Goal: Contribute content: Contribute content

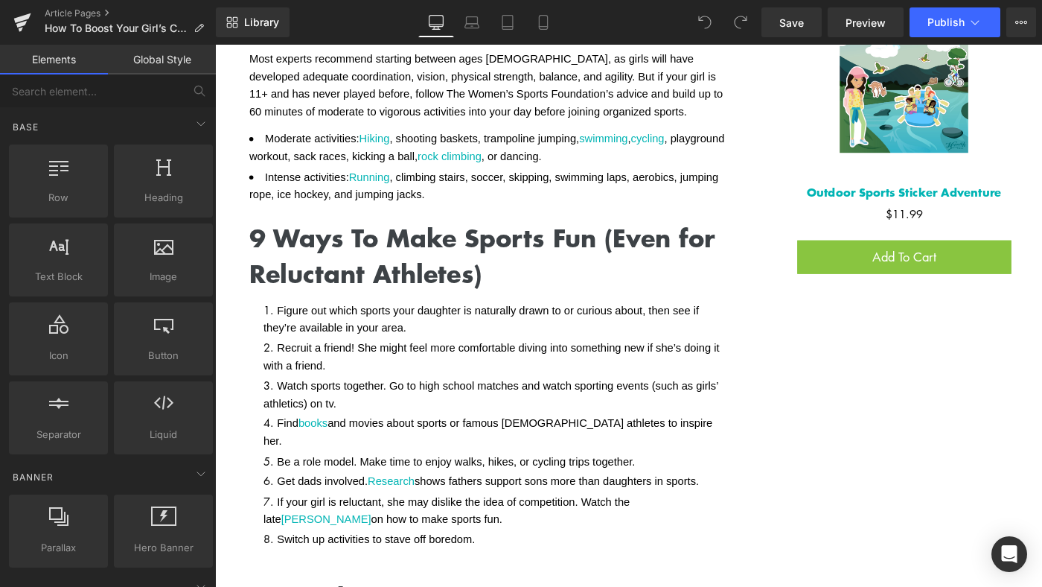
scroll to position [1490, 0]
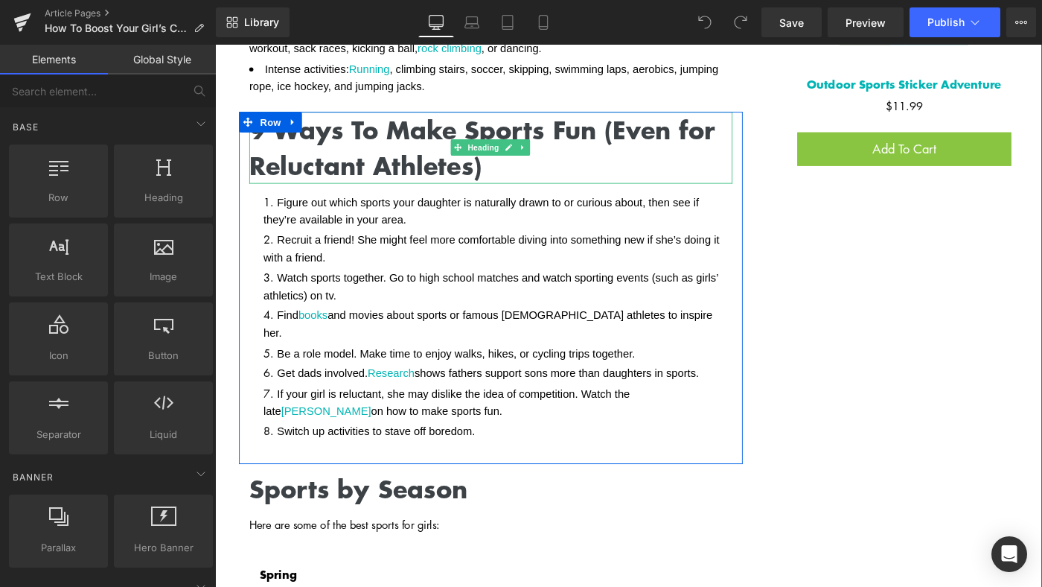
click at [258, 158] on h1 "9 Ways To Make Sports Fun (Even for Reluctant Athletes)" at bounding box center [515, 157] width 526 height 78
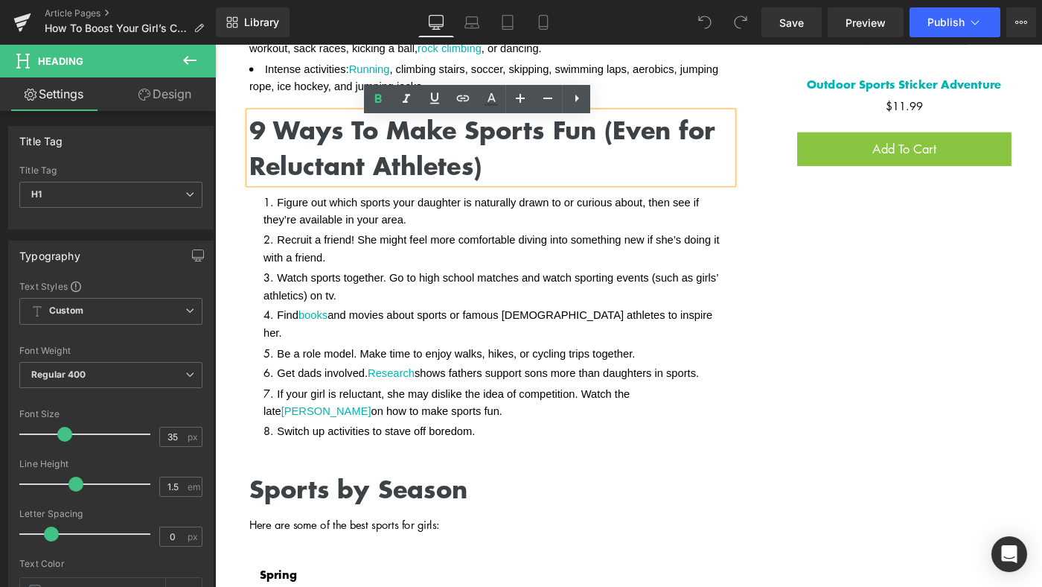
click at [256, 144] on h1 "9 Ways To Make Sports Fun (Even for Reluctant Athletes)" at bounding box center [515, 157] width 526 height 78
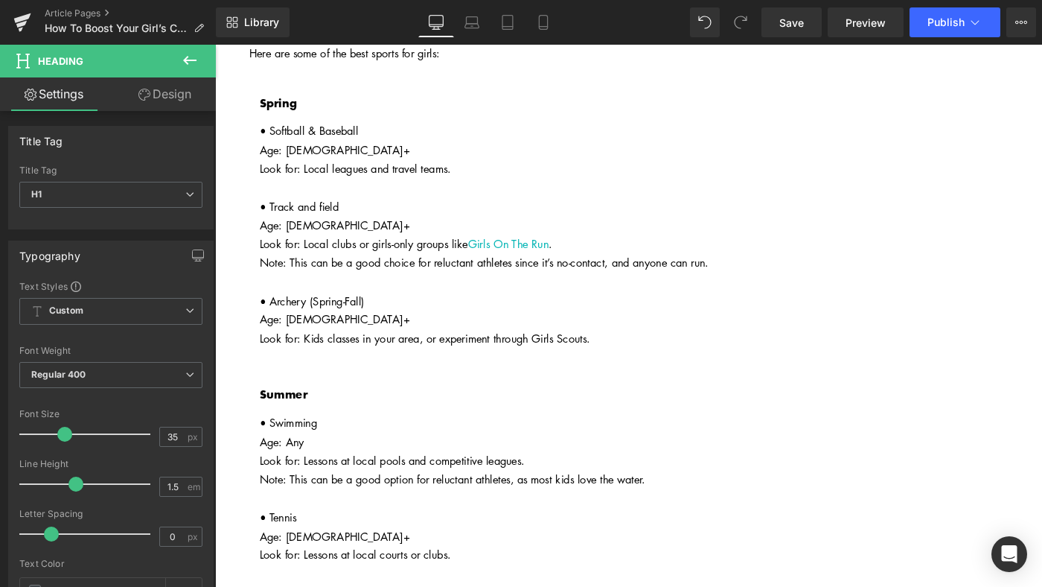
scroll to position [2187, 0]
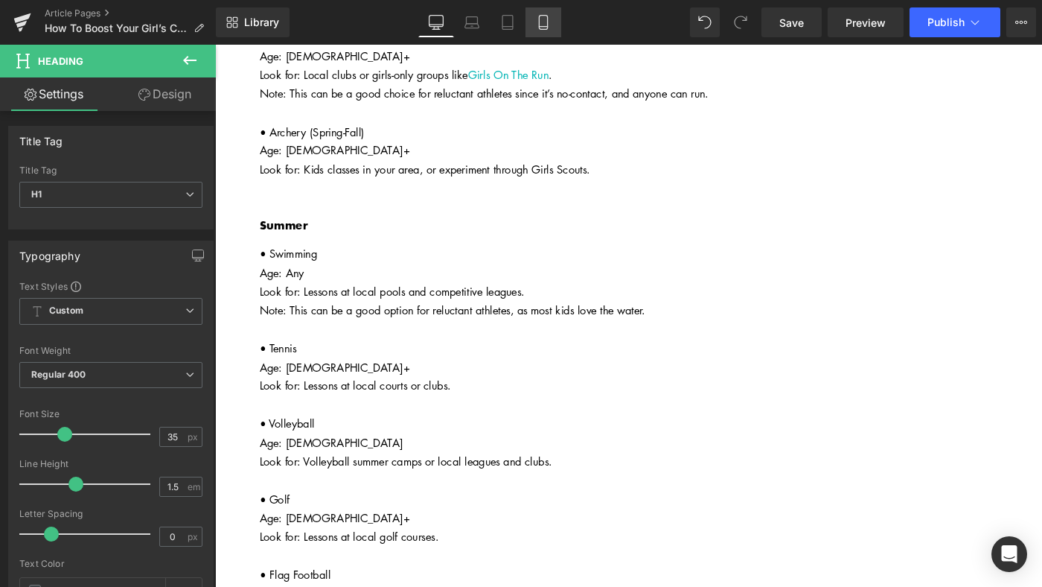
click at [547, 25] on icon at bounding box center [543, 23] width 8 height 14
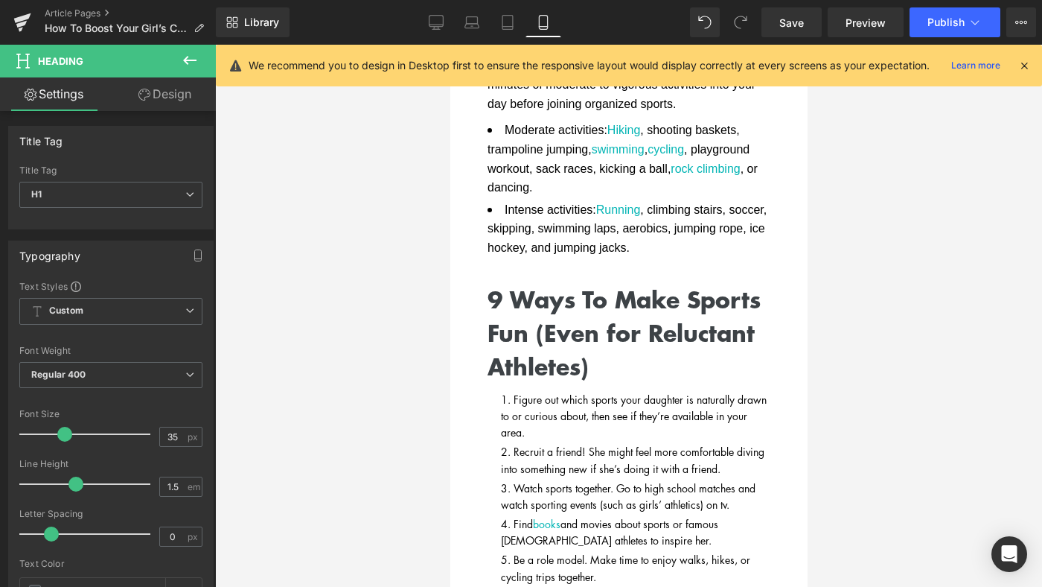
scroll to position [2058, 0]
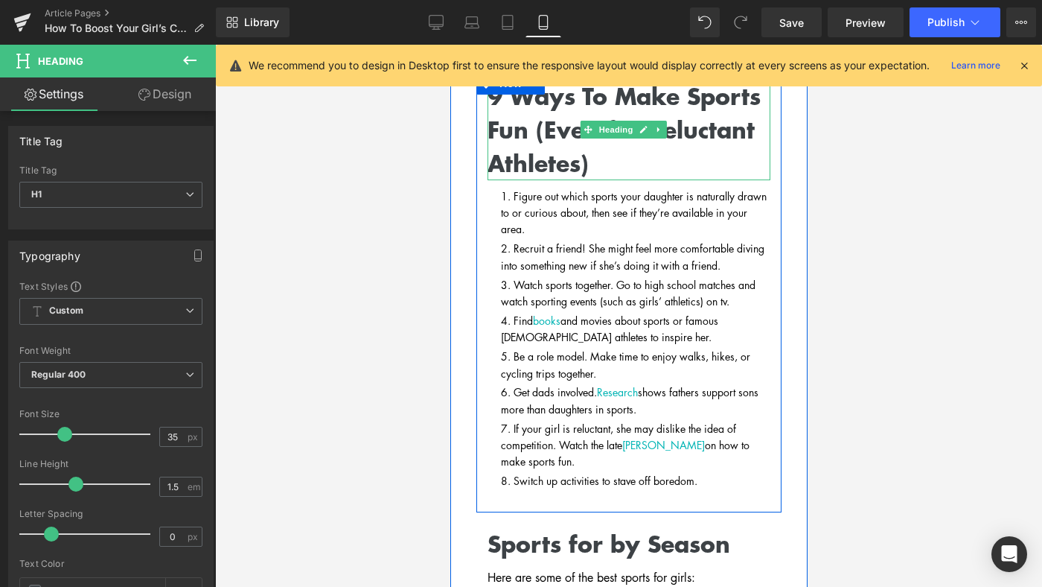
click at [503, 160] on h1 "9 Ways To Make Sports Fun (Even for Reluctant Athletes)" at bounding box center [628, 130] width 283 height 100
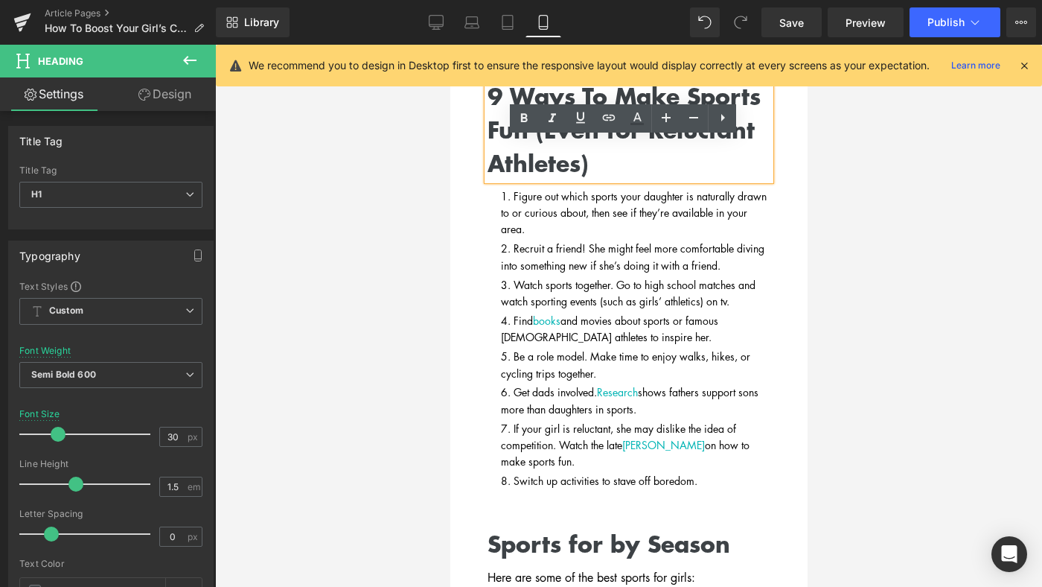
click at [499, 154] on h1 "9 Ways To Make Sports Fun (Even for Reluctant Athletes)" at bounding box center [628, 130] width 283 height 100
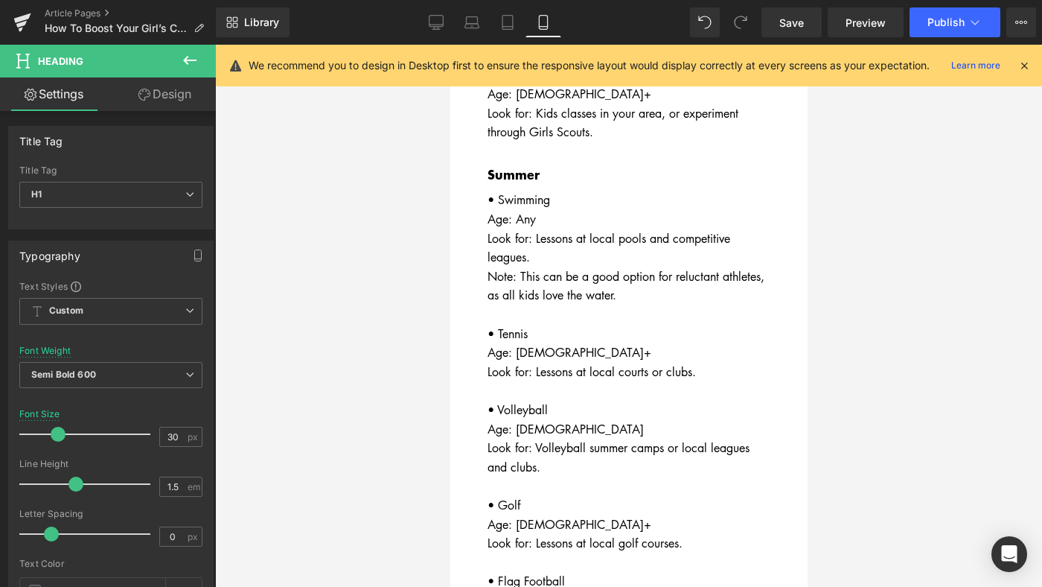
scroll to position [2905, 0]
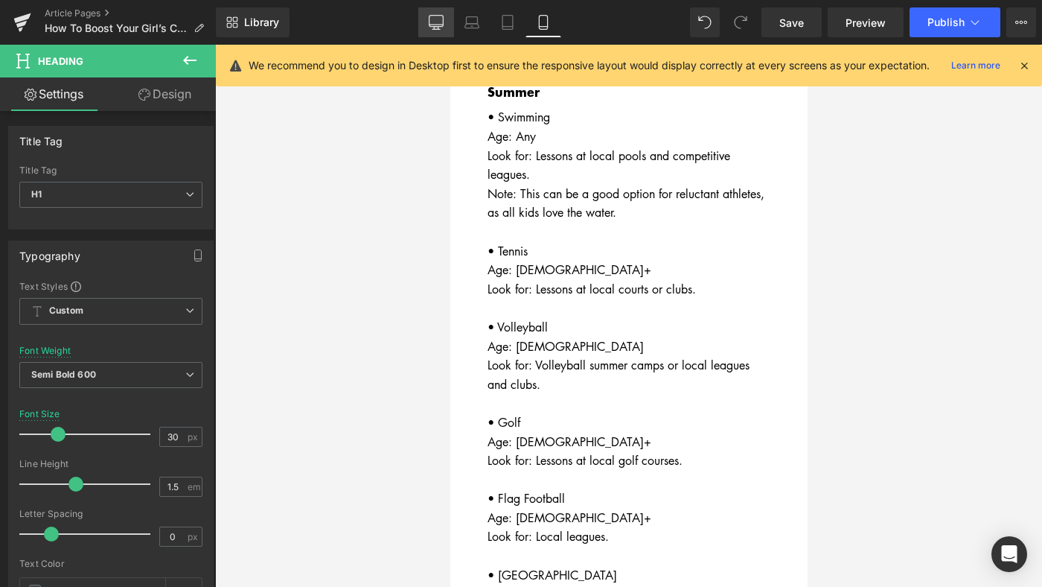
click at [441, 16] on icon at bounding box center [437, 21] width 14 height 11
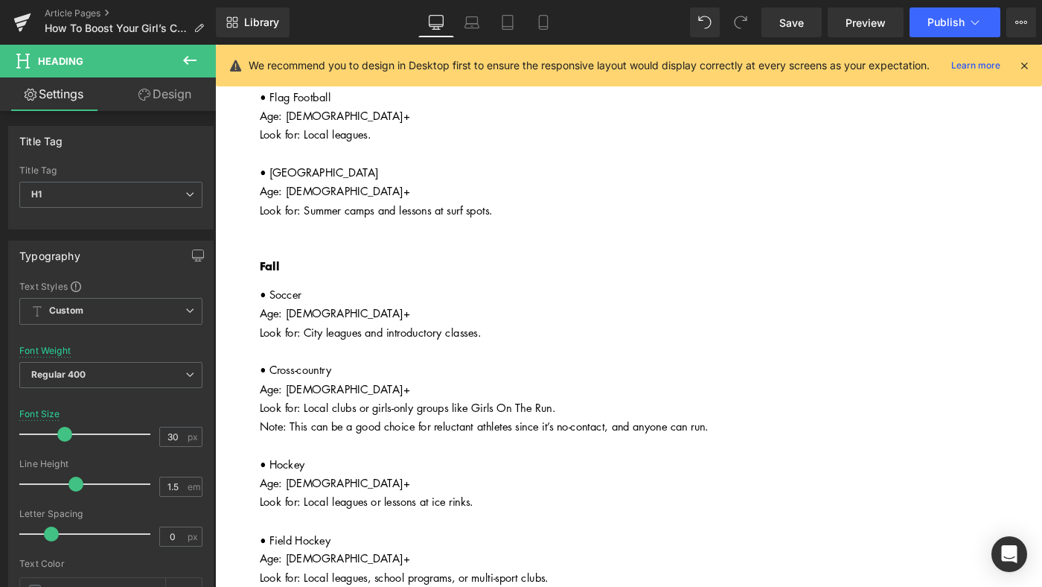
scroll to position [2885, 0]
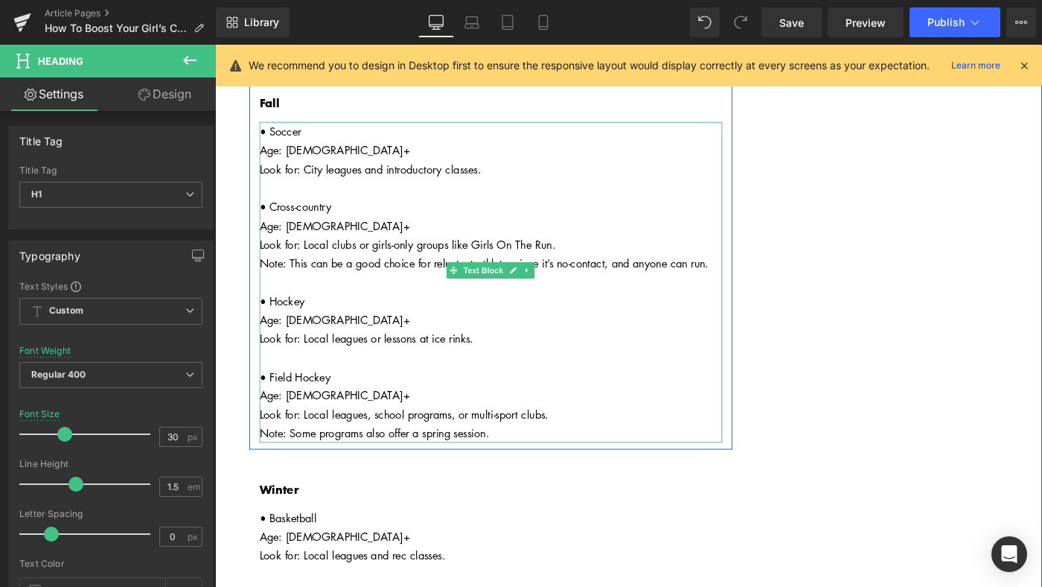
click at [524, 457] on div "Note: Some programs also offer a spring session." at bounding box center [516, 467] width 504 height 21
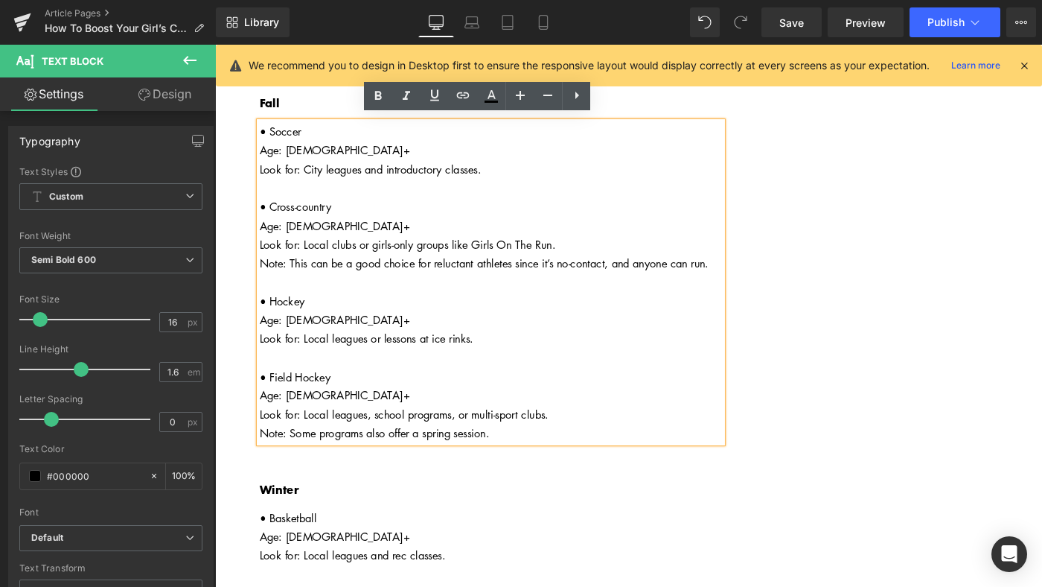
drag, startPoint x: 516, startPoint y: 387, endPoint x: 258, endPoint y: 325, distance: 265.6
click at [264, 325] on div "• Soccer Age: 4+ Look for: City leagues and introductory classes. • Cross-count…" at bounding box center [516, 303] width 504 height 349
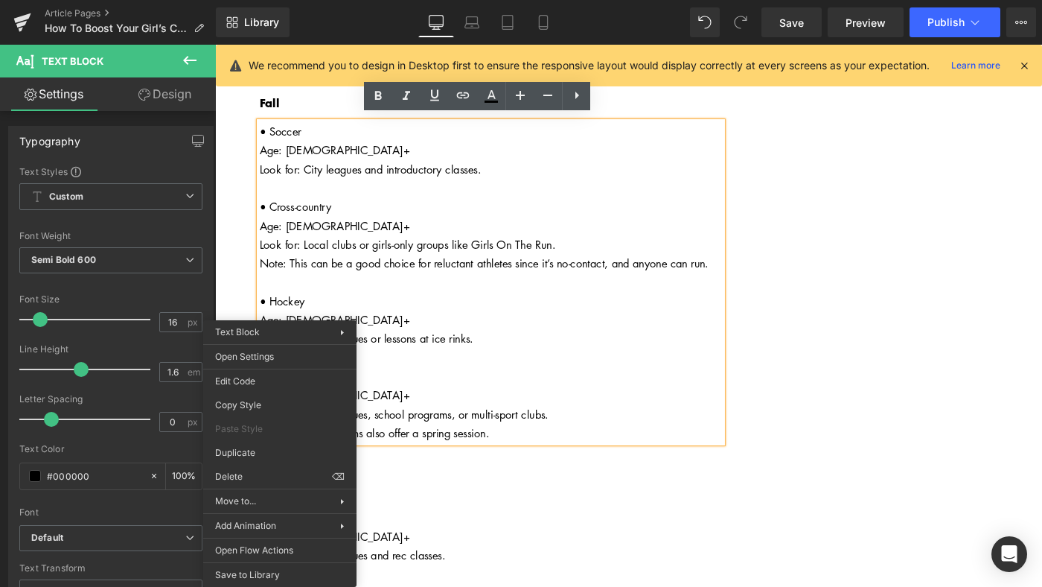
copy div "• Field Hockey Age: 6+ Look for: Local leagues, school programs, or multi-sport…"
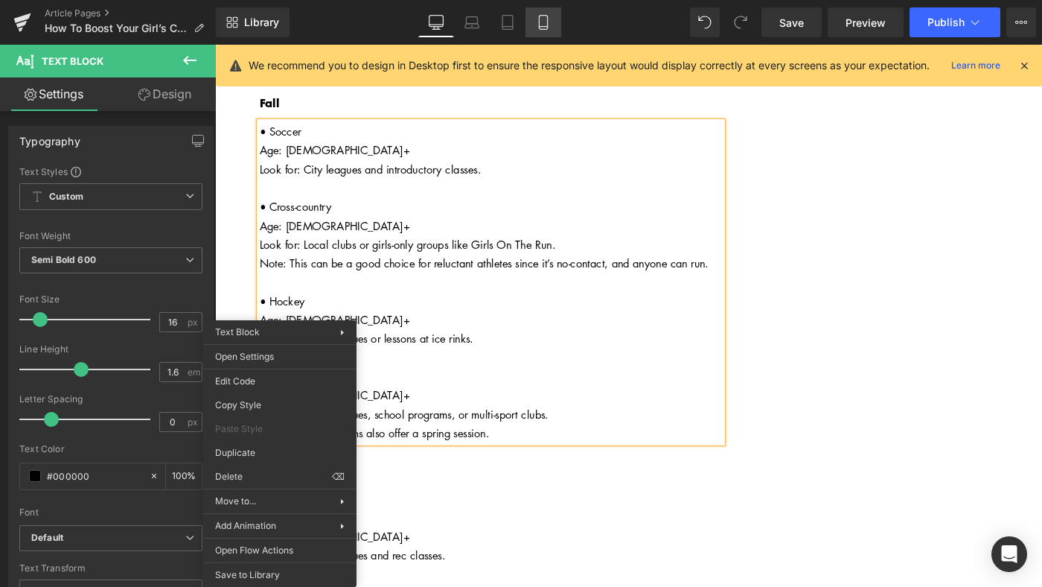
drag, startPoint x: 547, startPoint y: 24, endPoint x: 164, endPoint y: 341, distance: 497.5
click at [547, 24] on icon at bounding box center [543, 22] width 15 height 15
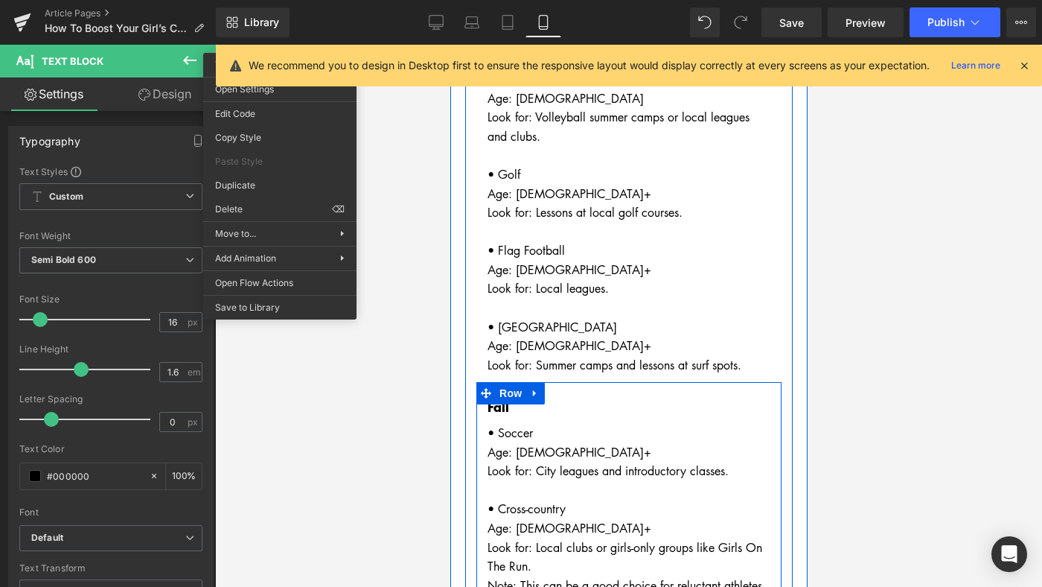
scroll to position [3403, 0]
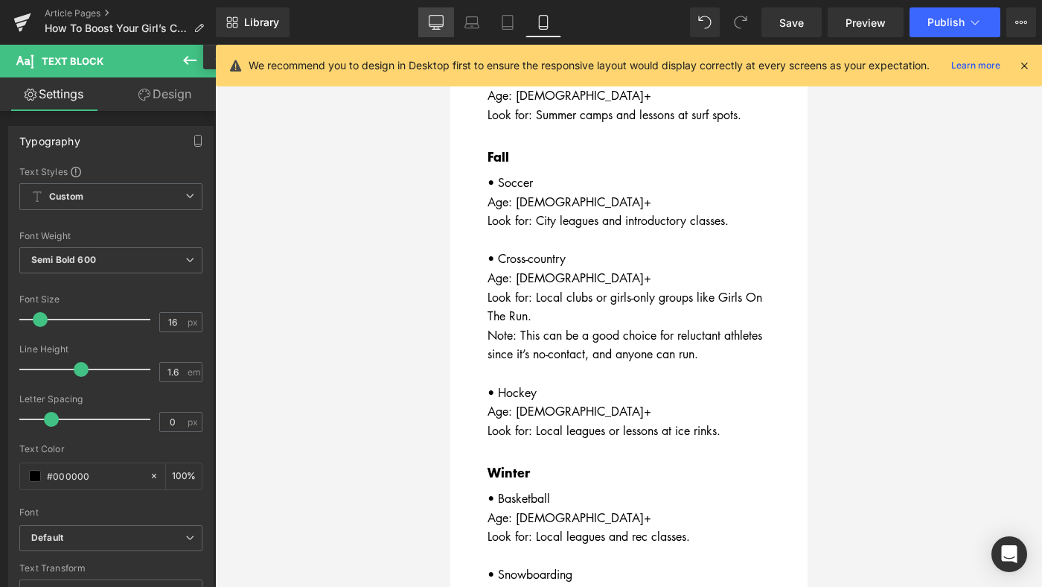
click at [435, 27] on icon at bounding box center [436, 22] width 15 height 15
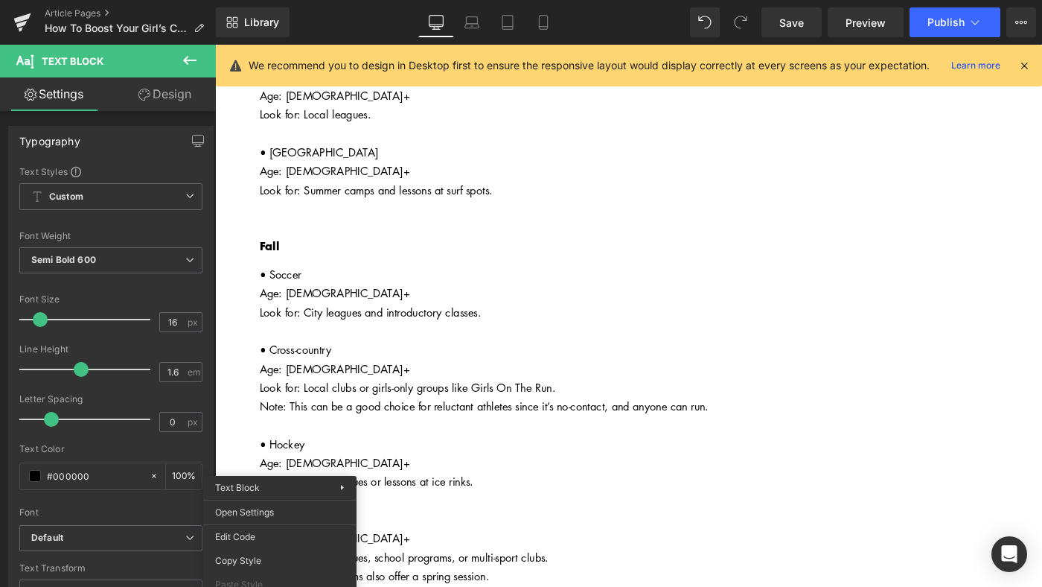
scroll to position [2730, 0]
drag, startPoint x: 537, startPoint y: 28, endPoint x: 203, endPoint y: 345, distance: 460.7
click at [537, 28] on icon at bounding box center [543, 22] width 15 height 15
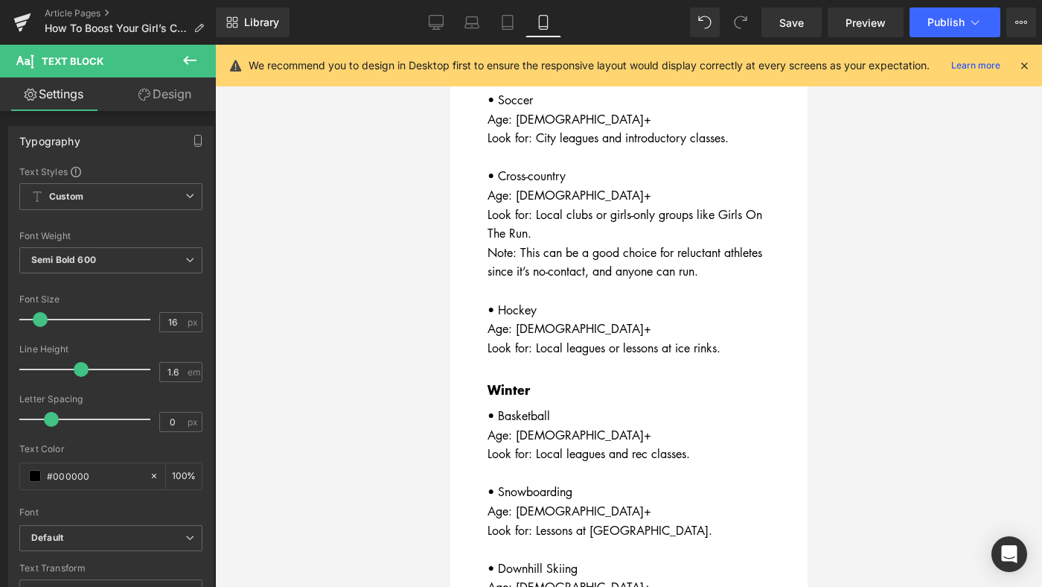
scroll to position [3486, 0]
click at [728, 357] on div "• Soccer Age: 4+ Look for: City leagues and introductory classes. • Cross-count…" at bounding box center [628, 223] width 283 height 267
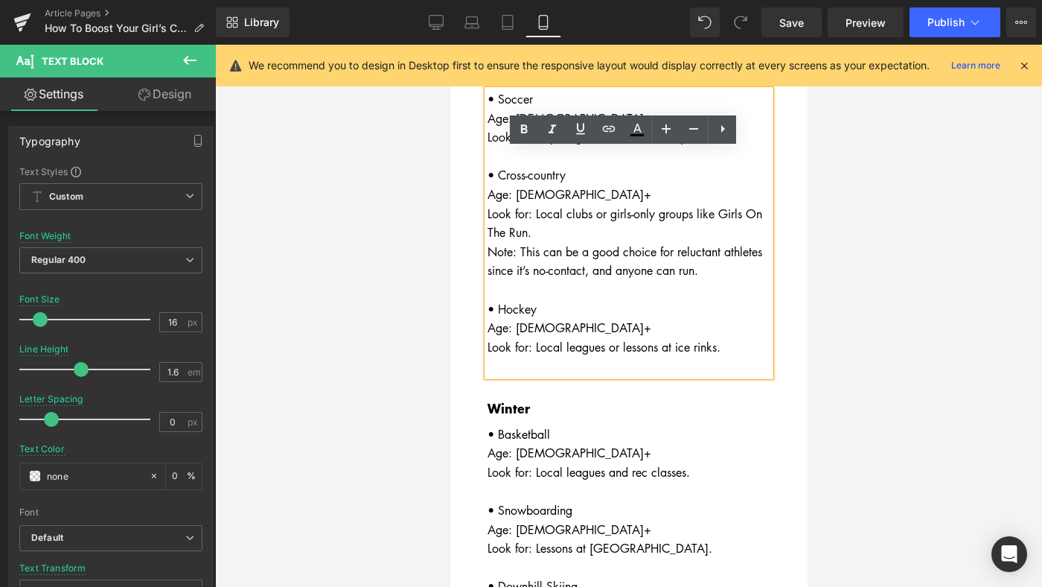
click at [724, 376] on div "• Soccer Age: 4+ Look for: City leagues and introductory classes. • Cross-count…" at bounding box center [628, 233] width 283 height 286
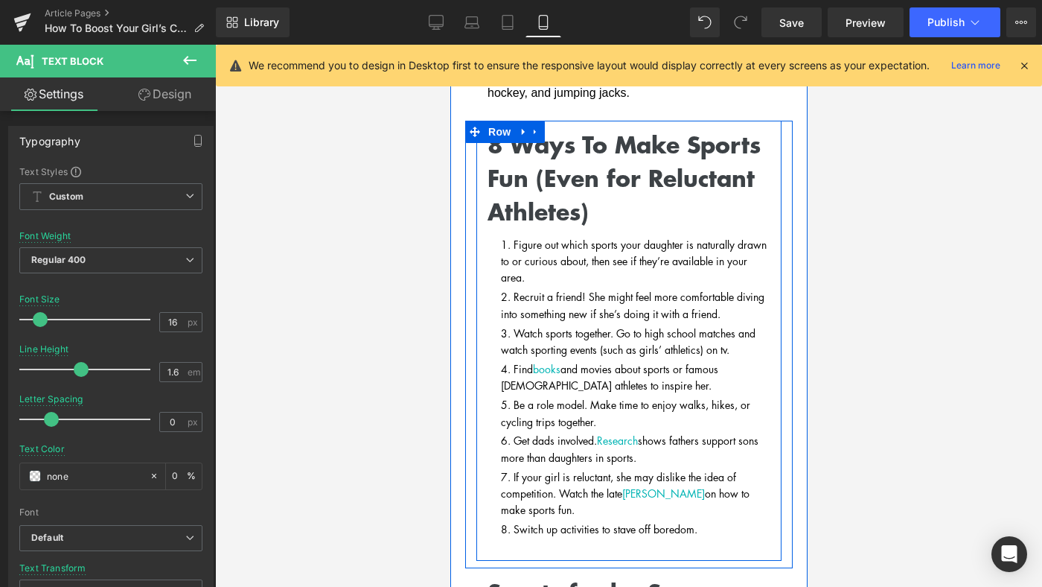
scroll to position [1950, 0]
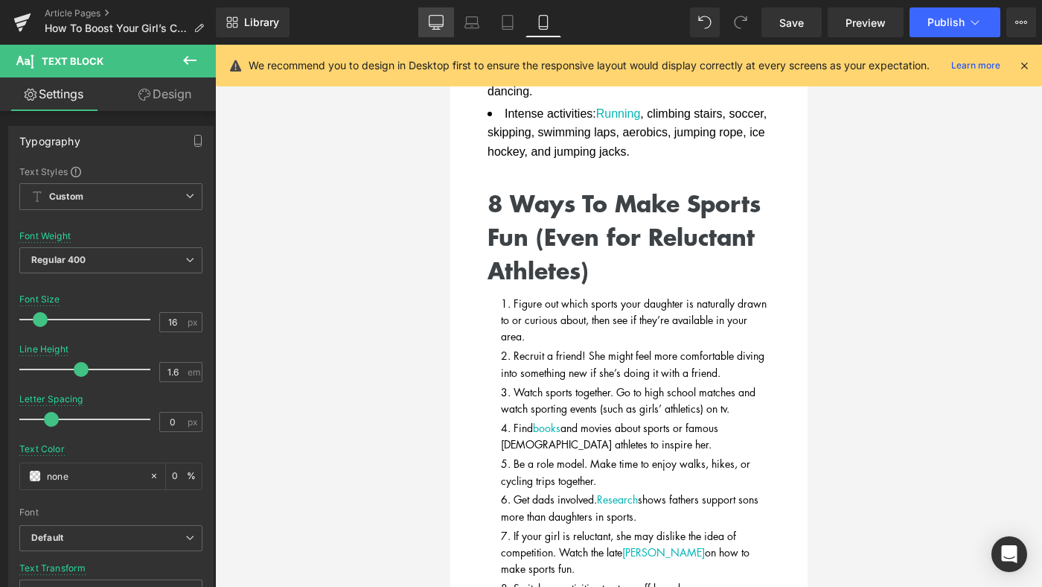
drag, startPoint x: 442, startPoint y: 31, endPoint x: 520, endPoint y: 106, distance: 108.5
click at [442, 31] on link "Desktop" at bounding box center [436, 22] width 36 height 30
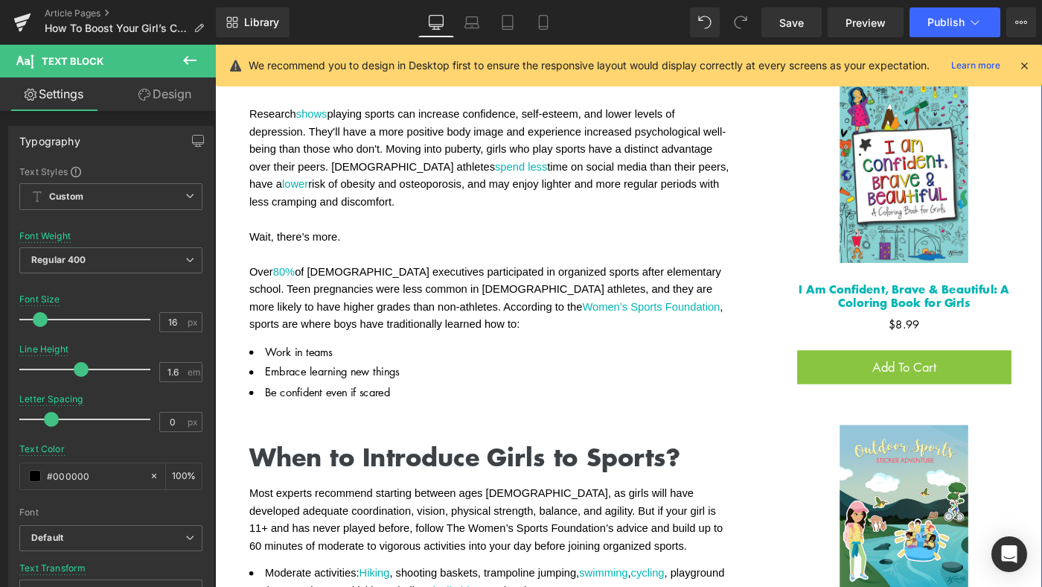
scroll to position [707, 0]
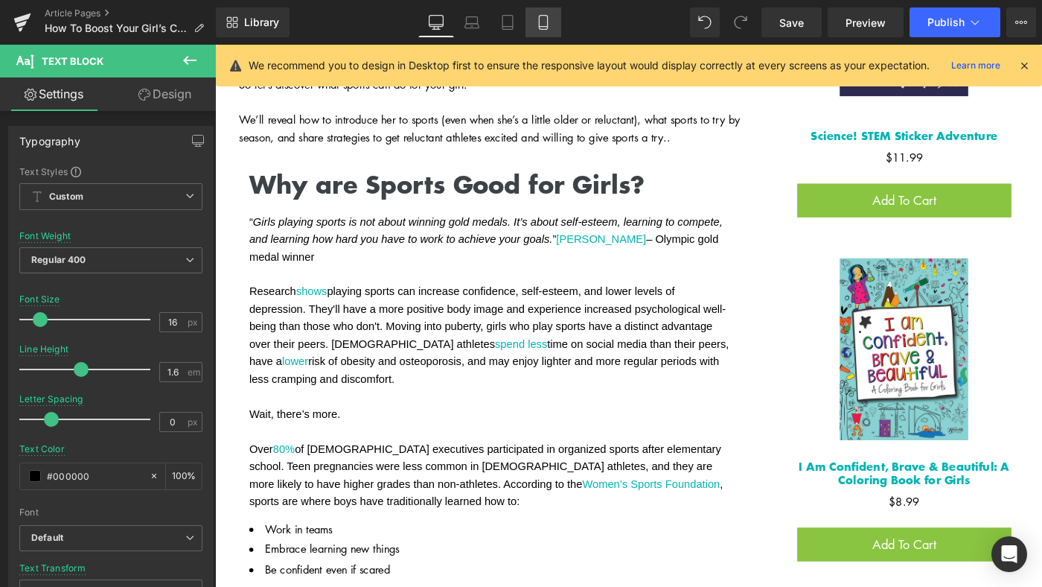
click at [543, 31] on link "Mobile" at bounding box center [544, 22] width 36 height 30
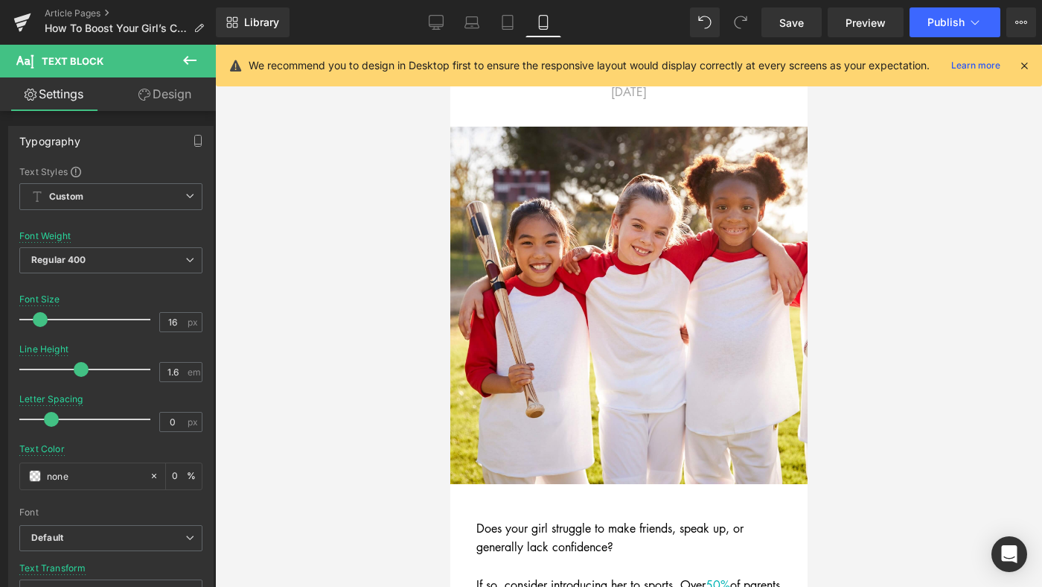
scroll to position [0, 0]
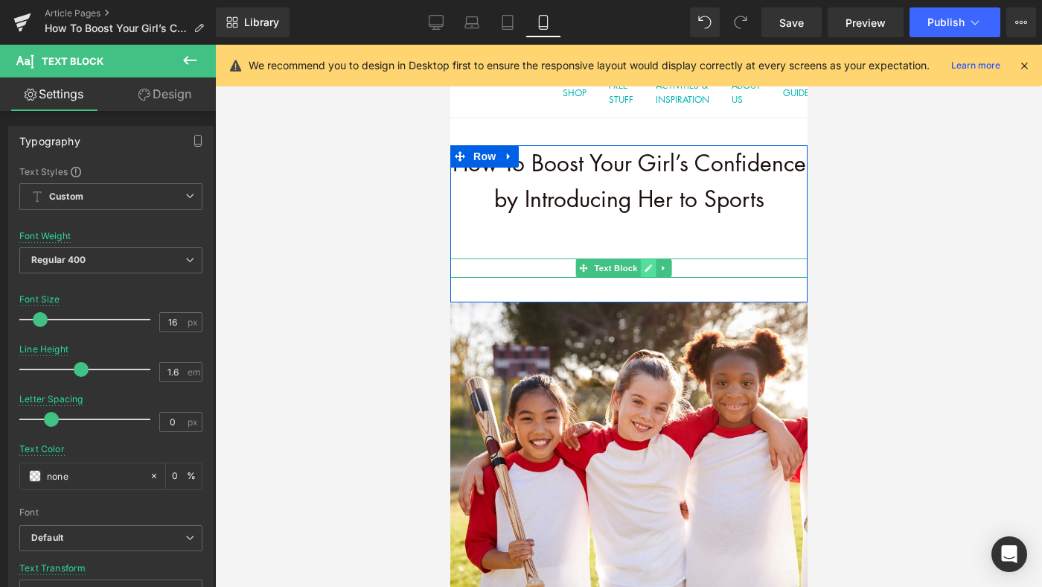
click at [650, 272] on icon at bounding box center [647, 268] width 8 height 9
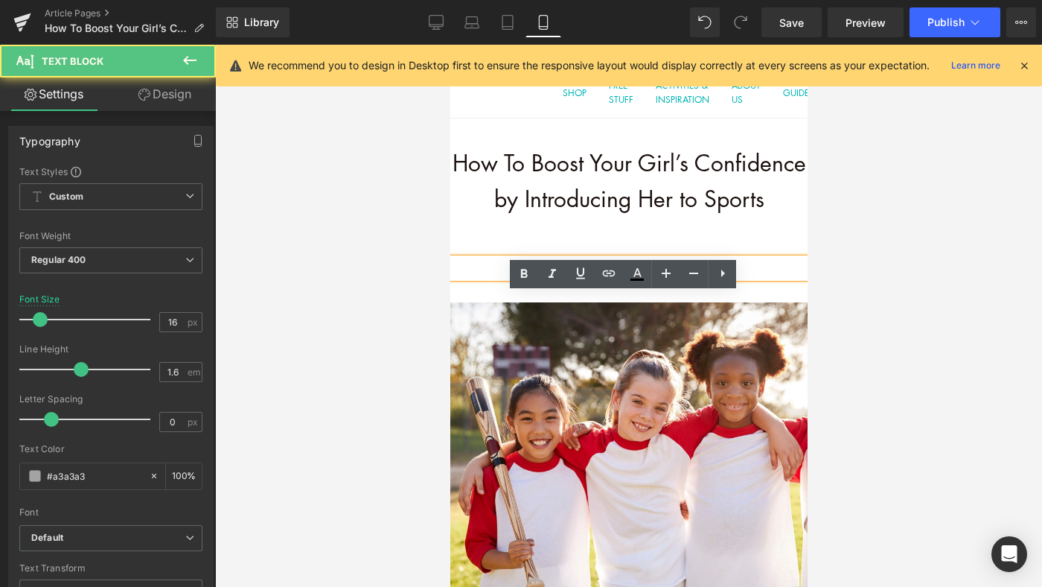
drag, startPoint x: 695, startPoint y: 302, endPoint x: 564, endPoint y: 297, distance: 131.1
click at [564, 278] on p "JANUARY 18th, 2023" at bounding box center [628, 267] width 357 height 19
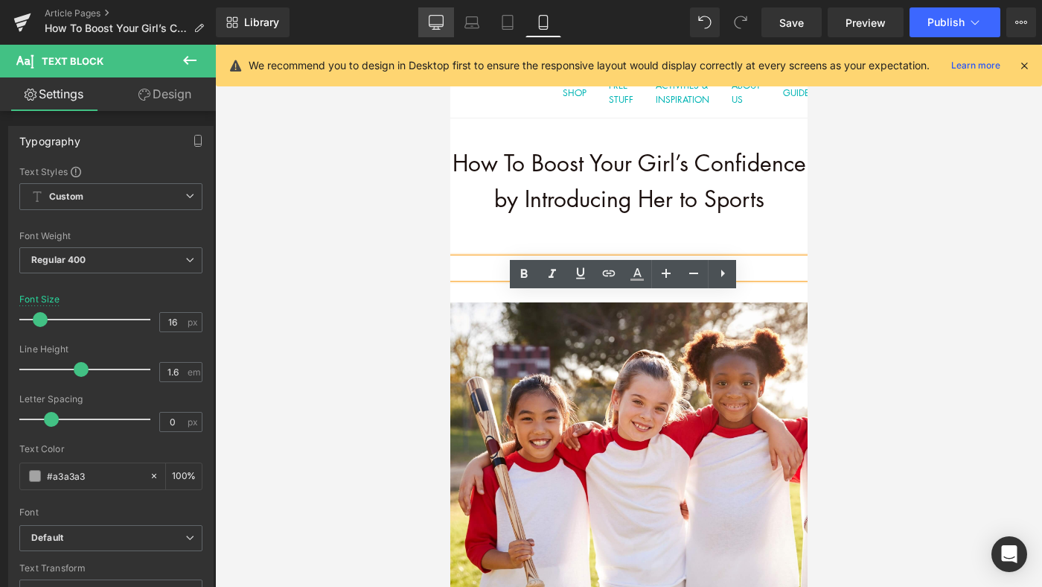
click at [433, 25] on icon at bounding box center [436, 22] width 15 height 15
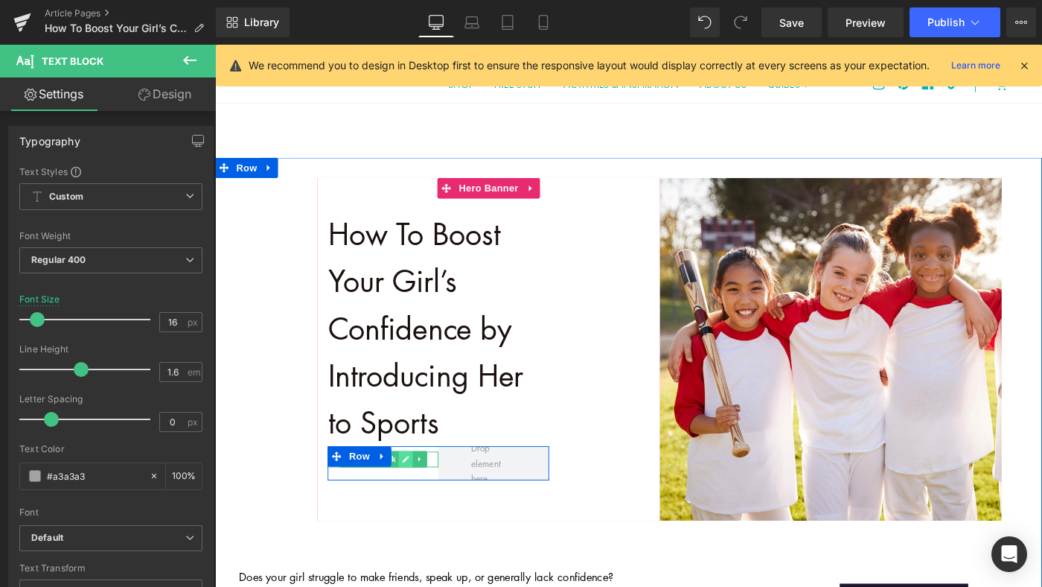
click at [421, 500] on icon at bounding box center [422, 495] width 8 height 9
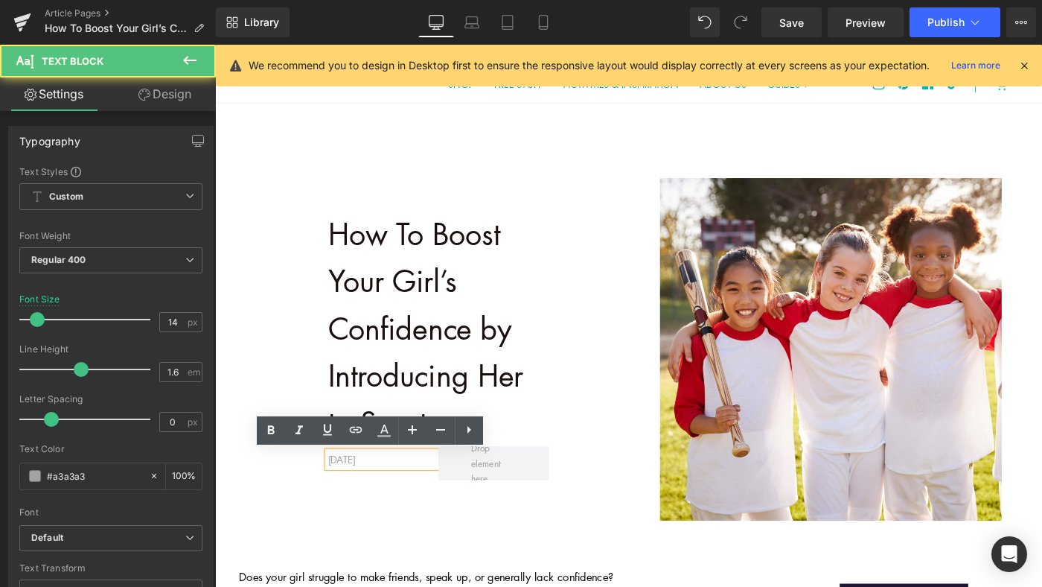
drag, startPoint x: 434, startPoint y: 499, endPoint x: 336, endPoint y: 499, distance: 97.5
click at [338, 499] on p "[DATE]" at bounding box center [398, 496] width 121 height 16
click at [441, 494] on p "[DATE]" at bounding box center [398, 496] width 121 height 16
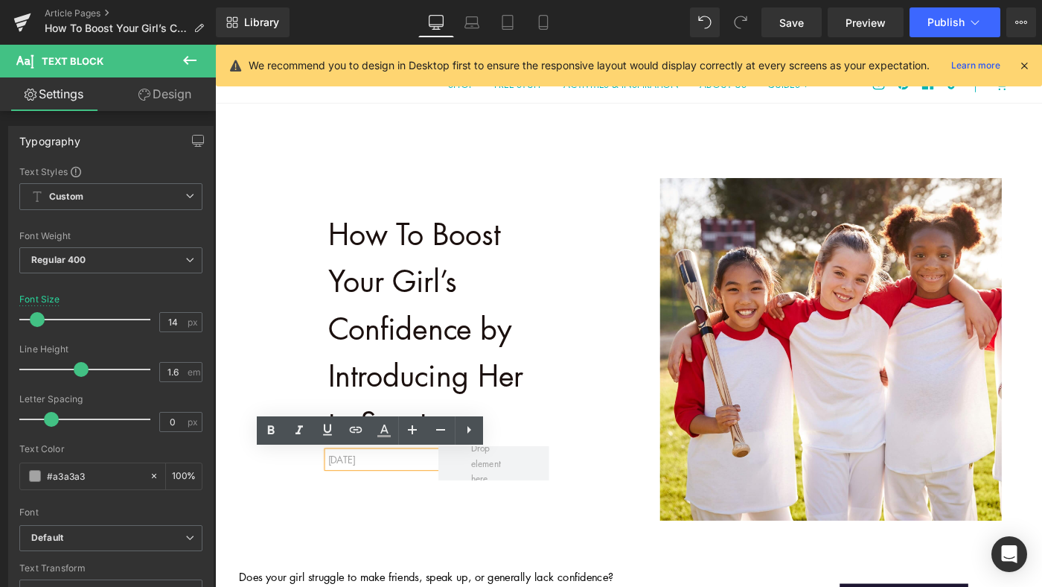
drag, startPoint x: 434, startPoint y: 497, endPoint x: 323, endPoint y: 498, distance: 110.9
click at [327, 498] on div "How To Boost Your Girl’s Confidence by Introducing Her to Sports Text Block Aug…" at bounding box center [459, 372] width 264 height 293
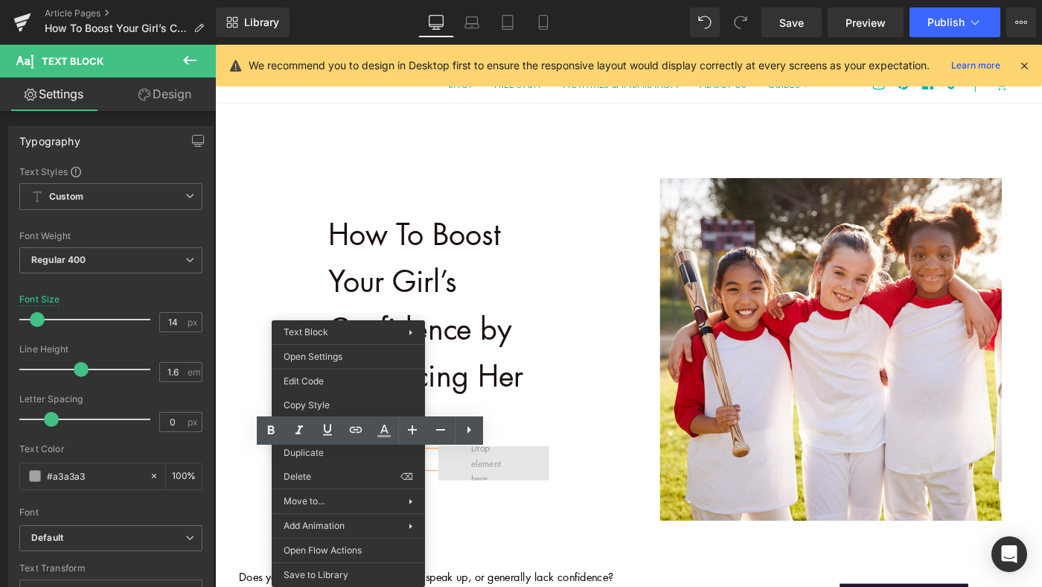
copy p "[DATE]"
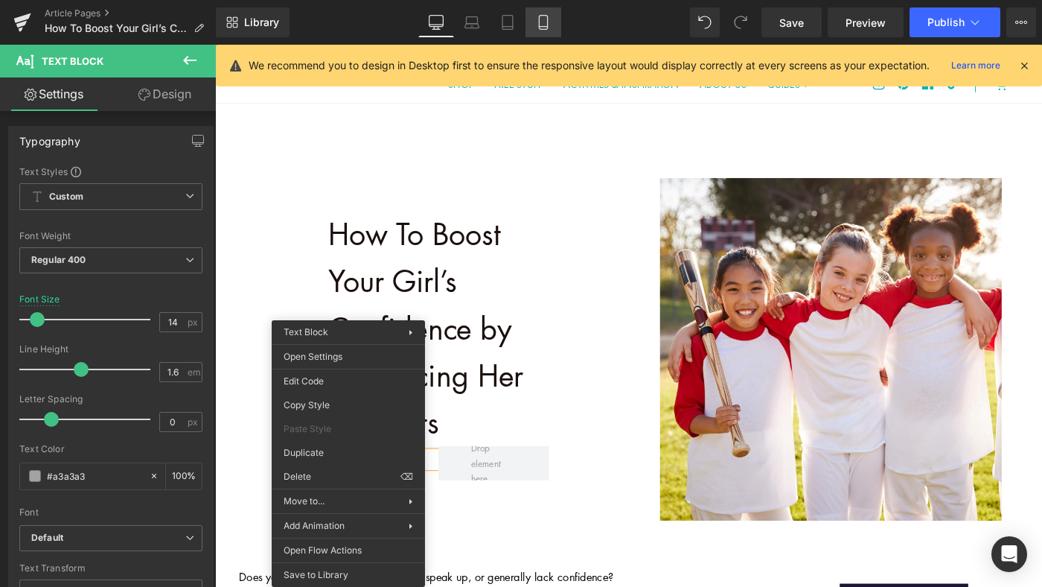
click at [538, 30] on link "Mobile" at bounding box center [544, 22] width 36 height 30
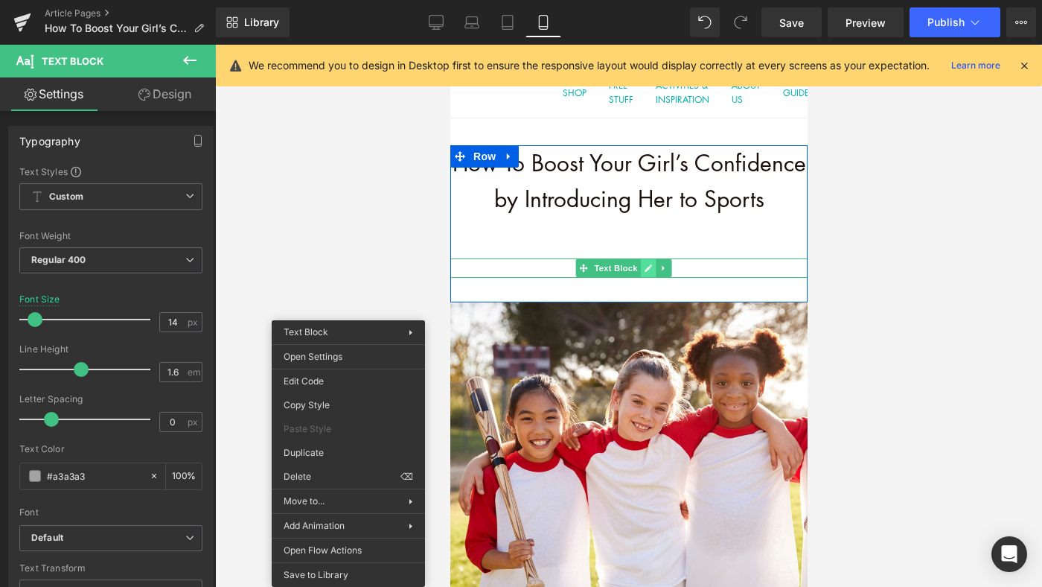
click at [648, 272] on icon at bounding box center [647, 268] width 8 height 9
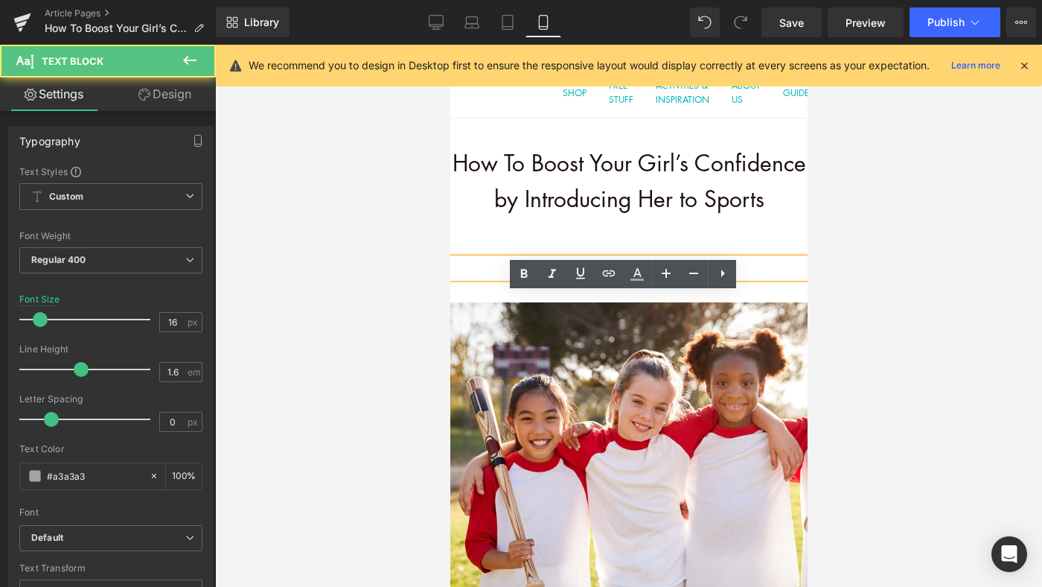
drag, startPoint x: 687, startPoint y: 304, endPoint x: 564, endPoint y: 304, distance: 122.8
click at [563, 278] on p "JANUARY 18th, 2023" at bounding box center [628, 267] width 357 height 19
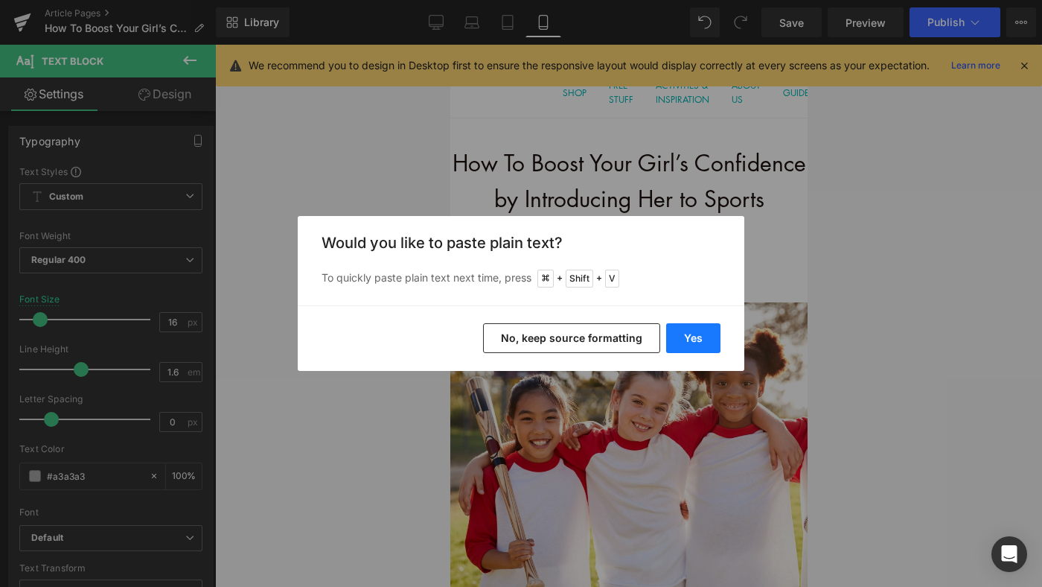
click at [0, 0] on button "Yes" at bounding box center [0, 0] width 0 height 0
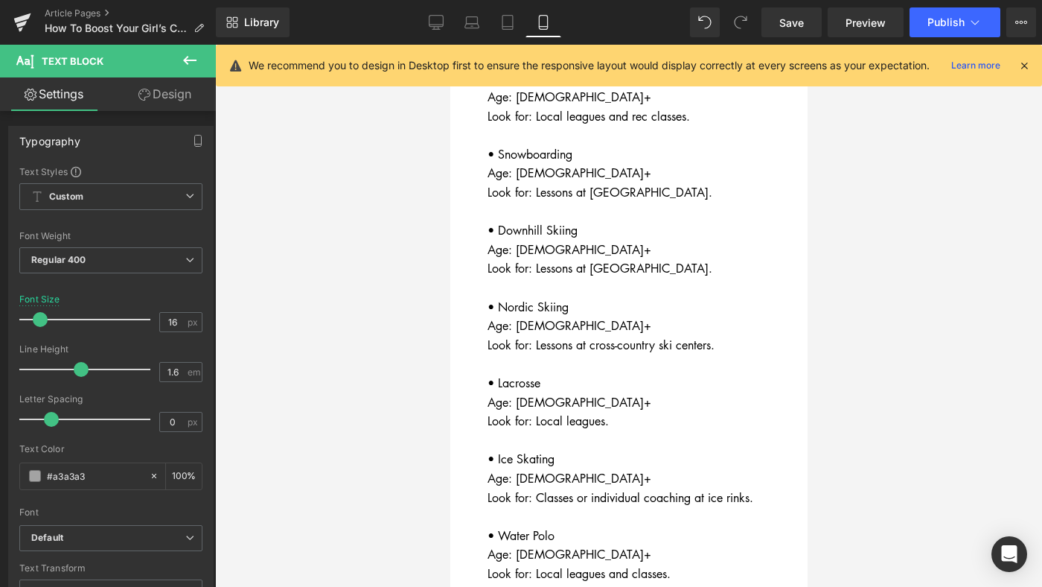
scroll to position [3736, 0]
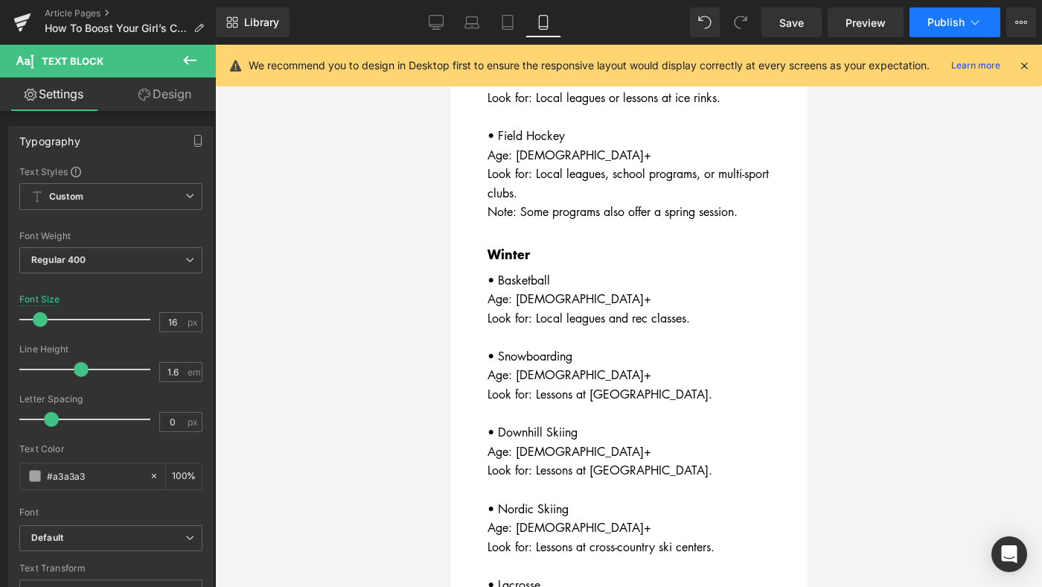
click at [952, 33] on button "Publish" at bounding box center [955, 22] width 91 height 30
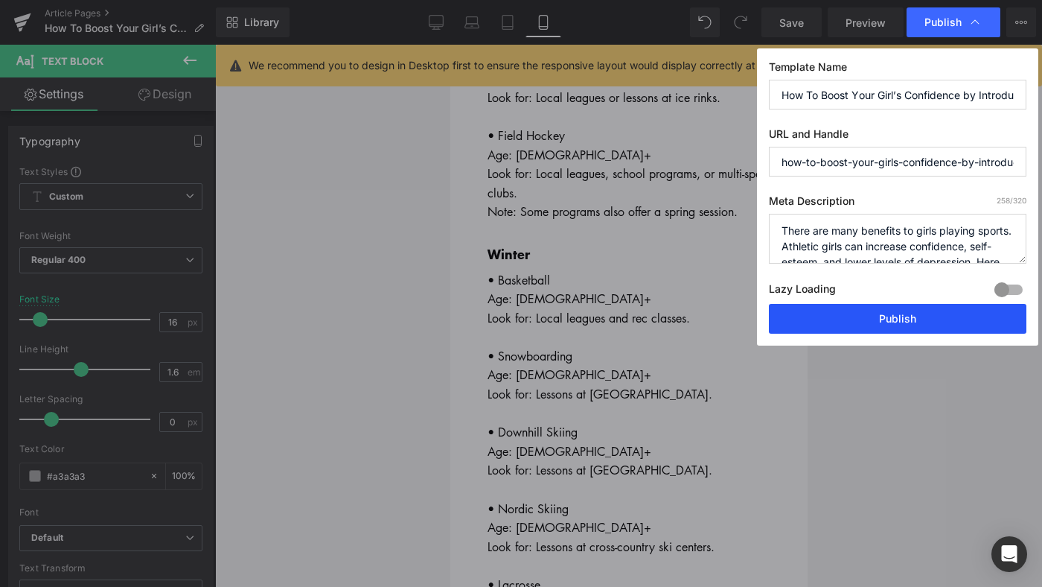
click at [0, 0] on button "Publish" at bounding box center [0, 0] width 0 height 0
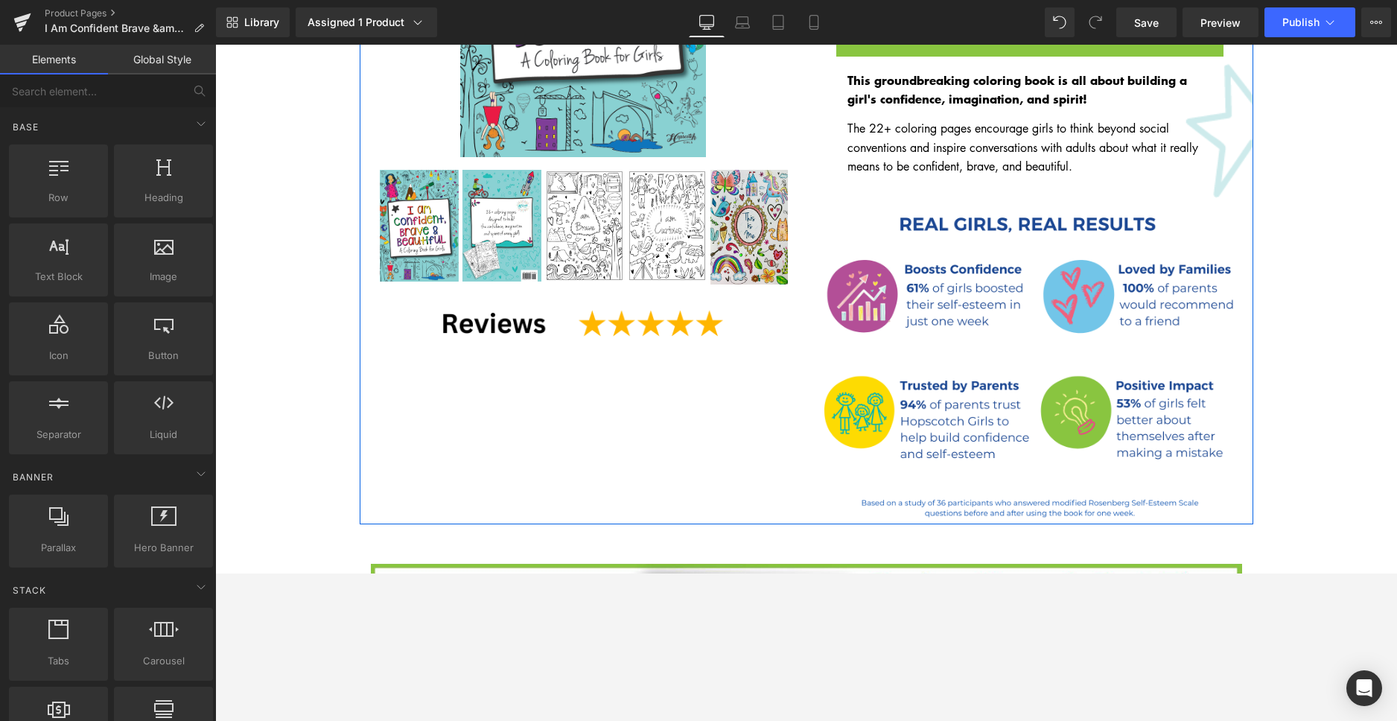
scroll to position [385, 0]
click at [1023, 350] on span "Image" at bounding box center [1029, 359] width 31 height 18
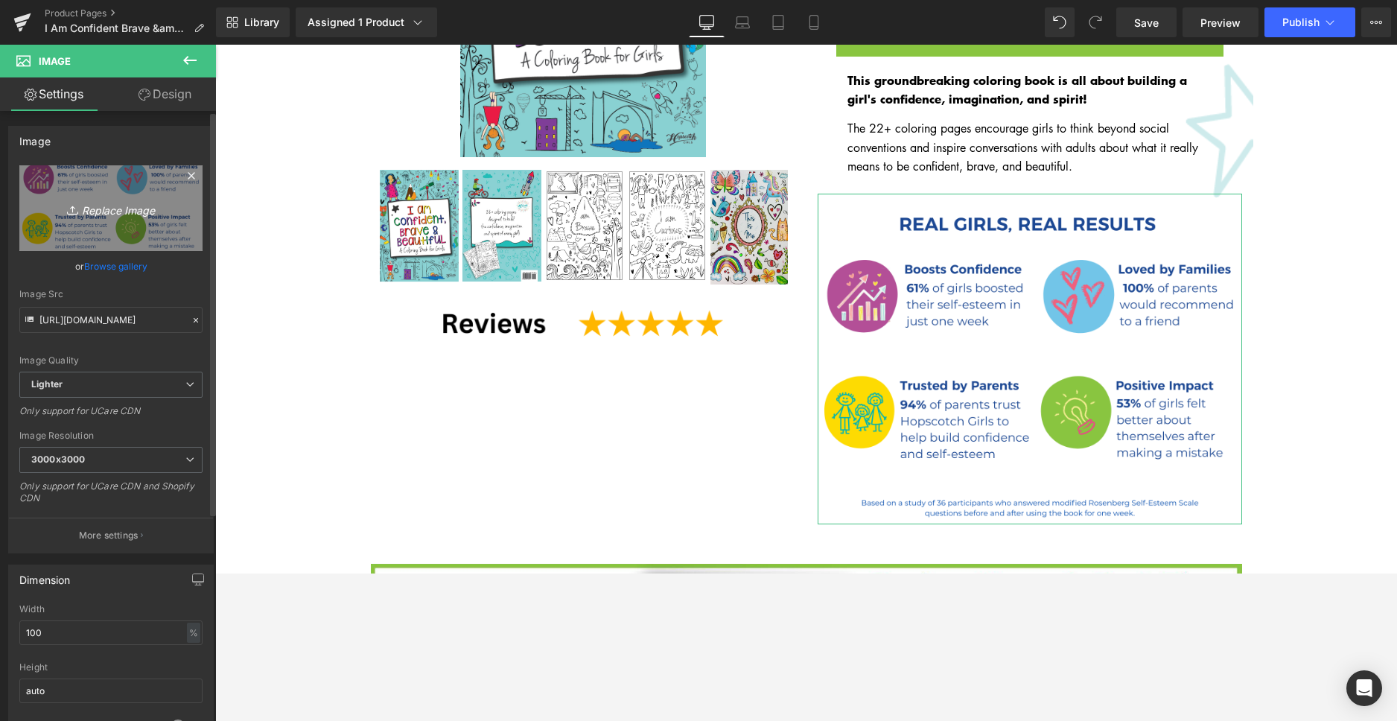
click at [115, 211] on icon "Replace Image" at bounding box center [110, 208] width 119 height 19
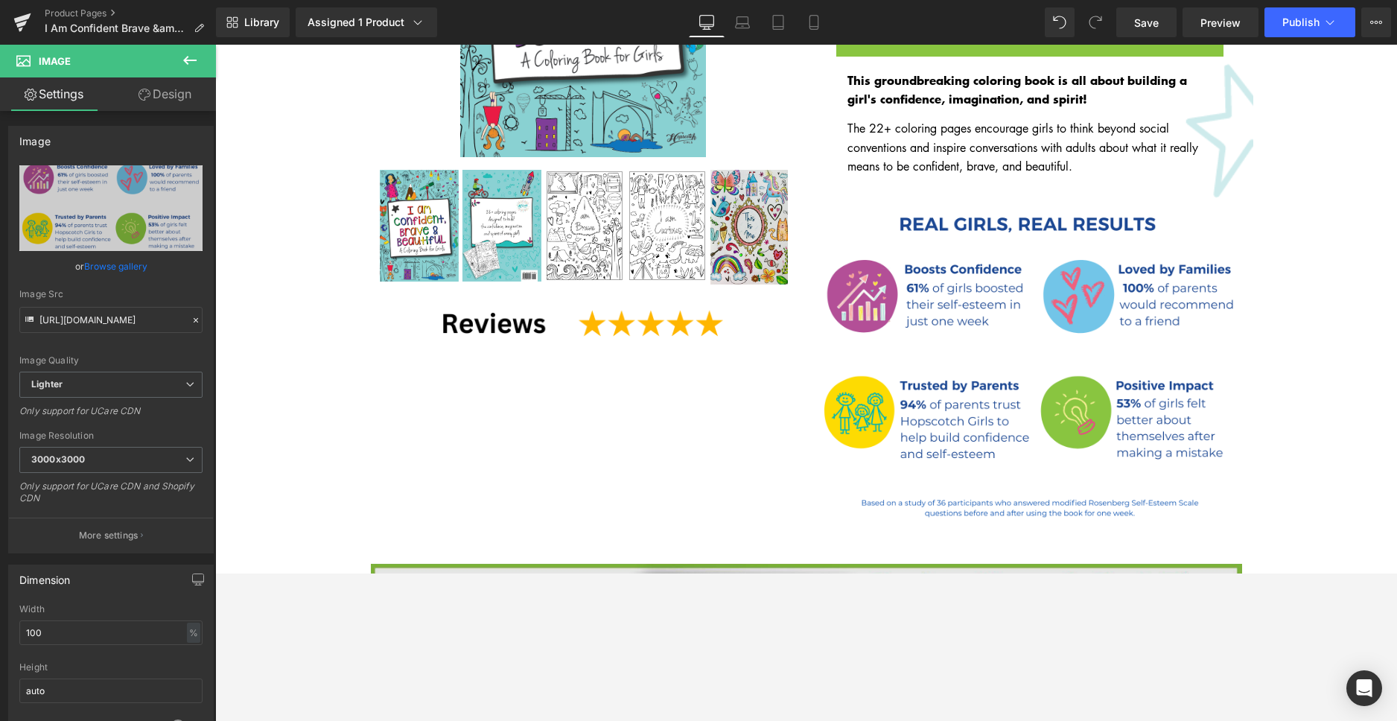
type input "C:\fakepath\Confidence Study images.png"
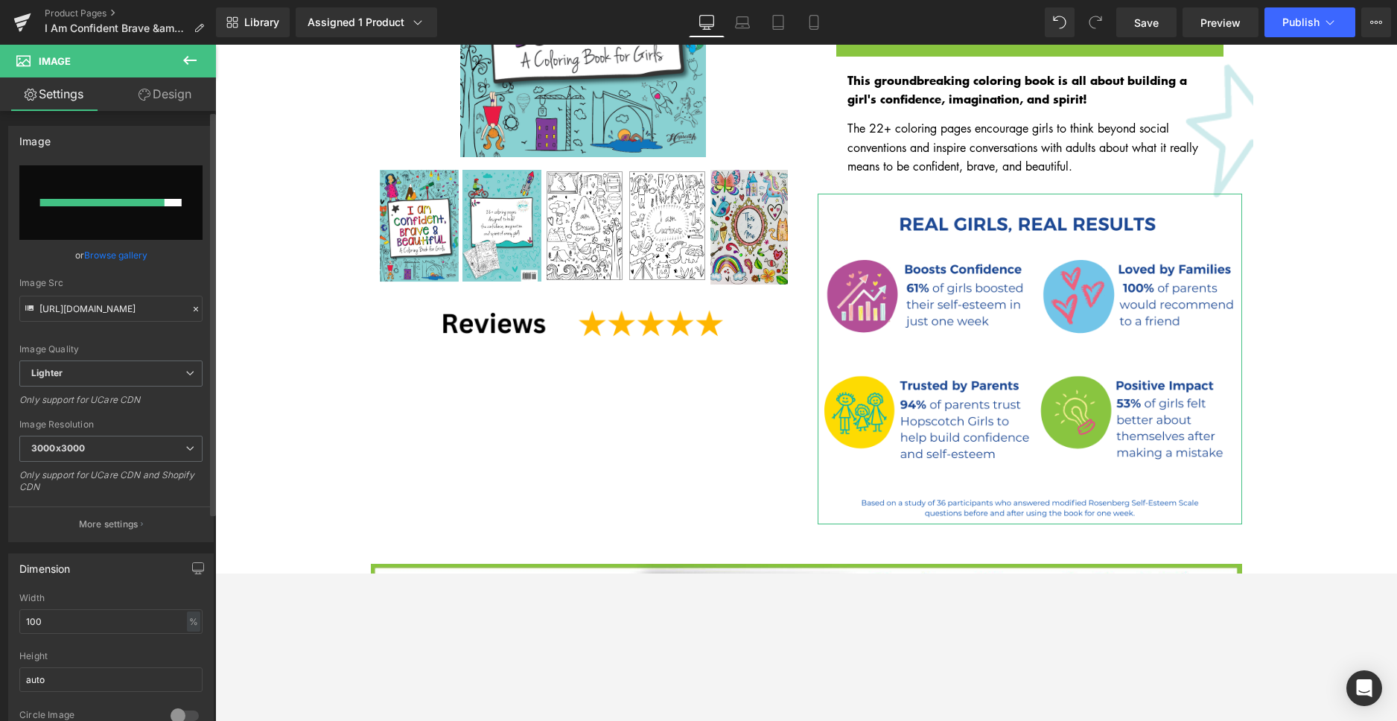
click at [121, 260] on link "Browse gallery" at bounding box center [115, 255] width 63 height 26
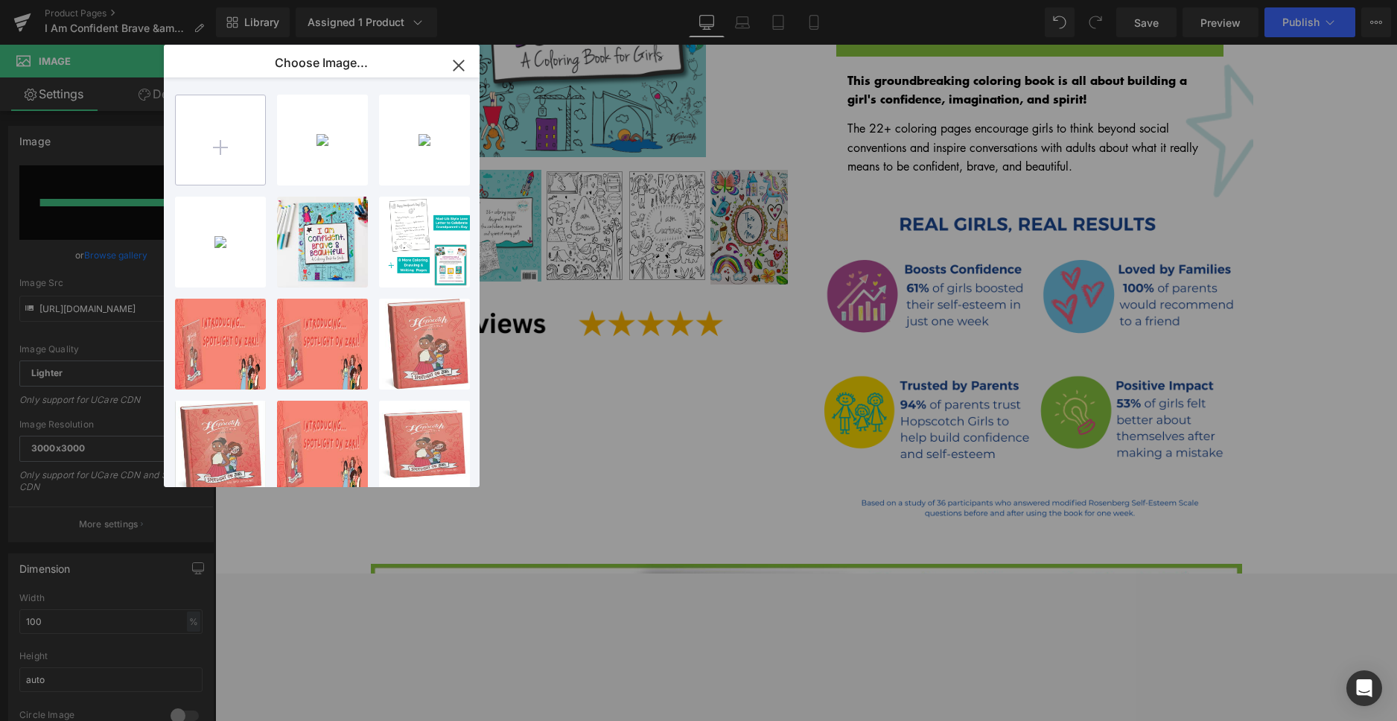
click at [0, 0] on input "file" at bounding box center [0, 0] width 0 height 0
type input "C:\fakepath\Confidence Study images.png"
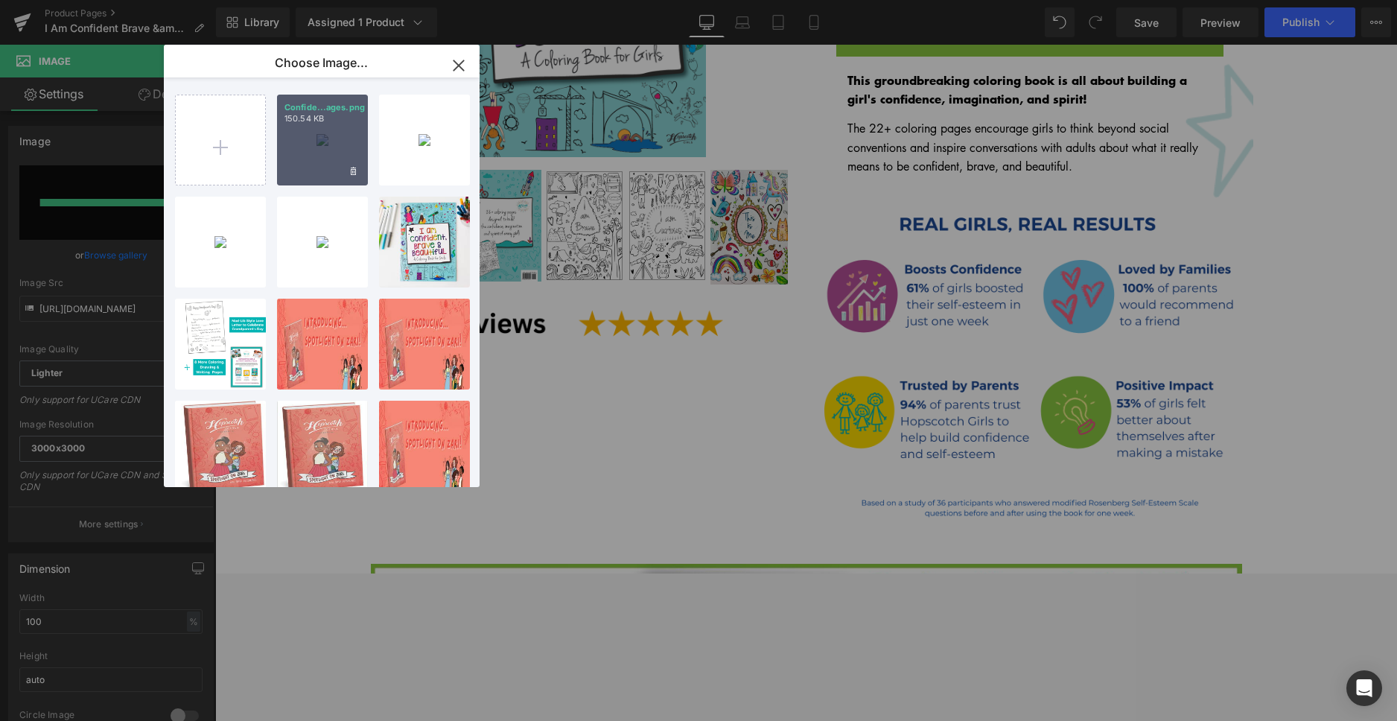
click at [0, 0] on div "Confide...ages.png 150.54 KB" at bounding box center [0, 0] width 0 height 0
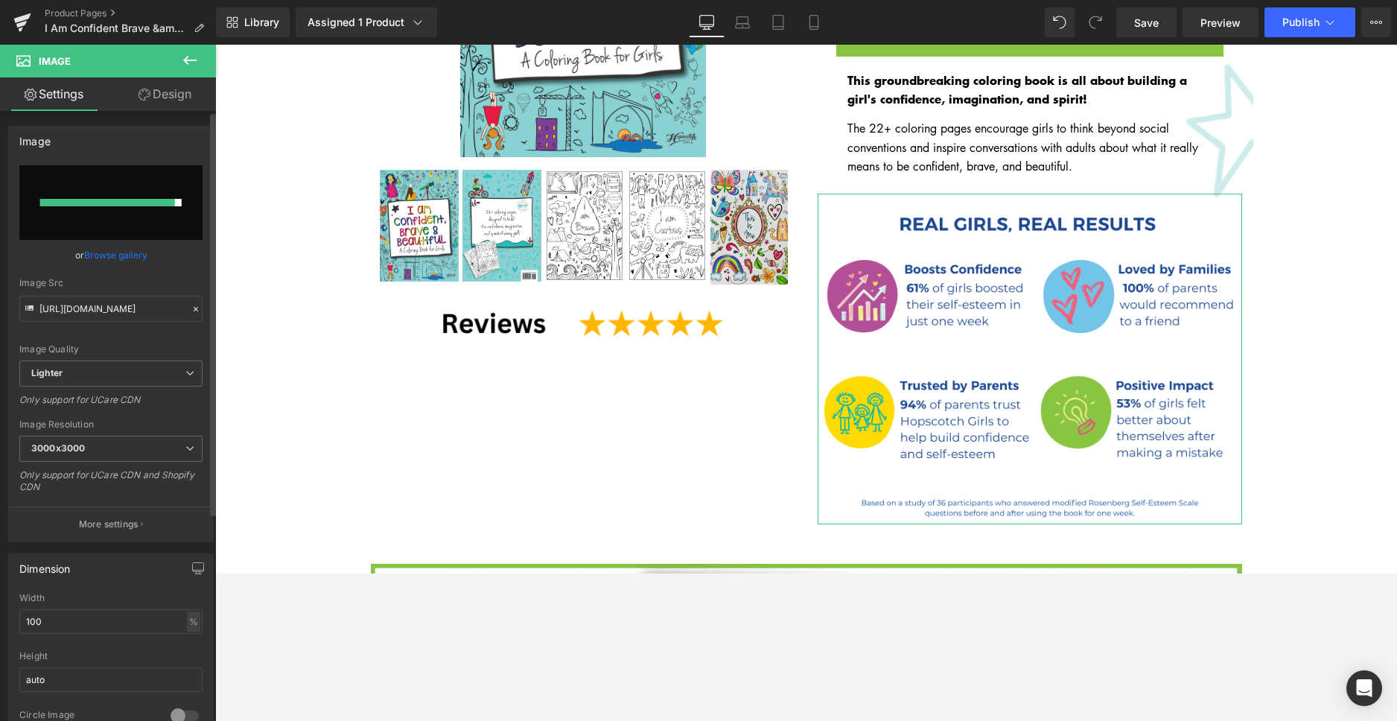
click at [107, 258] on link "Browse gallery" at bounding box center [115, 255] width 63 height 26
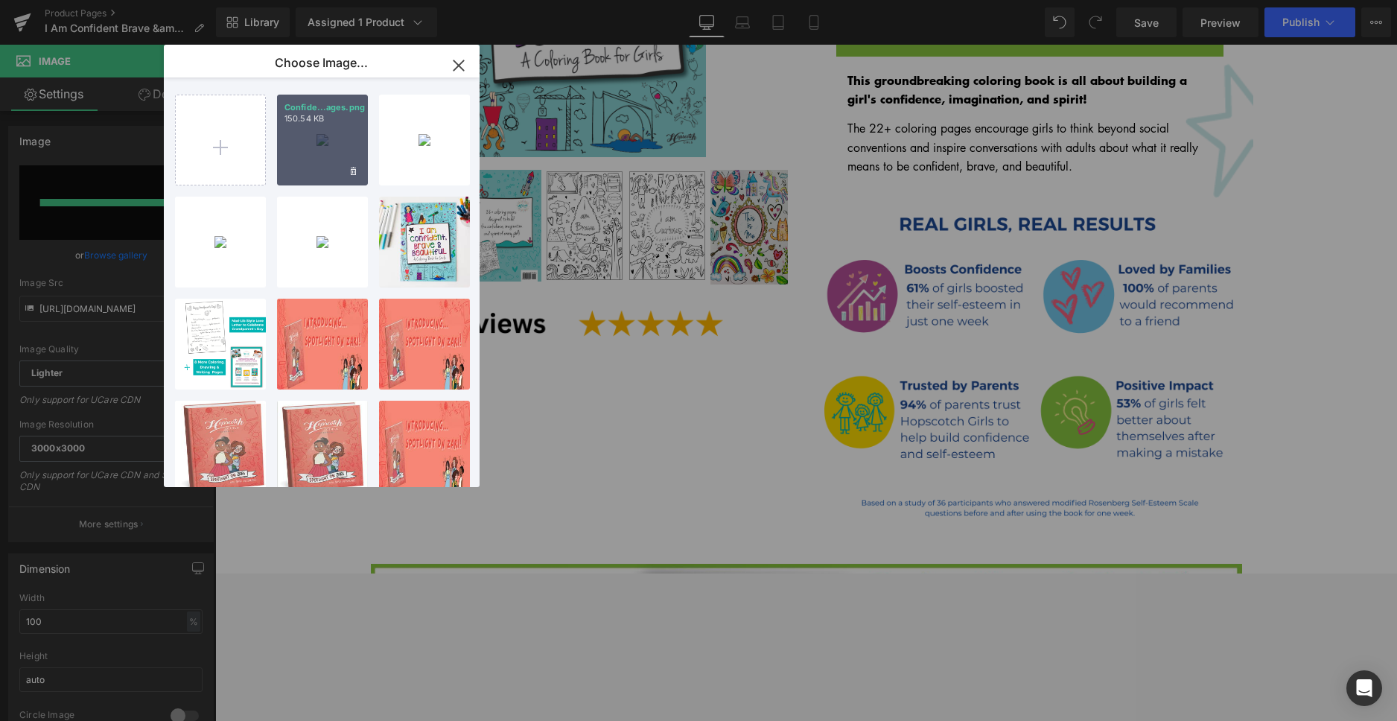
click at [0, 0] on div "Confide...ages.png 150.54 KB" at bounding box center [0, 0] width 0 height 0
type input "https://ucarecdn.com/7f40caf1-13d0-4824-9dd9-49c0e37d3eec/-/format/auto/-/previ…"
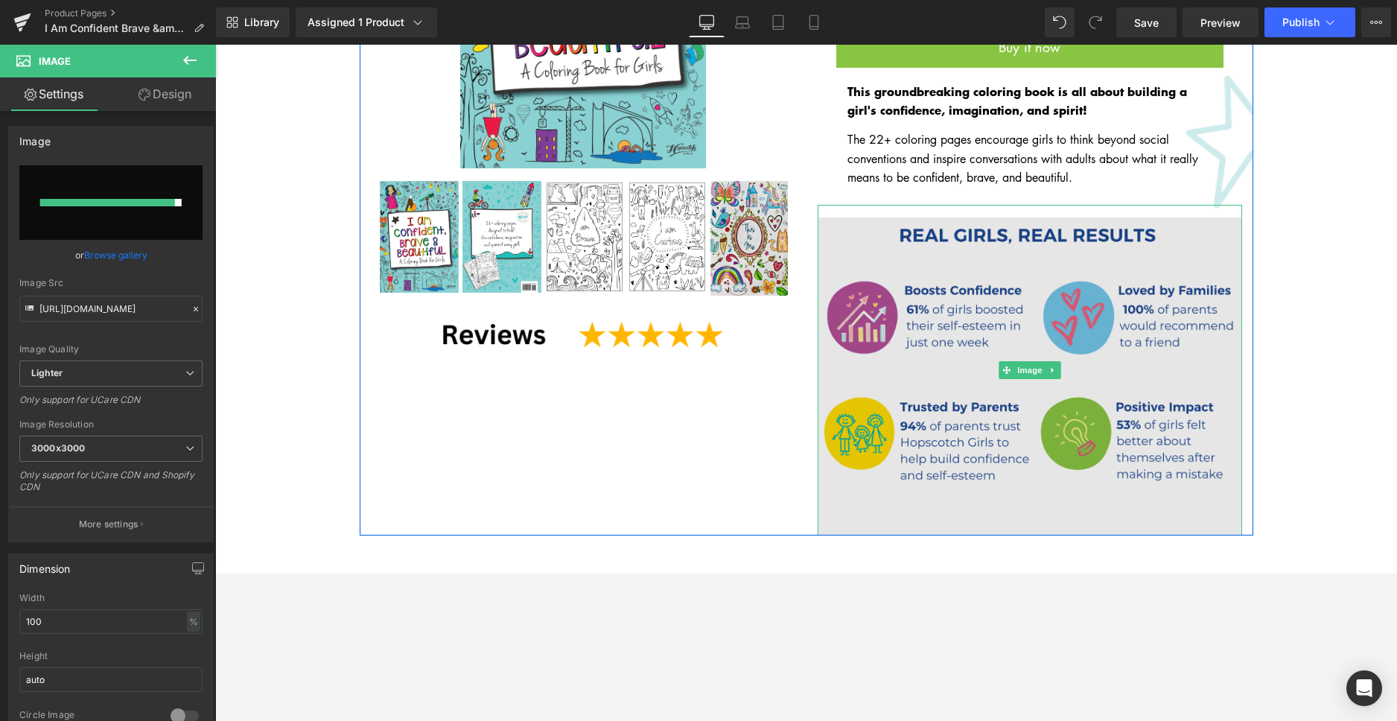
scroll to position [366, 0]
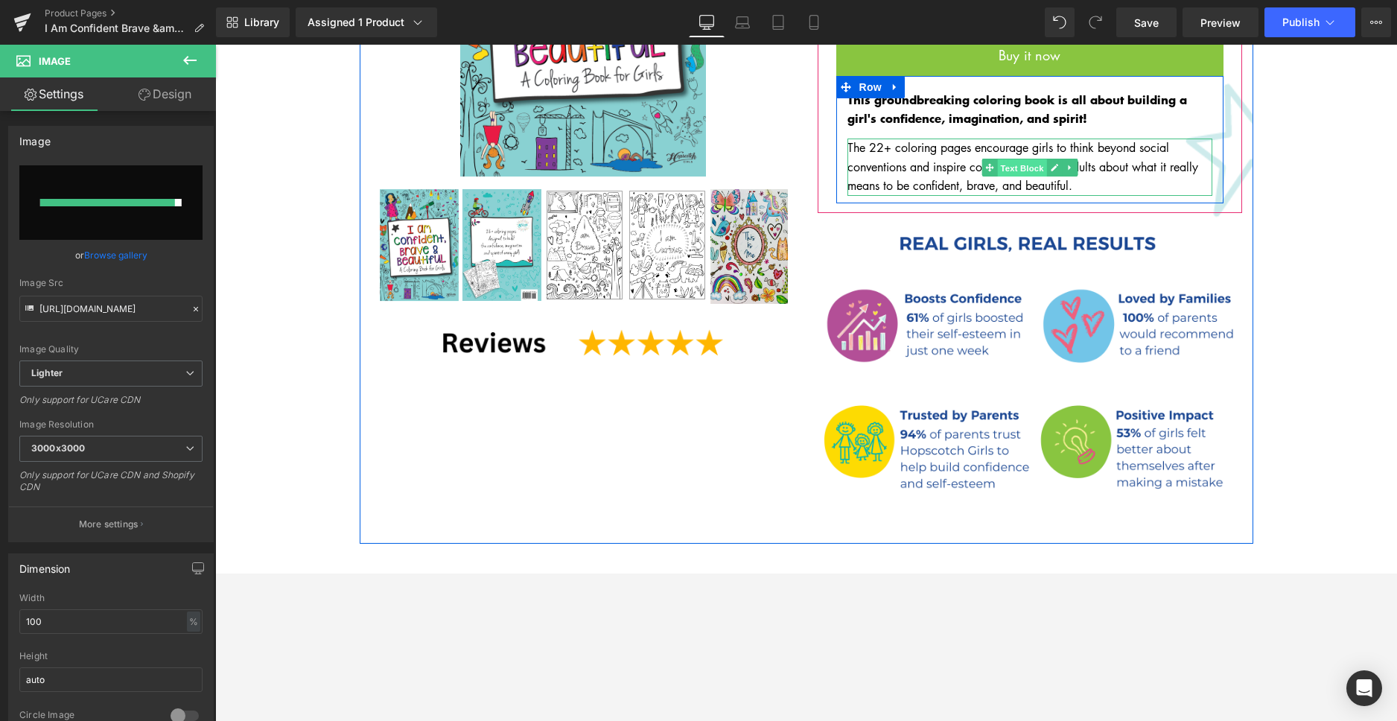
click at [1012, 159] on span "Text Block" at bounding box center [1021, 168] width 49 height 18
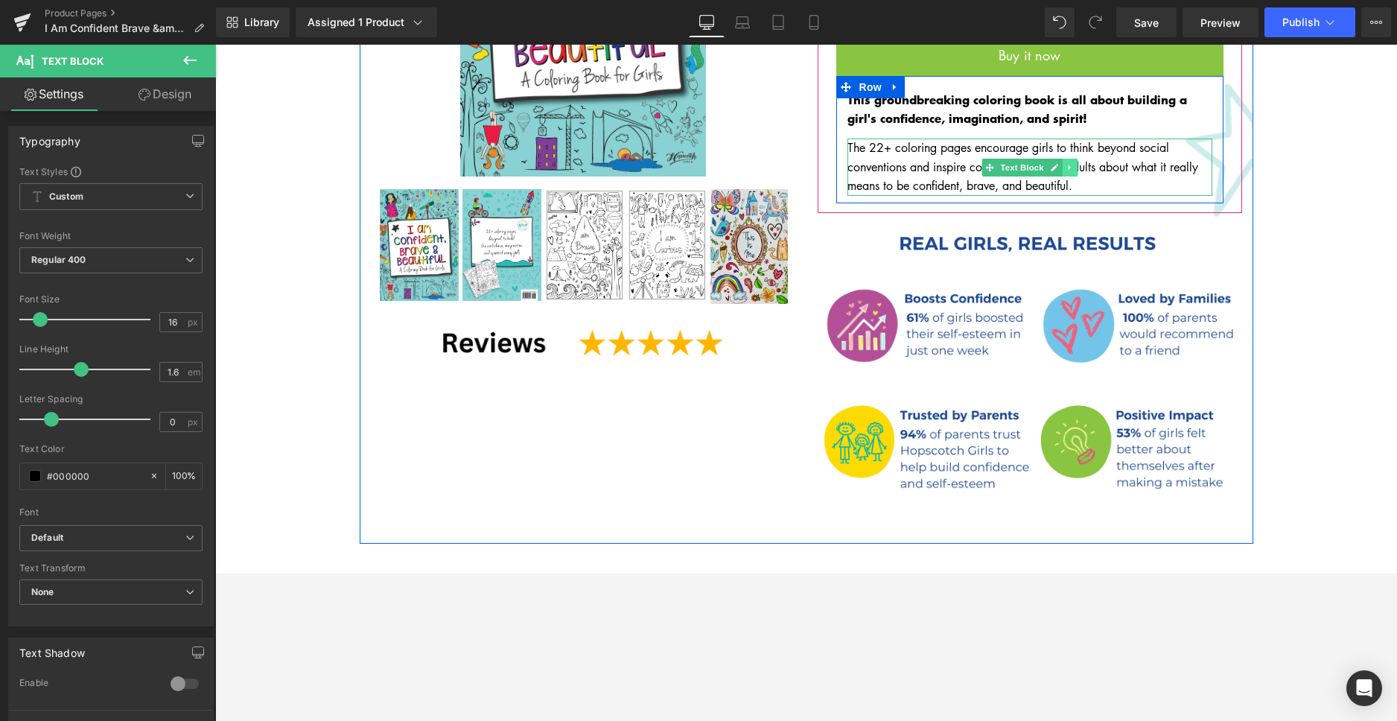
click at [1069, 159] on link at bounding box center [1070, 168] width 16 height 18
click at [1060, 159] on link at bounding box center [1062, 168] width 16 height 18
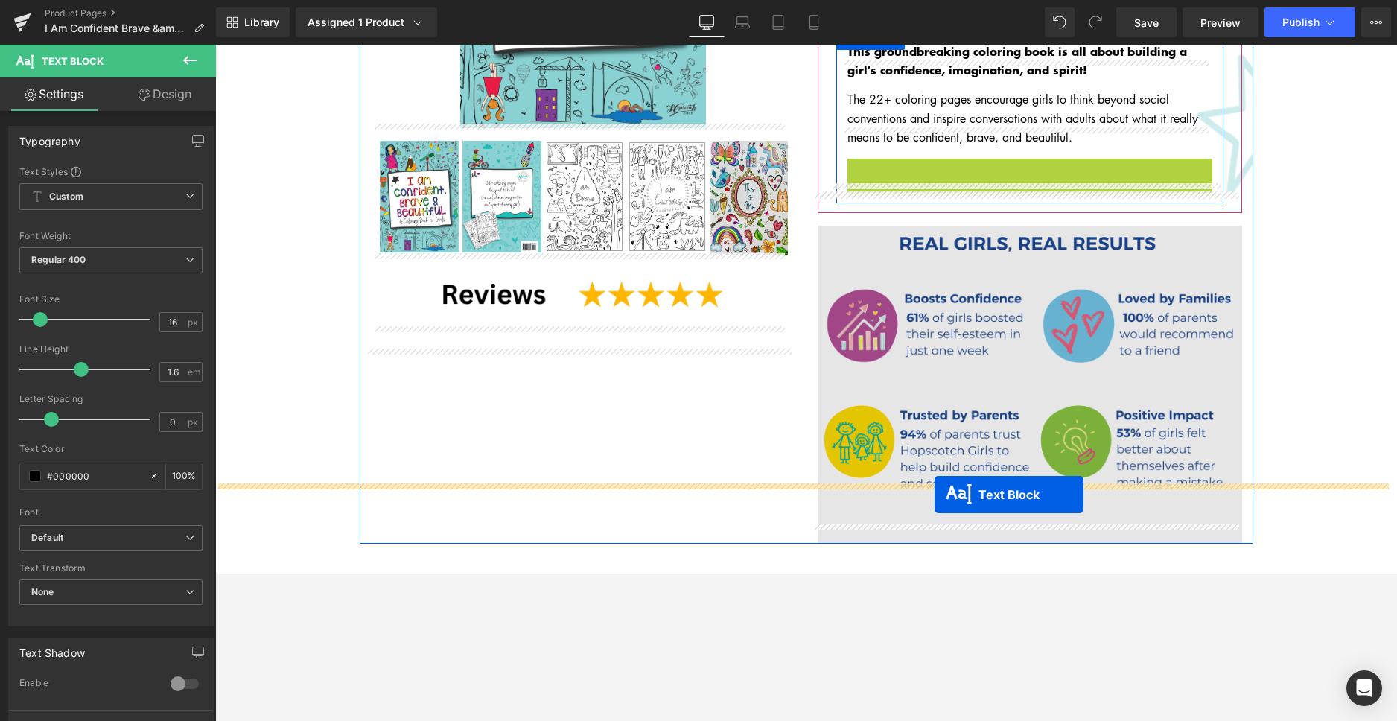
scroll to position [418, 0]
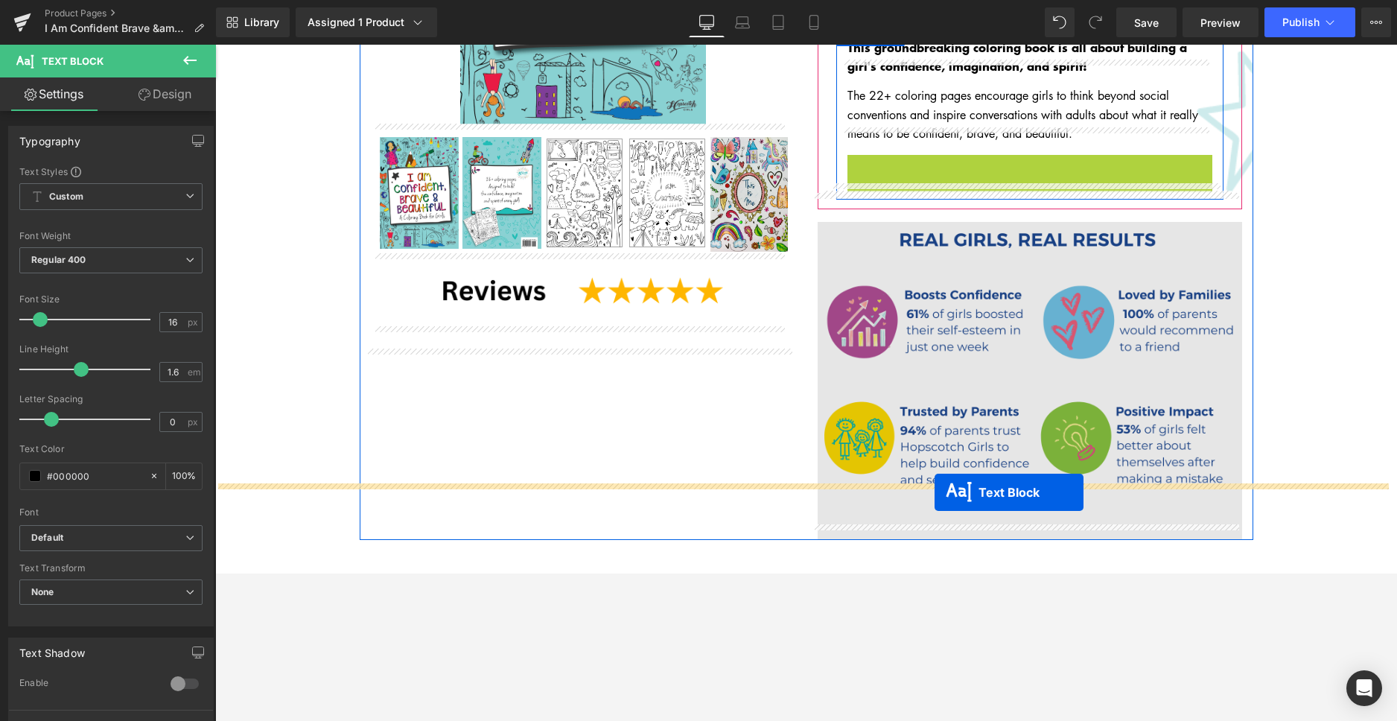
drag, startPoint x: 981, startPoint y: 220, endPoint x: 934, endPoint y: 492, distance: 276.5
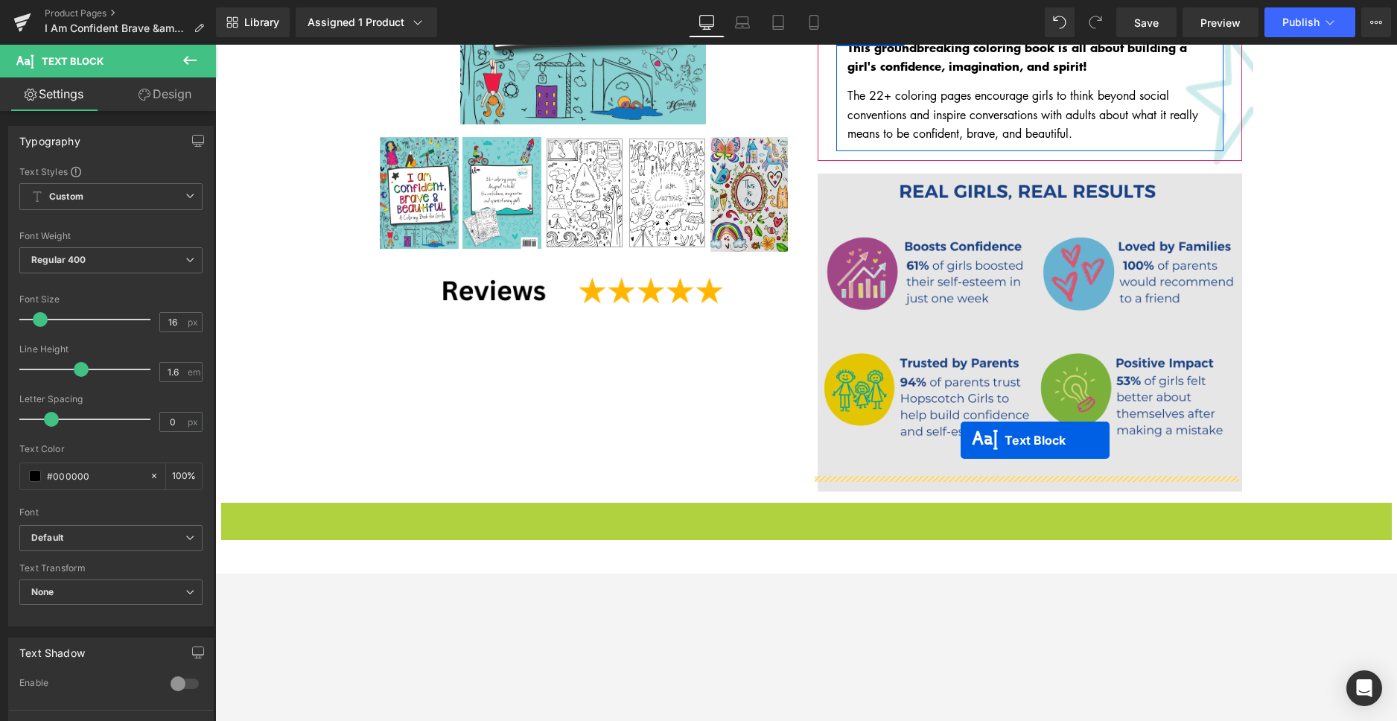
drag, startPoint x: 762, startPoint y: 497, endPoint x: 960, endPoint y: 440, distance: 206.7
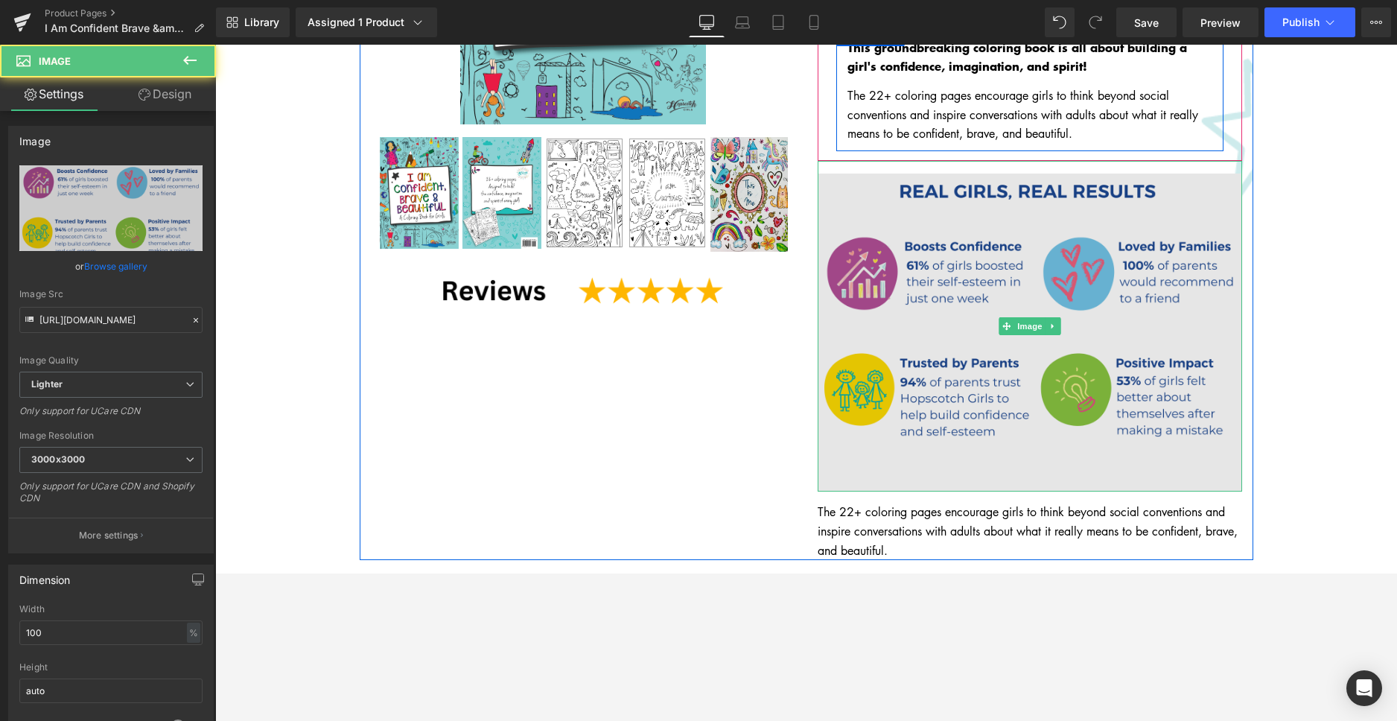
drag, startPoint x: 1059, startPoint y: 475, endPoint x: 1060, endPoint y: 465, distance: 9.8
click at [1060, 465] on div "Image" at bounding box center [1029, 326] width 424 height 331
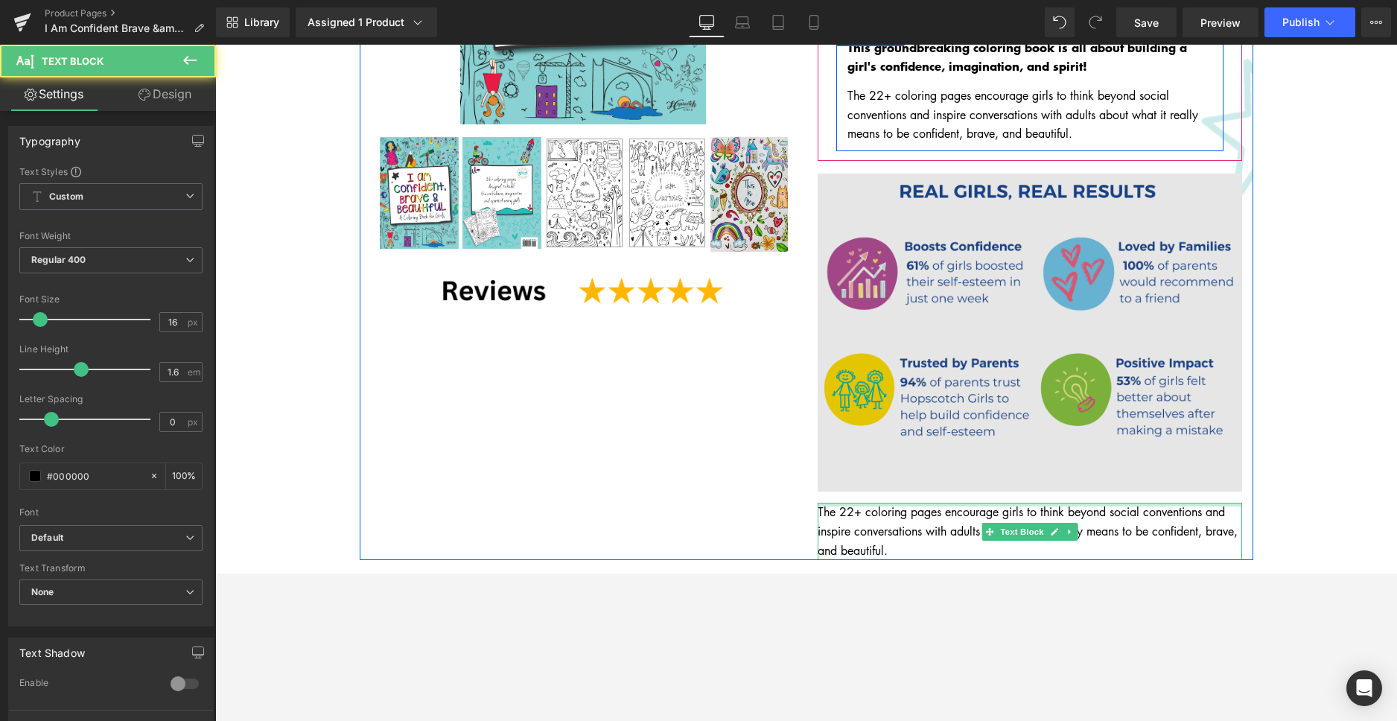
drag, startPoint x: 1070, startPoint y: 486, endPoint x: 1079, endPoint y: 470, distance: 18.7
click at [1072, 473] on div "I Am Confident, Brave & Beautiful: A Coloring Book for Girls (P) Title $0 $8.99…" at bounding box center [1029, 145] width 447 height 830
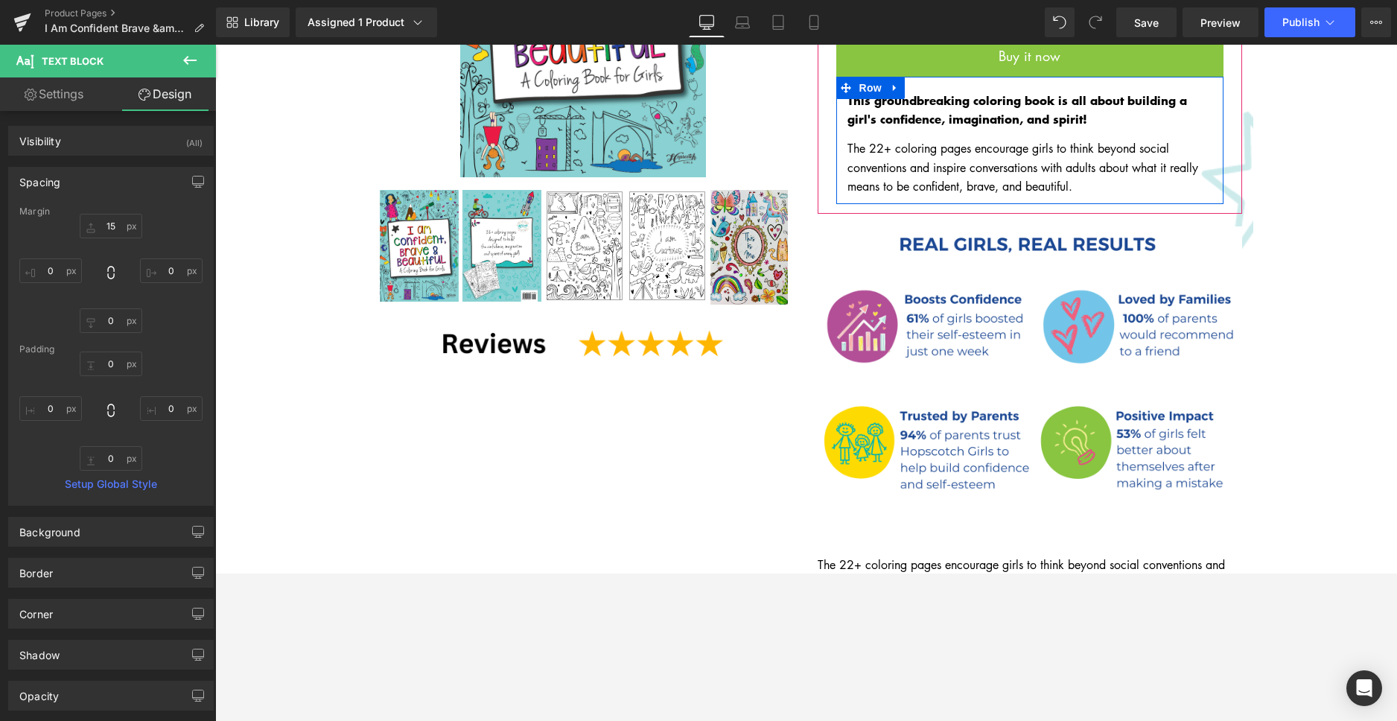
scroll to position [248, 0]
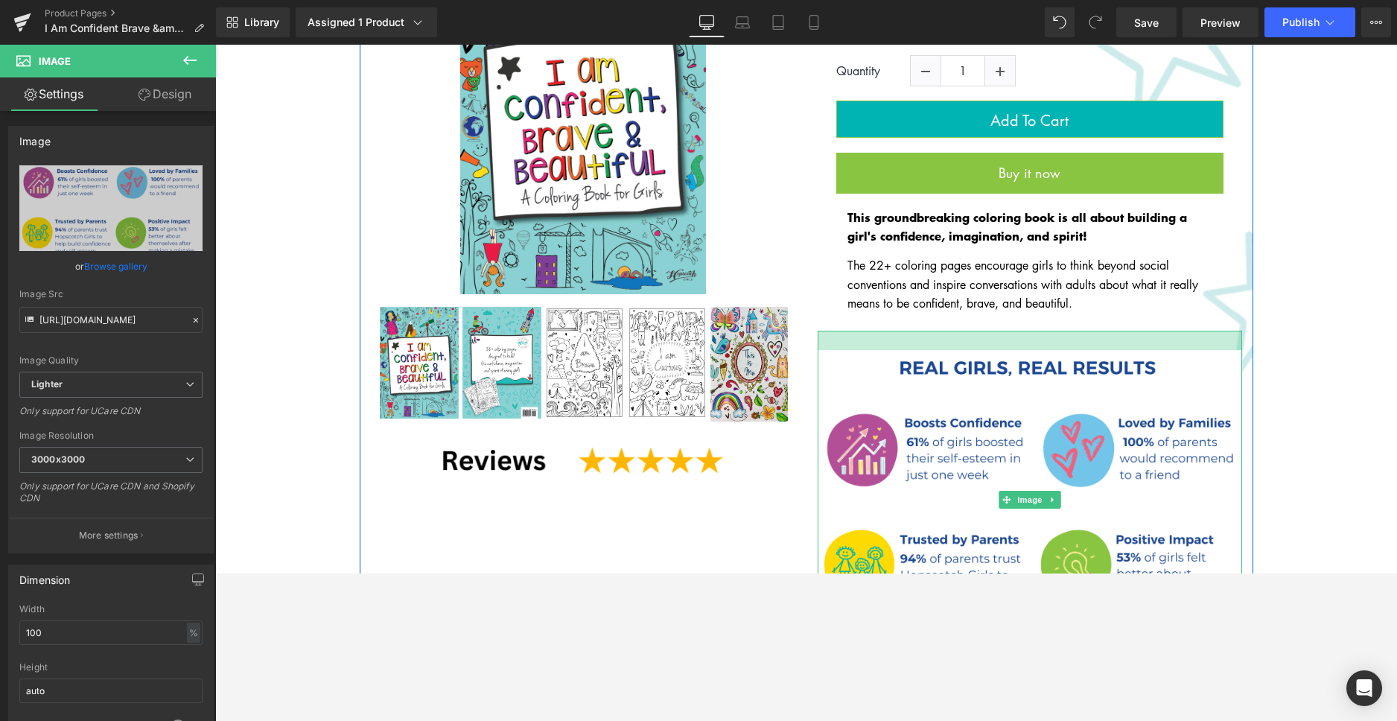
drag, startPoint x: 1059, startPoint y: 319, endPoint x: 1063, endPoint y: 326, distance: 7.7
click at [1063, 331] on div at bounding box center [1029, 340] width 424 height 19
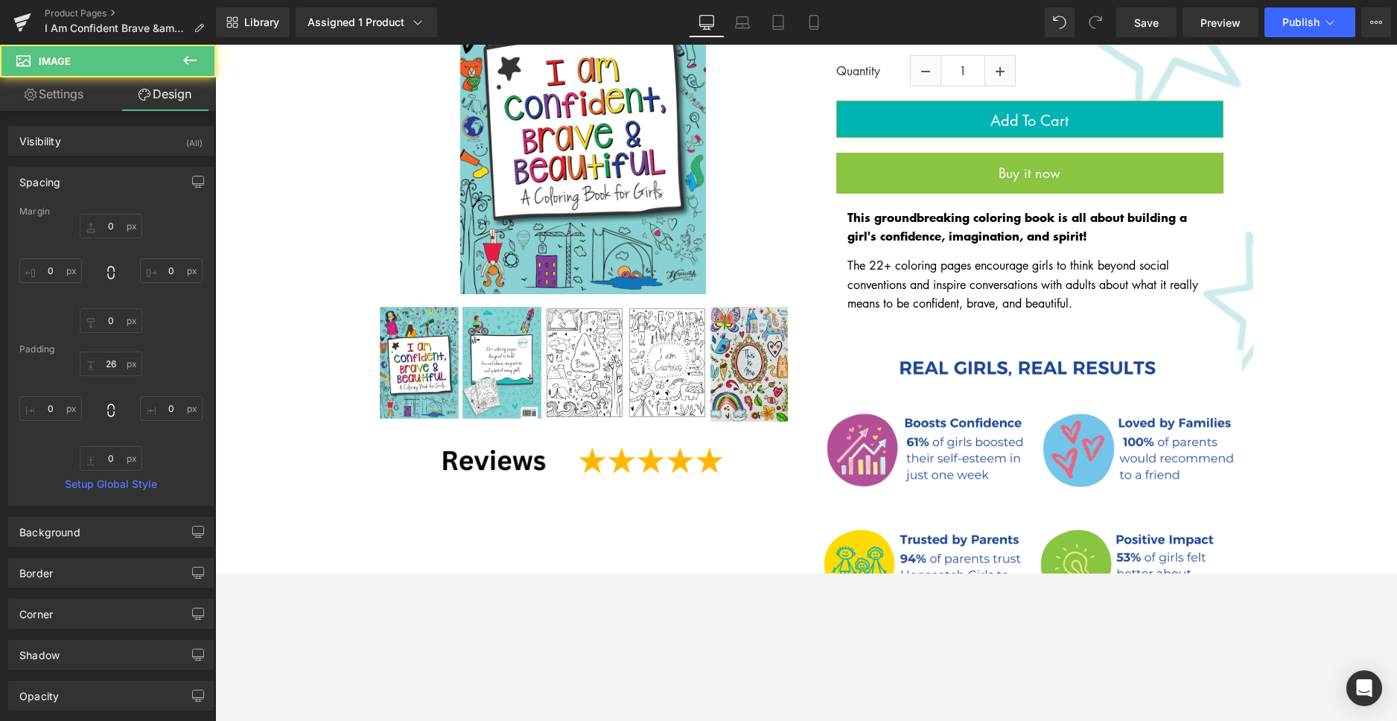
scroll to position [530, 0]
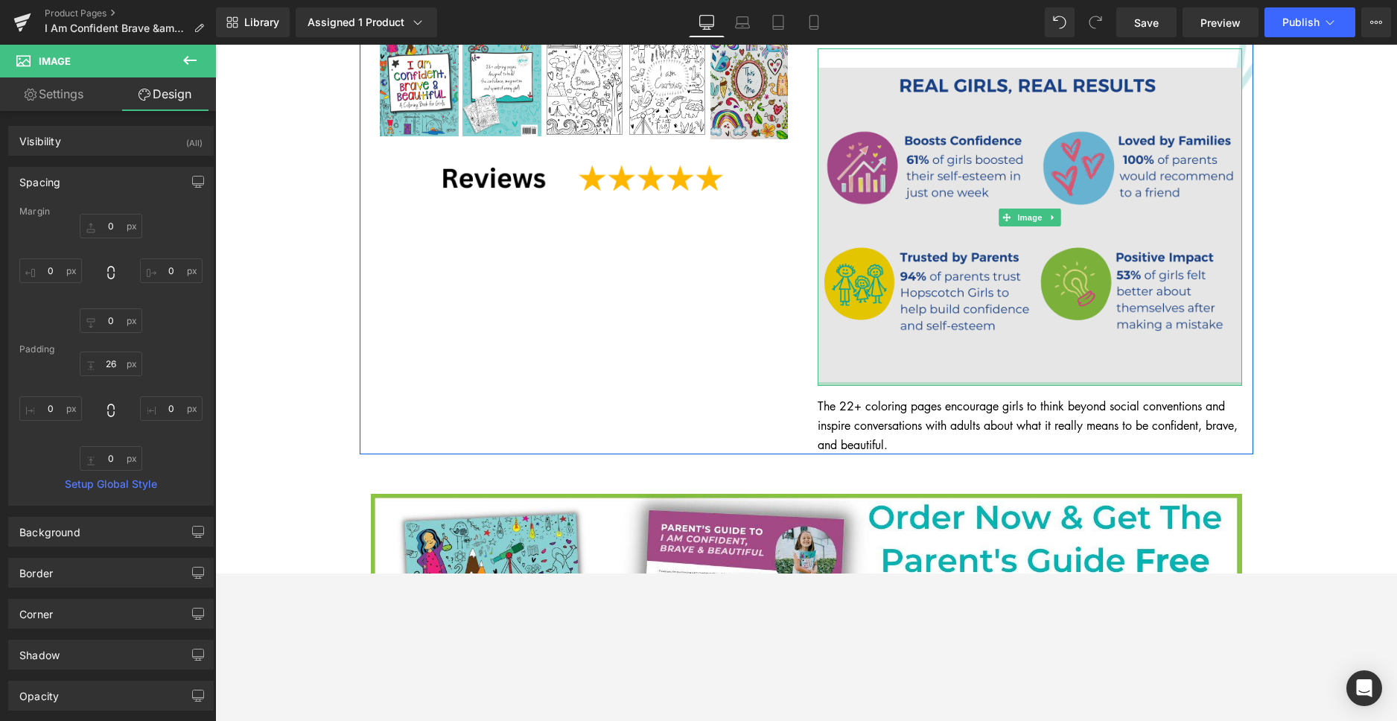
type input "0px"
drag, startPoint x: 1021, startPoint y: 370, endPoint x: 1027, endPoint y: 349, distance: 21.7
click at [1027, 349] on div "Image" at bounding box center [1029, 217] width 424 height 338
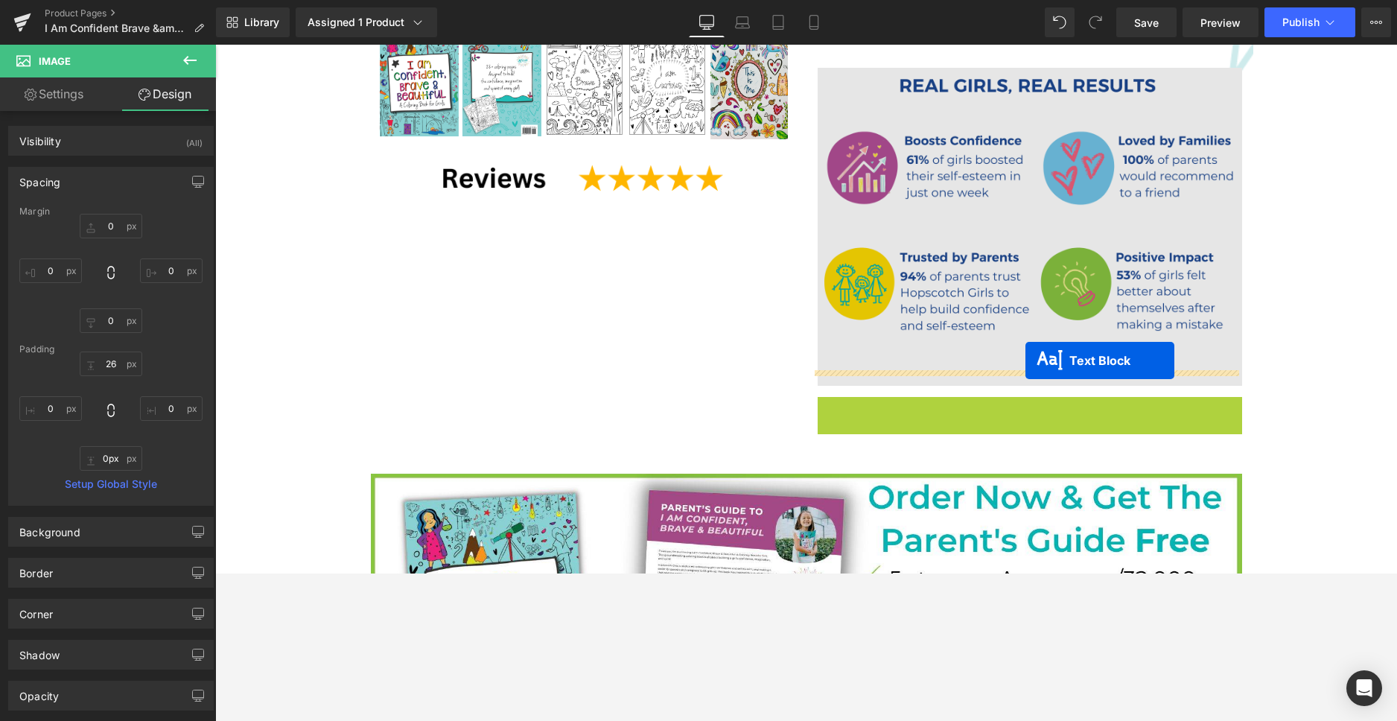
drag, startPoint x: 981, startPoint y: 409, endPoint x: 1025, endPoint y: 360, distance: 65.9
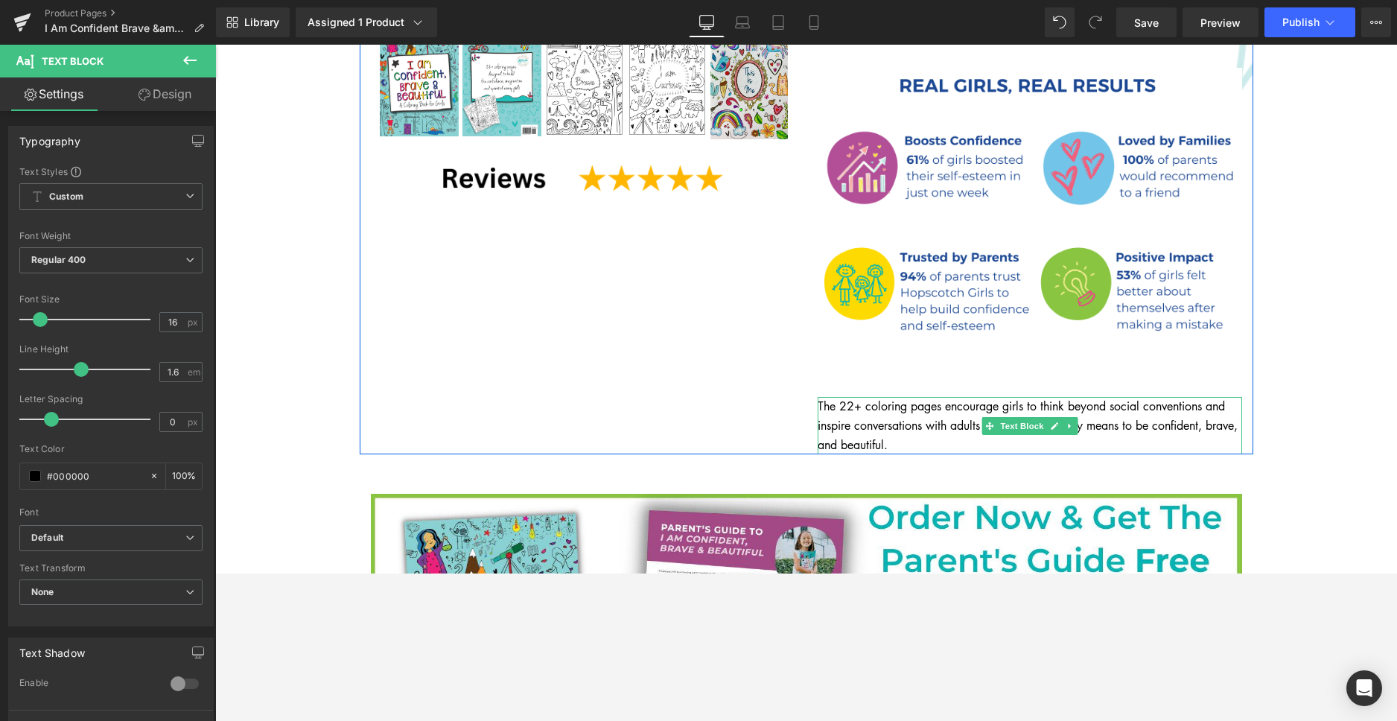
click at [948, 428] on p "The 22+ coloring pages encourage girls to think beyond social conventions and i…" at bounding box center [1029, 425] width 424 height 57
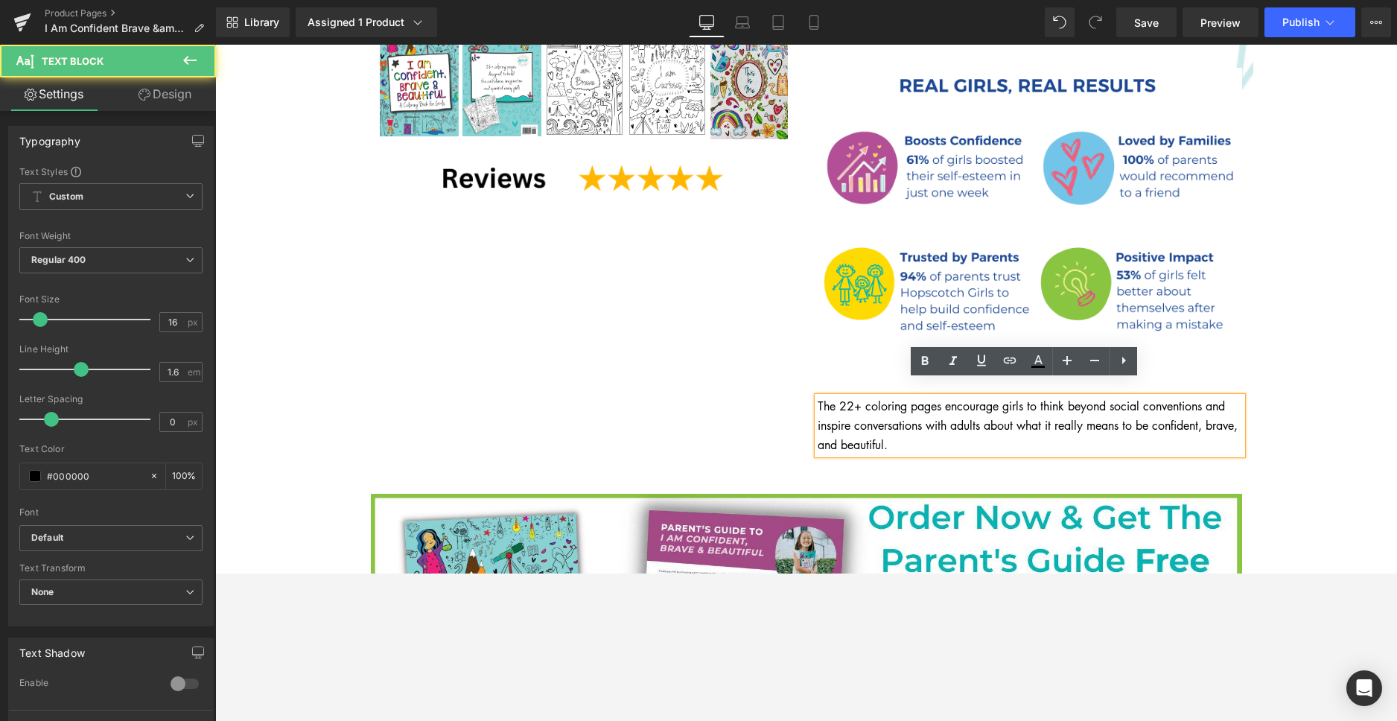
click at [943, 428] on p "The 22+ coloring pages encourage girls to think beyond social conventions and i…" at bounding box center [1029, 425] width 424 height 57
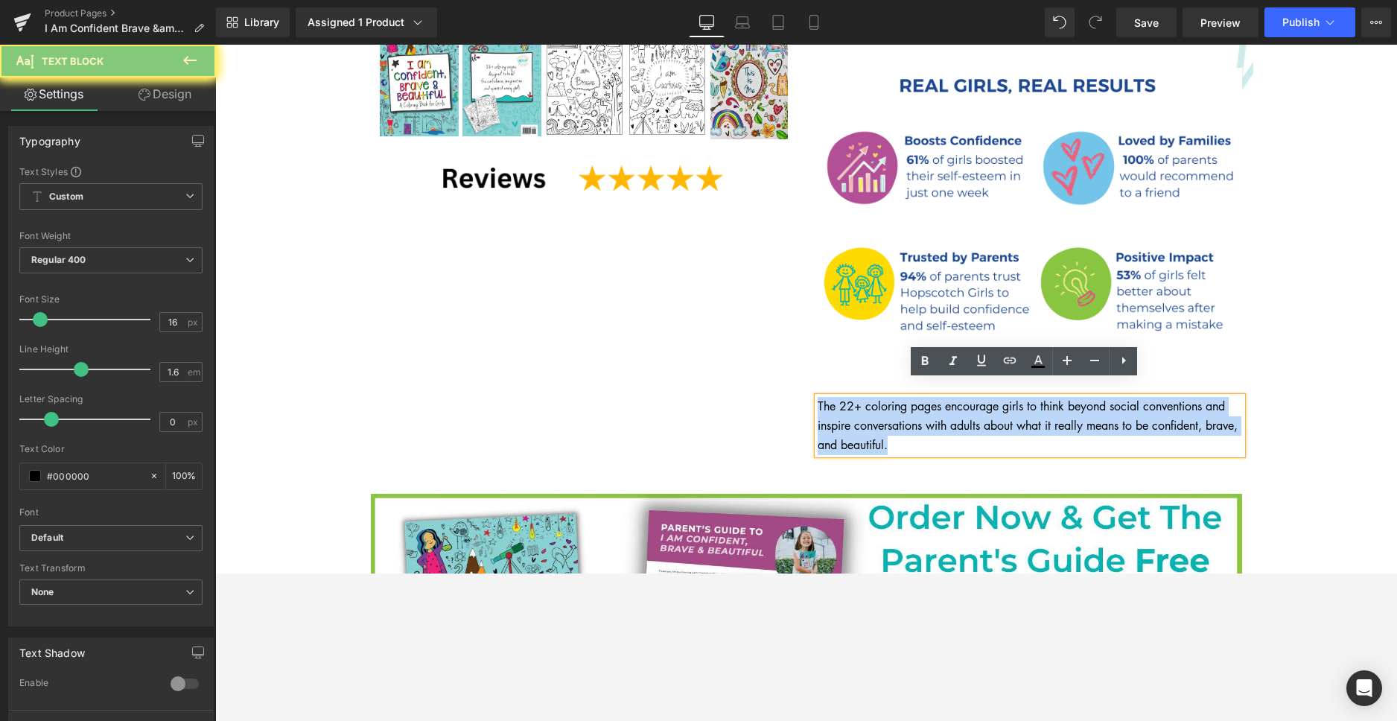
click at [943, 428] on p "The 22+ coloring pages encourage girls to think beyond social conventions and i…" at bounding box center [1029, 425] width 424 height 57
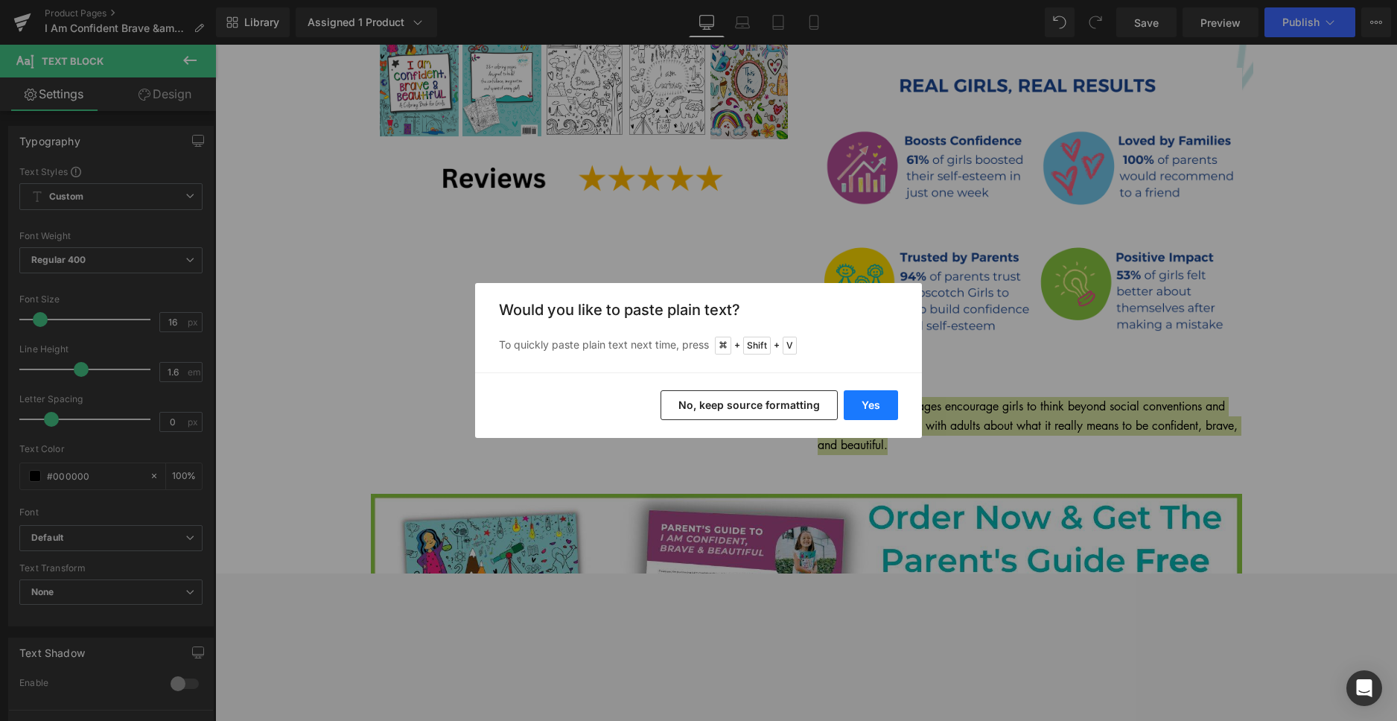
click at [865, 406] on button "Yes" at bounding box center [870, 405] width 54 height 30
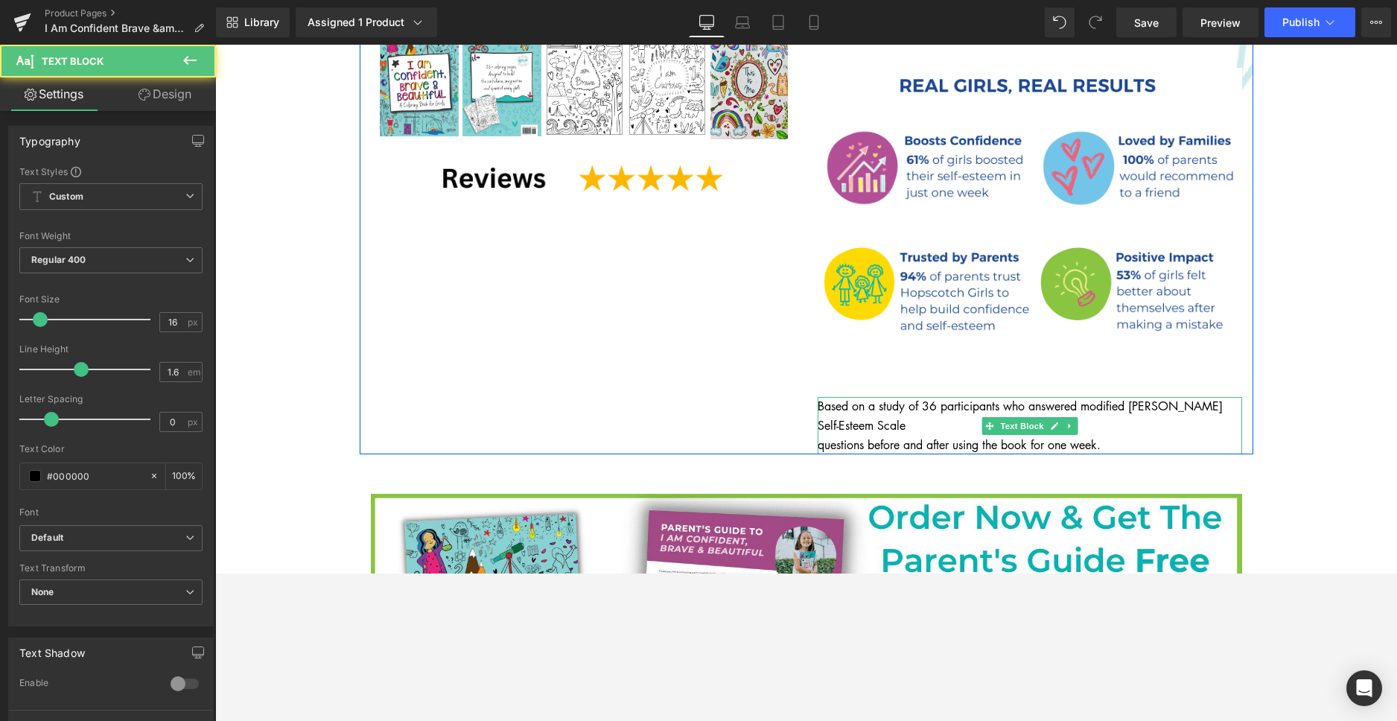
click at [817, 435] on p "questions before and after using the book for one week." at bounding box center [1029, 444] width 424 height 19
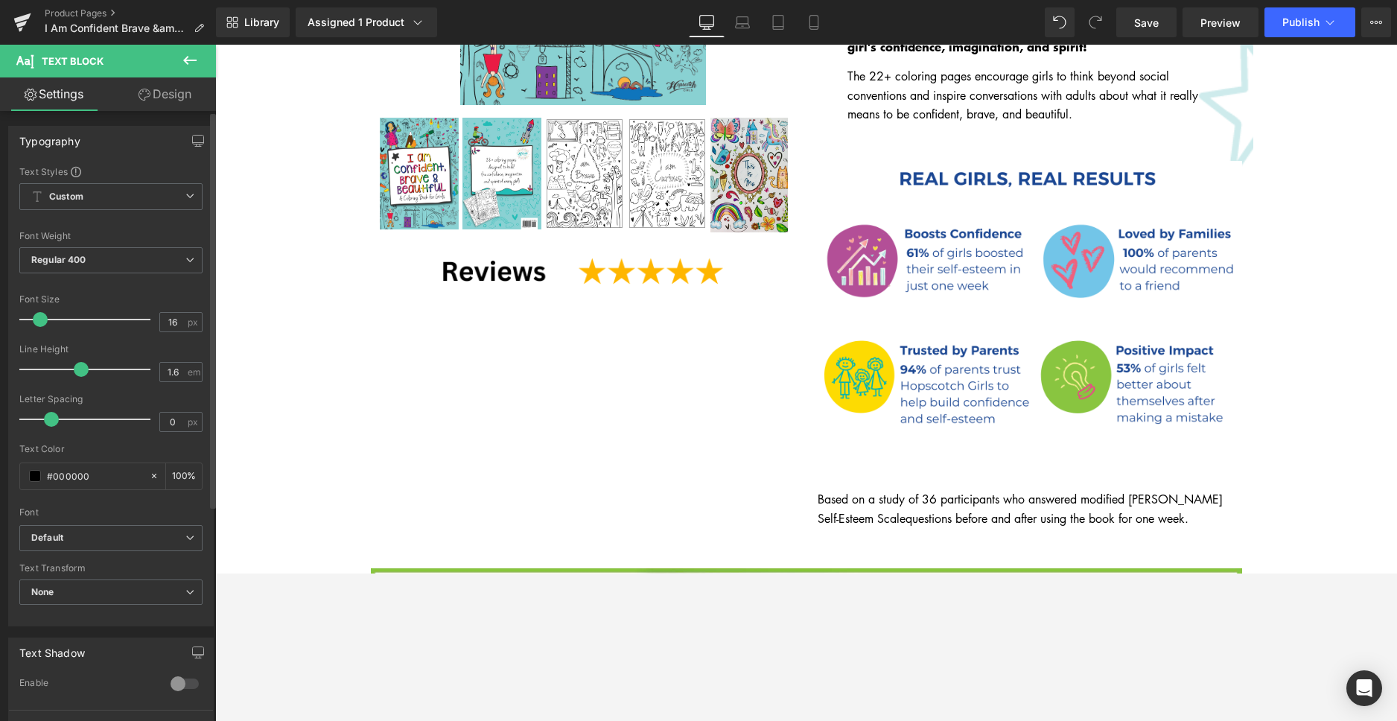
scroll to position [414, 0]
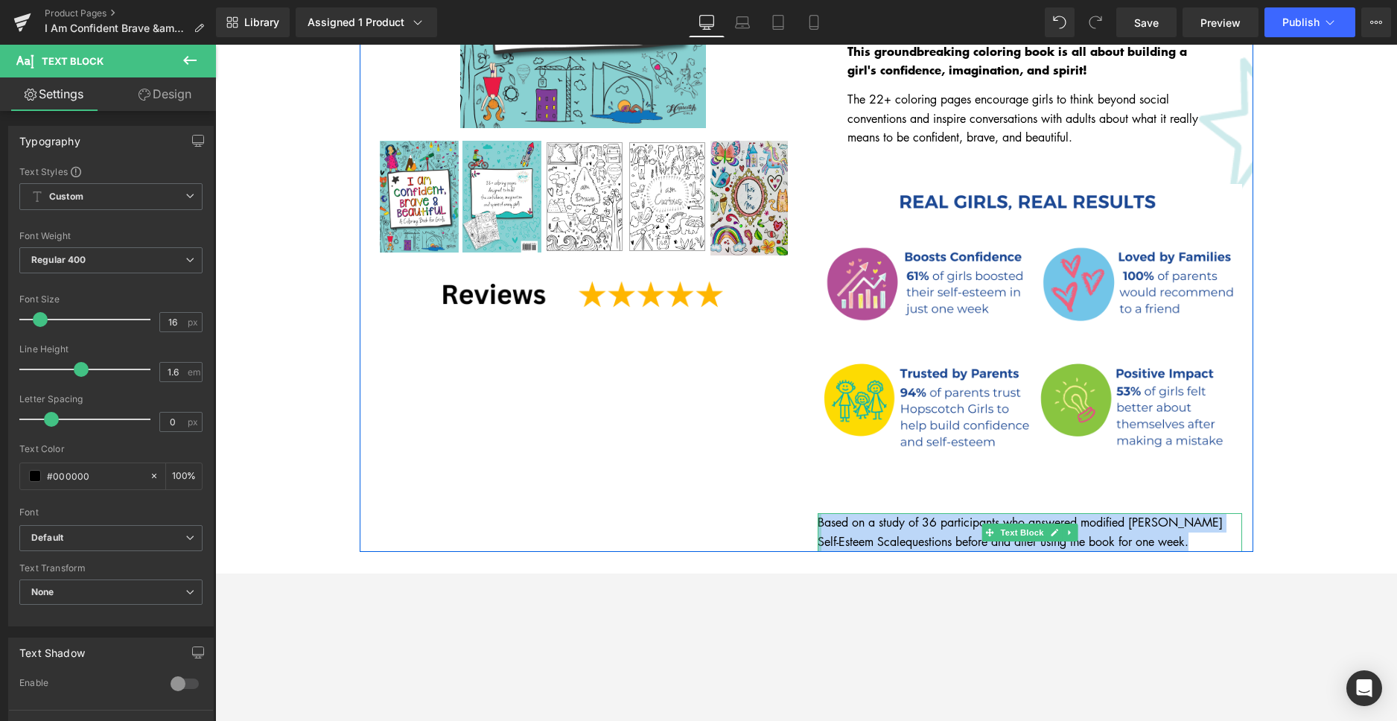
drag, startPoint x: 1177, startPoint y: 523, endPoint x: 771, endPoint y: 493, distance: 406.9
click at [806, 504] on div "I Am Confident, Brave & Beautiful: A Coloring Book for Girls (P) Title $0 $8.99…" at bounding box center [1029, 142] width 447 height 818
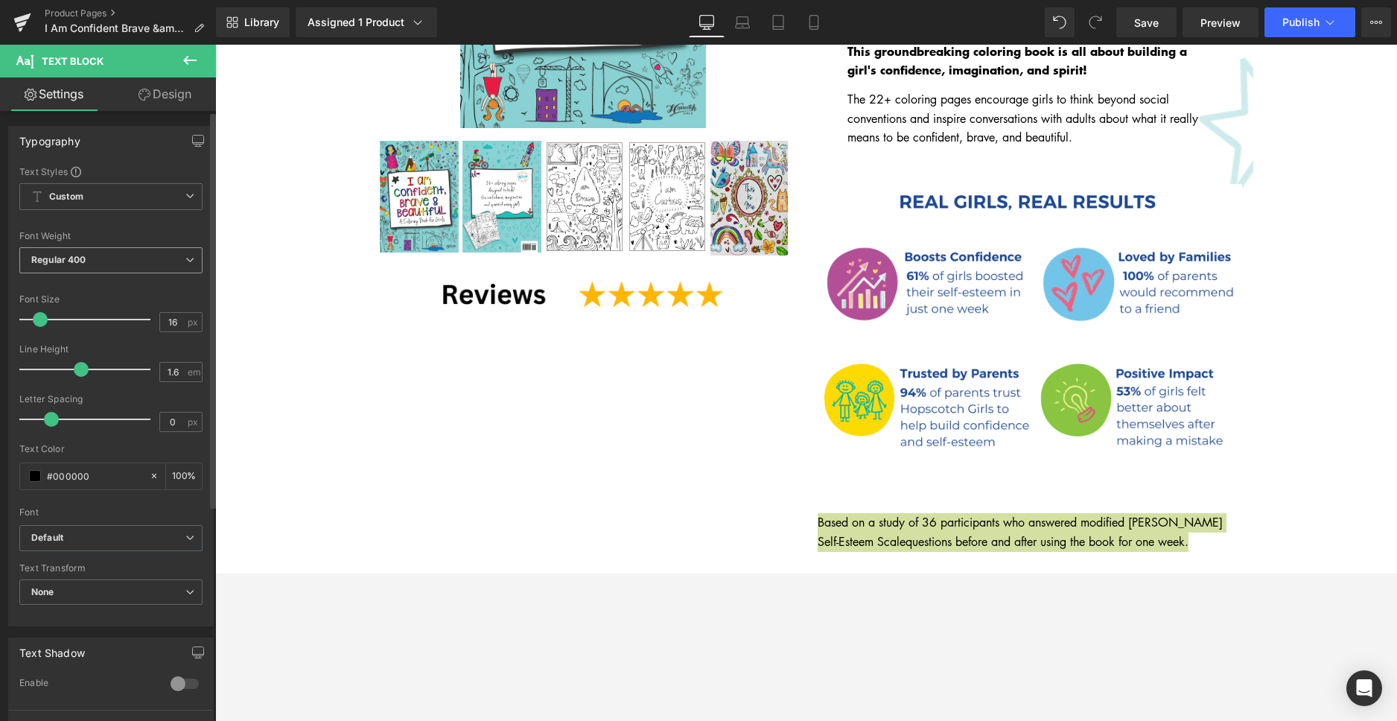
click at [129, 275] on div "Regular 400 Thin 100 Semi Thin 200 Light 300 Regular 400 Medium 500 Semi Bold 6…" at bounding box center [110, 263] width 183 height 33
click at [33, 319] on span at bounding box center [37, 319] width 15 height 15
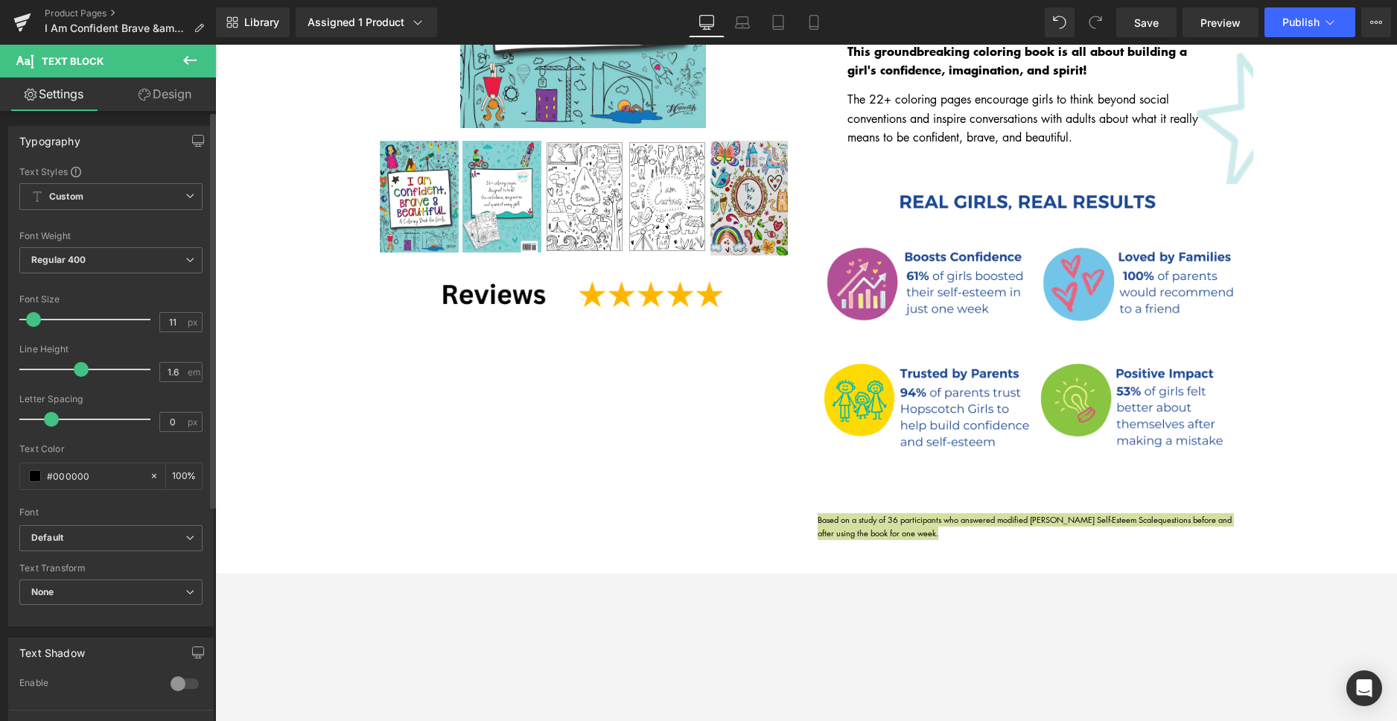
type input "12"
click at [31, 318] on span at bounding box center [35, 319] width 15 height 15
click at [92, 584] on span "None" at bounding box center [110, 592] width 183 height 26
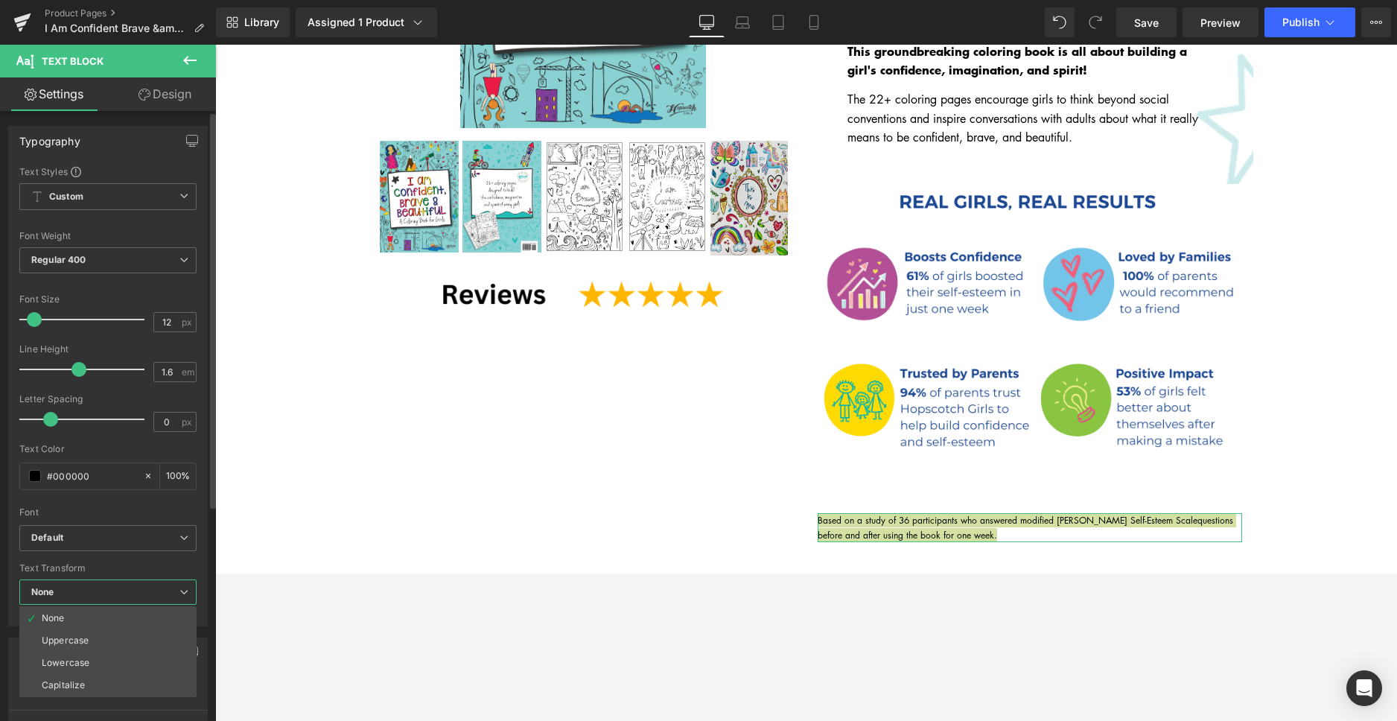
click at [92, 584] on span "None" at bounding box center [107, 592] width 177 height 26
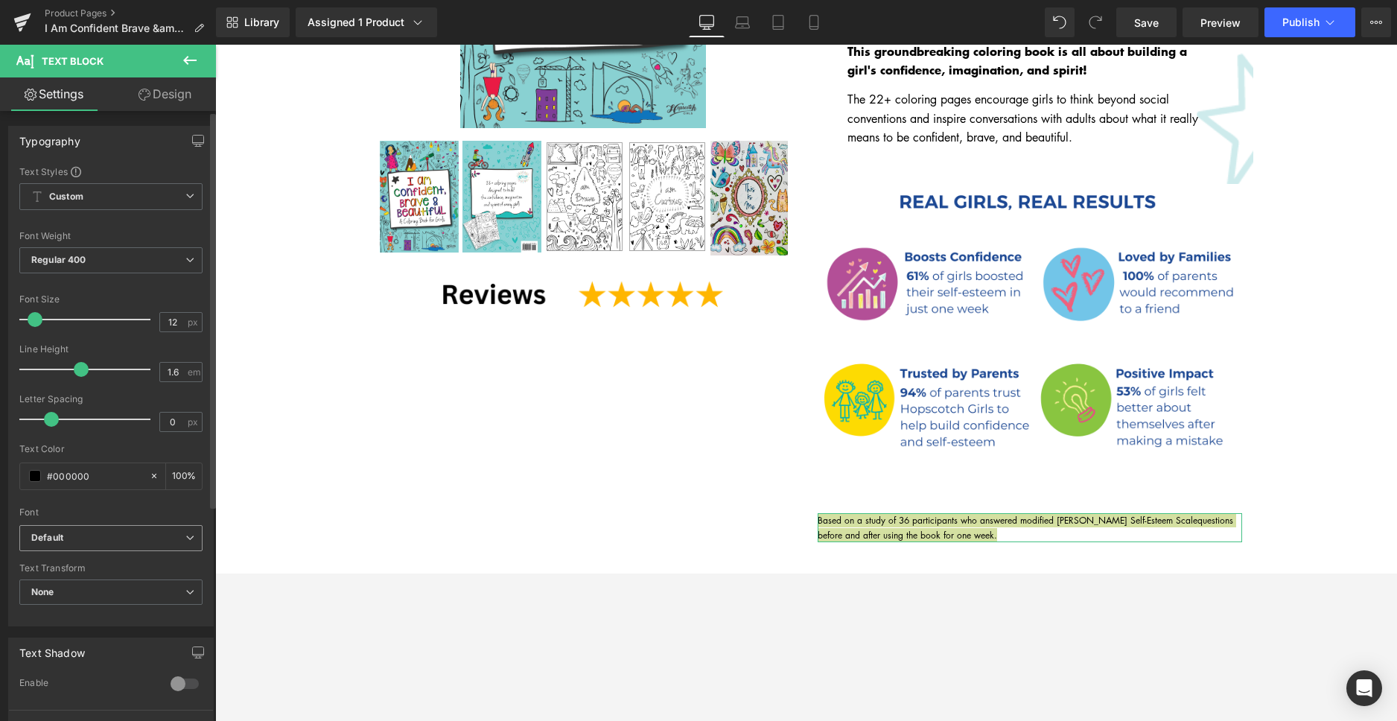
click at [106, 543] on b "Default" at bounding box center [108, 538] width 154 height 13
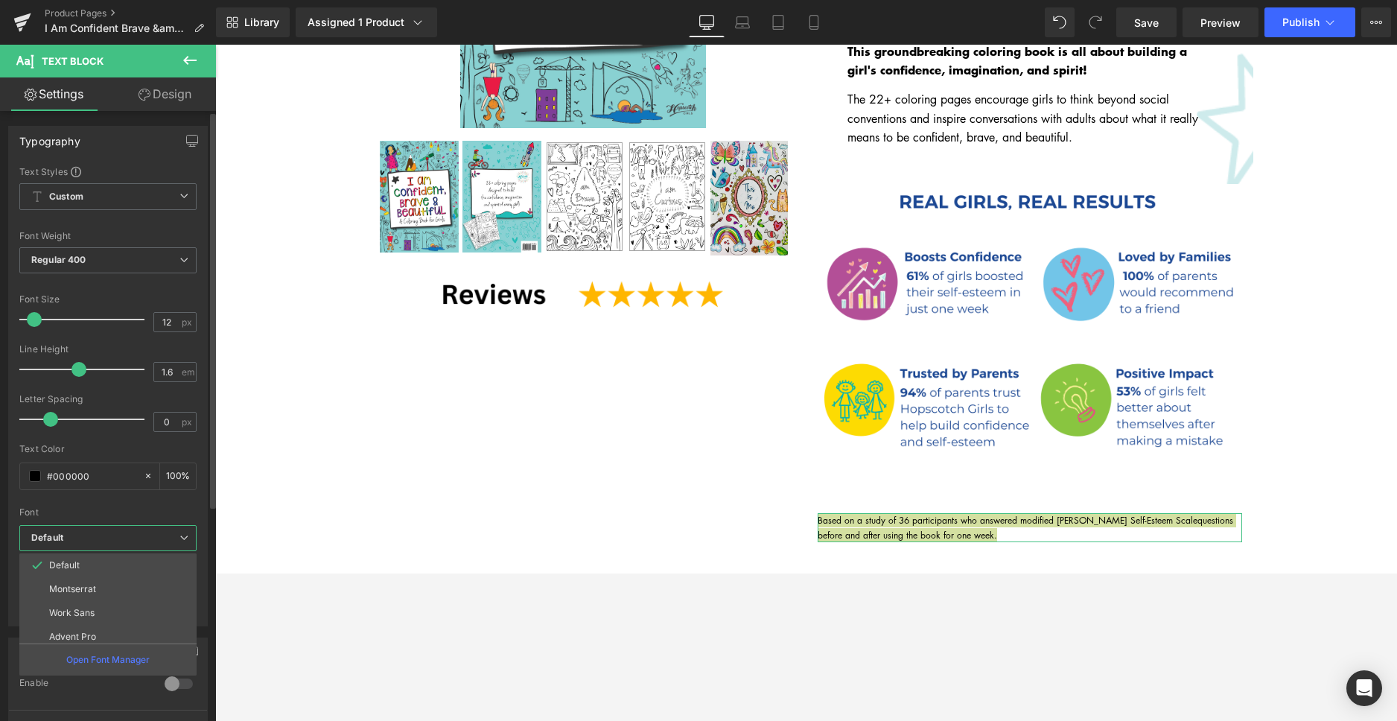
click at [106, 543] on b "Default" at bounding box center [105, 538] width 148 height 13
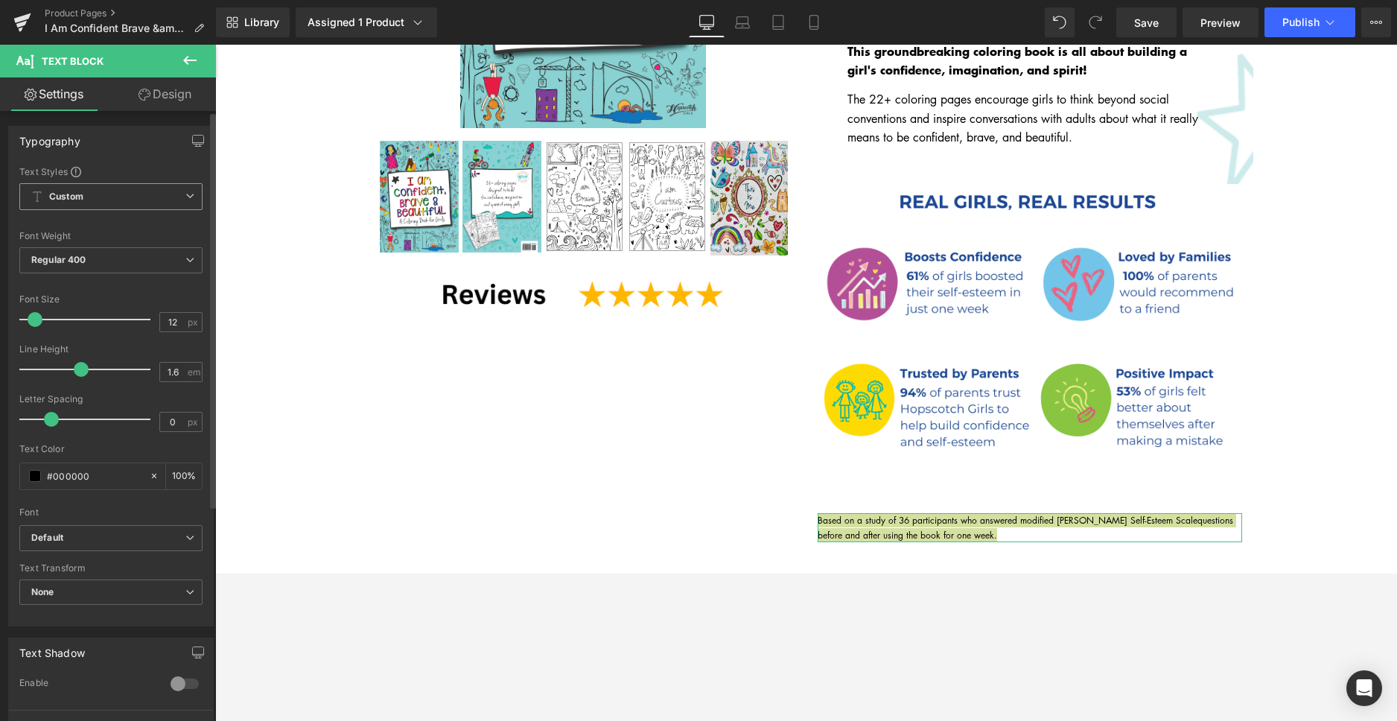
click at [123, 201] on span "Custom Setup Global Style" at bounding box center [110, 196] width 183 height 27
click at [123, 201] on span "Custom Setup Global Style" at bounding box center [107, 196] width 177 height 27
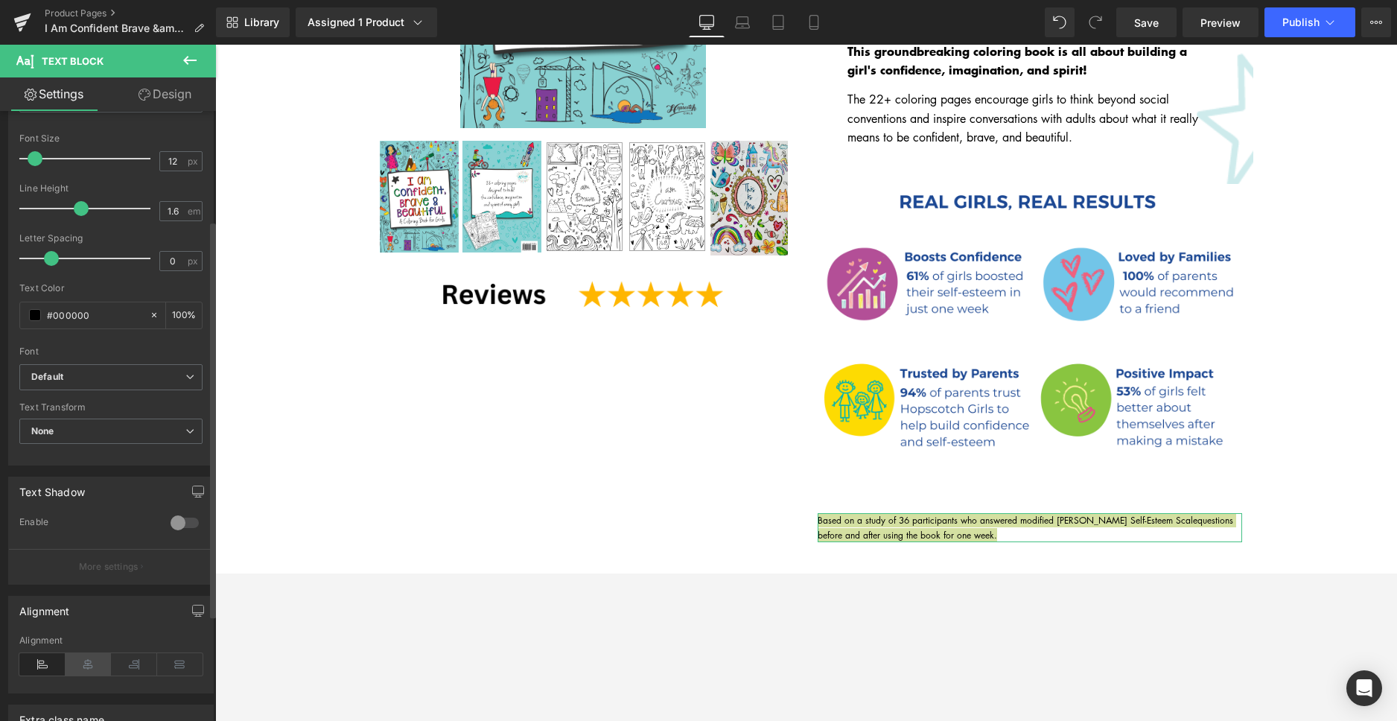
scroll to position [168, 0]
click at [83, 663] on icon at bounding box center [89, 656] width 46 height 22
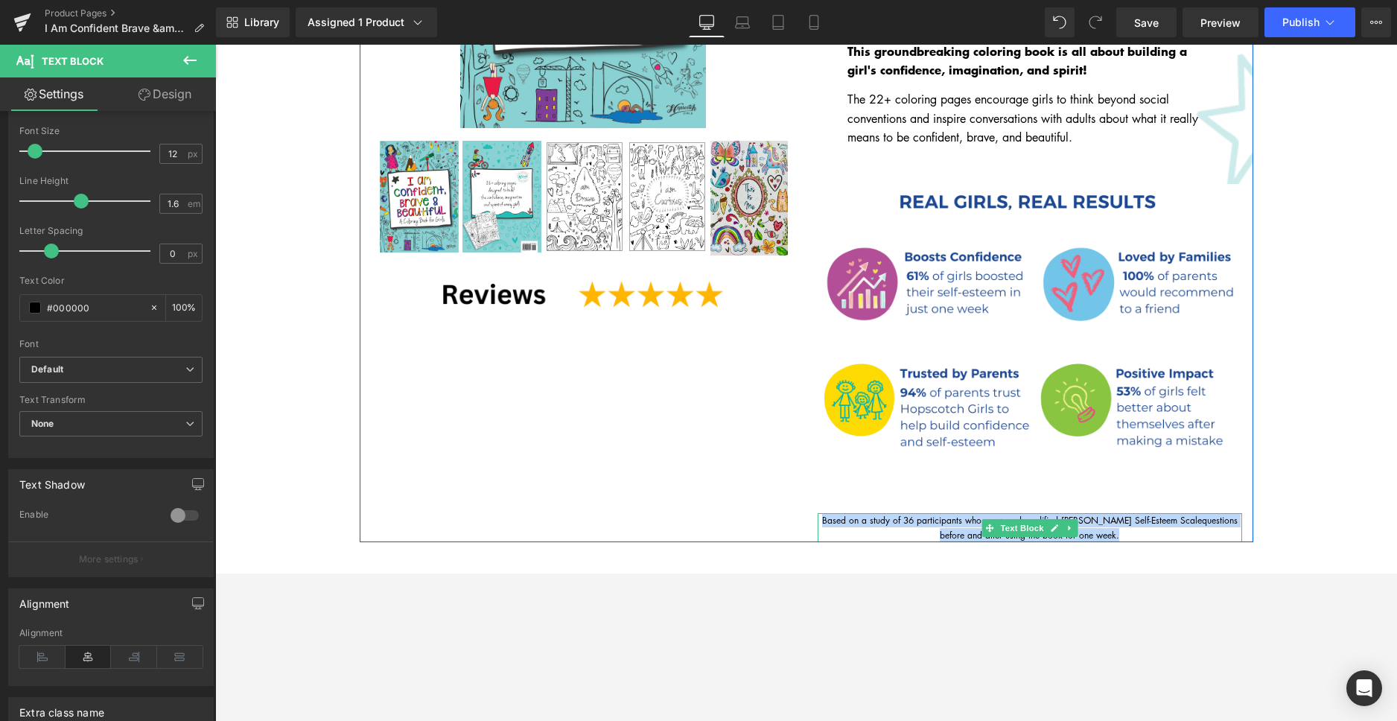
click at [1167, 514] on span "questions before and after using the book for one week." at bounding box center [1088, 527] width 298 height 27
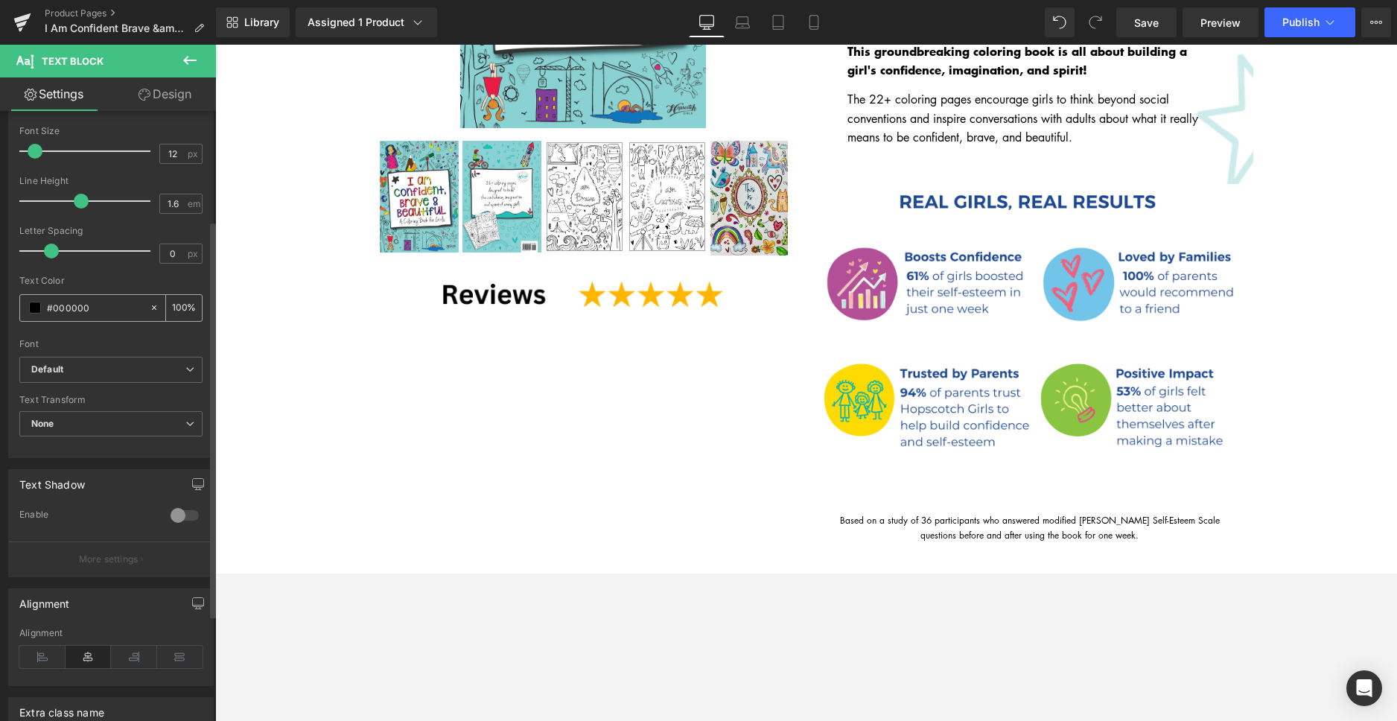
click at [83, 307] on input "#000000" at bounding box center [94, 307] width 95 height 16
type input "#1"
type input "0"
type input "#1b4"
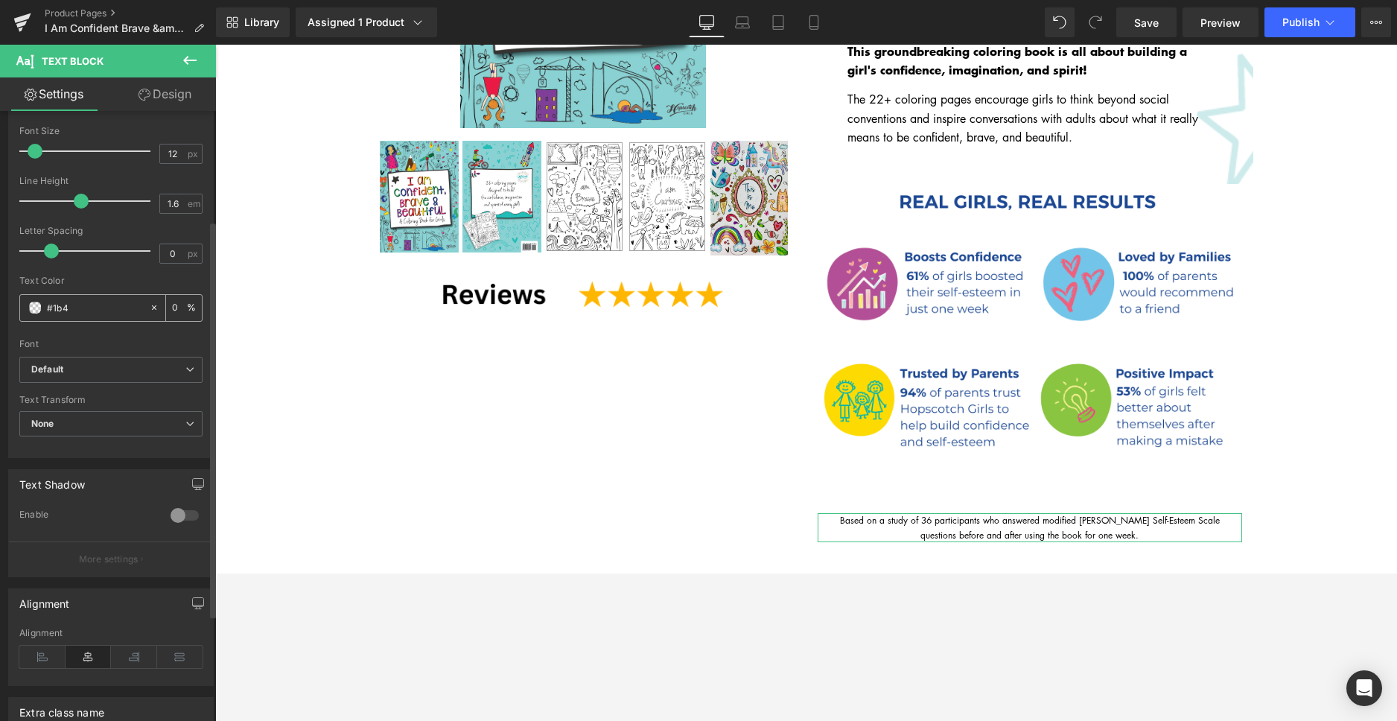
type input "100"
type input "#1b47"
type input "47"
type input "#1b479"
type input "0"
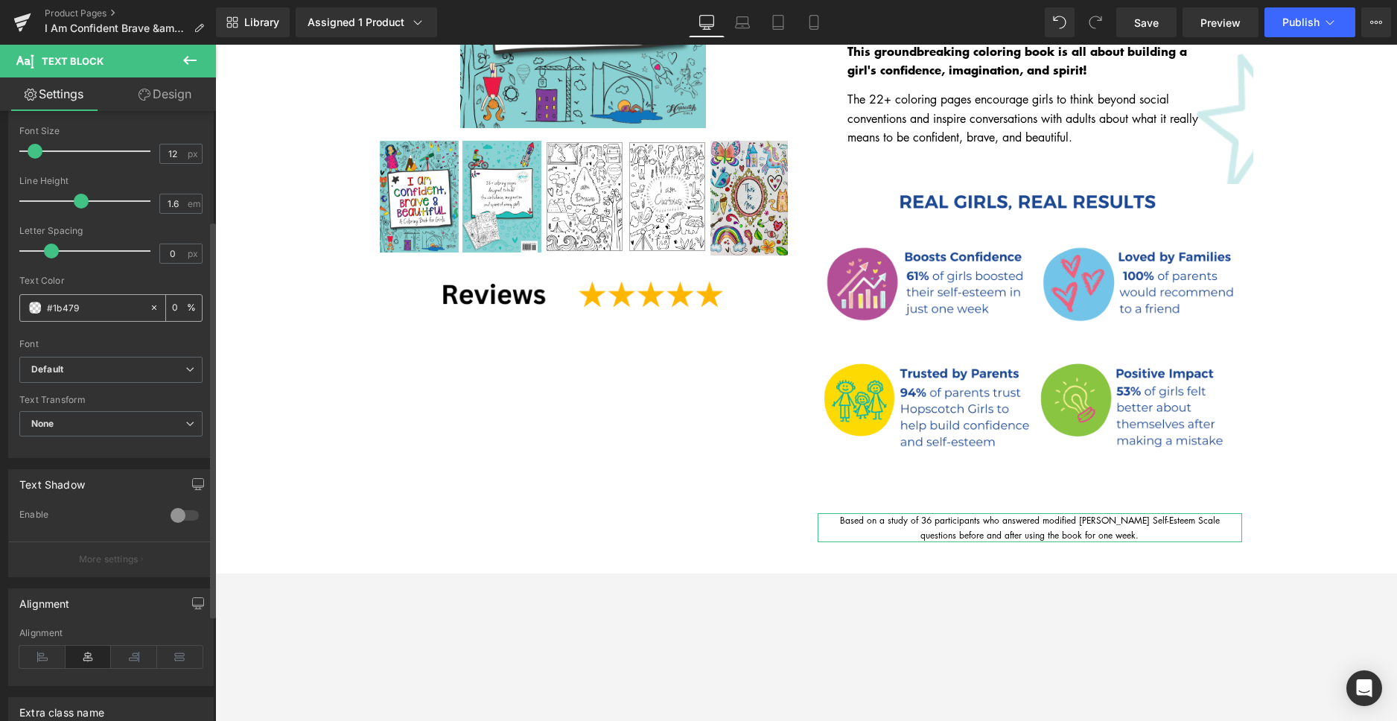
type input "#1b4793"
type input "100"
type input "#1b4793"
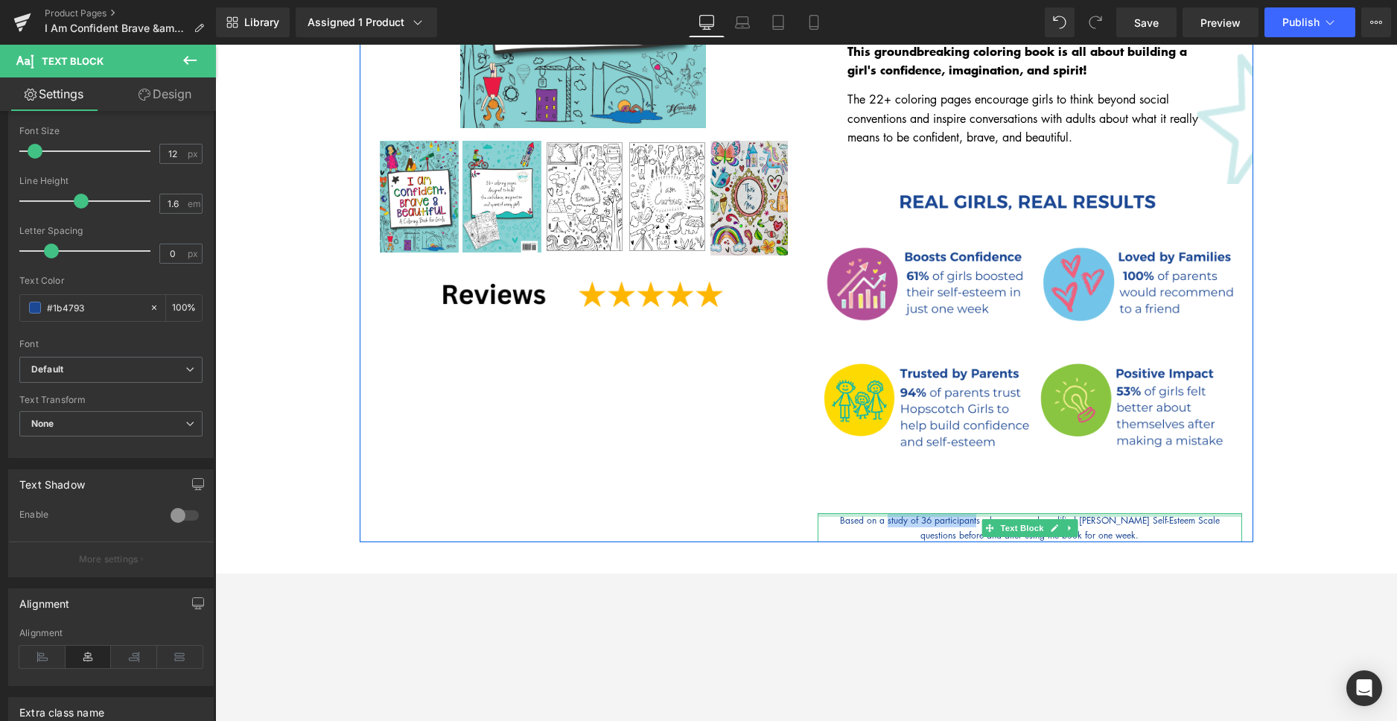
drag, startPoint x: 895, startPoint y: 506, endPoint x: 985, endPoint y: 498, distance: 90.4
click at [985, 513] on div "Based on a study of 36 participants who answered modified Rosenberg Self-Esteem…" at bounding box center [1029, 527] width 424 height 28
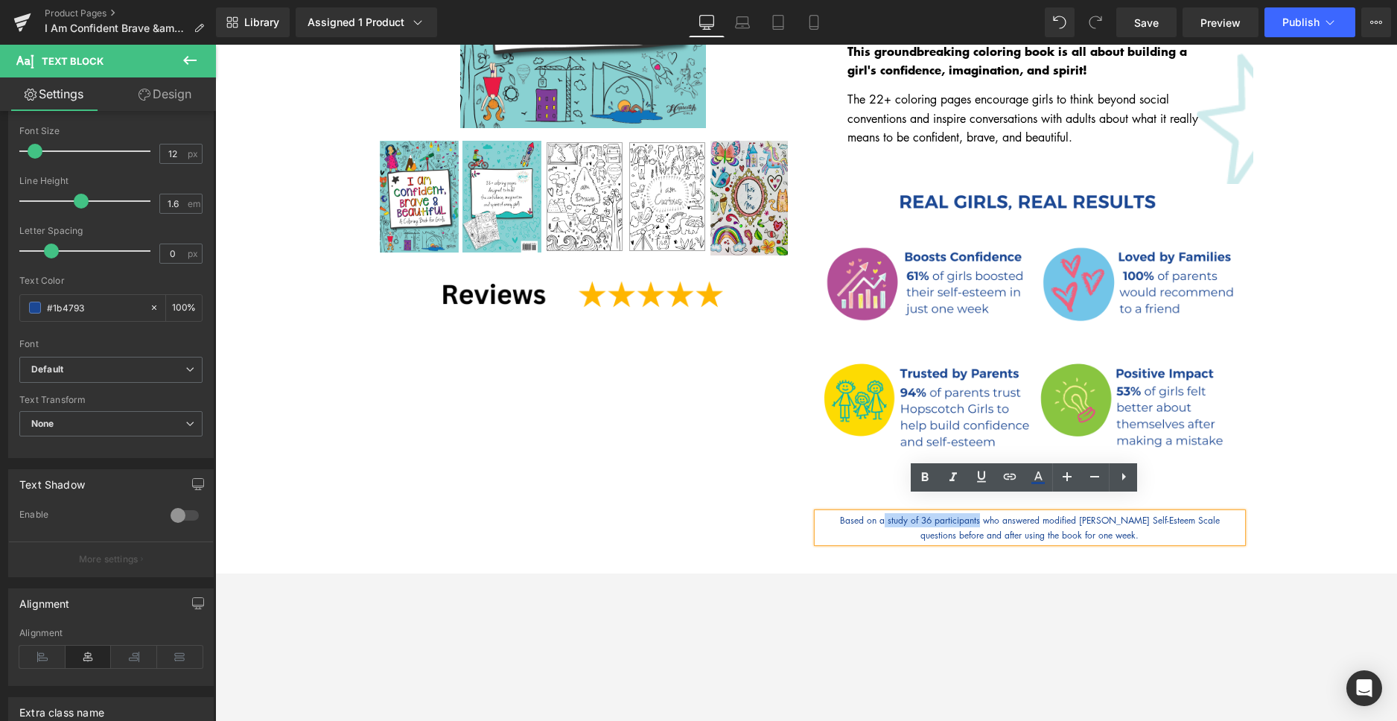
drag, startPoint x: 989, startPoint y: 507, endPoint x: 893, endPoint y: 504, distance: 95.3
click at [893, 513] on p "Based on a study of 36 participants who answered modified Rosenberg Self-Esteem…" at bounding box center [1029, 520] width 424 height 14
click at [987, 513] on p "Based on a study of 36 participants who answered modified Rosenberg Self-Esteem…" at bounding box center [1029, 520] width 424 height 14
drag, startPoint x: 989, startPoint y: 504, endPoint x: 895, endPoint y: 505, distance: 94.6
click at [895, 513] on p "Based on a study of 36 participants who answered modified Rosenberg Self-Esteem…" at bounding box center [1029, 520] width 424 height 14
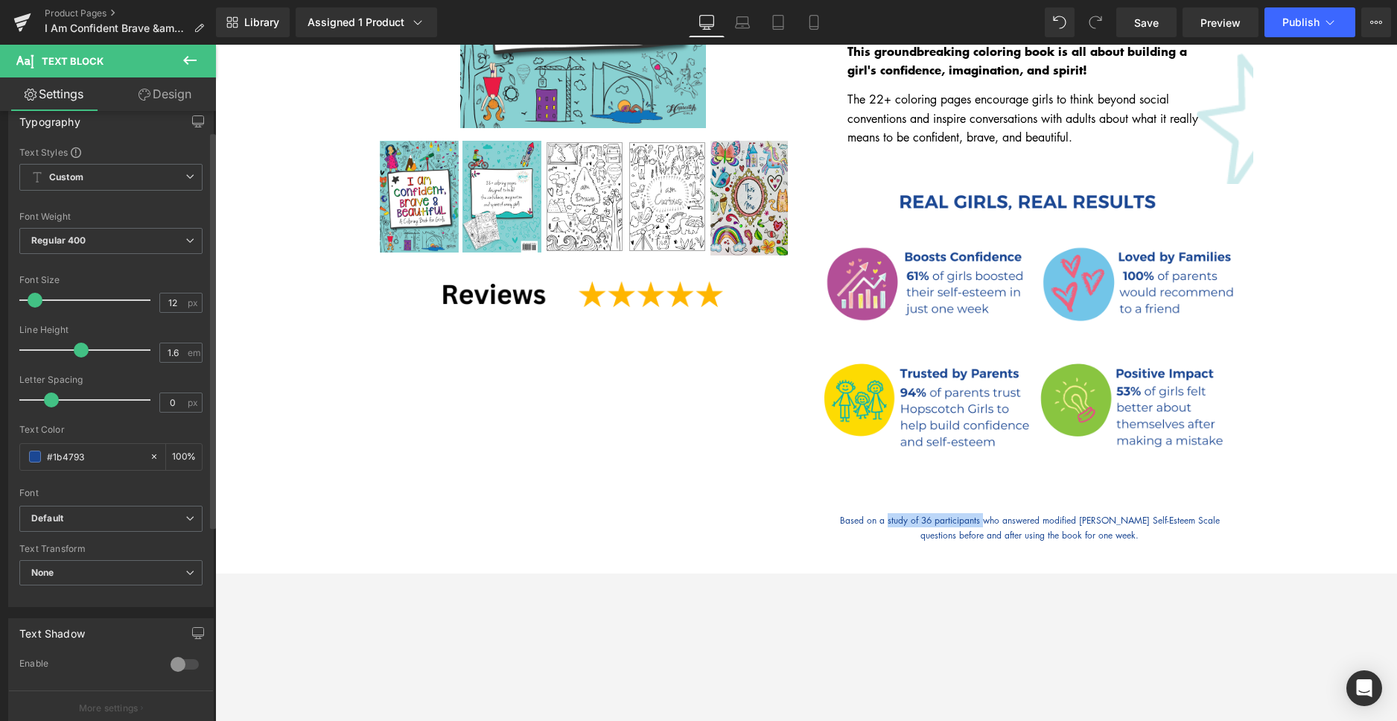
scroll to position [0, 0]
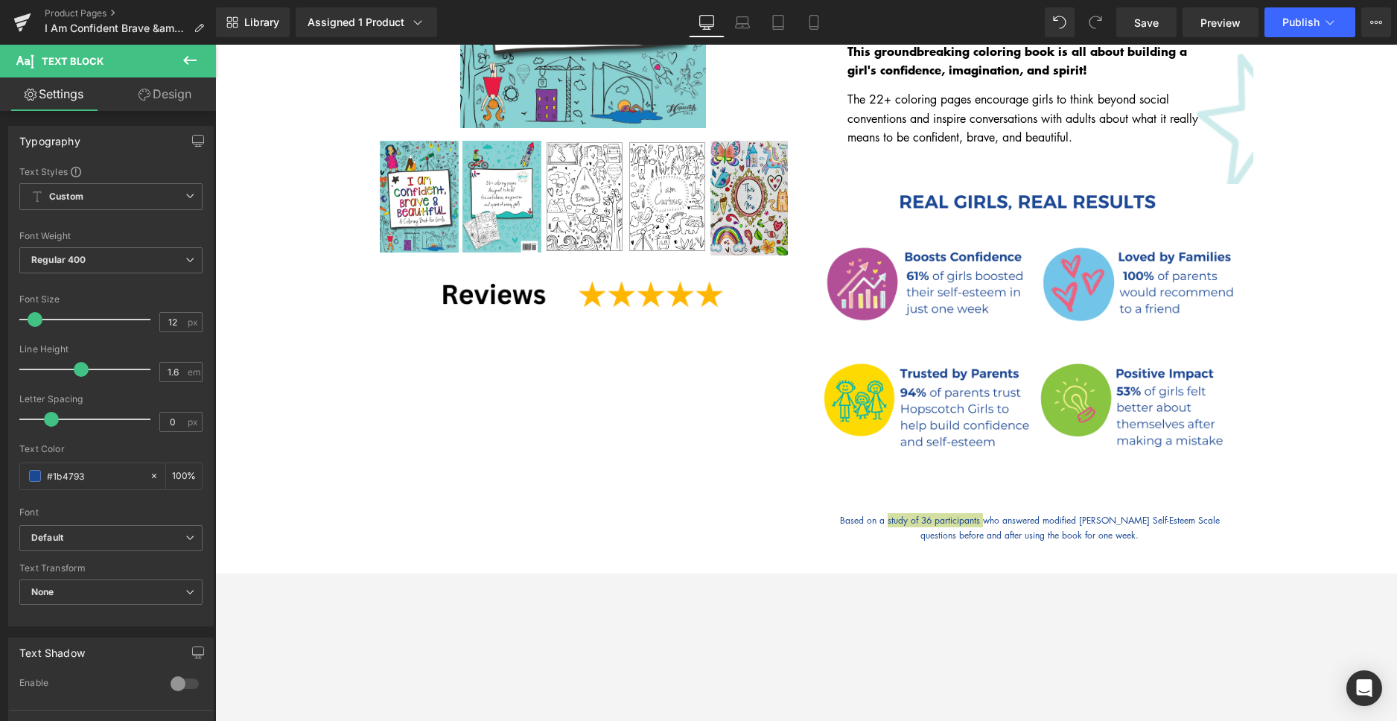
click at [188, 63] on icon at bounding box center [190, 60] width 18 height 18
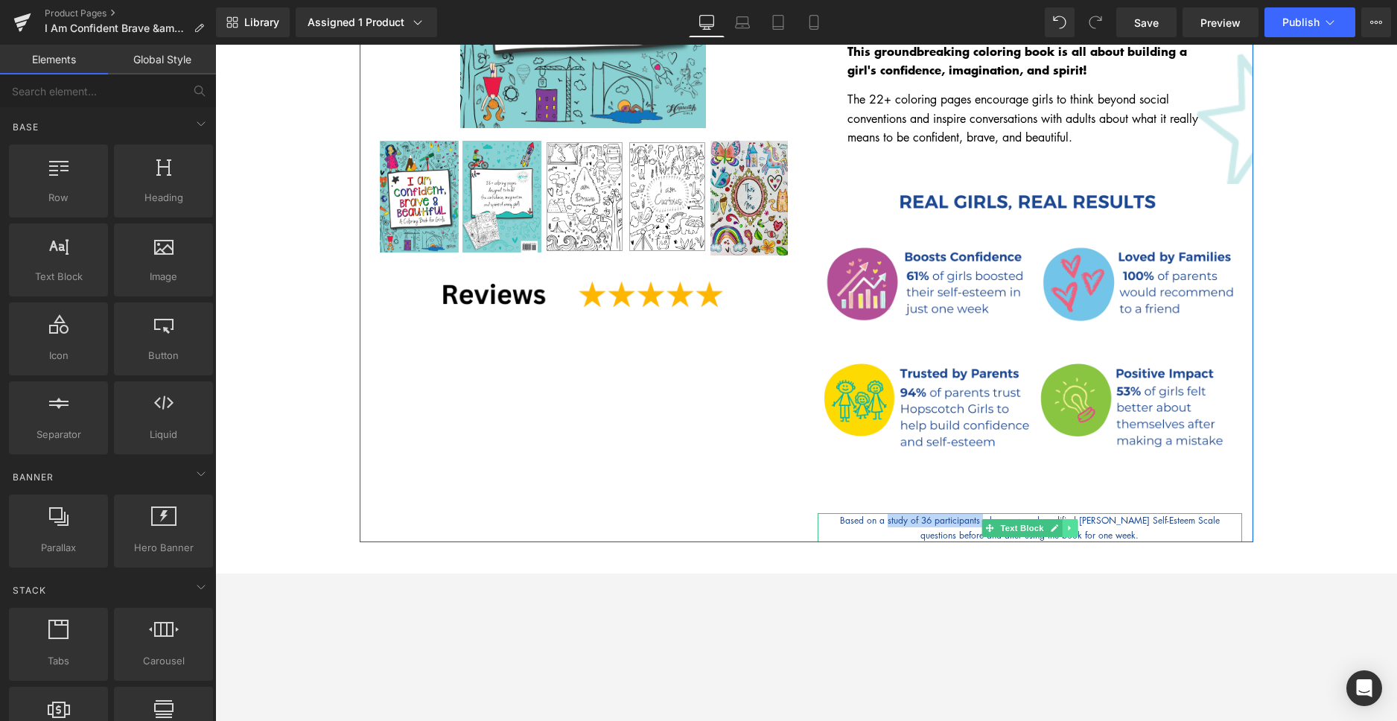
click at [1068, 519] on link at bounding box center [1070, 528] width 16 height 18
click at [1027, 524] on icon at bounding box center [1030, 527] width 7 height 7
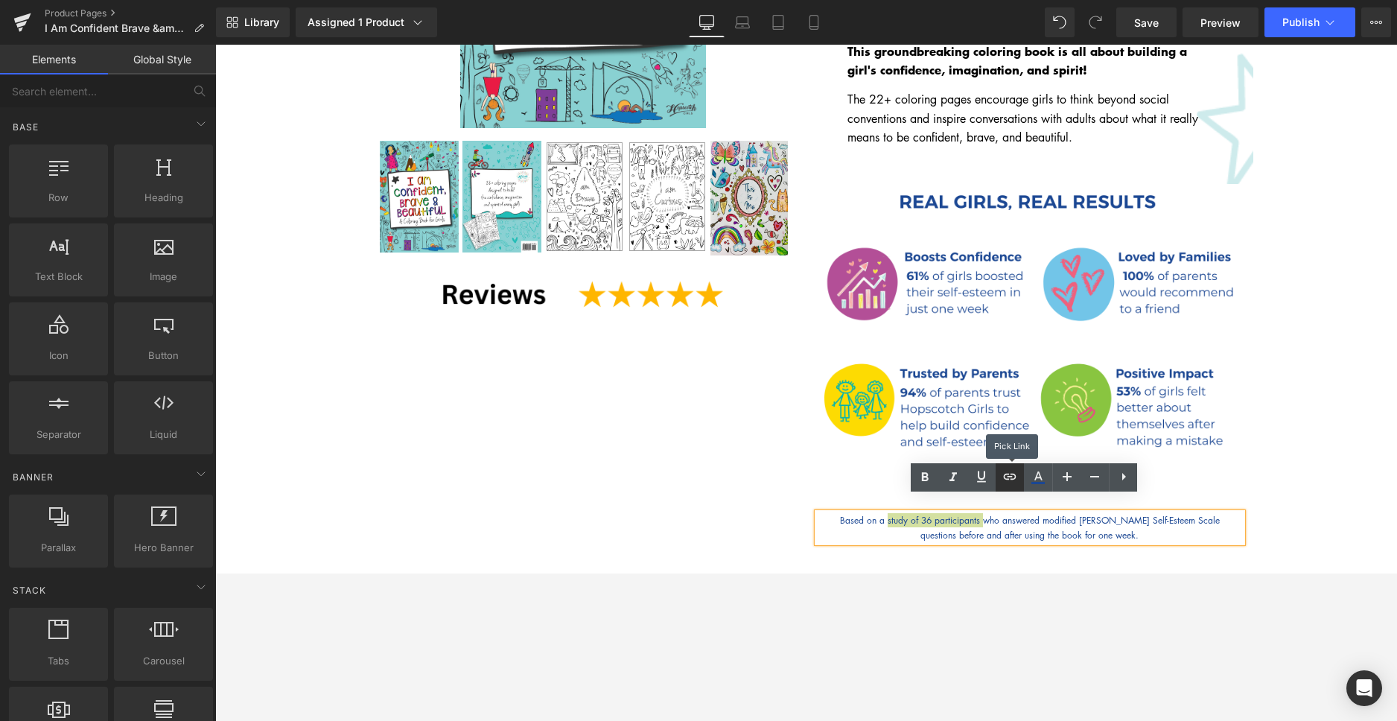
click at [0, 0] on icon at bounding box center [0, 0] width 0 height 0
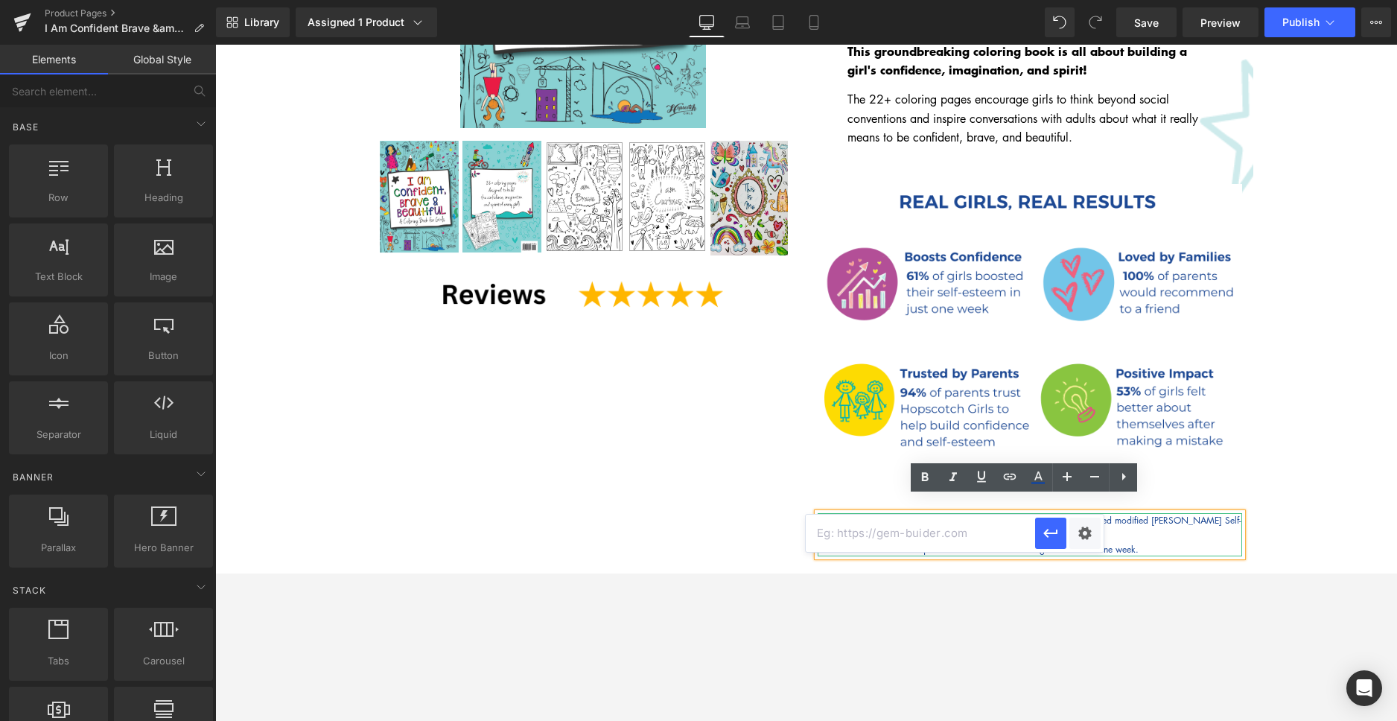
drag, startPoint x: 926, startPoint y: 505, endPoint x: 824, endPoint y: 501, distance: 102.1
click at [824, 513] on p "https://gem-3910432.net Based on a study of 36 participants who answered modifi…" at bounding box center [1029, 527] width 424 height 28
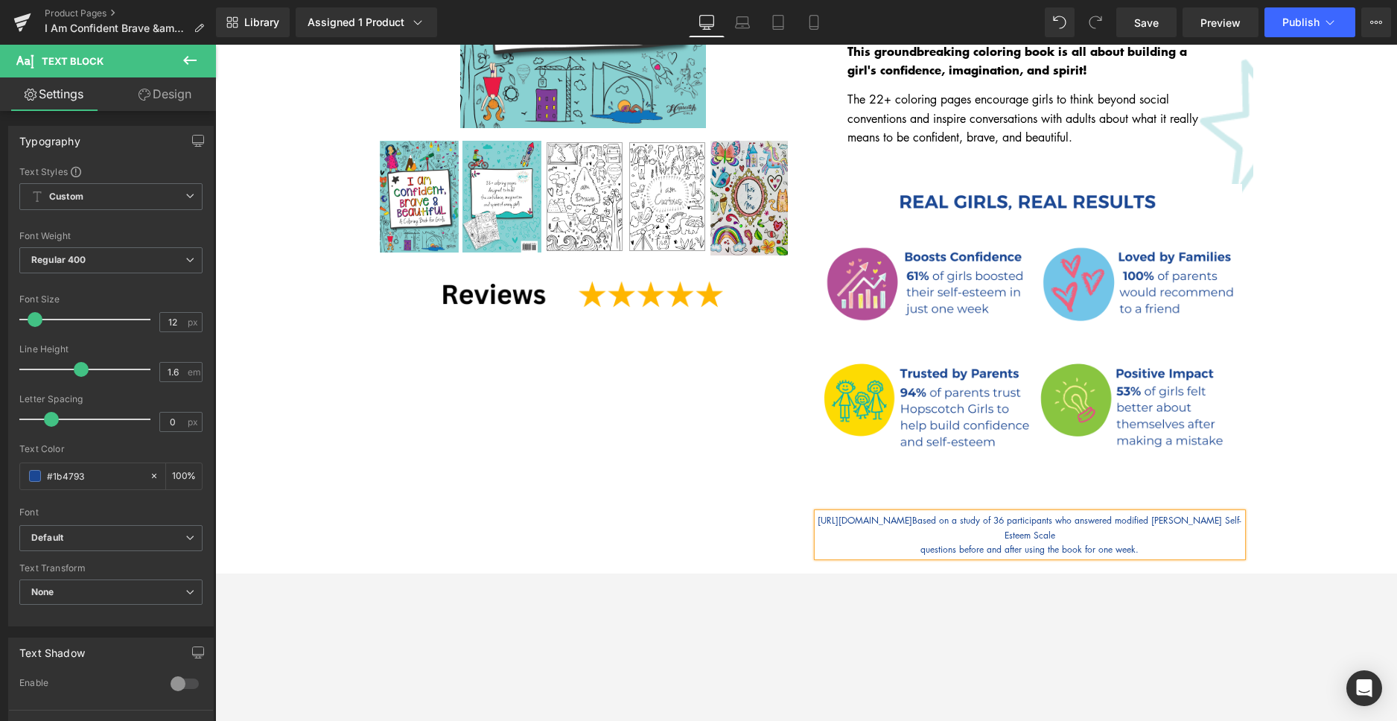
click at [925, 513] on p "https://gem-3910432.net Based on a study of 36 participants who answered modifi…" at bounding box center [1029, 527] width 424 height 28
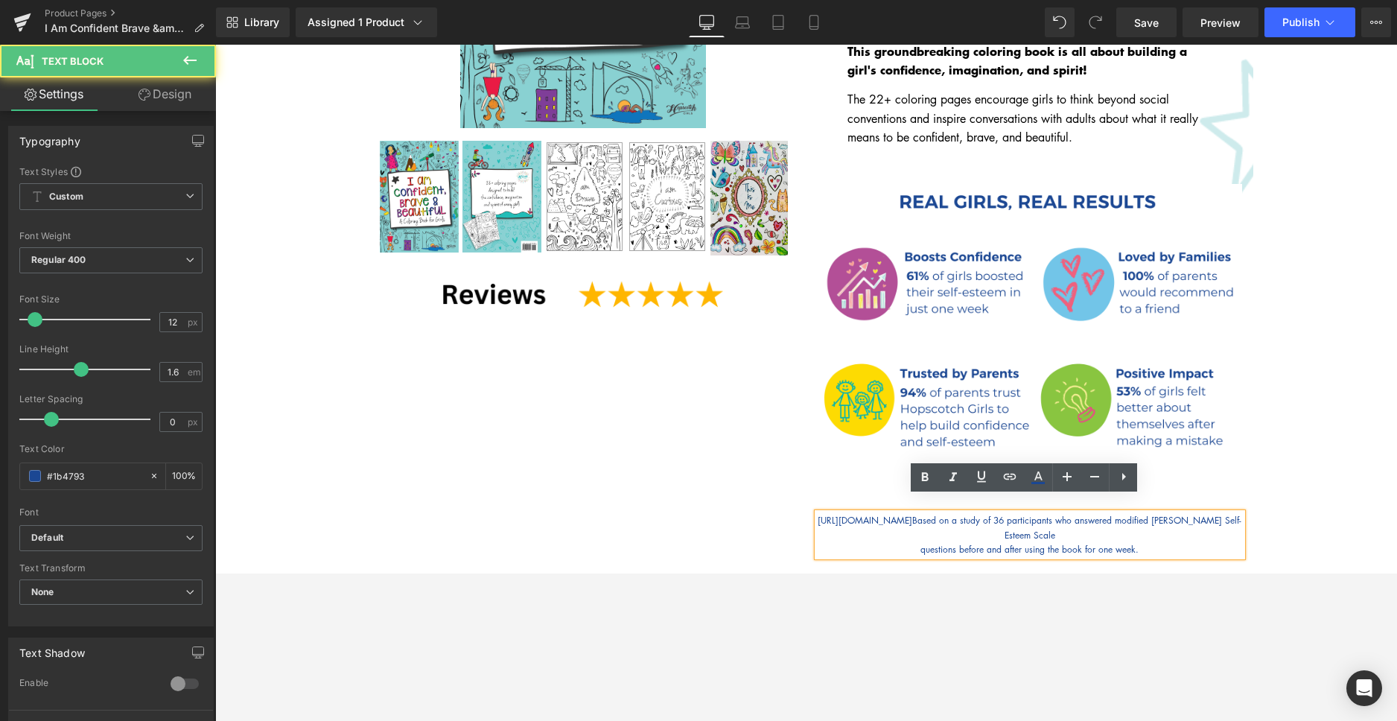
drag, startPoint x: 911, startPoint y: 504, endPoint x: 814, endPoint y: 504, distance: 97.5
click at [817, 513] on p "https://gem-3910432.net Based on a study of 36 participants who answered modifi…" at bounding box center [1029, 527] width 424 height 28
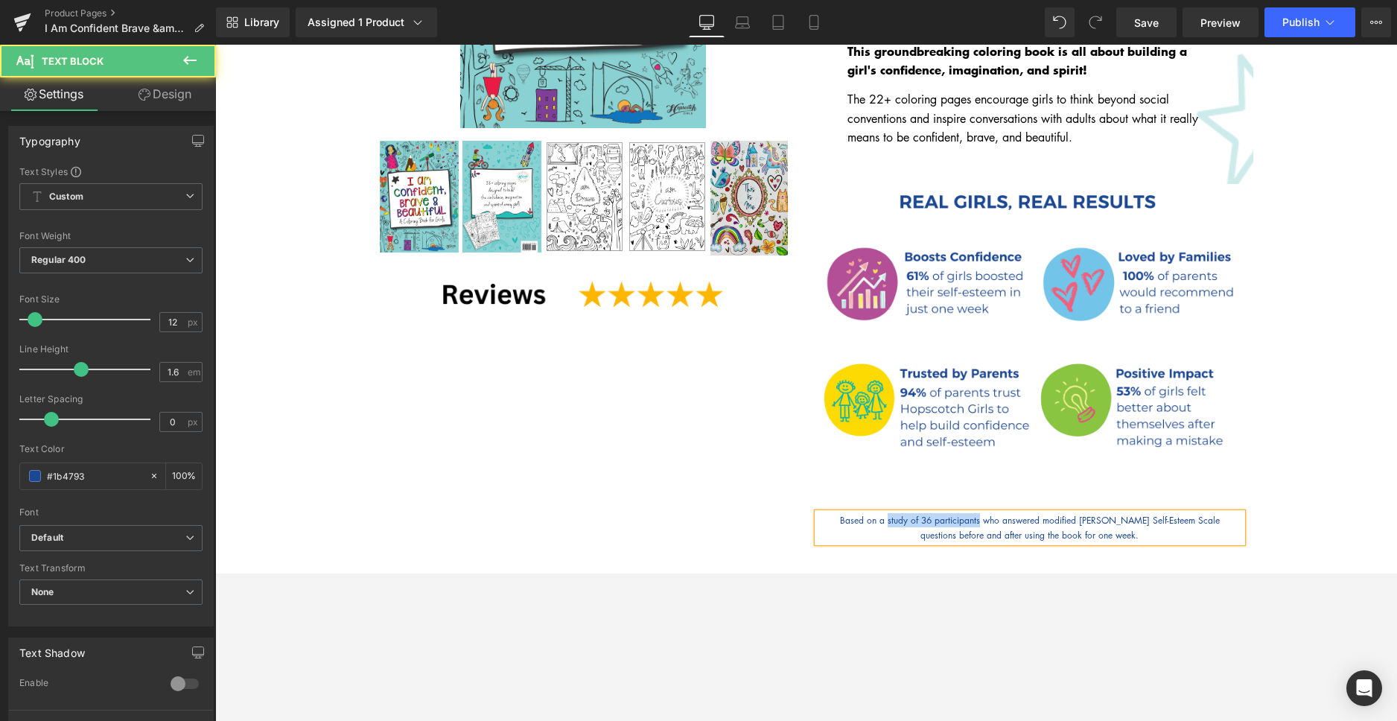
drag, startPoint x: 987, startPoint y: 505, endPoint x: 897, endPoint y: 502, distance: 90.2
click at [897, 513] on p "Based on a study of 36 participants who answered modified Rosenberg Self-Esteem…" at bounding box center [1029, 520] width 424 height 14
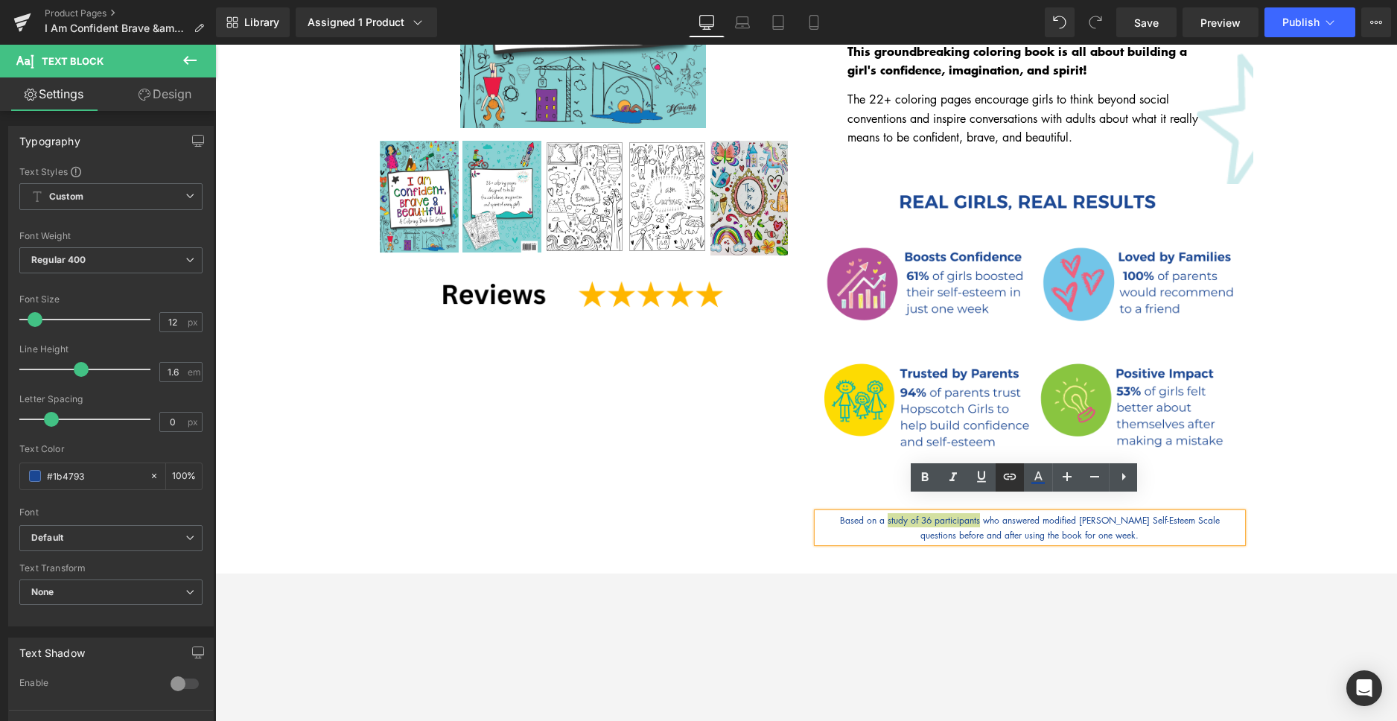
click at [0, 0] on icon at bounding box center [0, 0] width 0 height 0
paste input "https://www.hopscotchgirls.com/pages/hopscotch-girls-confidence-study?srsltid=A…"
type input "https://www.hopscotchgirls.com/pages/hopscotch-girls-confidence-study?srsltid=A…"
click at [1117, 533] on icon "button" at bounding box center [1111, 533] width 14 height 9
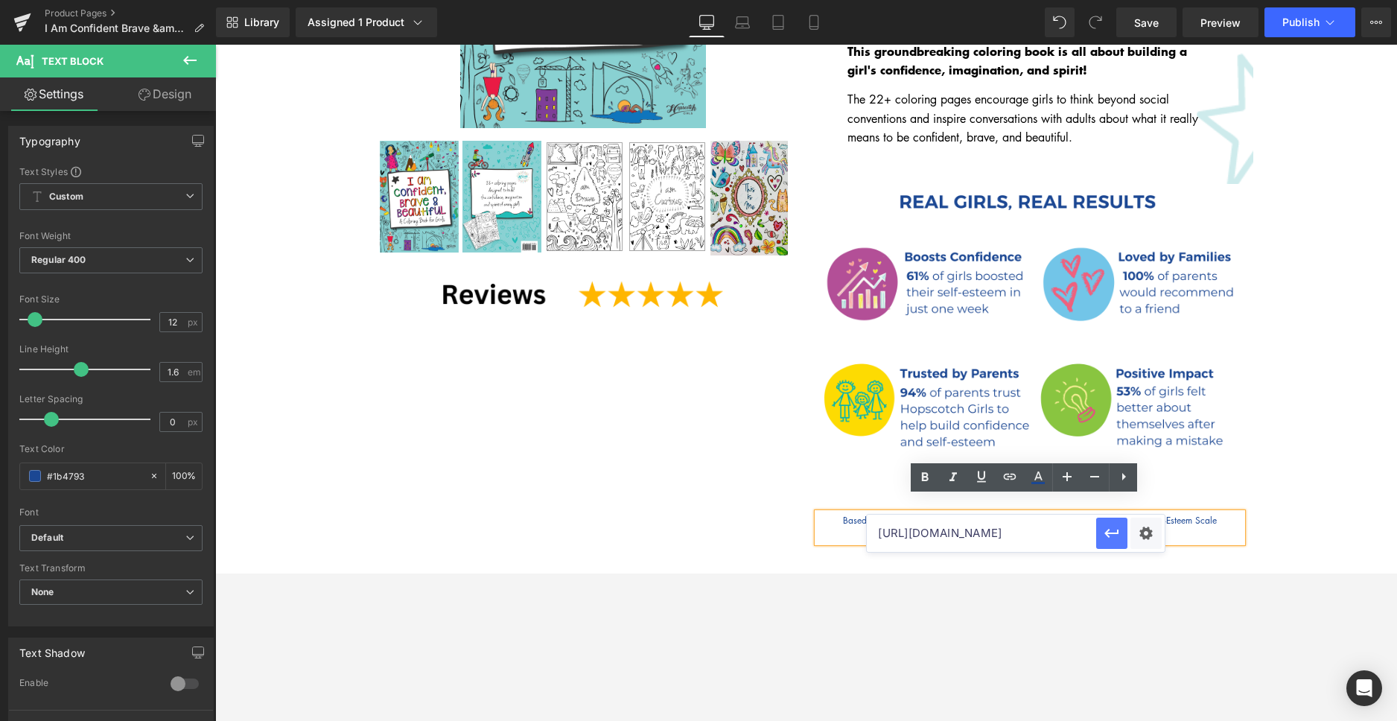
scroll to position [0, 0]
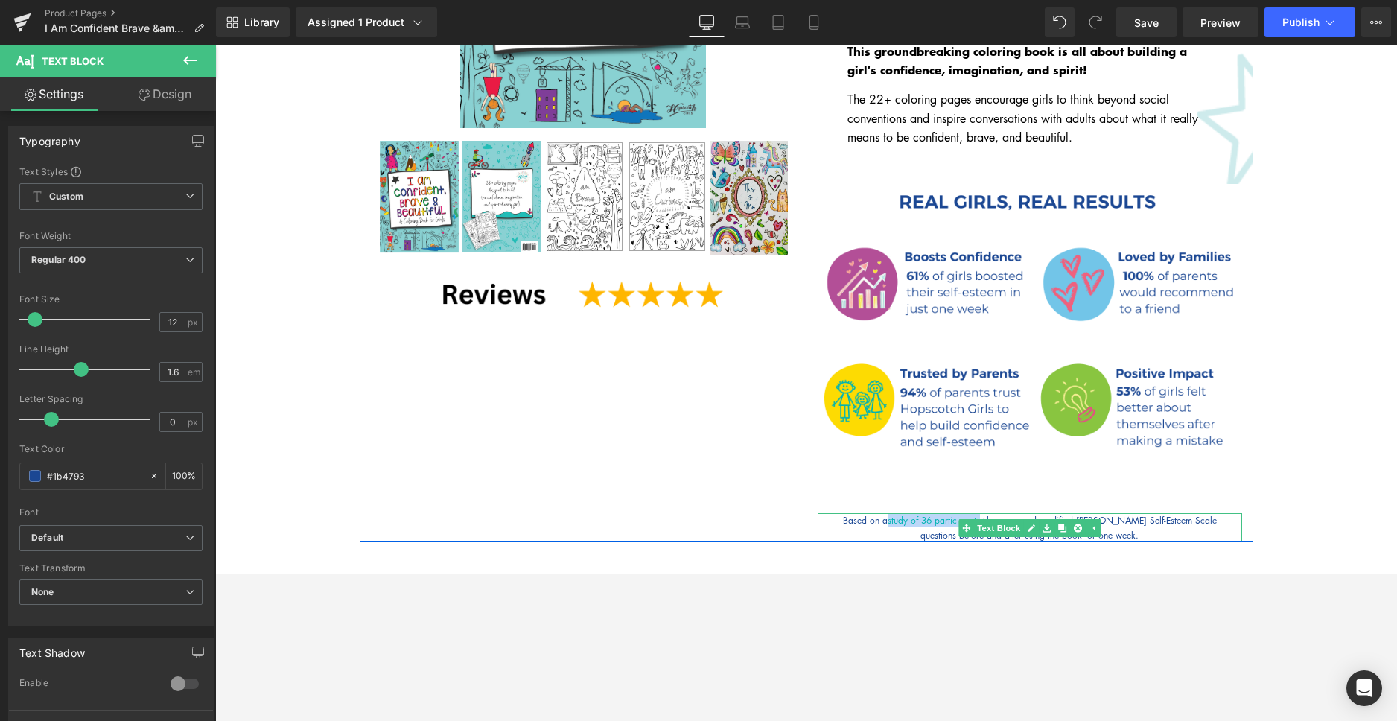
drag, startPoint x: 893, startPoint y: 505, endPoint x: 988, endPoint y: 501, distance: 94.6
click at [988, 513] on p "Based on a study of 36 participants who answered modified Rosenberg Self-Esteem…" at bounding box center [1029, 520] width 424 height 14
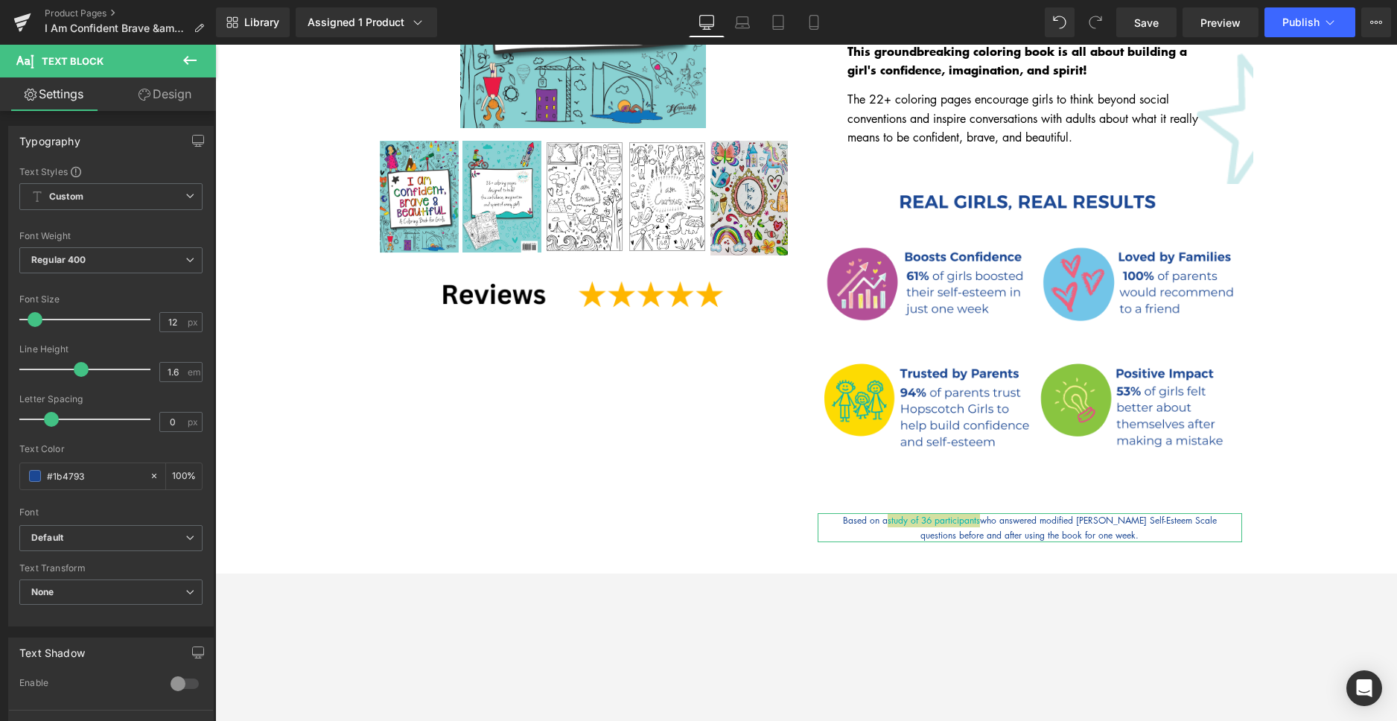
click at [157, 92] on link "Design" at bounding box center [165, 93] width 108 height 33
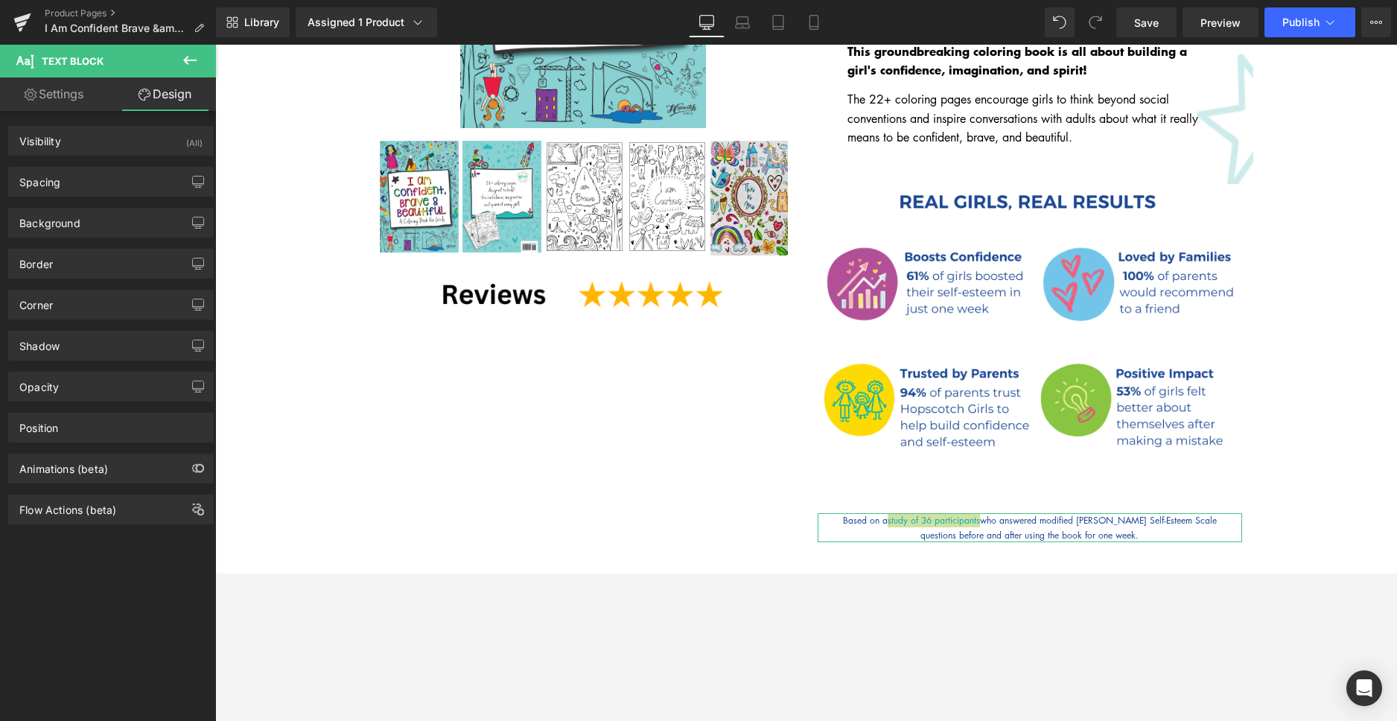
click at [74, 96] on link "Settings" at bounding box center [54, 93] width 108 height 33
type input "100"
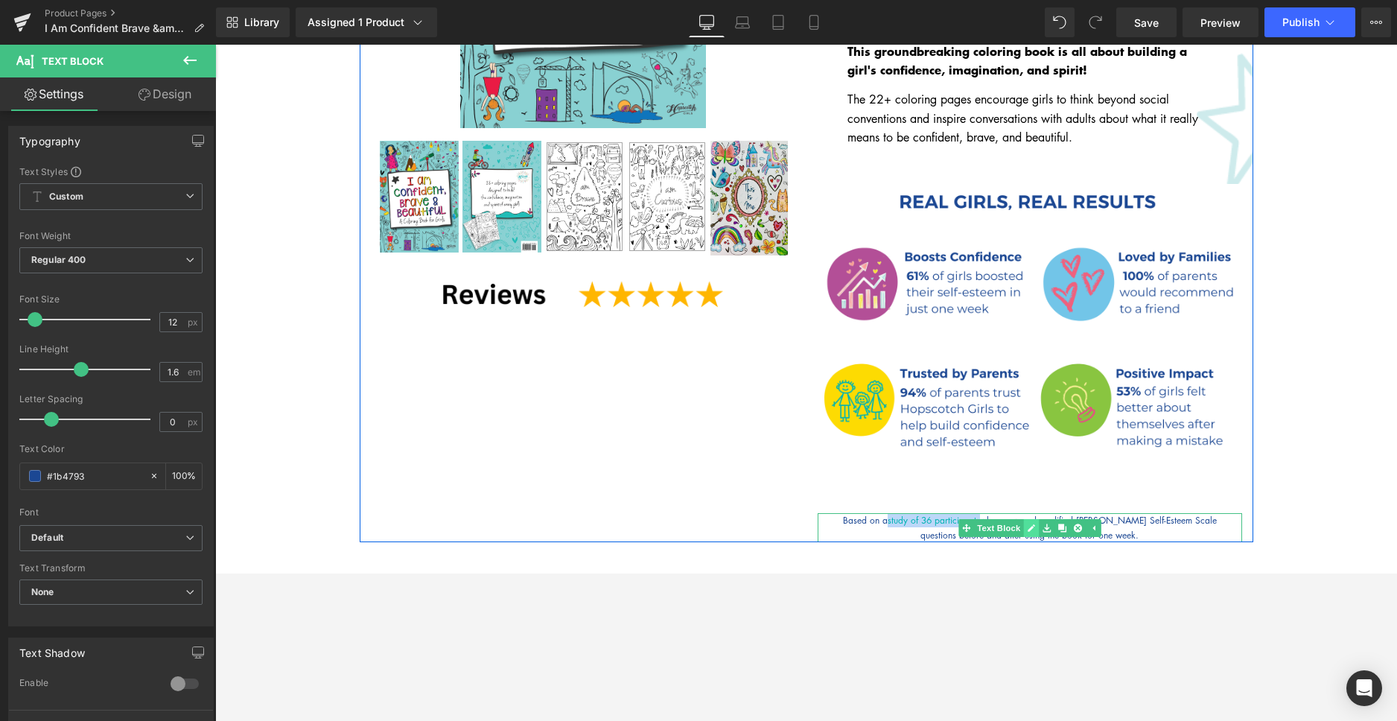
click at [1027, 524] on icon at bounding box center [1030, 527] width 7 height 7
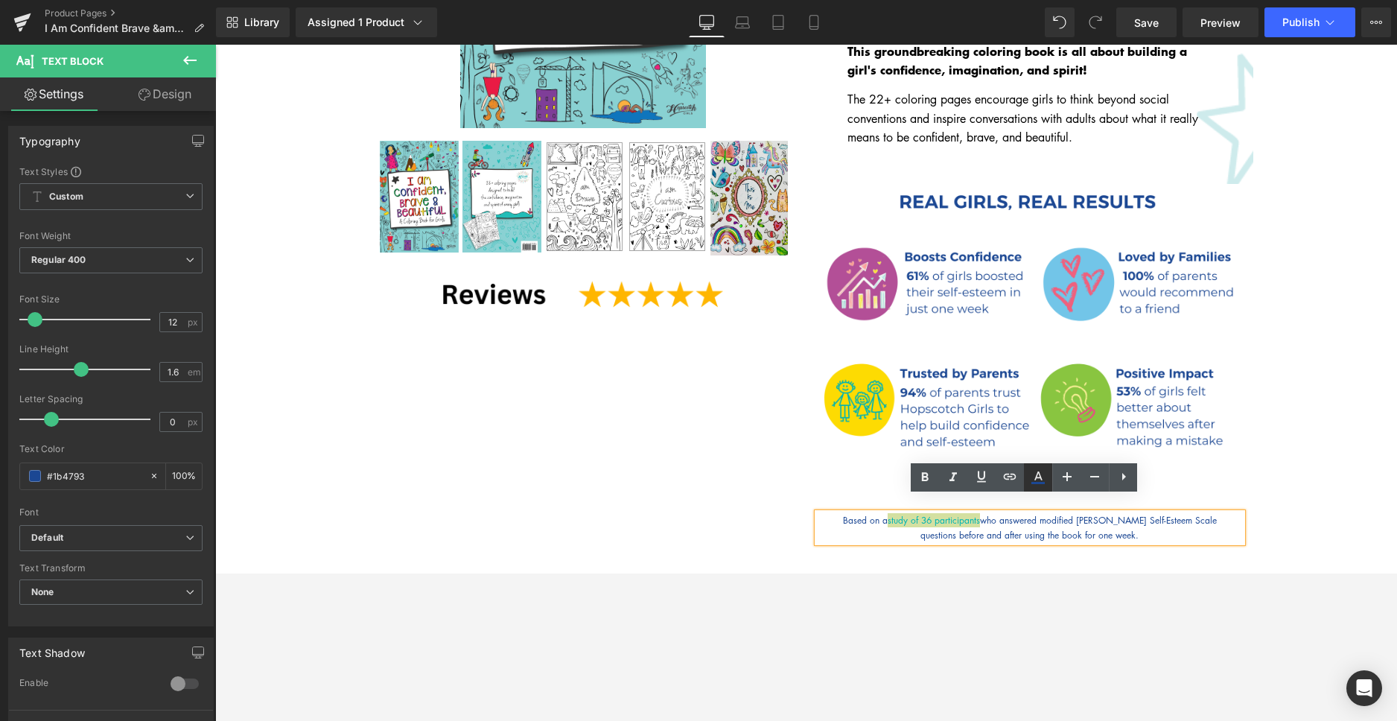
click at [0, 0] on icon at bounding box center [0, 0] width 0 height 0
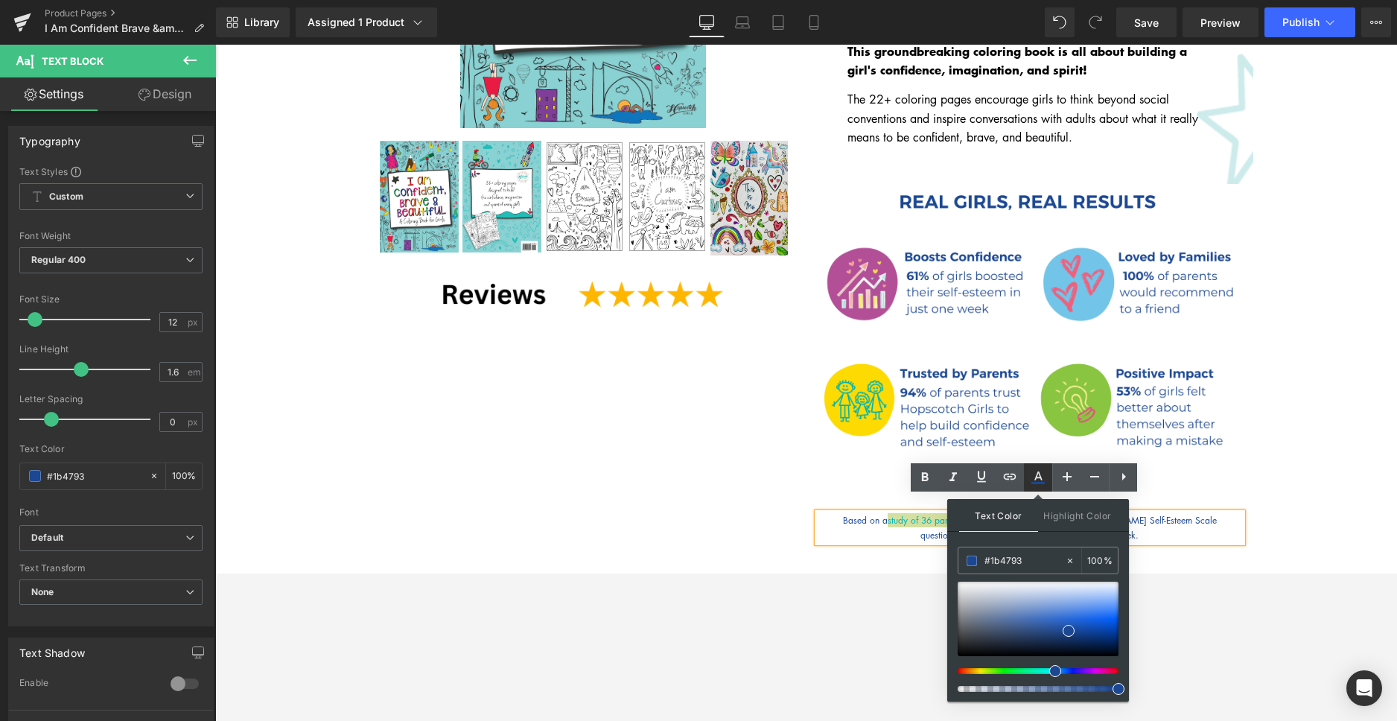
click at [0, 0] on icon at bounding box center [0, 0] width 0 height 0
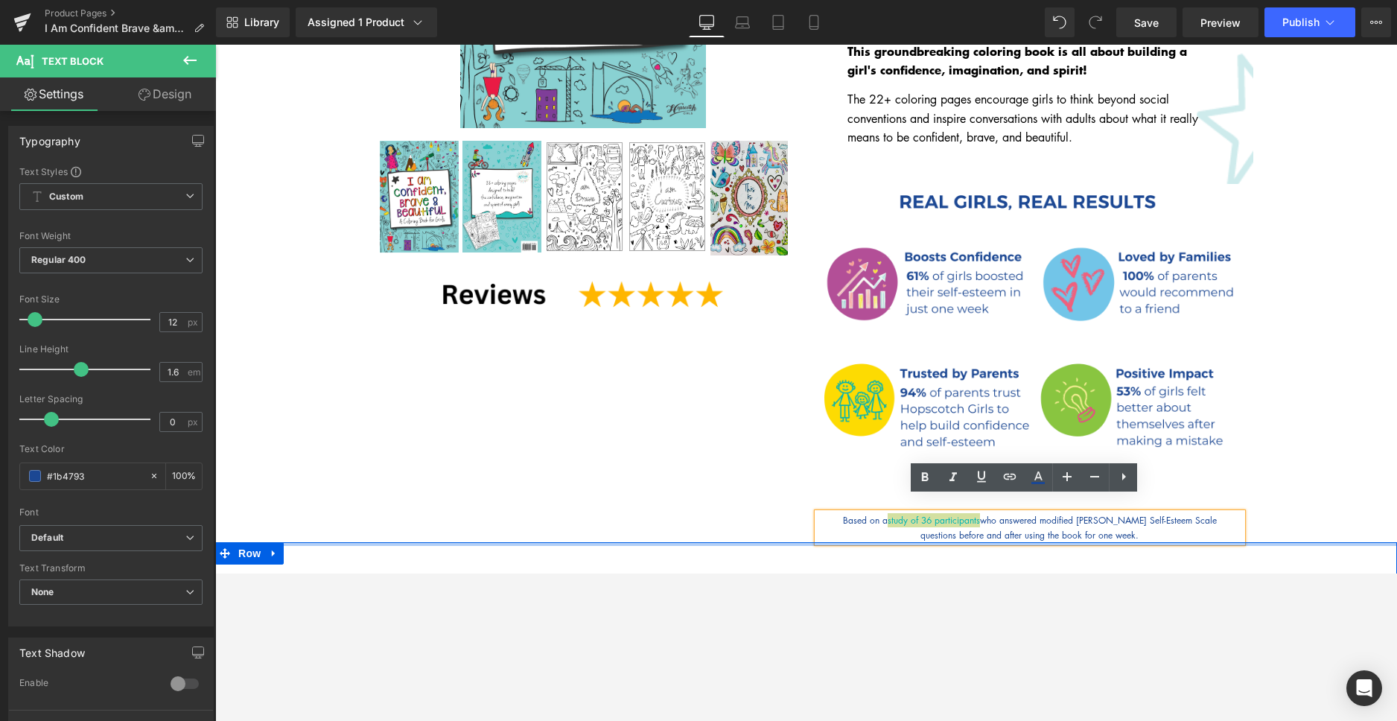
click at [215, 45] on div at bounding box center [215, 45] width 0 height 0
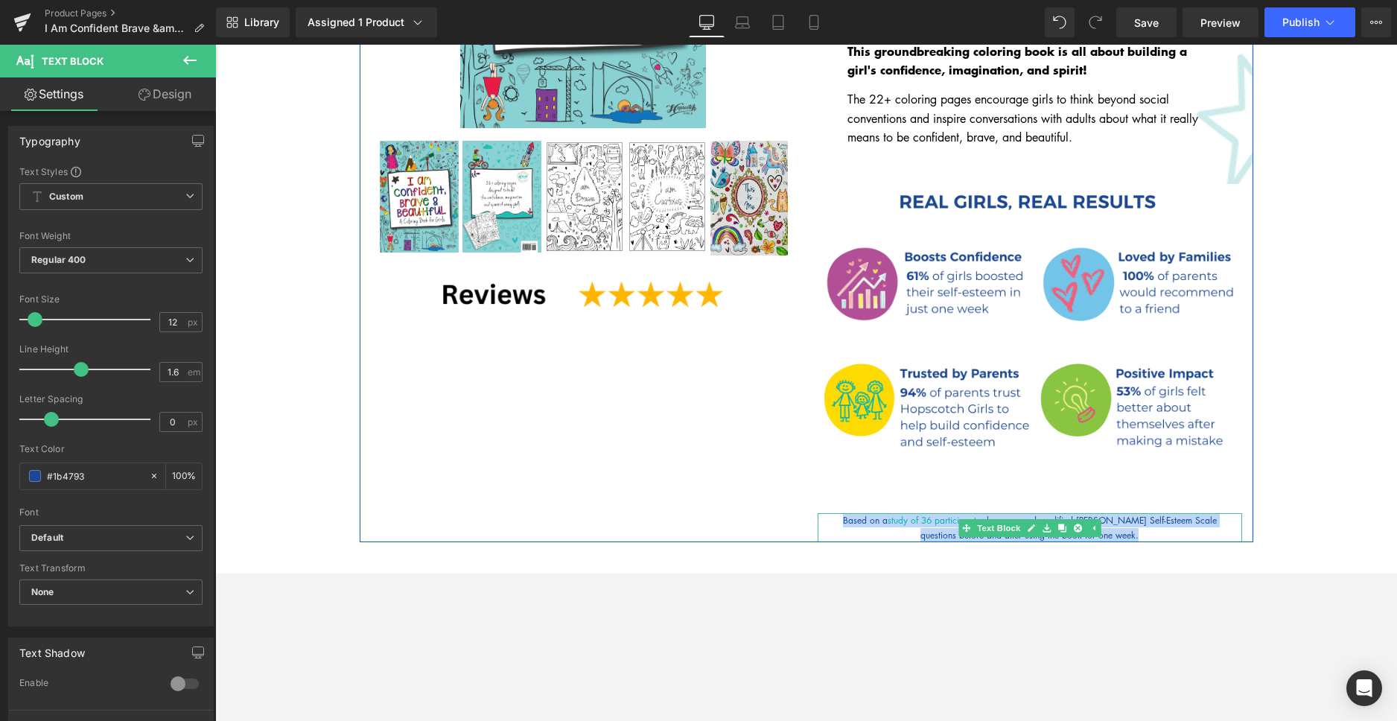
drag, startPoint x: 845, startPoint y: 505, endPoint x: 1158, endPoint y: 514, distance: 313.6
click at [1158, 514] on div "Based on a study of 36 participants who answered modified Rosenberg Self-Esteem…" at bounding box center [1029, 527] width 424 height 28
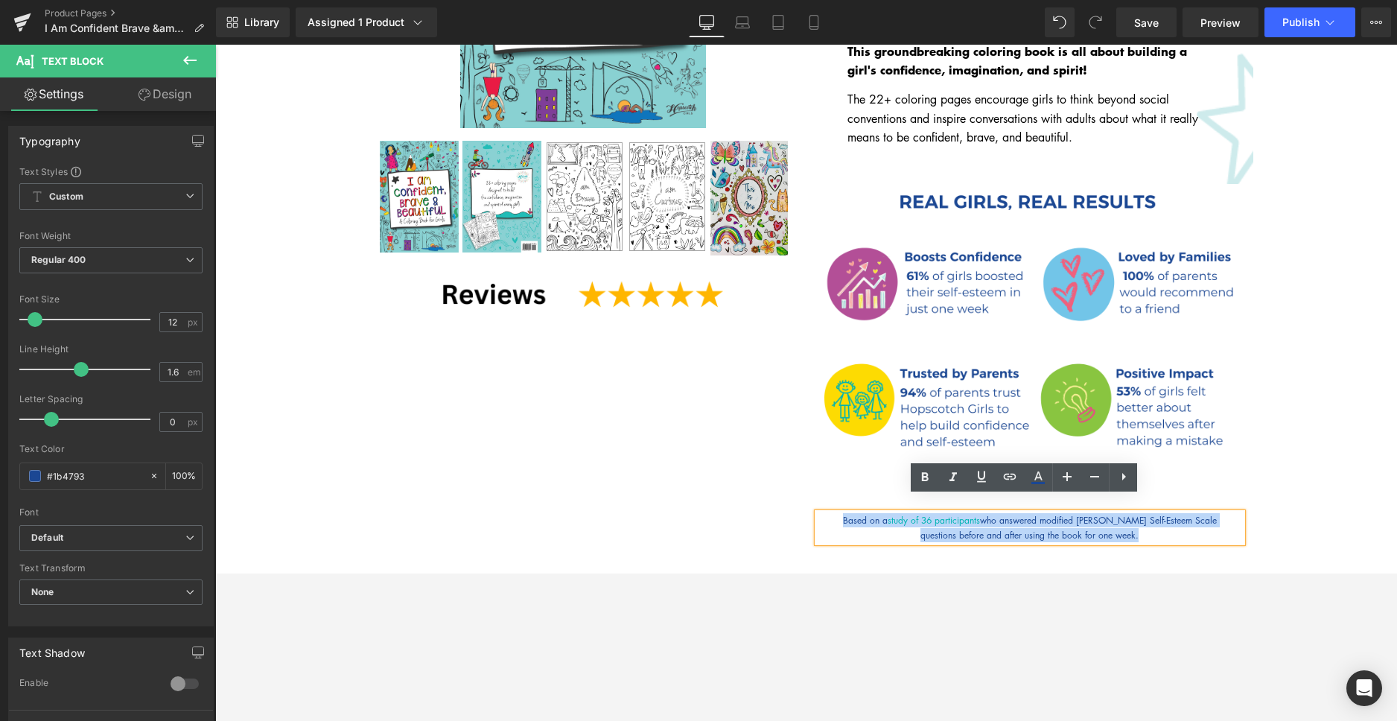
click at [989, 513] on p "Based on a study of 36 participants who answered modified Rosenberg Self-Esteem…" at bounding box center [1029, 520] width 424 height 14
drag, startPoint x: 989, startPoint y: 504, endPoint x: 896, endPoint y: 506, distance: 93.1
click at [896, 513] on p "Based on a study of 36 participants who answered modified Rosenberg Self-Esteem…" at bounding box center [1029, 520] width 424 height 14
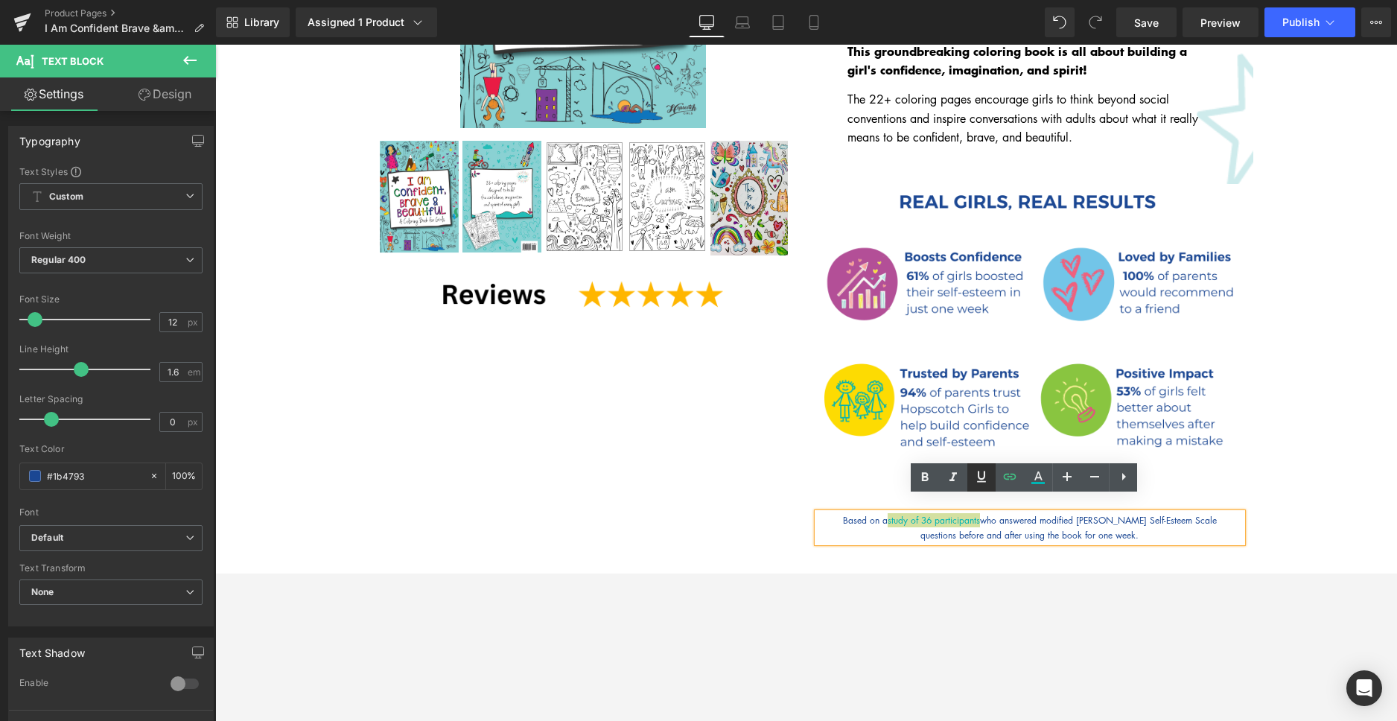
click at [0, 0] on icon at bounding box center [0, 0] width 0 height 0
type input "#00b4b4"
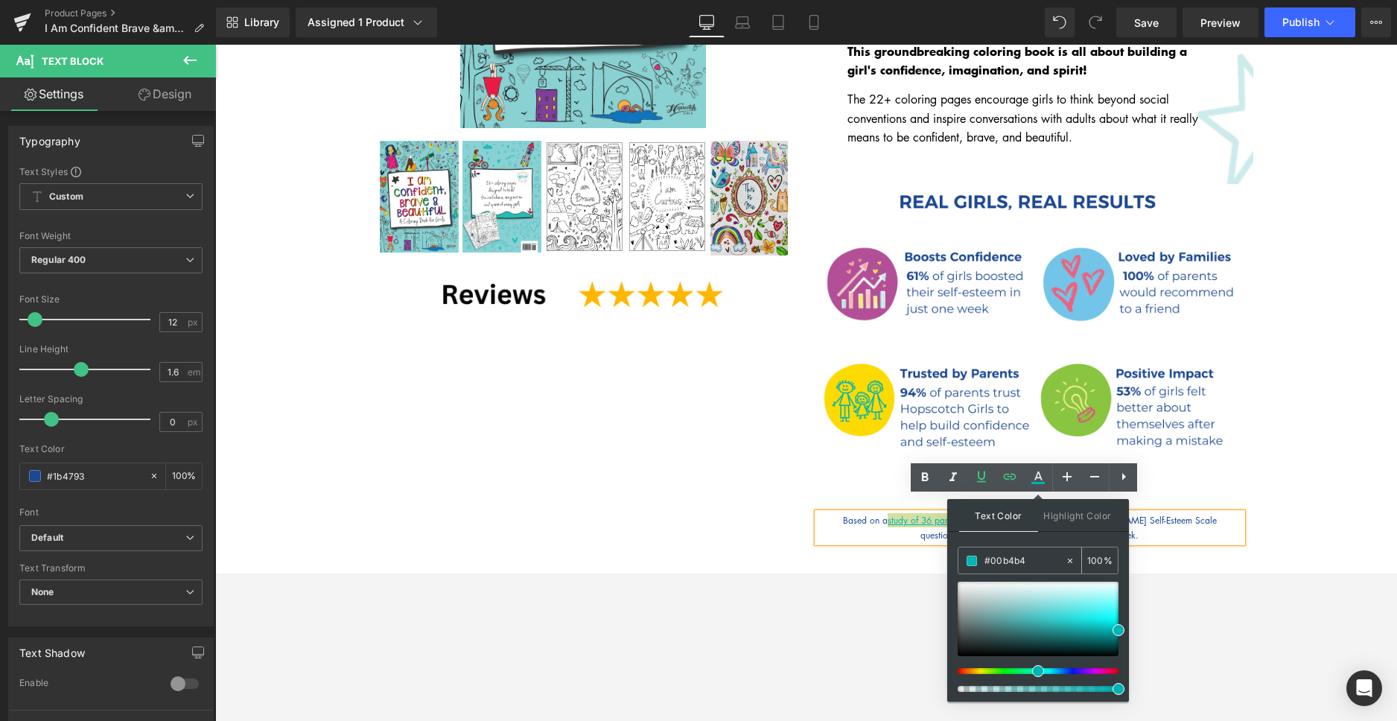
drag, startPoint x: 1027, startPoint y: 561, endPoint x: 986, endPoint y: 561, distance: 41.7
click at [986, 561] on input "#00b4b4" at bounding box center [1024, 560] width 80 height 16
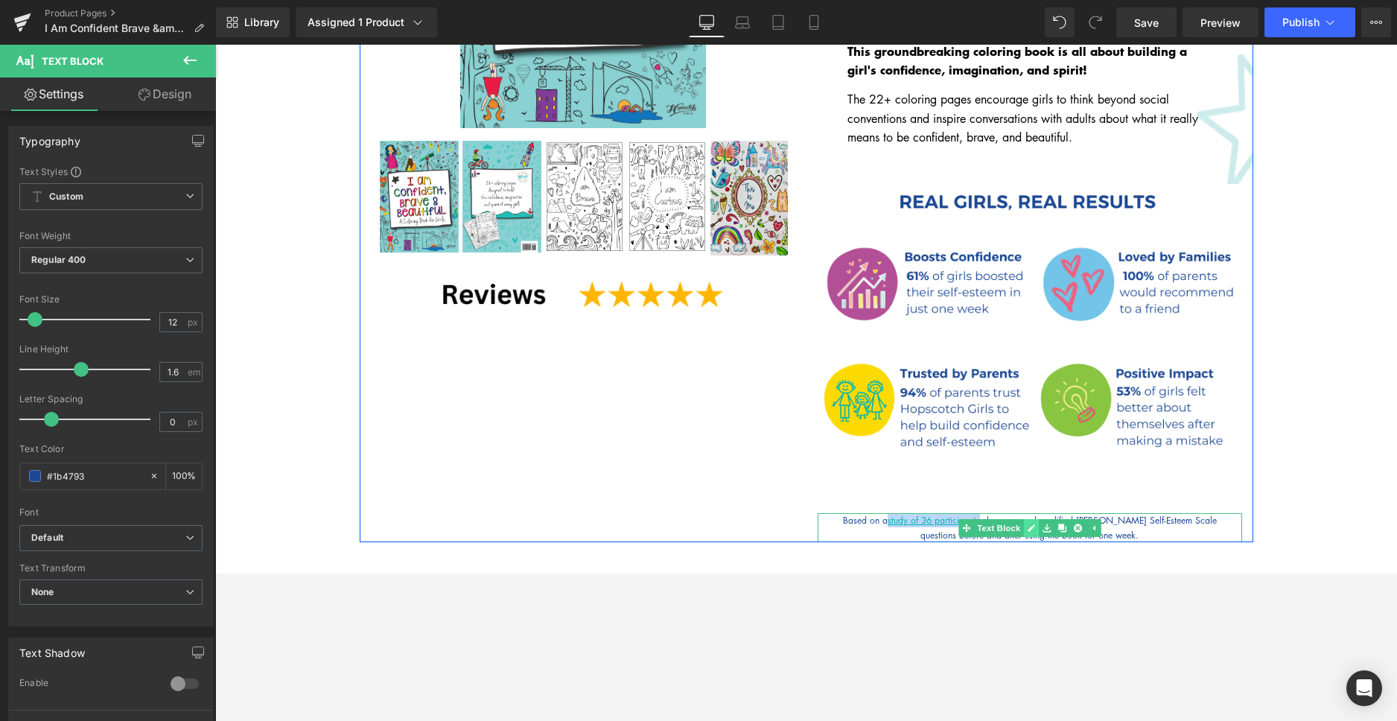
click at [1027, 523] on icon at bounding box center [1031, 527] width 8 height 9
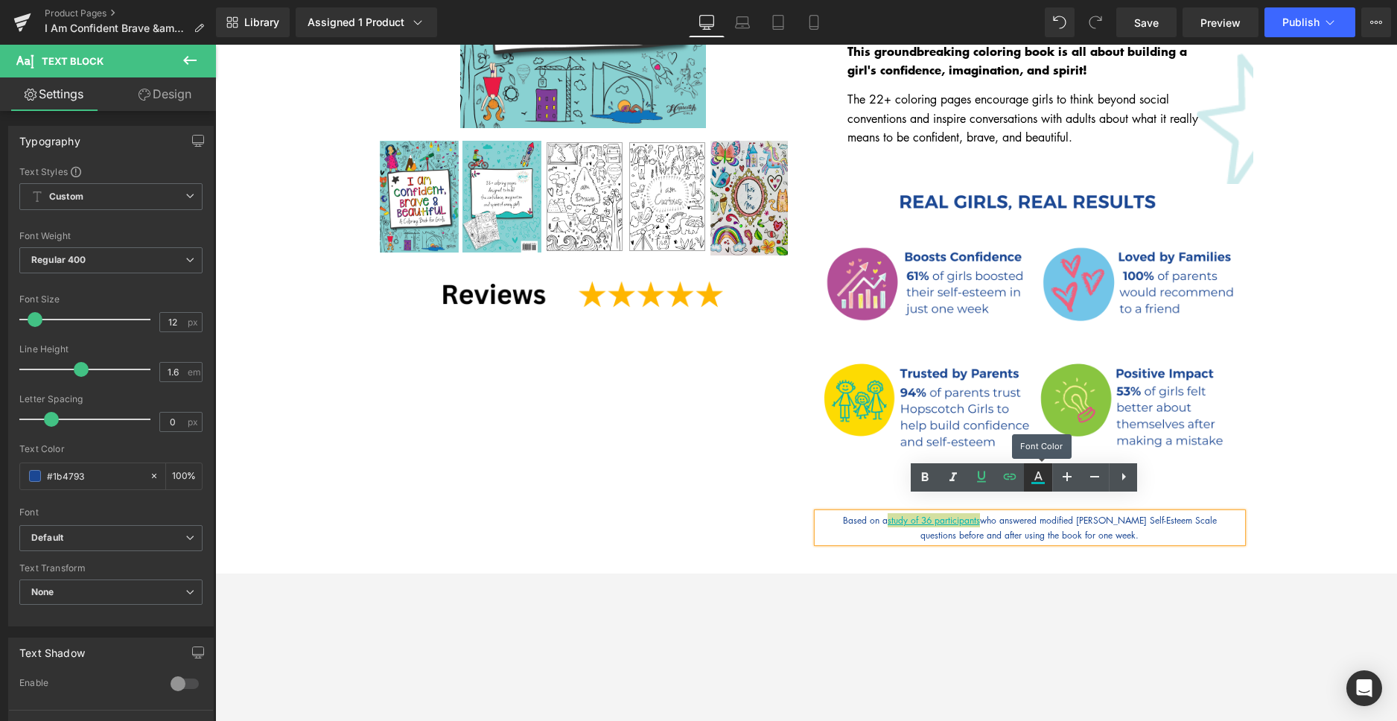
click at [0, 0] on icon at bounding box center [0, 0] width 0 height 0
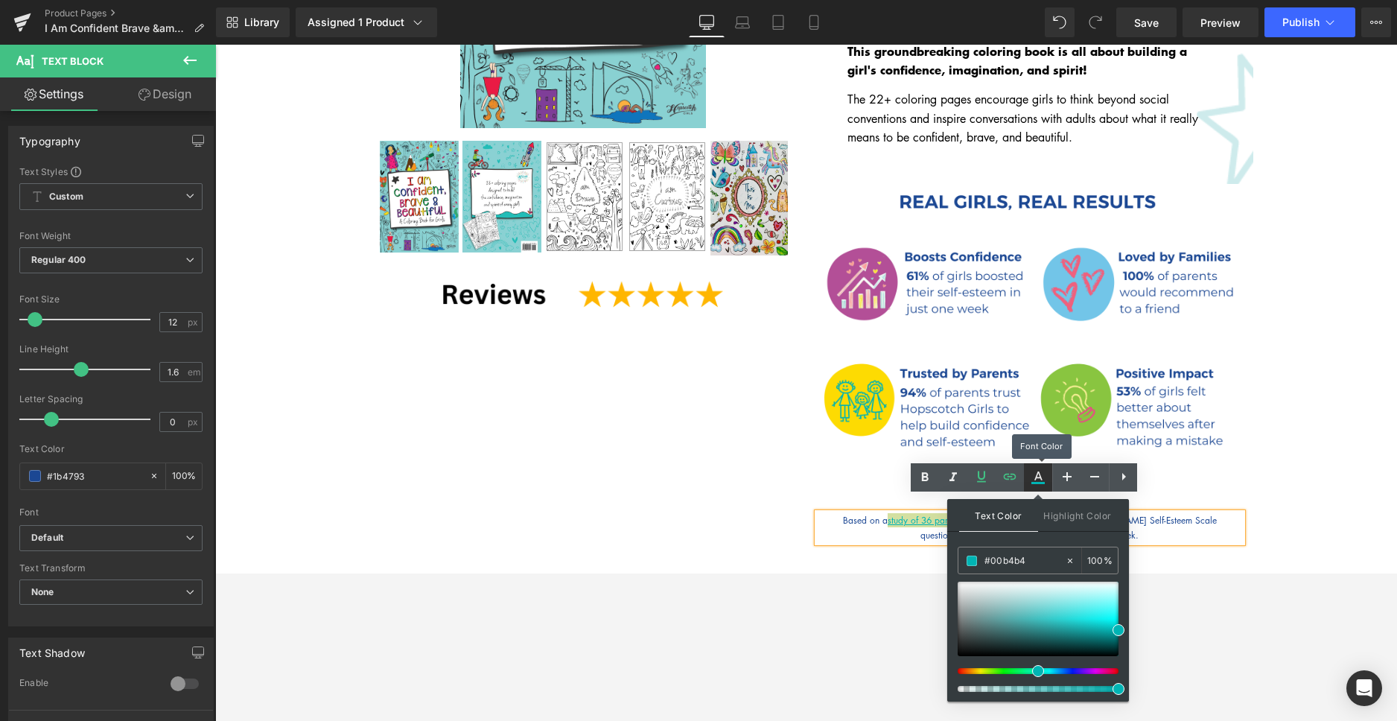
click at [0, 0] on icon at bounding box center [0, 0] width 0 height 0
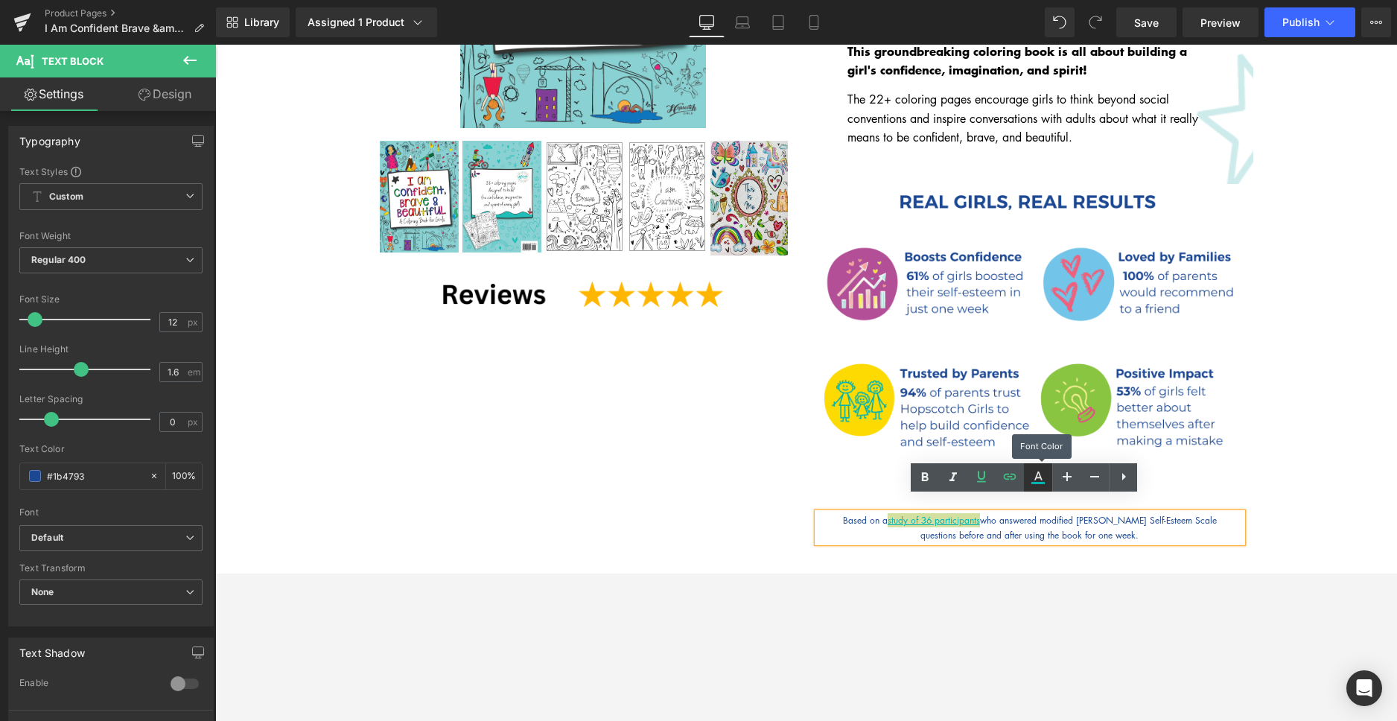
click at [0, 0] on icon at bounding box center [0, 0] width 0 height 0
type input "100"
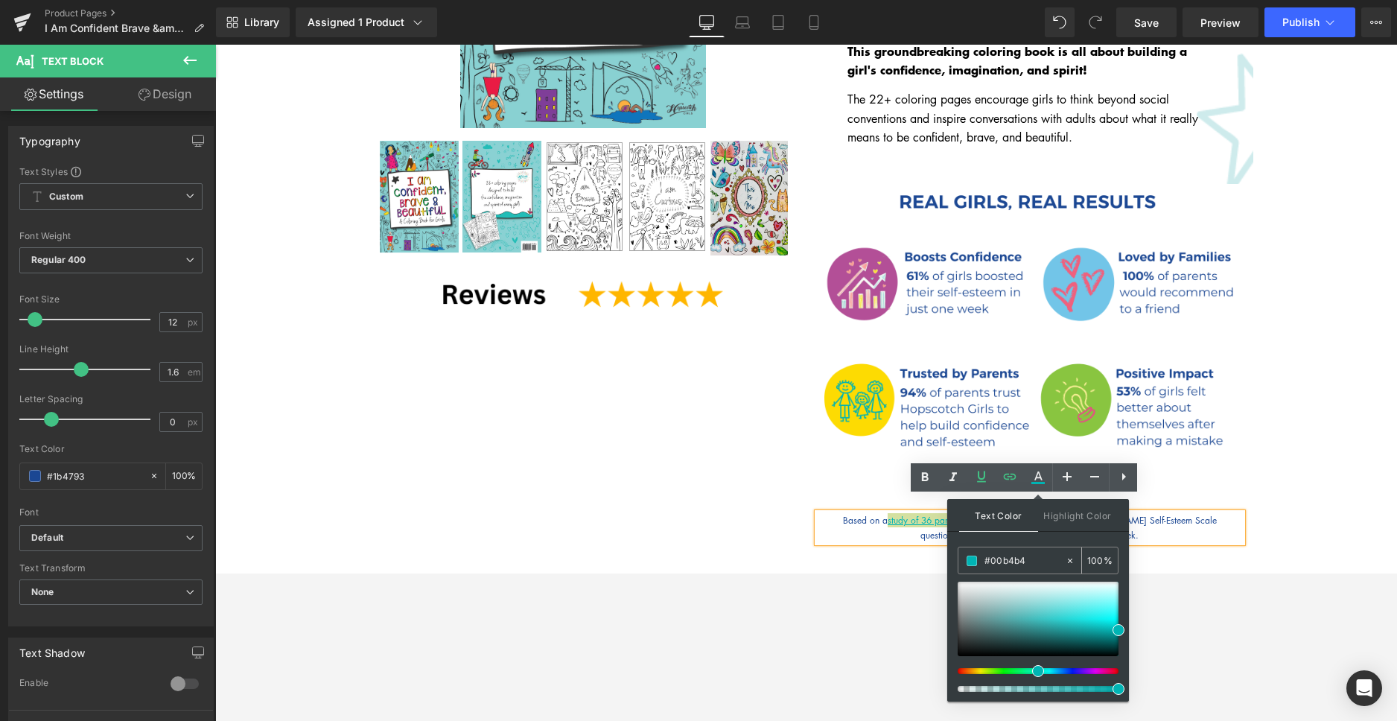
drag, startPoint x: 1030, startPoint y: 564, endPoint x: 989, endPoint y: 562, distance: 41.0
click at [989, 562] on input "#00b4b4" at bounding box center [1024, 560] width 80 height 16
type input "#1"
type input "0"
type input "#1b4"
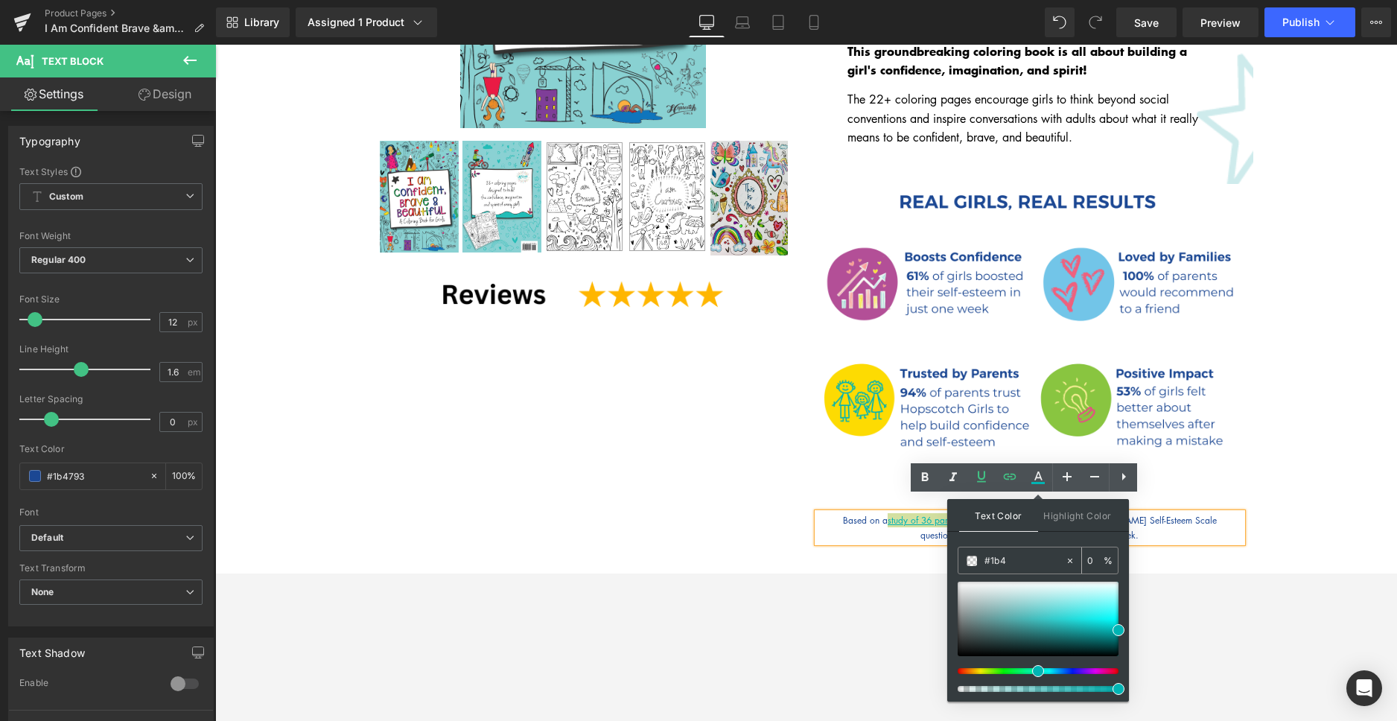
type input "100"
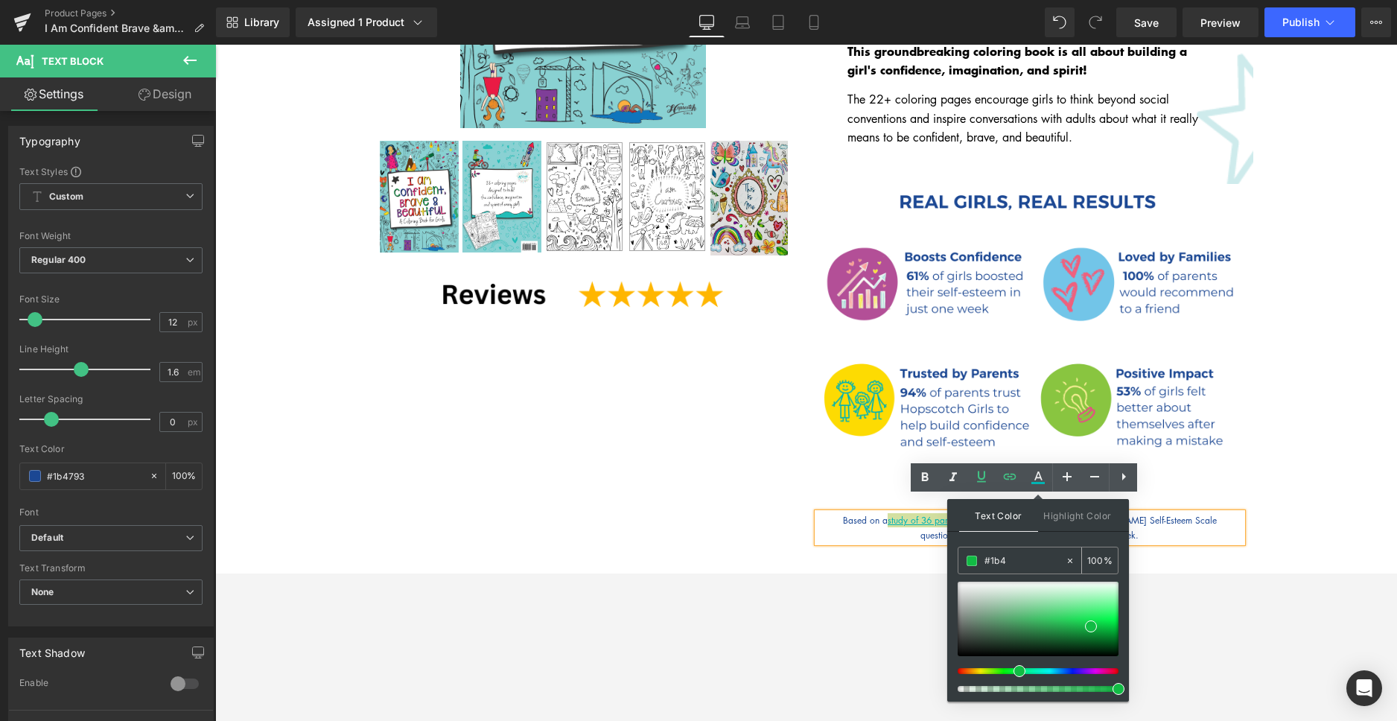
type input "#1b47"
type input "47"
type input "#1b479"
type input "0"
type input "#1b4793"
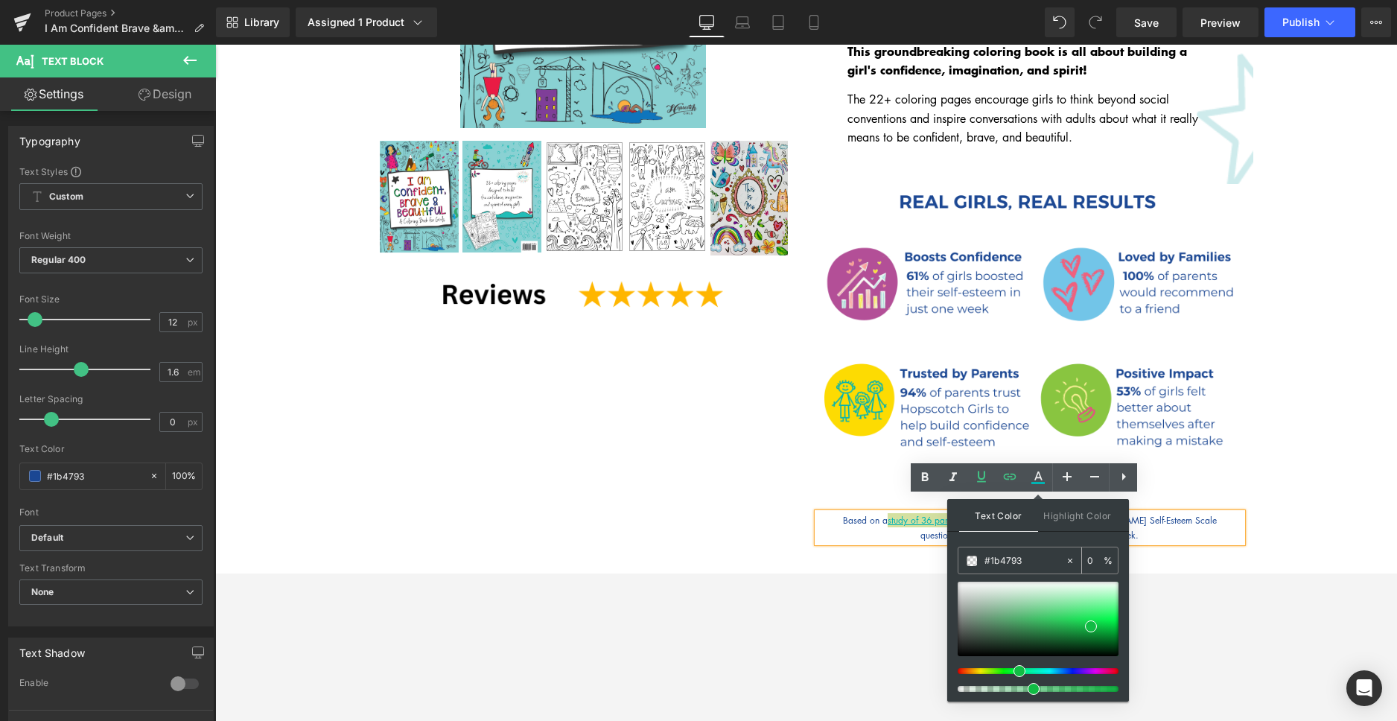
type input "100"
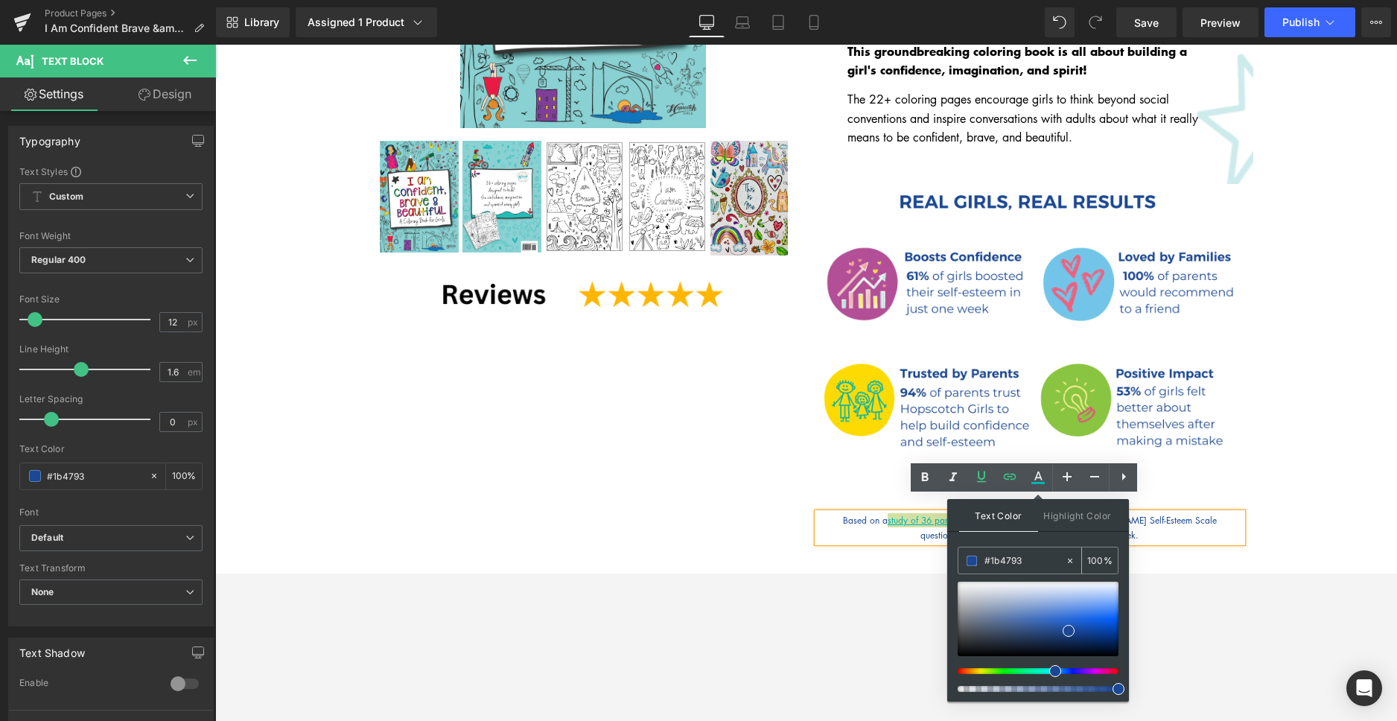
type input "#1b4793"
click at [1247, 639] on div at bounding box center [805, 383] width 1181 height 676
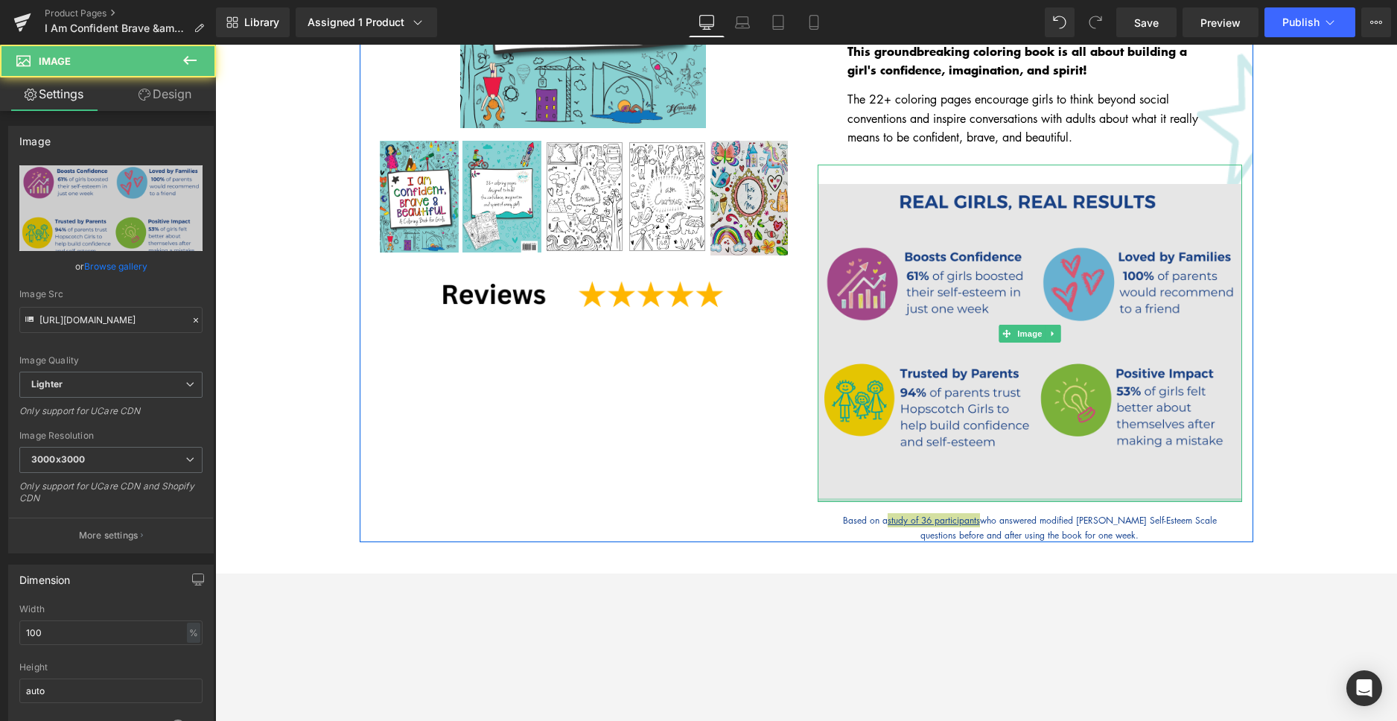
drag, startPoint x: 1148, startPoint y: 485, endPoint x: 1148, endPoint y: 476, distance: 8.2
click at [1148, 476] on div "Image" at bounding box center [1029, 334] width 424 height 338
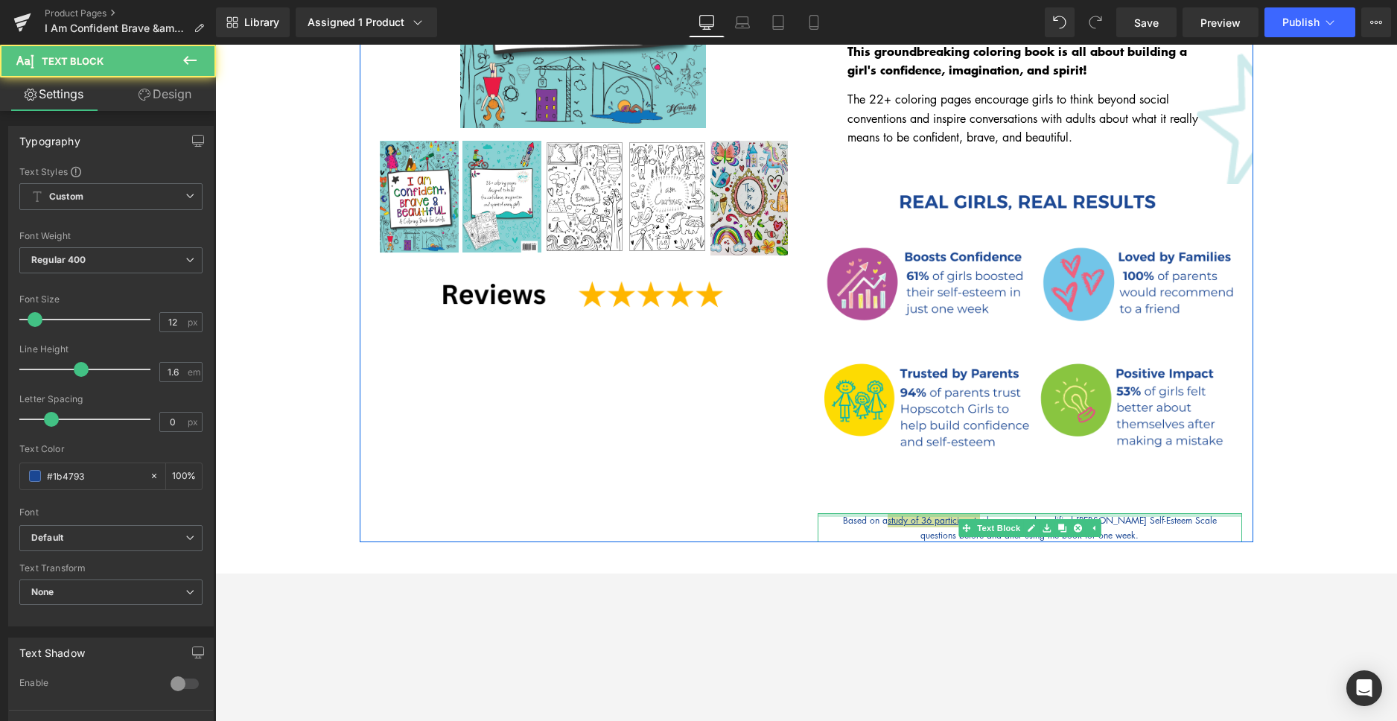
drag, startPoint x: 1070, startPoint y: 499, endPoint x: 1321, endPoint y: 462, distance: 252.8
click at [1070, 483] on div "I Am Confident, Brave & Beautiful: A Coloring Book for Girls (P) Title $0 $8.99…" at bounding box center [1029, 137] width 447 height 808
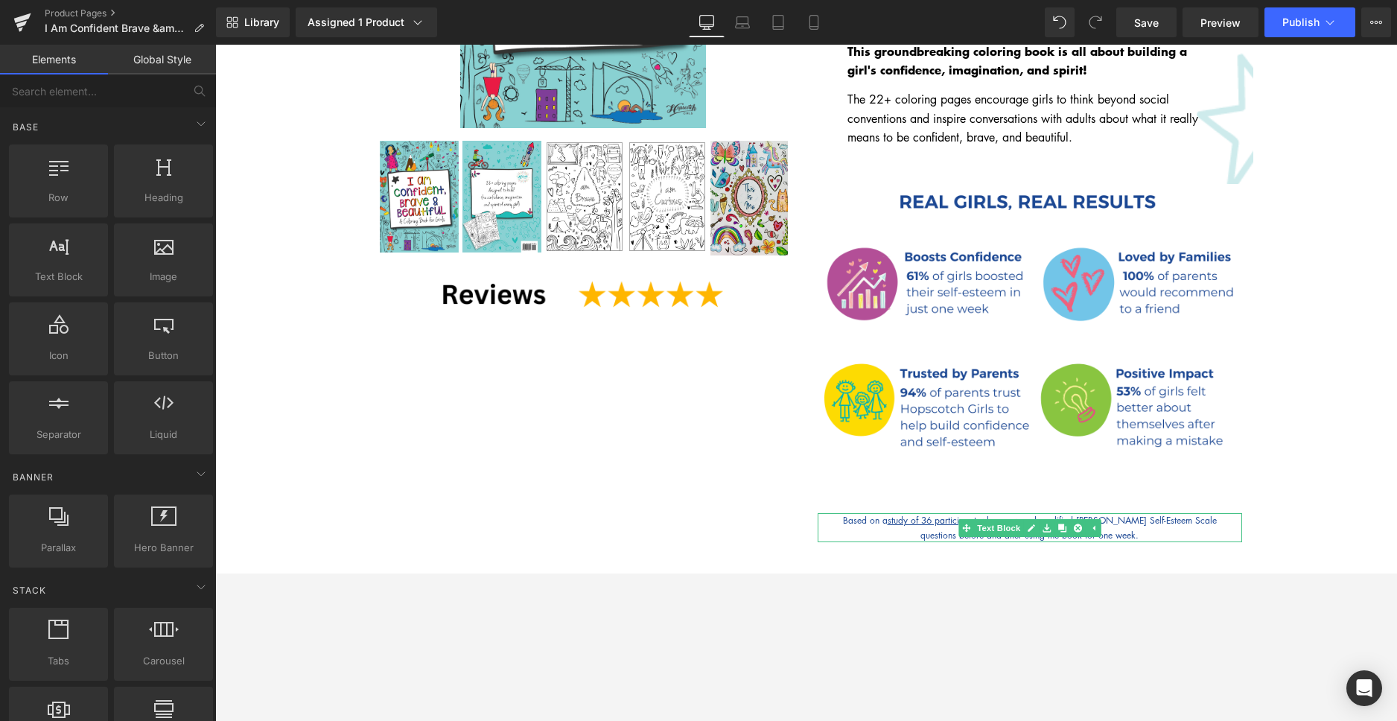
click at [695, 482] on div "Sale Off (P) Image ‹ ›" at bounding box center [806, 137] width 893 height 808
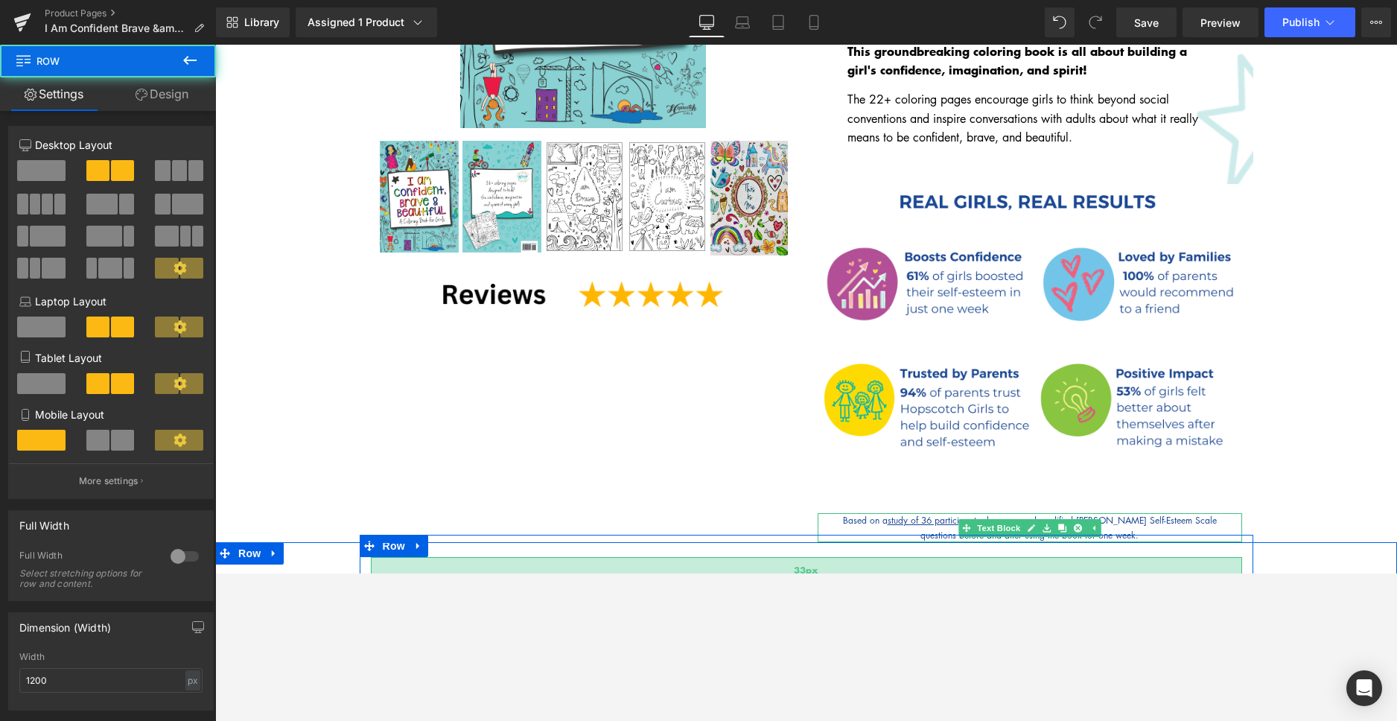
click at [851, 562] on div "33px" at bounding box center [806, 569] width 871 height 25
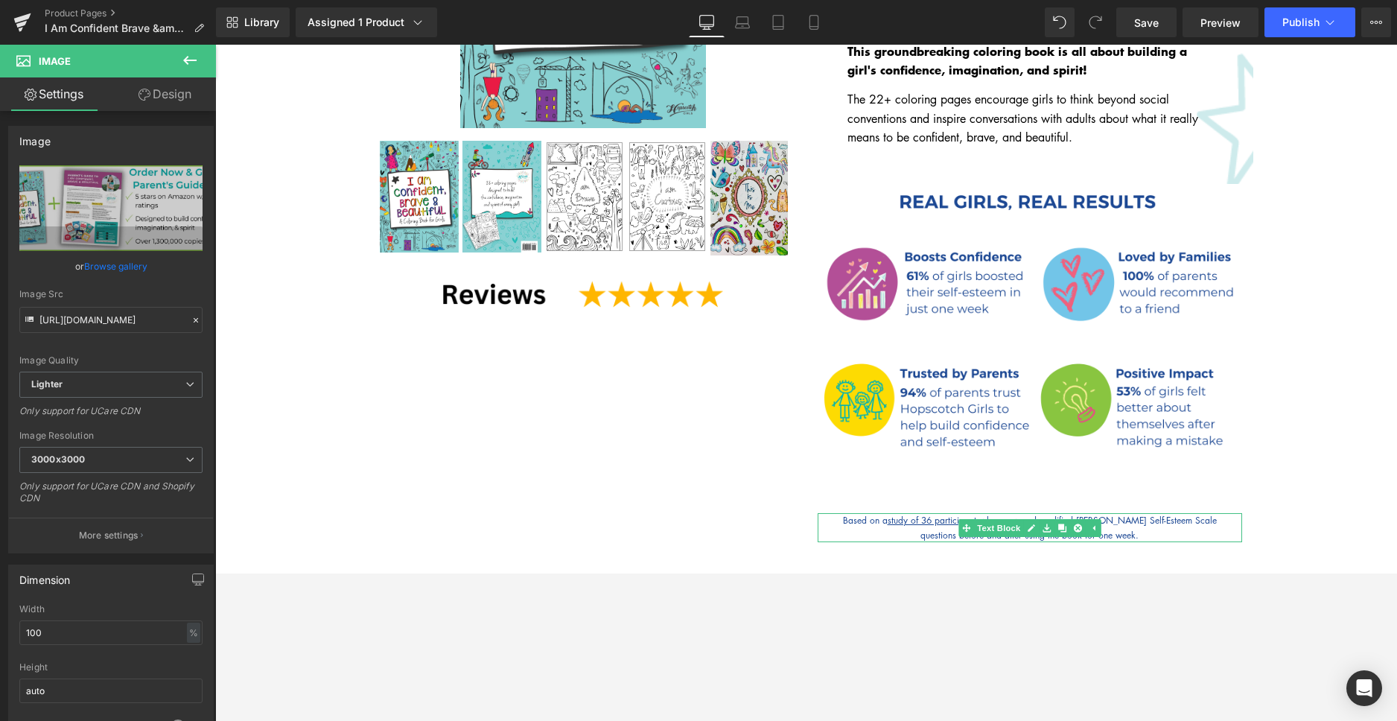
click at [722, 597] on div at bounding box center [805, 383] width 1181 height 676
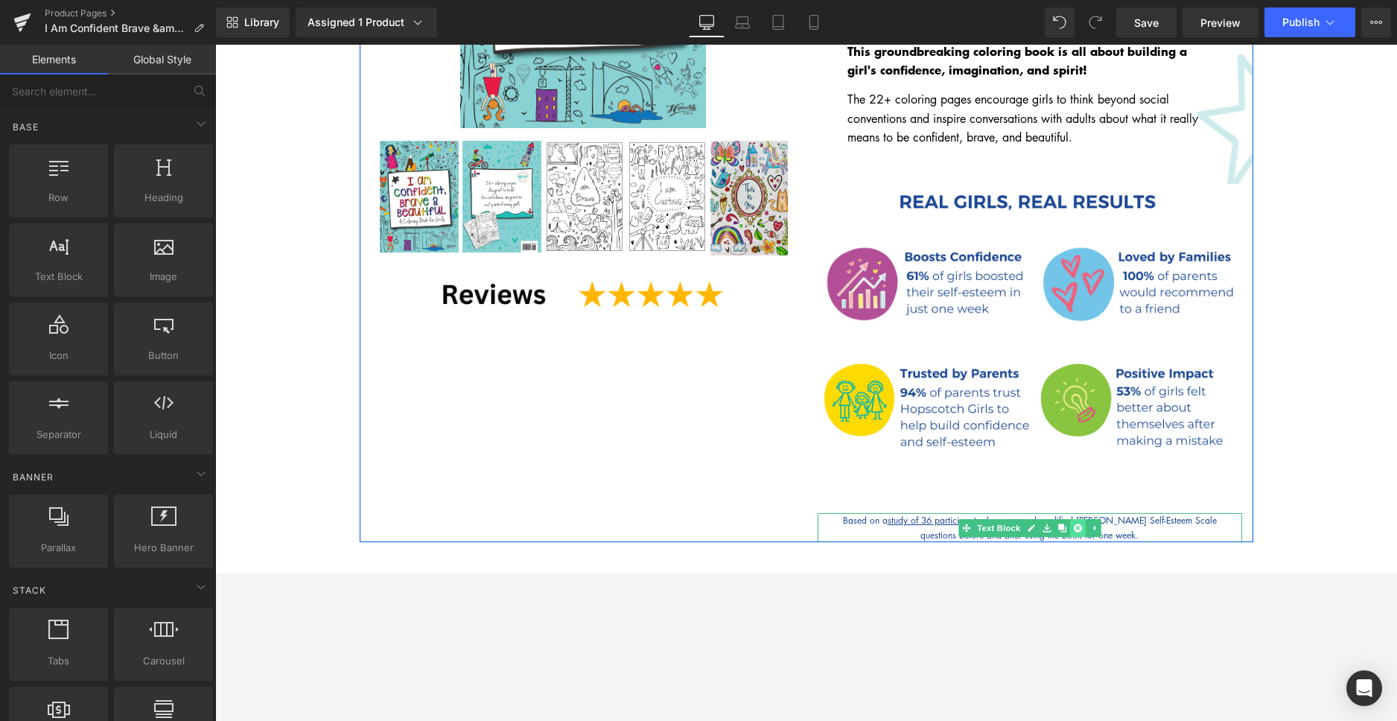
click at [1076, 519] on link at bounding box center [1077, 528] width 16 height 18
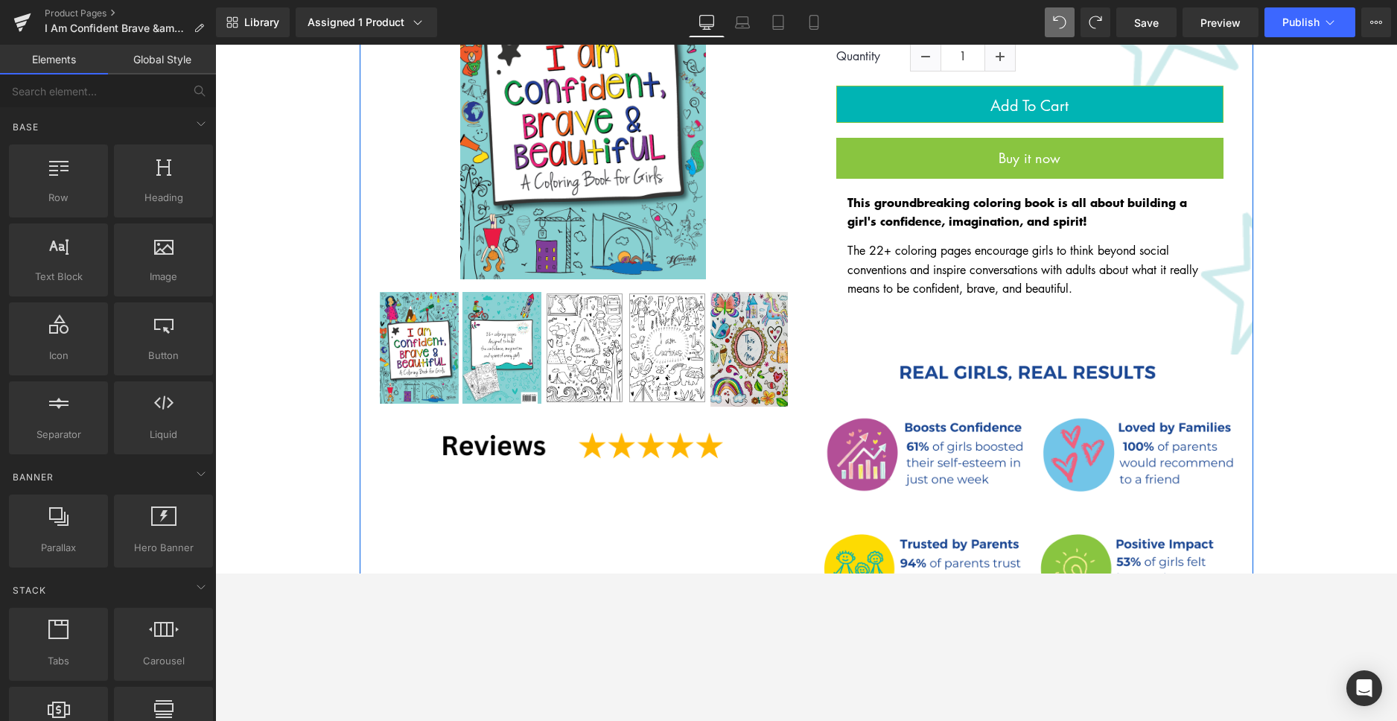
scroll to position [460, 0]
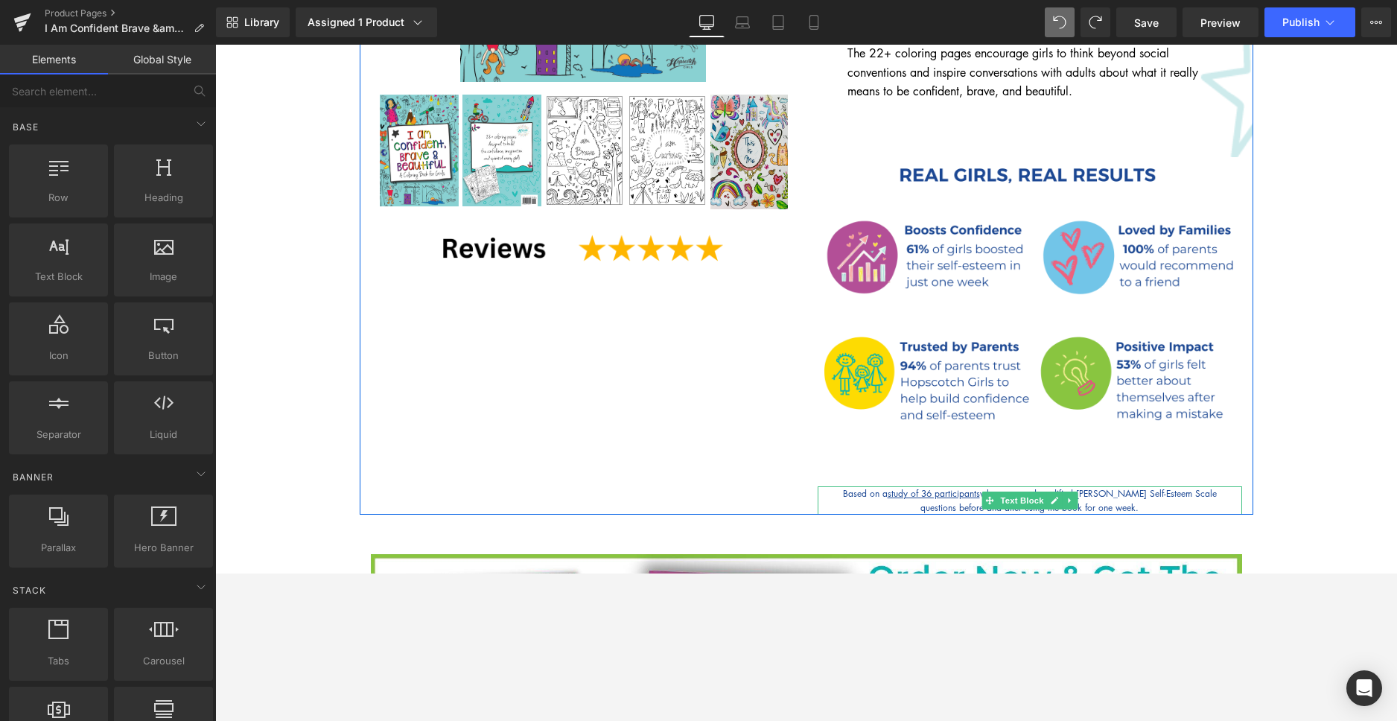
click at [1132, 486] on p "Based on a study of 36 participants who answered modified Rosenberg Self-Esteem…" at bounding box center [1029, 493] width 424 height 14
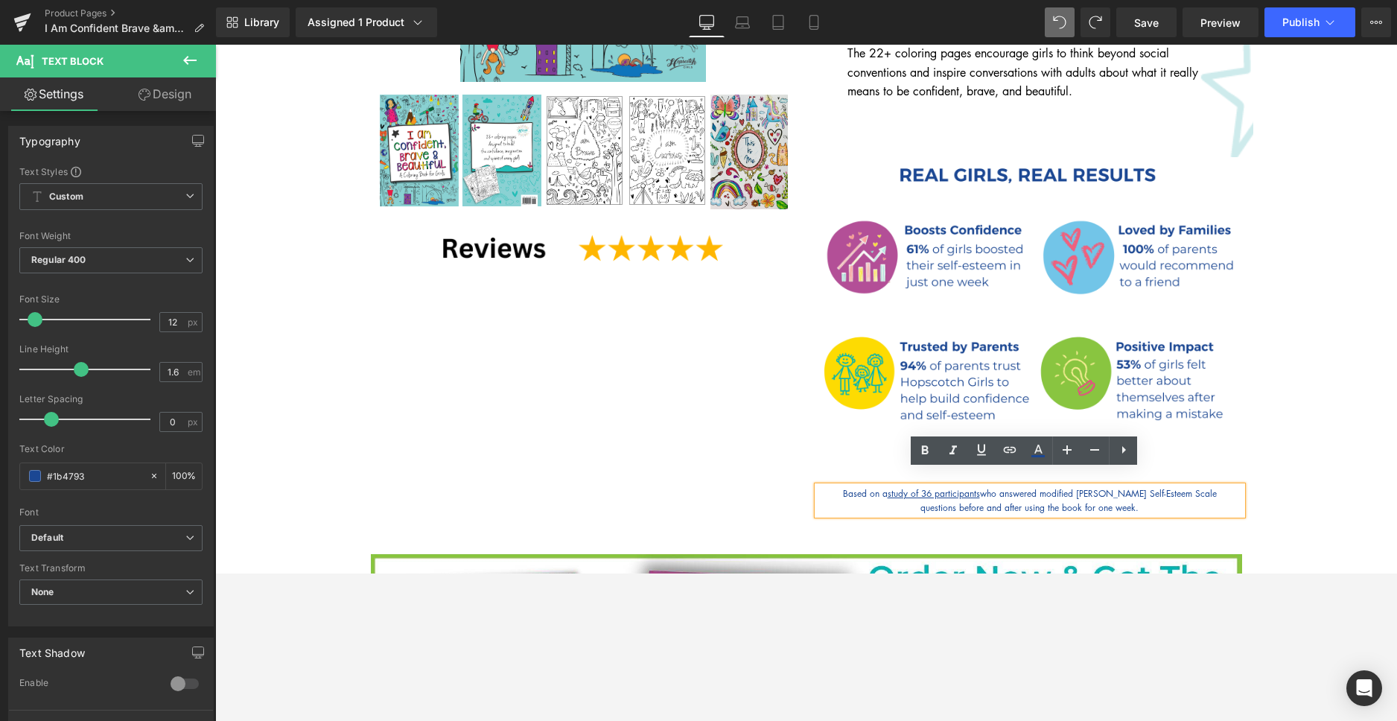
click at [1129, 486] on p "Based on a study of 36 participants who answered modified Rosenberg Self-Esteem…" at bounding box center [1029, 493] width 424 height 14
click at [1176, 486] on p "Based on a study of 36 participants who answered modified Rosenberg Self-Esteem…" at bounding box center [1029, 493] width 424 height 14
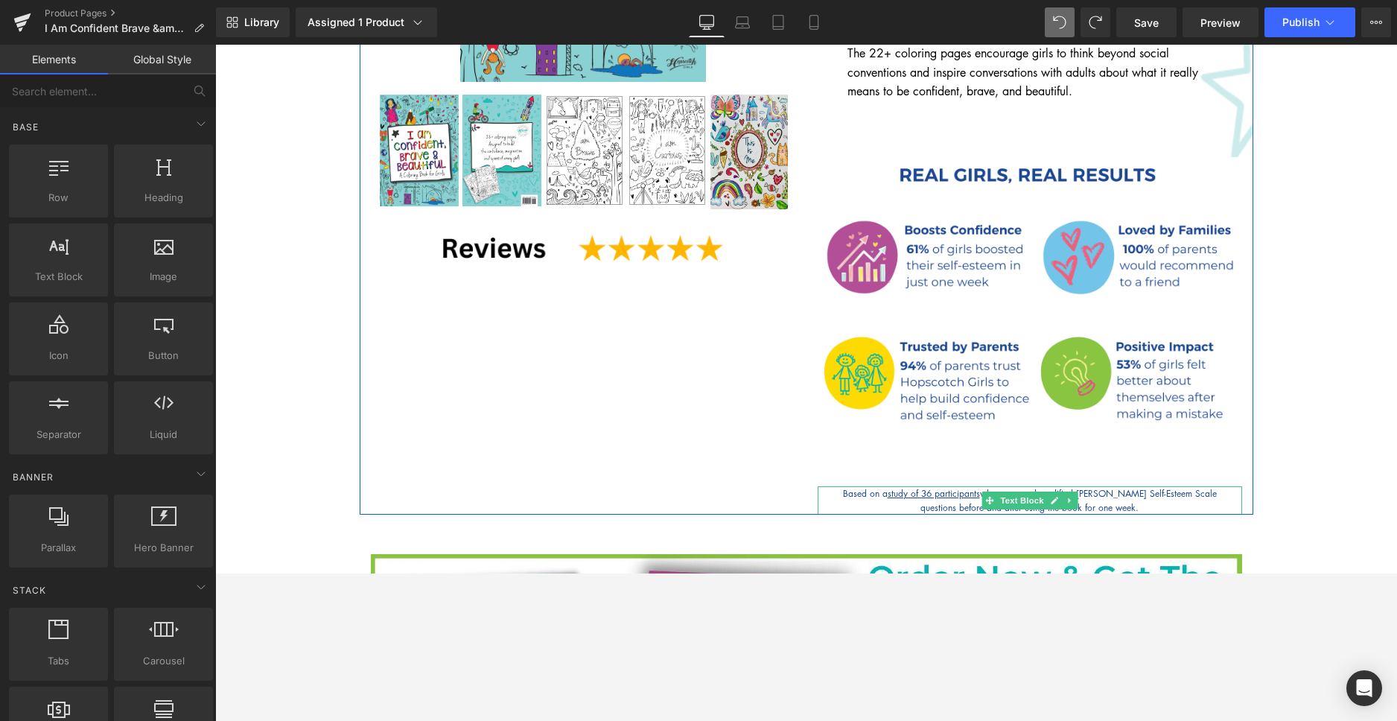
click at [1088, 486] on p "Based on a study of 36 participants who answered modified Rosenberg Self-Esteem…" at bounding box center [1029, 493] width 424 height 14
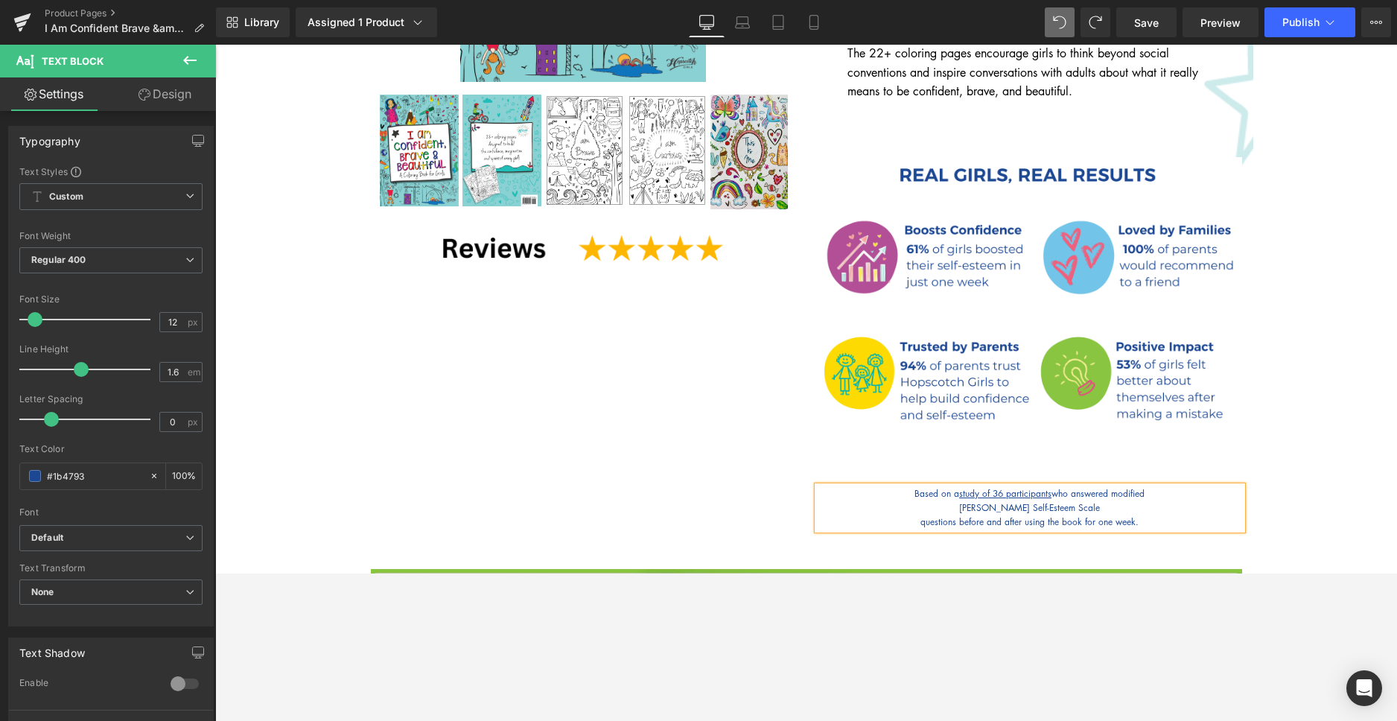
click at [920, 515] on span "questions before and after using the book for one week." at bounding box center [1029, 521] width 218 height 13
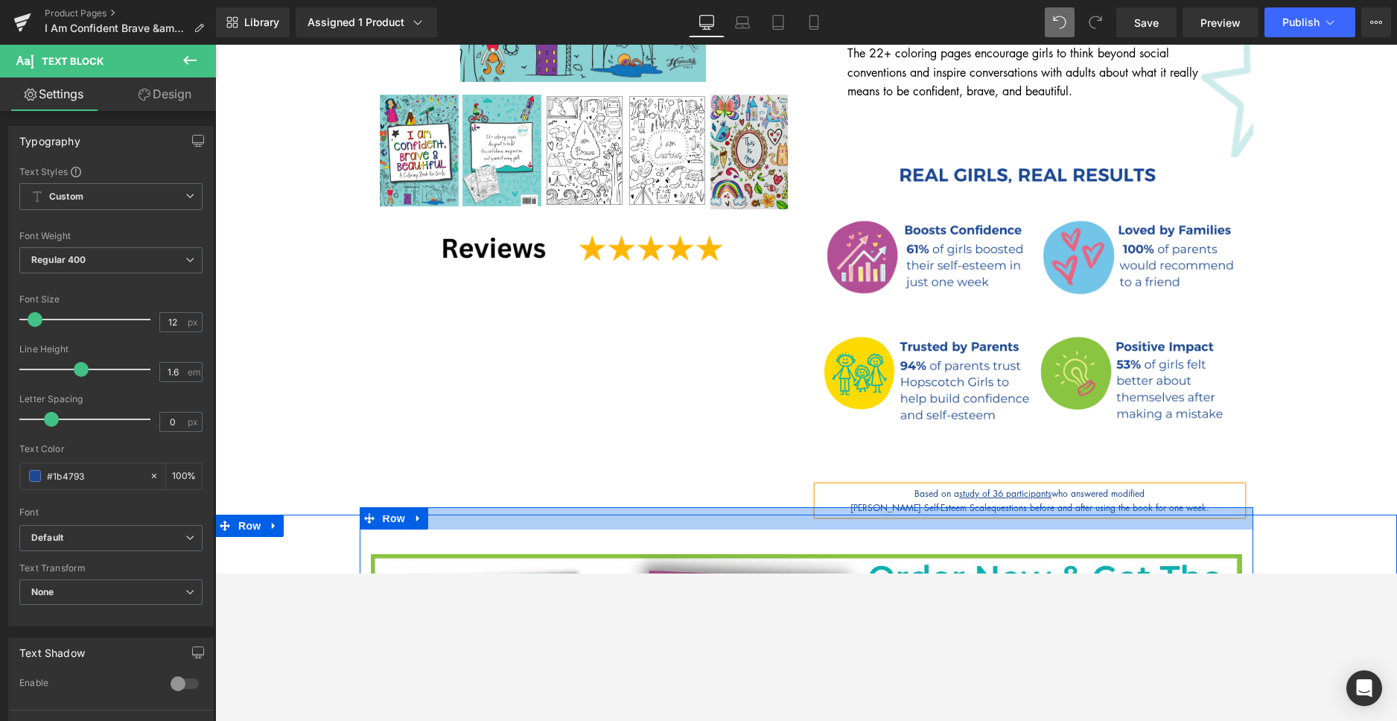
click at [585, 479] on div "Sale Off (P) Image ‹ ›" at bounding box center [806, 100] width 893 height 827
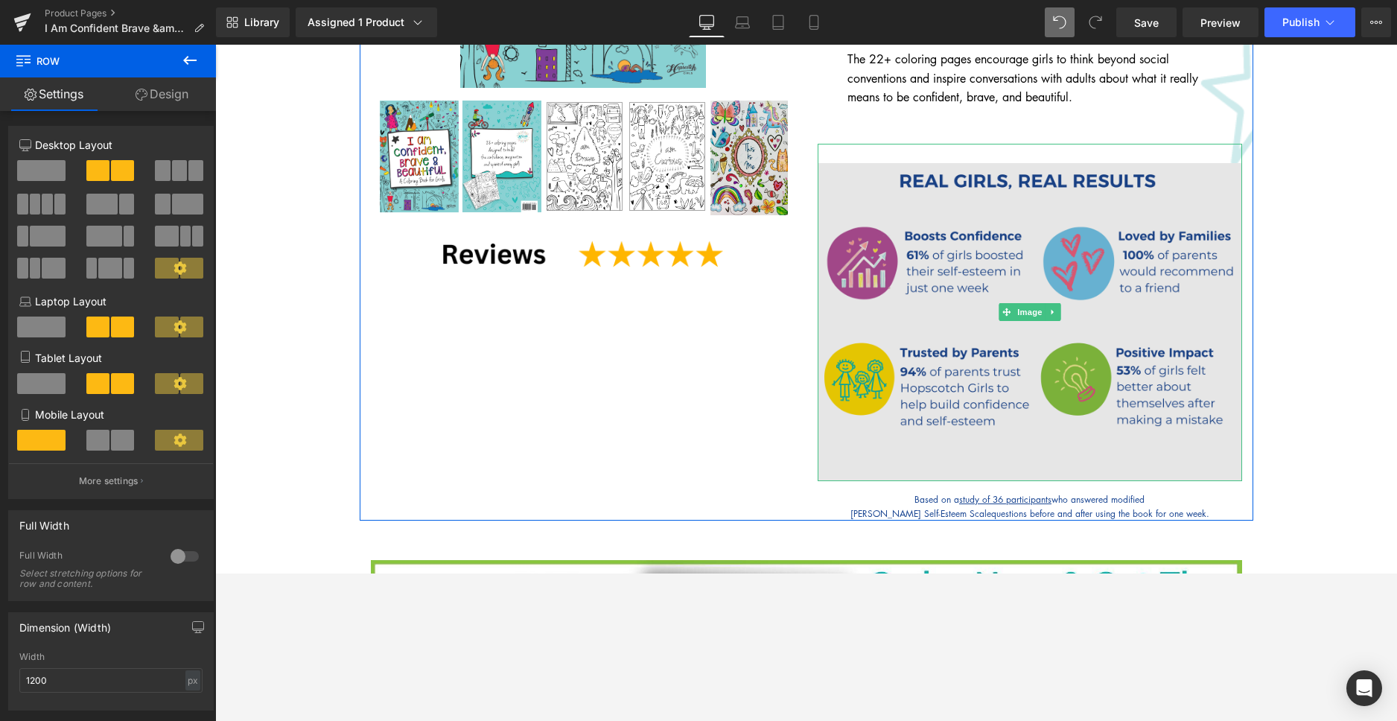
scroll to position [457, 0]
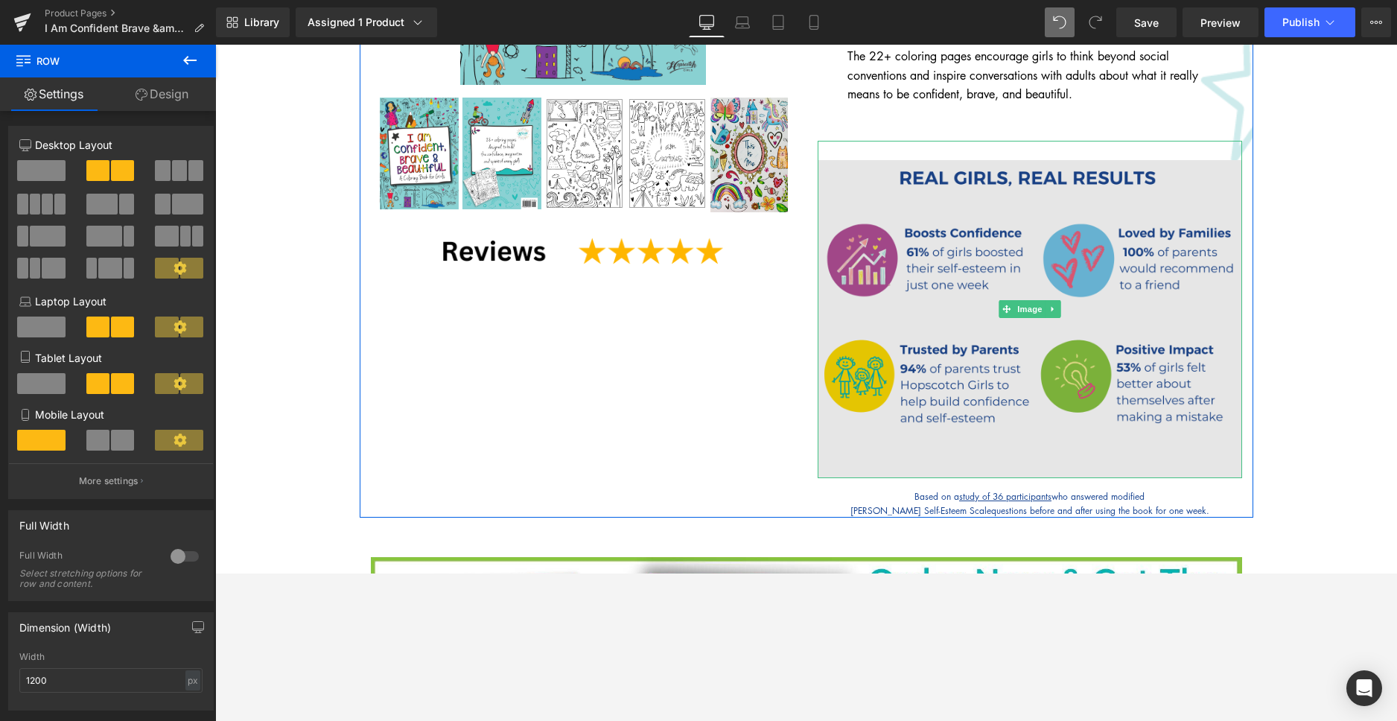
click at [971, 322] on img at bounding box center [1029, 310] width 424 height 338
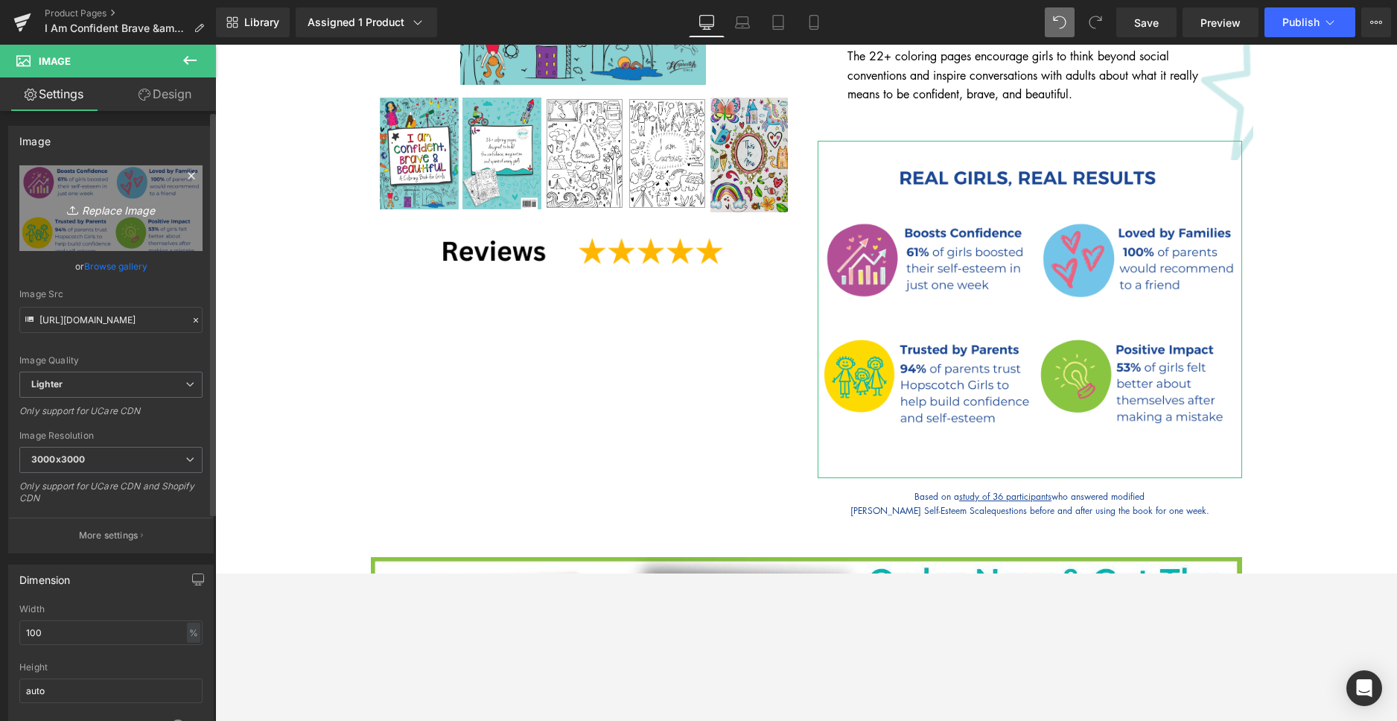
click at [122, 205] on icon "Replace Image" at bounding box center [110, 208] width 119 height 19
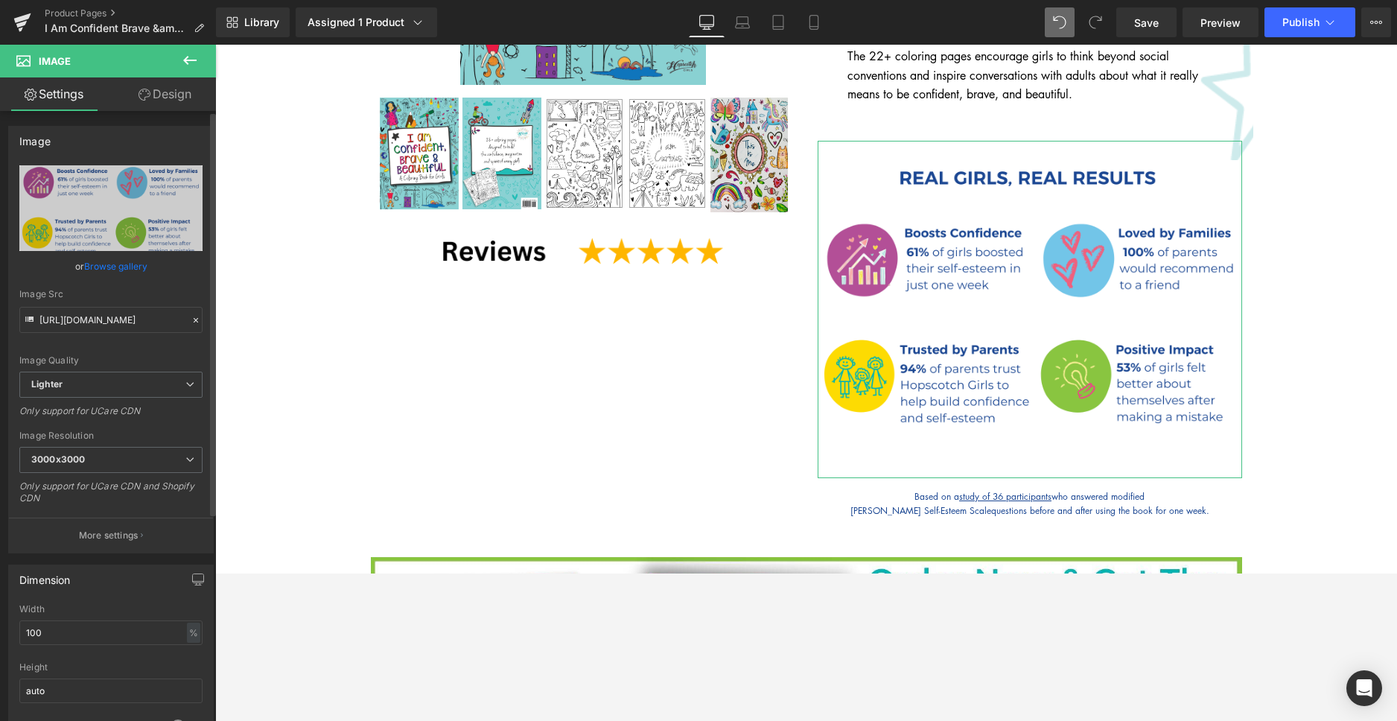
click at [118, 268] on link "Browse gallery" at bounding box center [115, 266] width 63 height 26
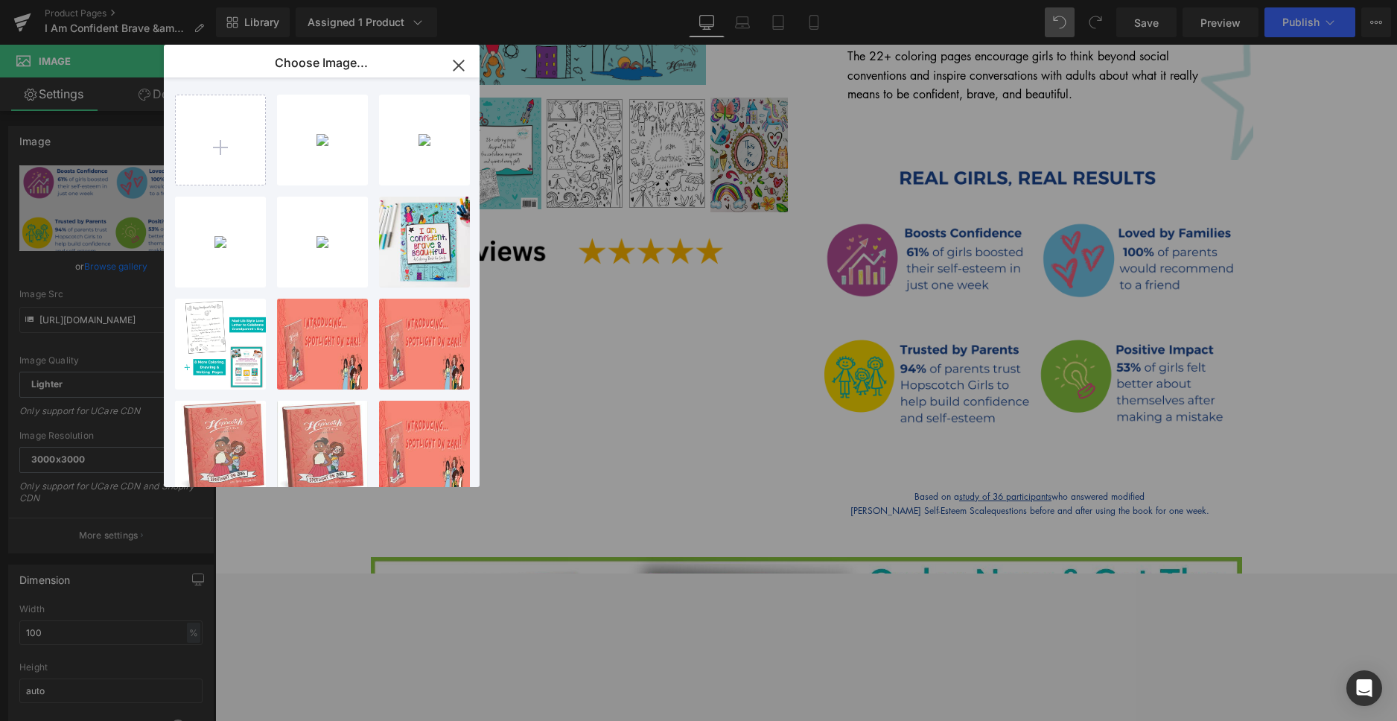
click at [0, 0] on icon "button" at bounding box center [0, 0] width 0 height 0
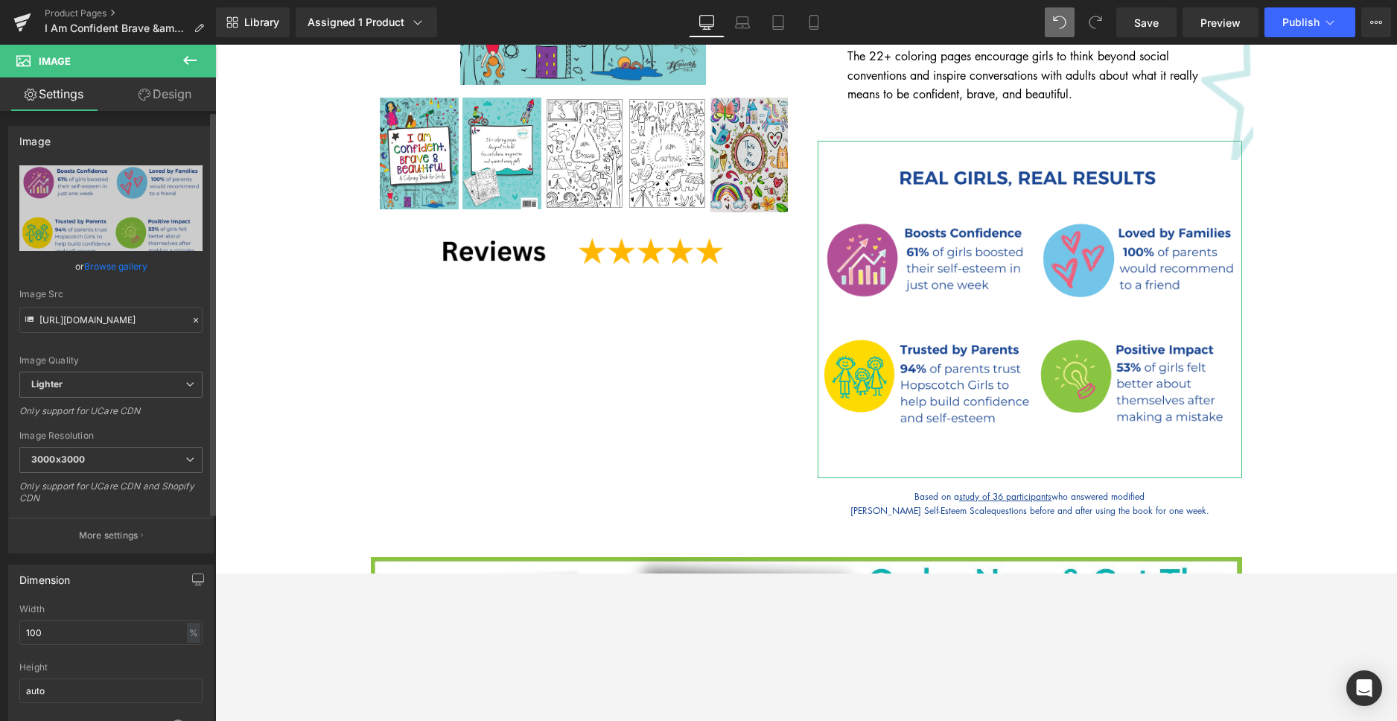
click at [115, 269] on link "Browse gallery" at bounding box center [115, 266] width 63 height 26
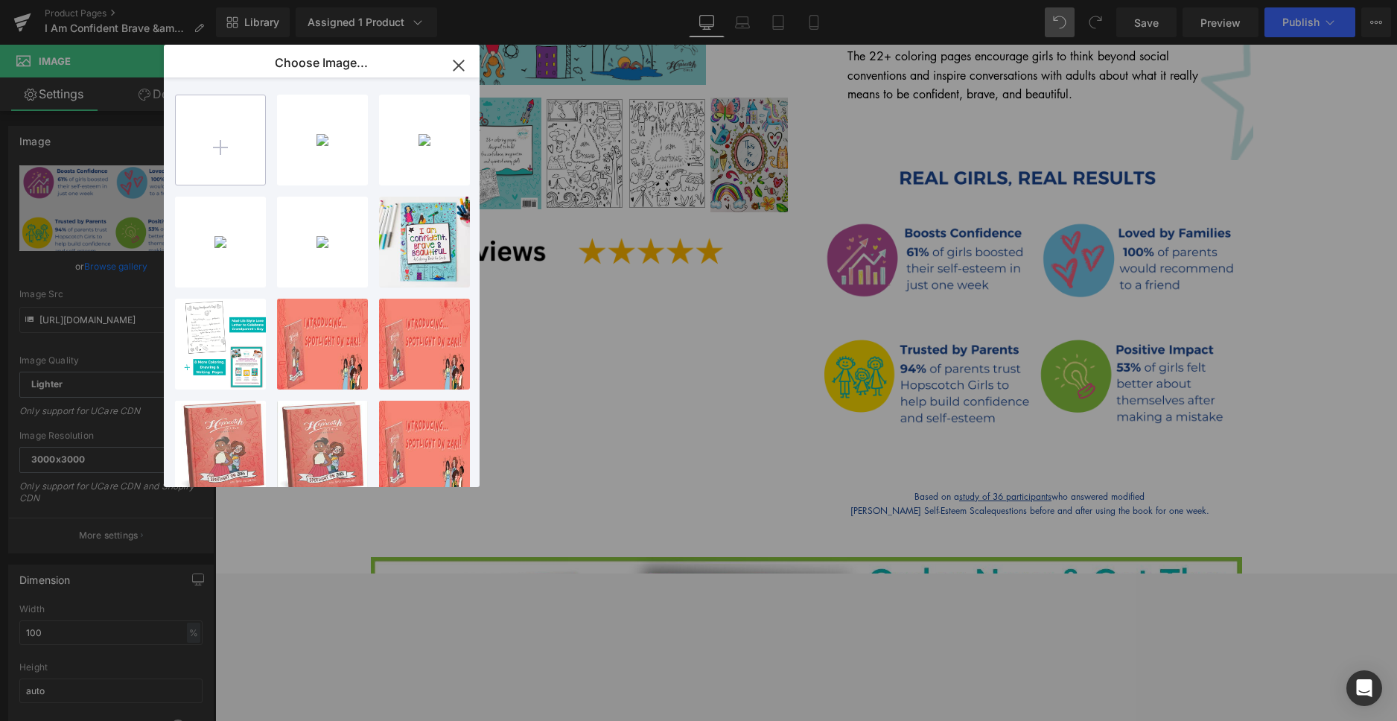
click at [0, 0] on input "file" at bounding box center [0, 0] width 0 height 0
type input "C:\fakepath\Confidence Study images.png"
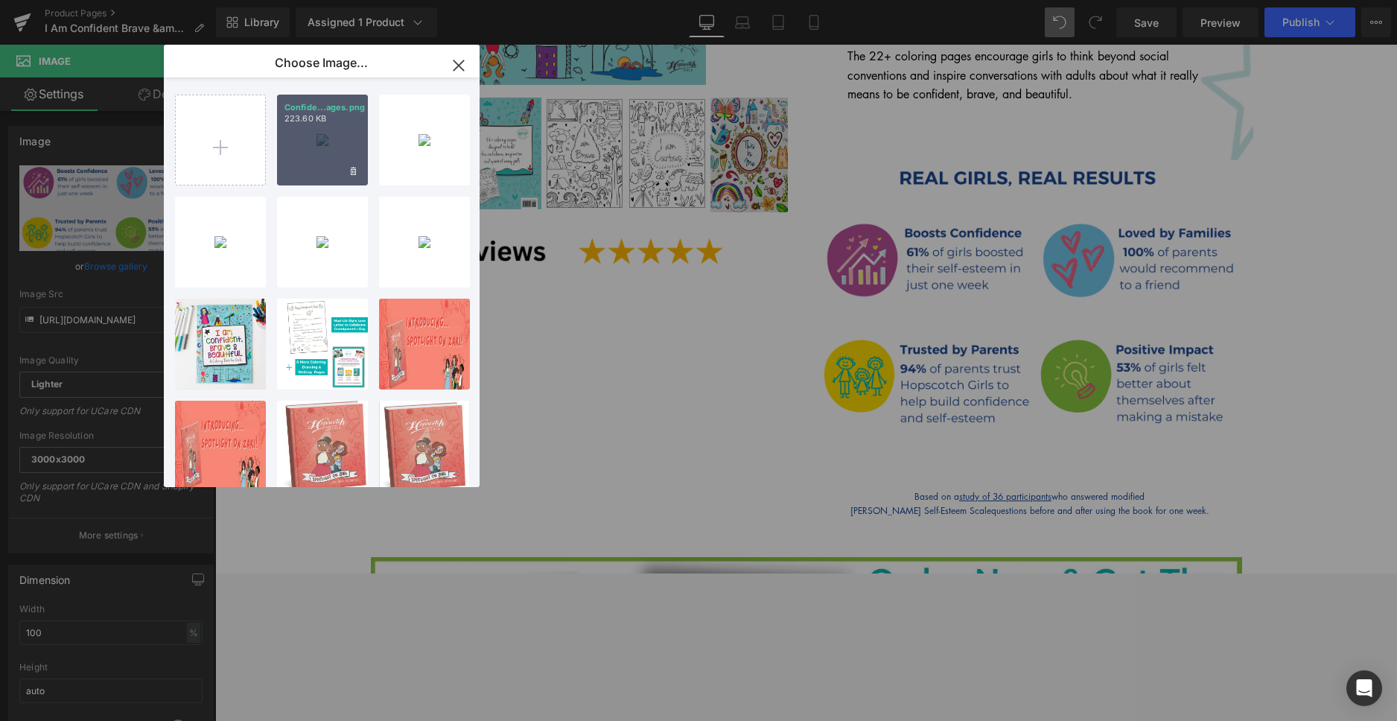
click at [331, 168] on div "Confide...ages.png 223.60 KB" at bounding box center [322, 140] width 91 height 91
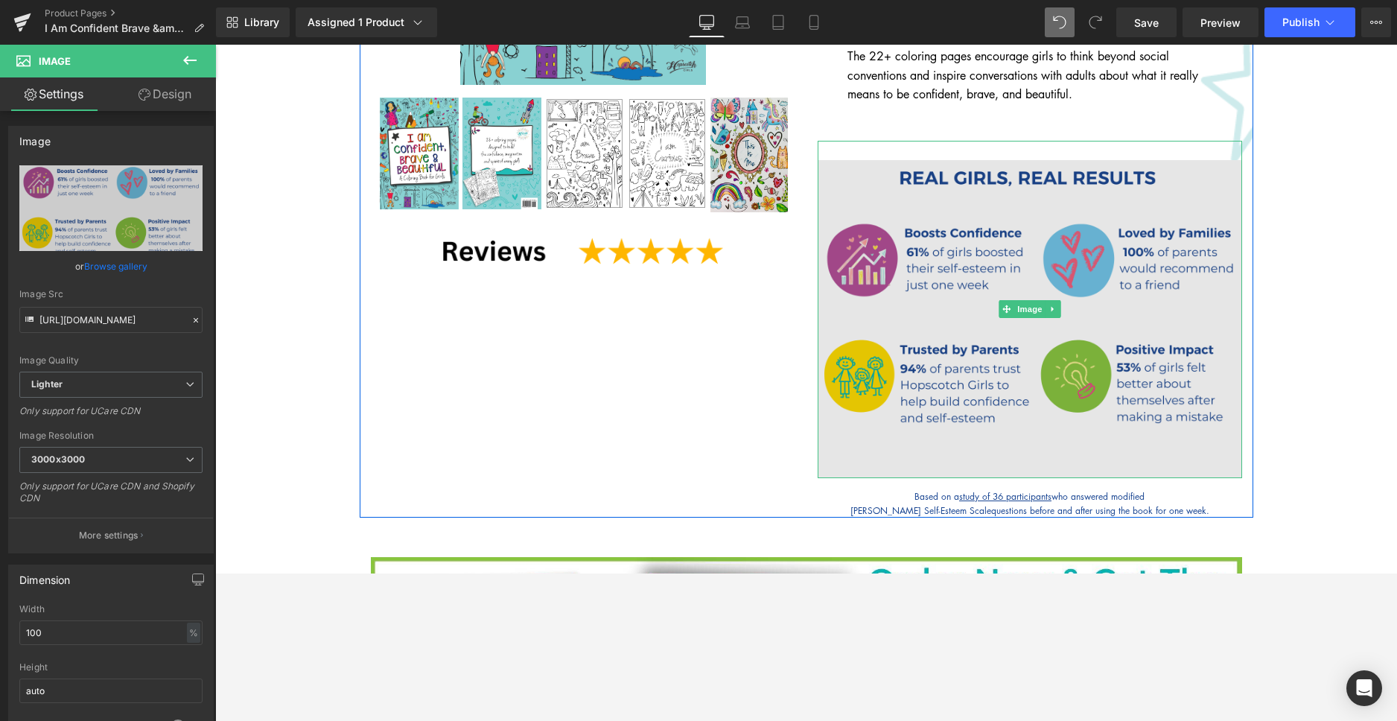
drag, startPoint x: 1044, startPoint y: 459, endPoint x: 1045, endPoint y: 448, distance: 11.3
click at [1045, 448] on div "Image" at bounding box center [1029, 310] width 424 height 338
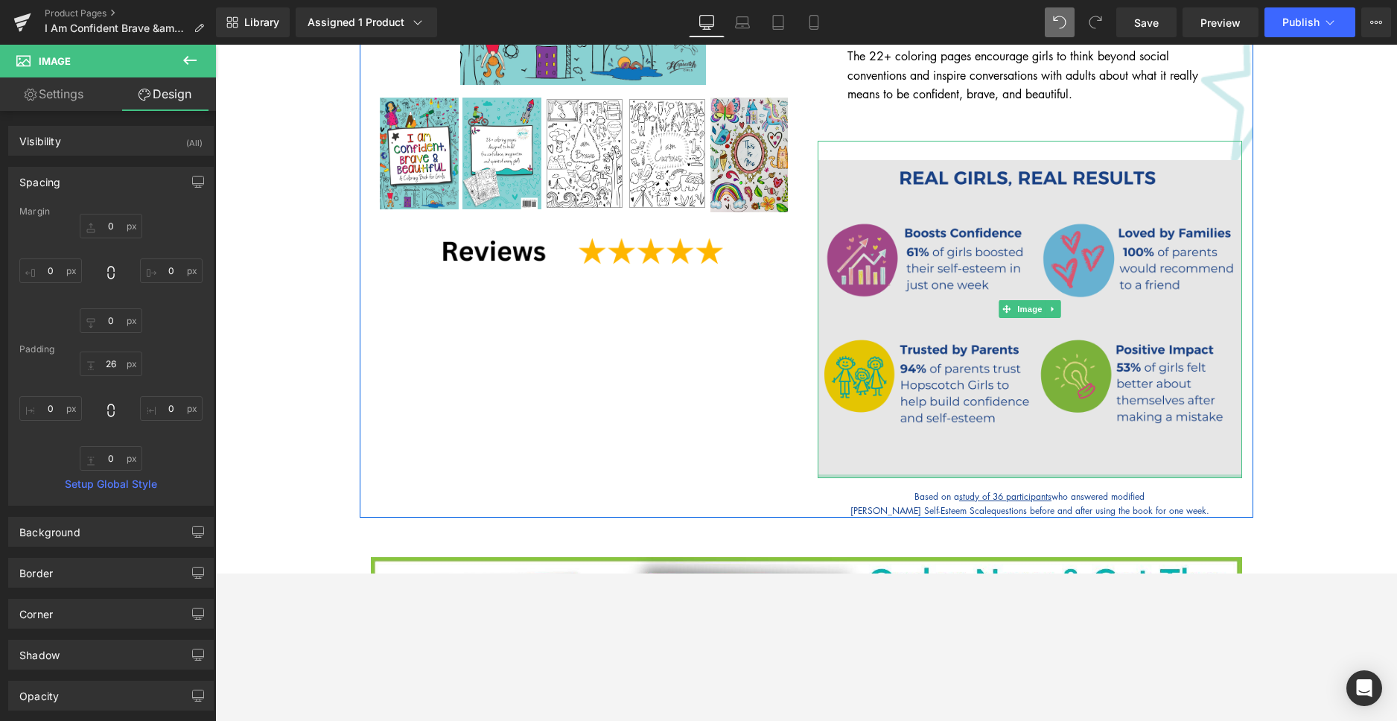
type input "0px"
drag, startPoint x: 1090, startPoint y: 461, endPoint x: 1090, endPoint y: 450, distance: 10.4
click at [1090, 450] on div "Image" at bounding box center [1029, 310] width 424 height 338
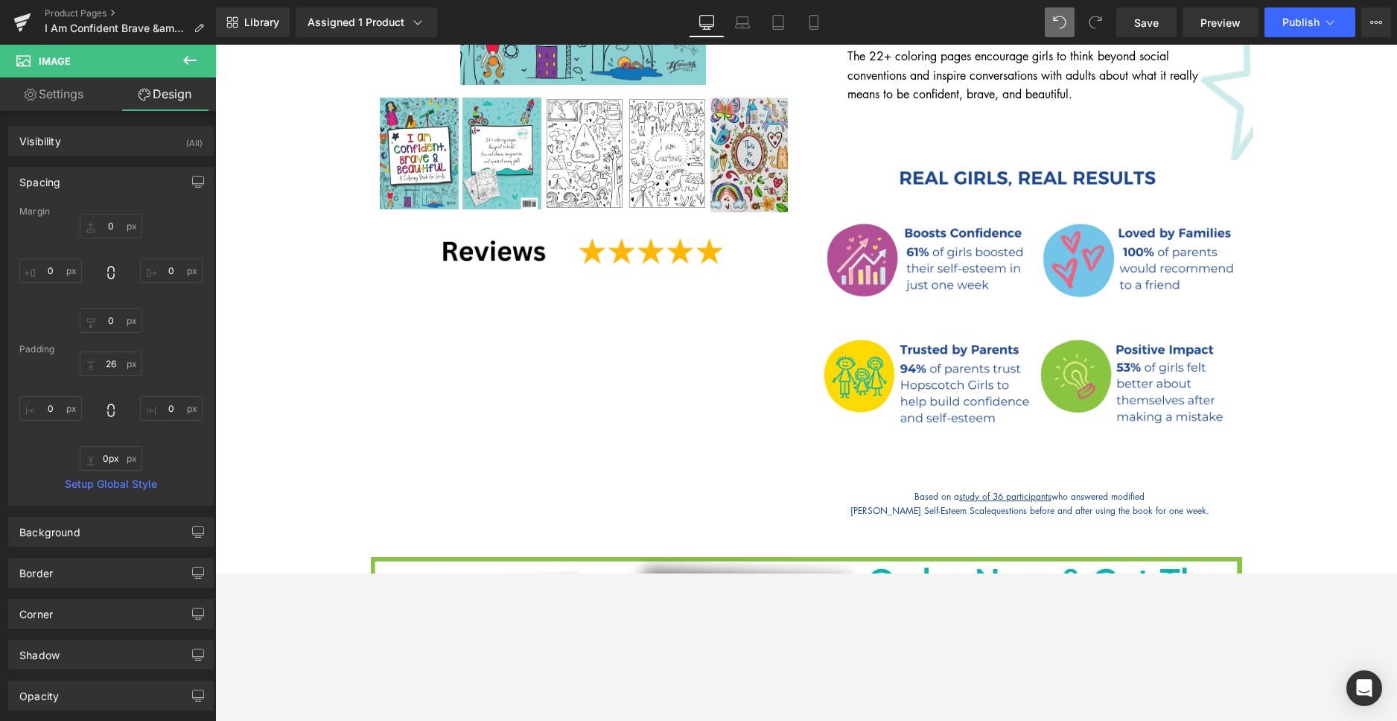
click at [188, 63] on icon at bounding box center [190, 60] width 18 height 18
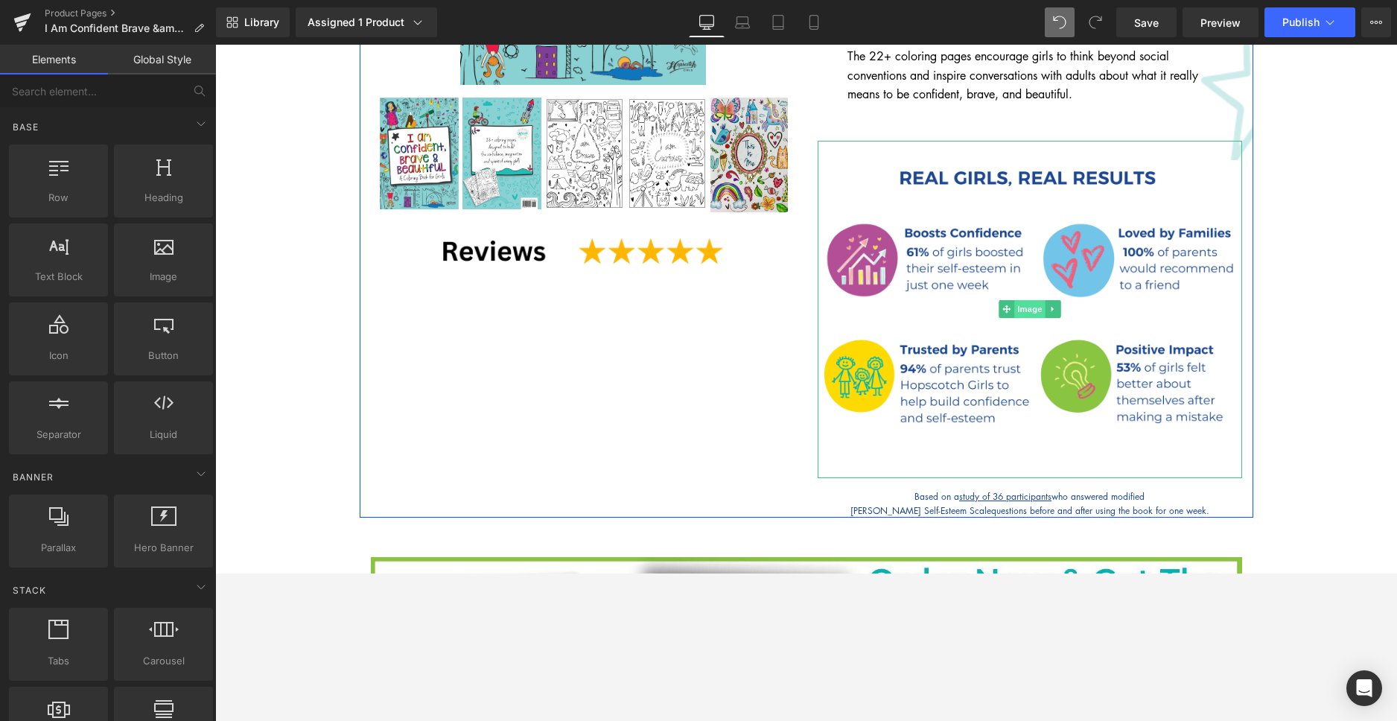
click at [1018, 300] on span "Image" at bounding box center [1029, 309] width 31 height 18
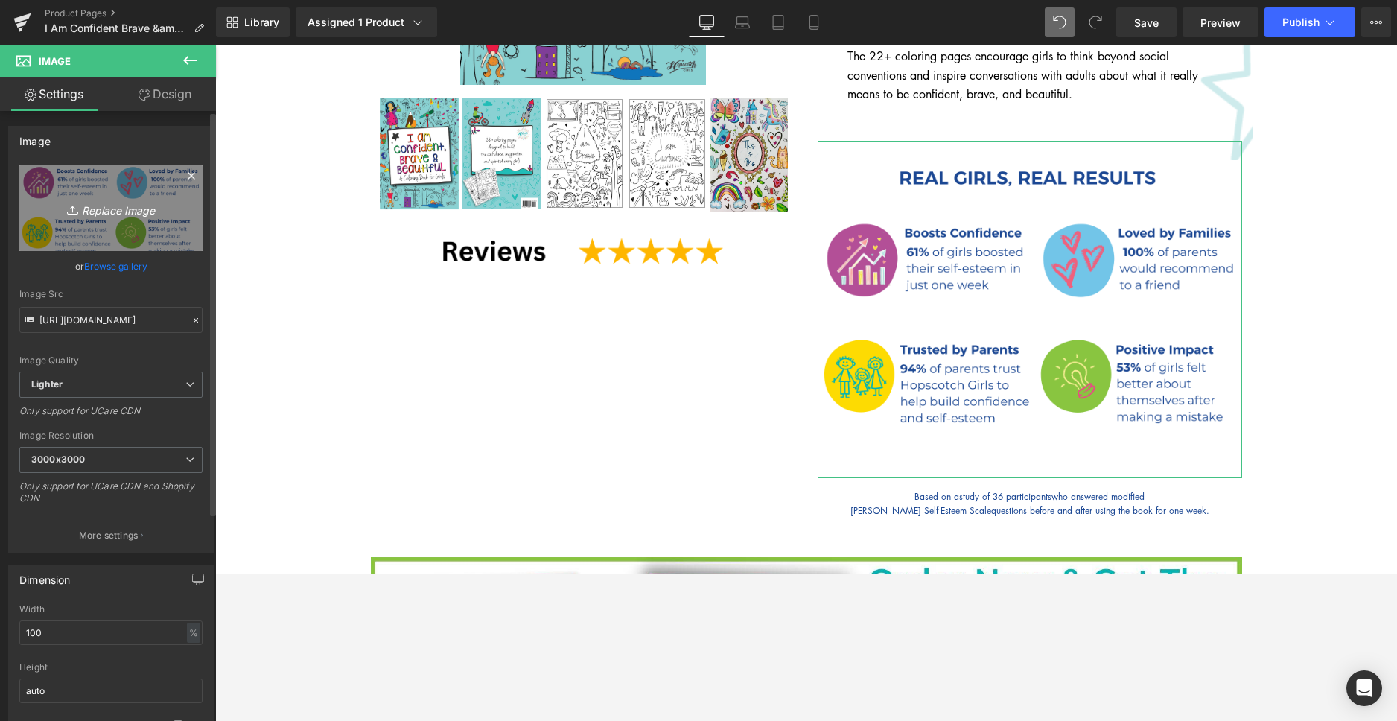
click at [110, 208] on icon "Replace Image" at bounding box center [110, 208] width 119 height 19
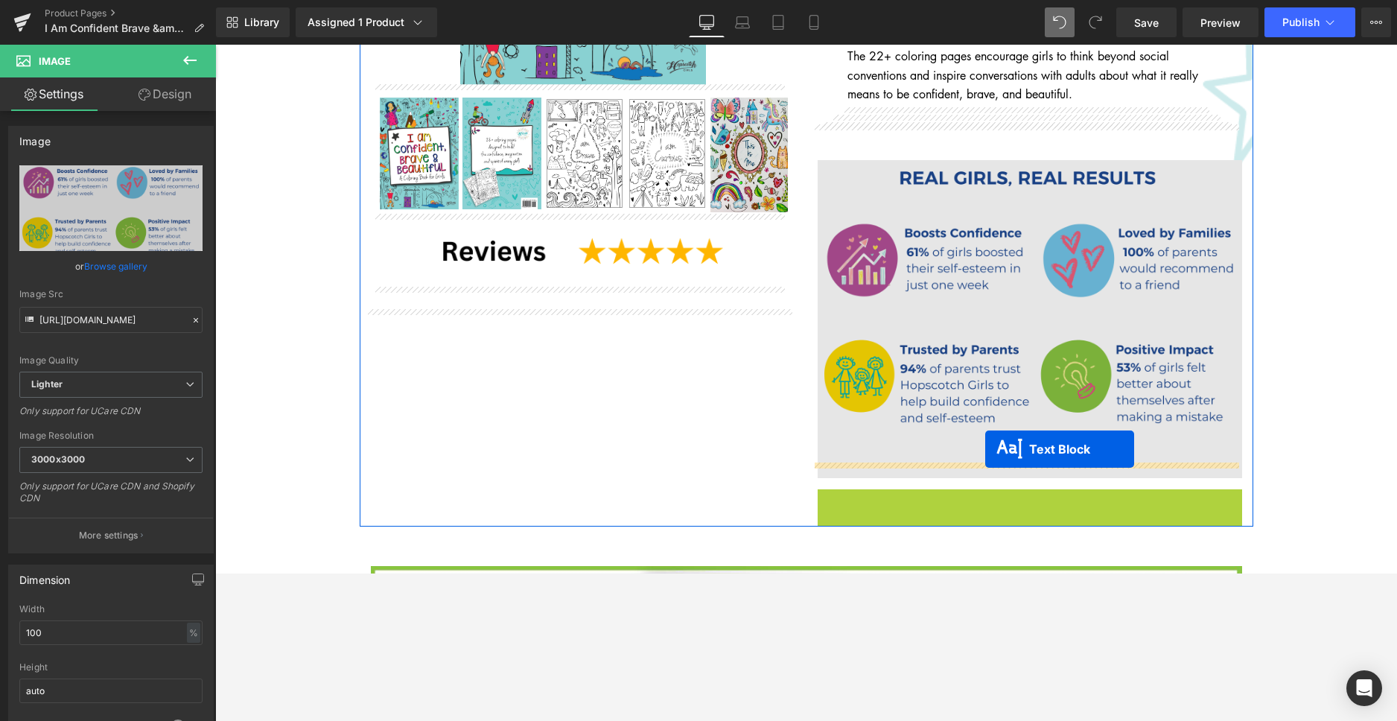
drag, startPoint x: 984, startPoint y: 486, endPoint x: 985, endPoint y: 449, distance: 37.2
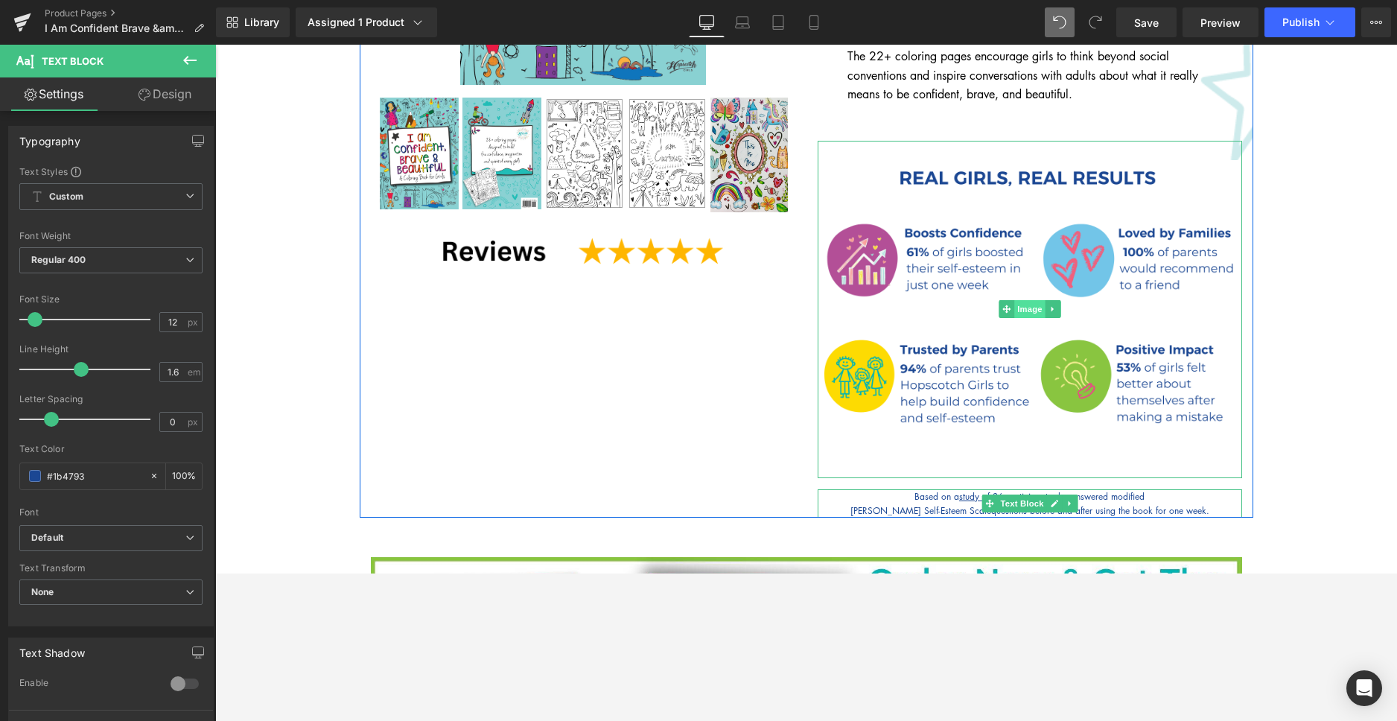
click at [1022, 300] on span "Image" at bounding box center [1029, 309] width 31 height 18
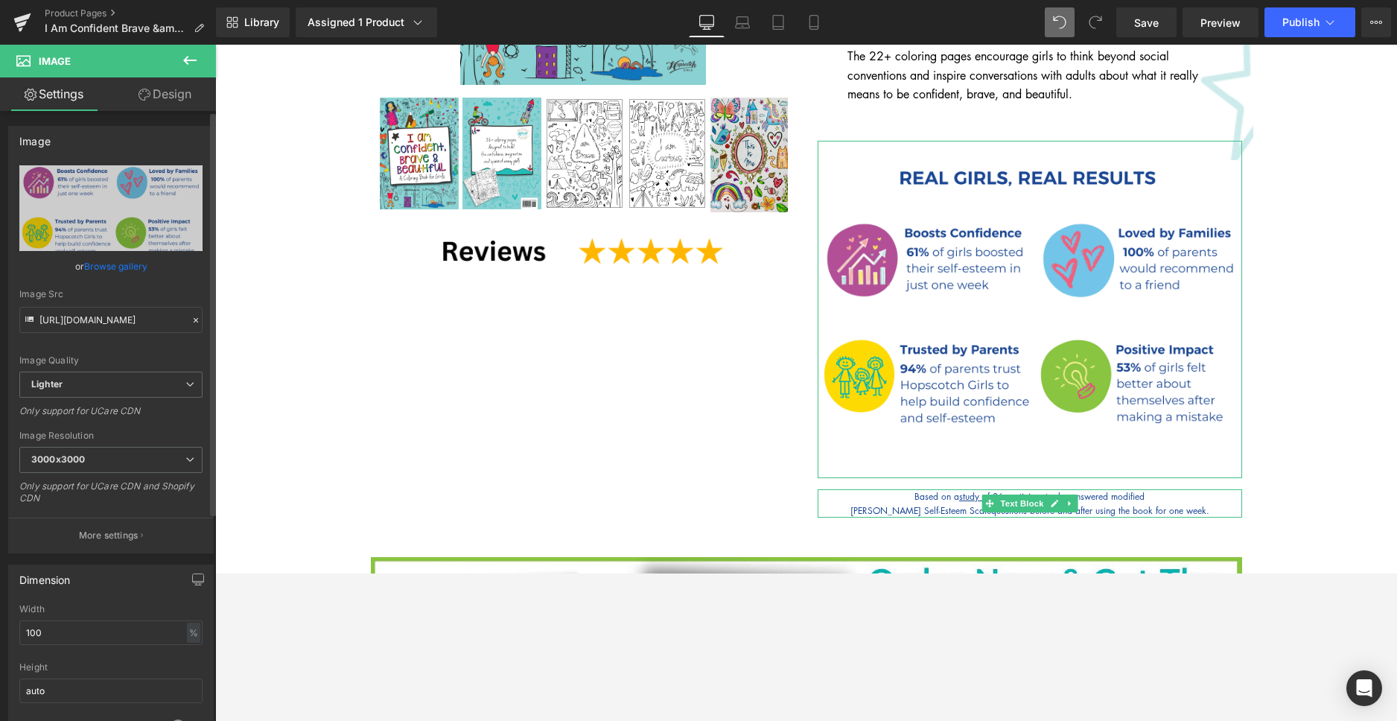
click at [123, 273] on link "Browse gallery" at bounding box center [115, 266] width 63 height 26
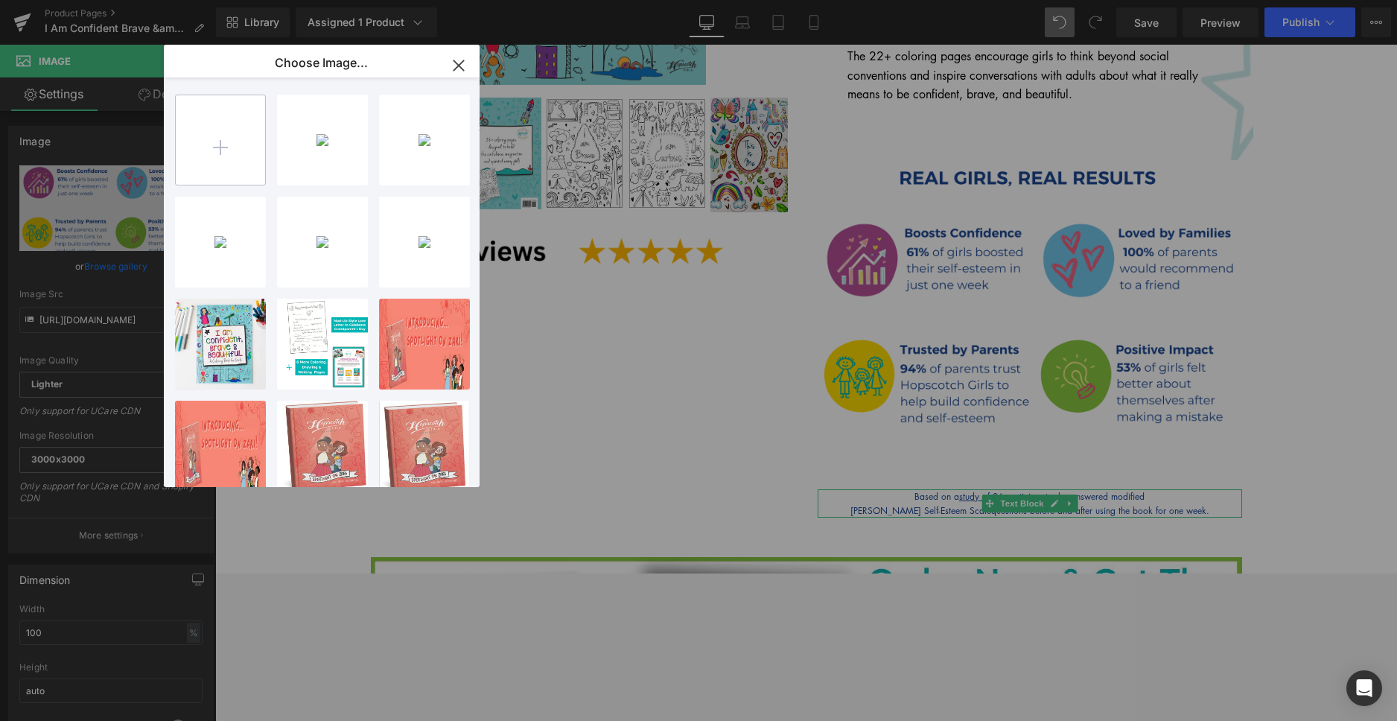
click at [0, 0] on input "file" at bounding box center [0, 0] width 0 height 0
type input "C:\fakepath\Confidence Study images.png"
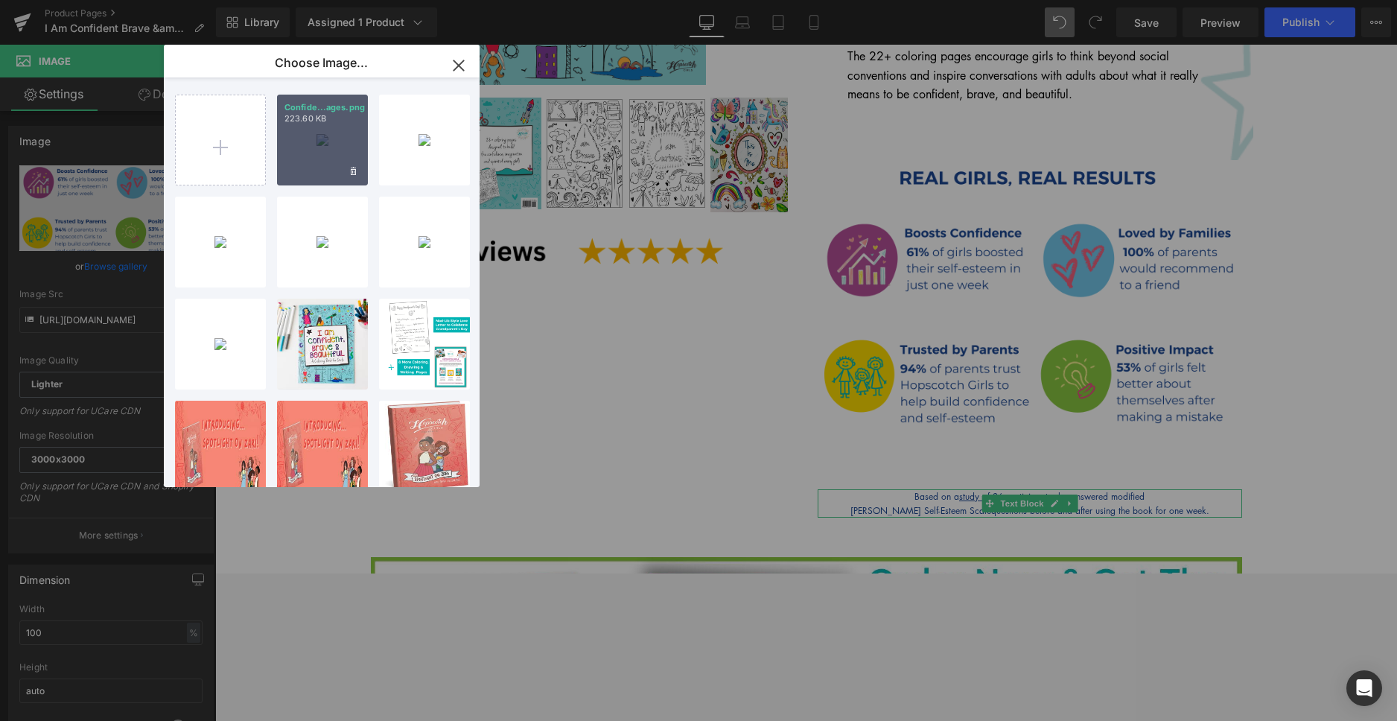
click at [308, 142] on div "Confide...ages.png 223.60 KB" at bounding box center [322, 140] width 91 height 91
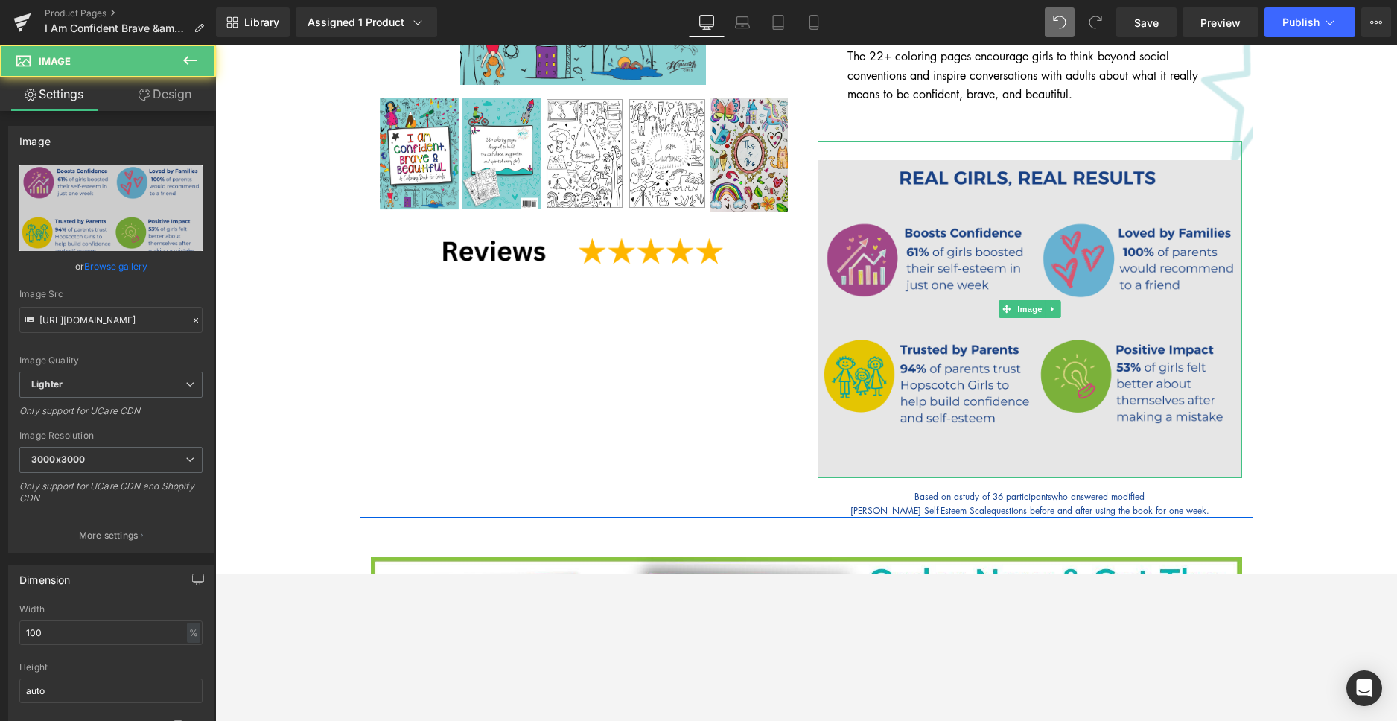
click at [1062, 450] on img at bounding box center [1029, 310] width 424 height 338
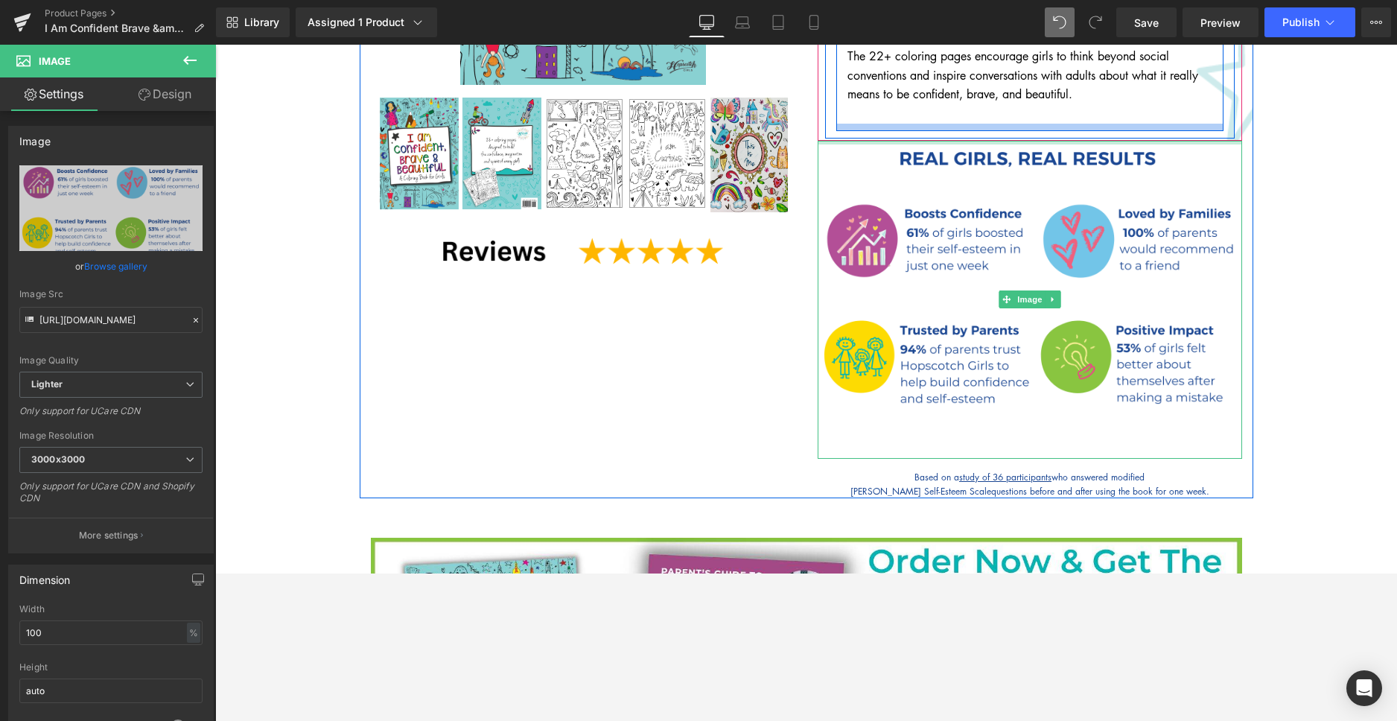
drag, startPoint x: 1038, startPoint y: 135, endPoint x: 1038, endPoint y: 111, distance: 24.6
click at [1038, 111] on div "I Am Confident, Brave & Beautiful: A Coloring Book for Girls (P) Title $0 $8.99…" at bounding box center [1029, 94] width 447 height 808
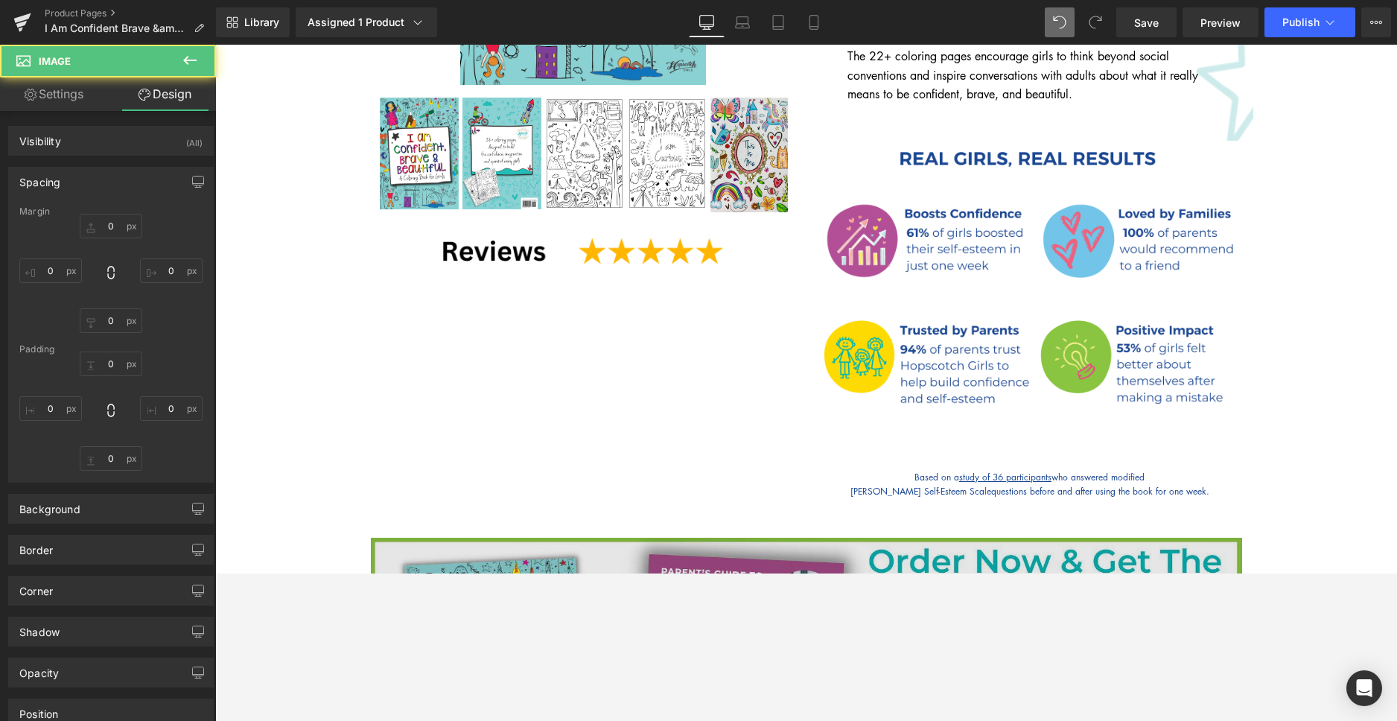
type input "0"
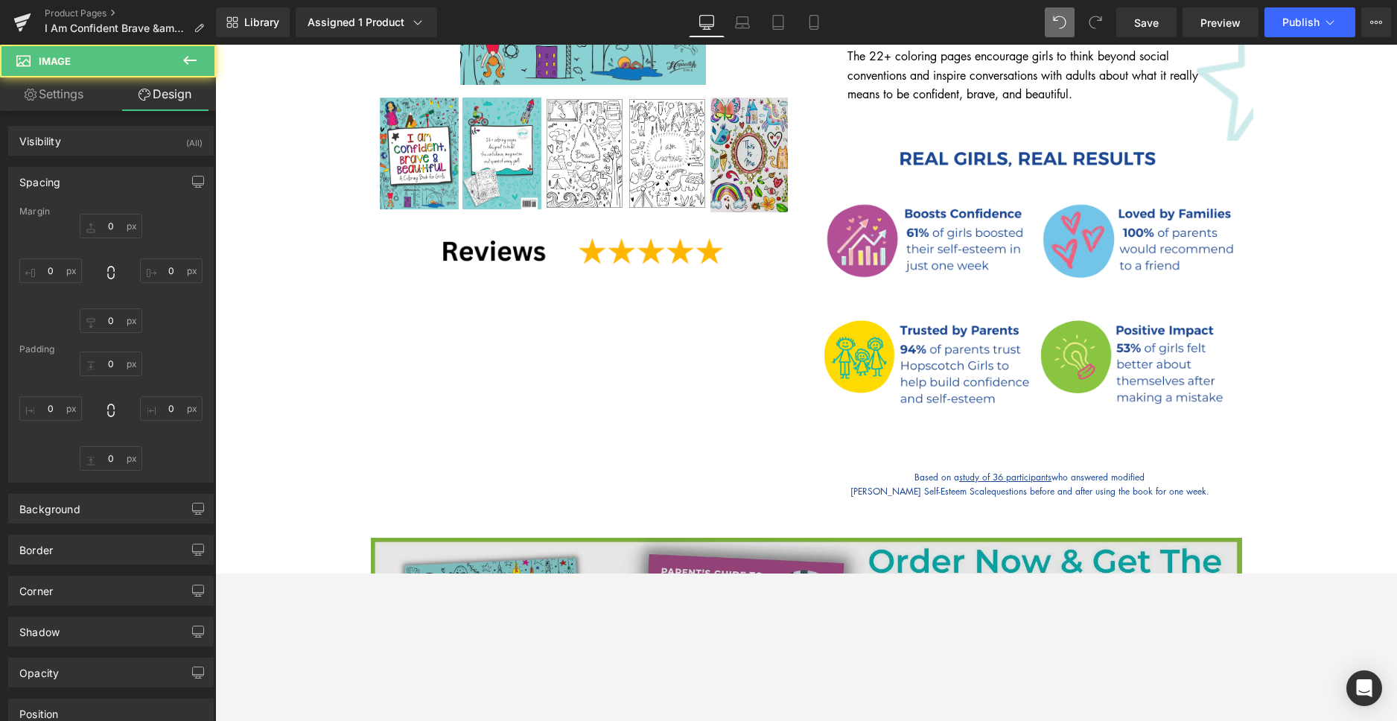
type input "0"
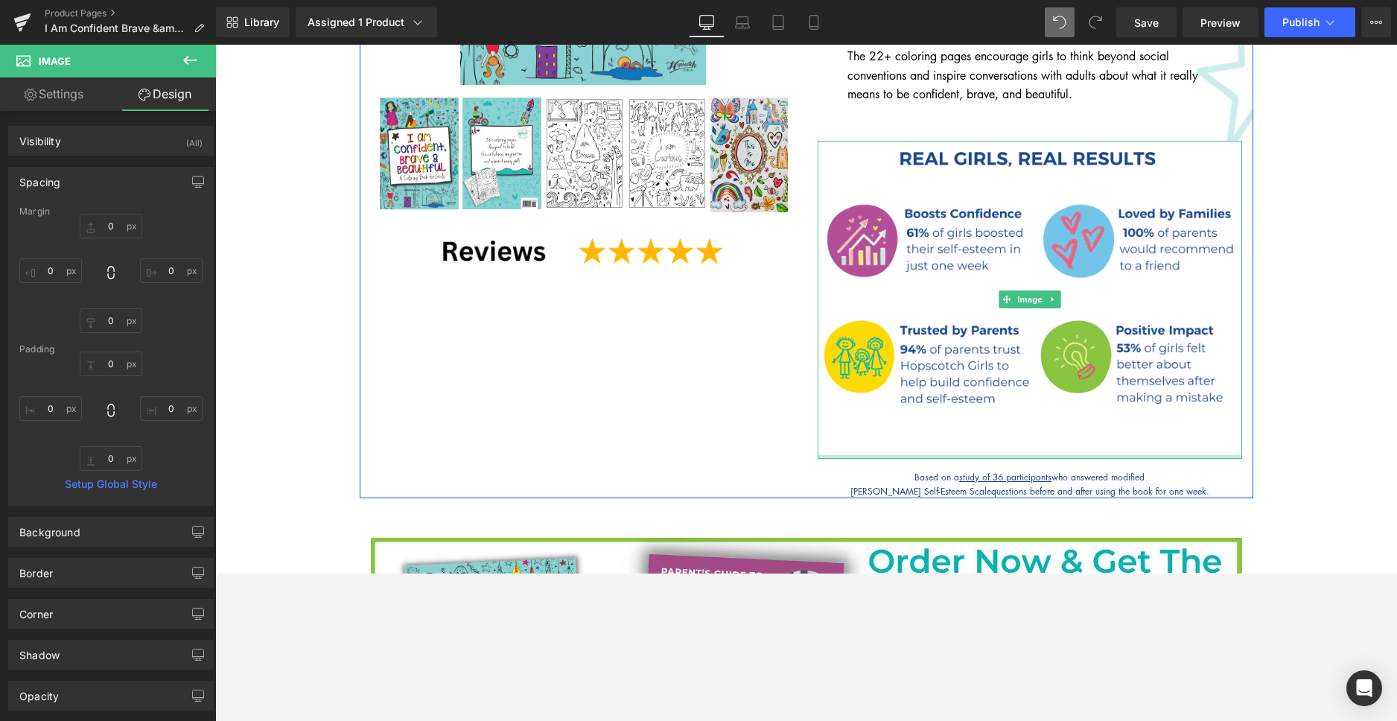
type input "0px"
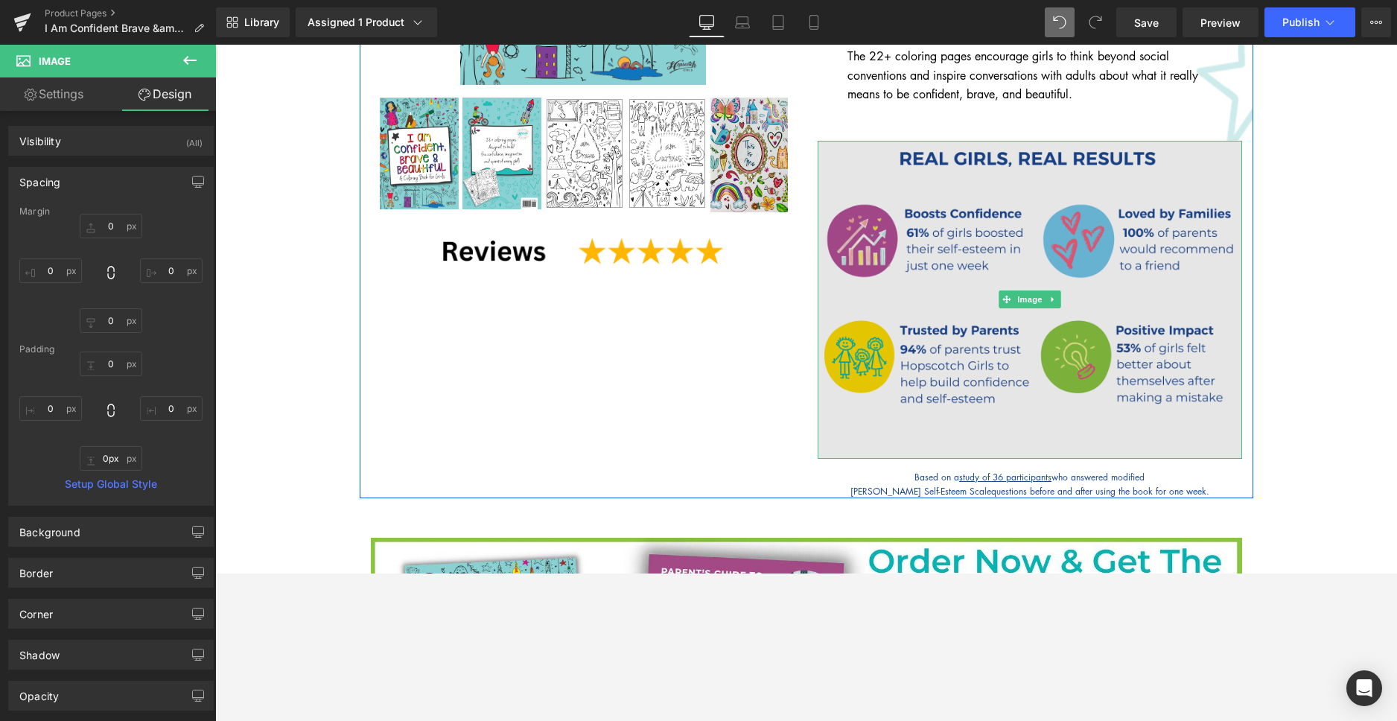
drag, startPoint x: 1044, startPoint y: 442, endPoint x: 1047, endPoint y: 427, distance: 15.8
click at [1047, 427] on div "Image" at bounding box center [1029, 300] width 424 height 319
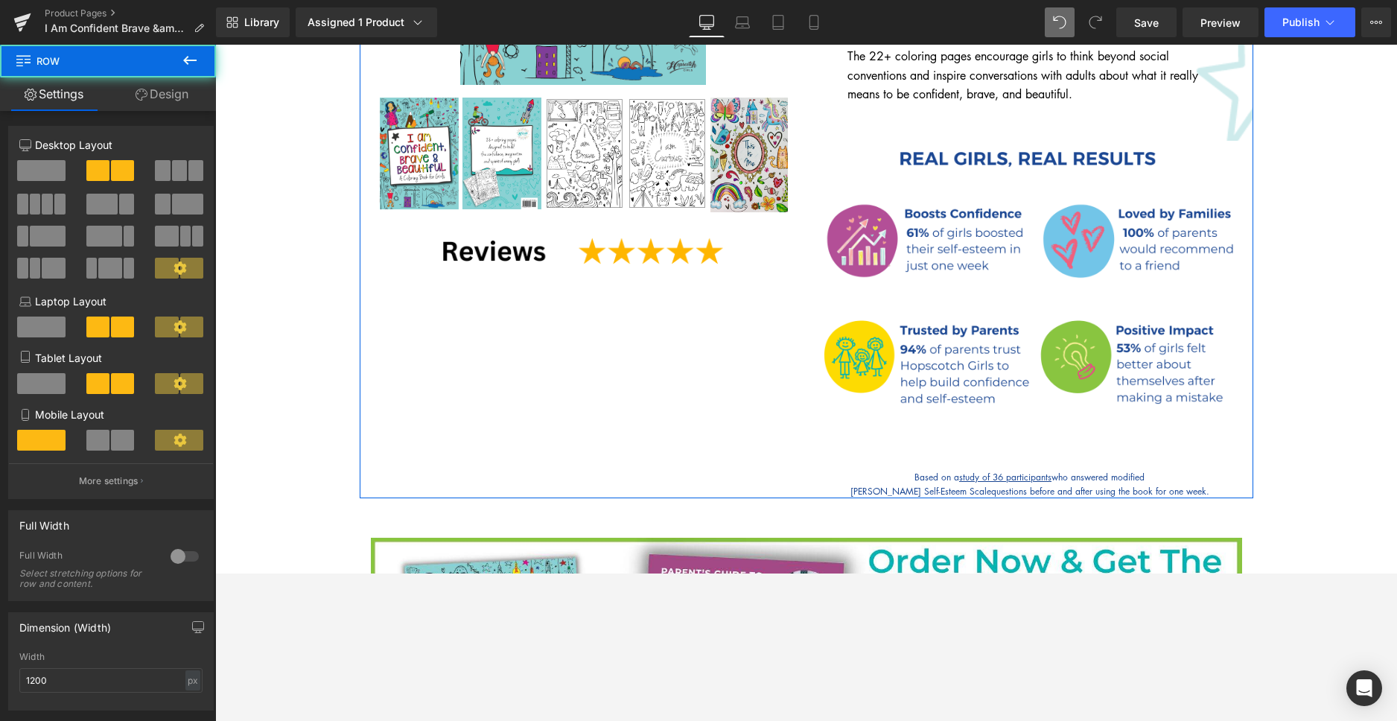
click at [1044, 446] on div "I Am Confident, Brave & Beautiful: A Coloring Book for Girls (P) Title $0 $8.99…" at bounding box center [1029, 94] width 447 height 808
click at [847, 470] on div "Based on a study of 36 participants who answered modified Rosenberg Self-Esteem…" at bounding box center [1029, 484] width 424 height 28
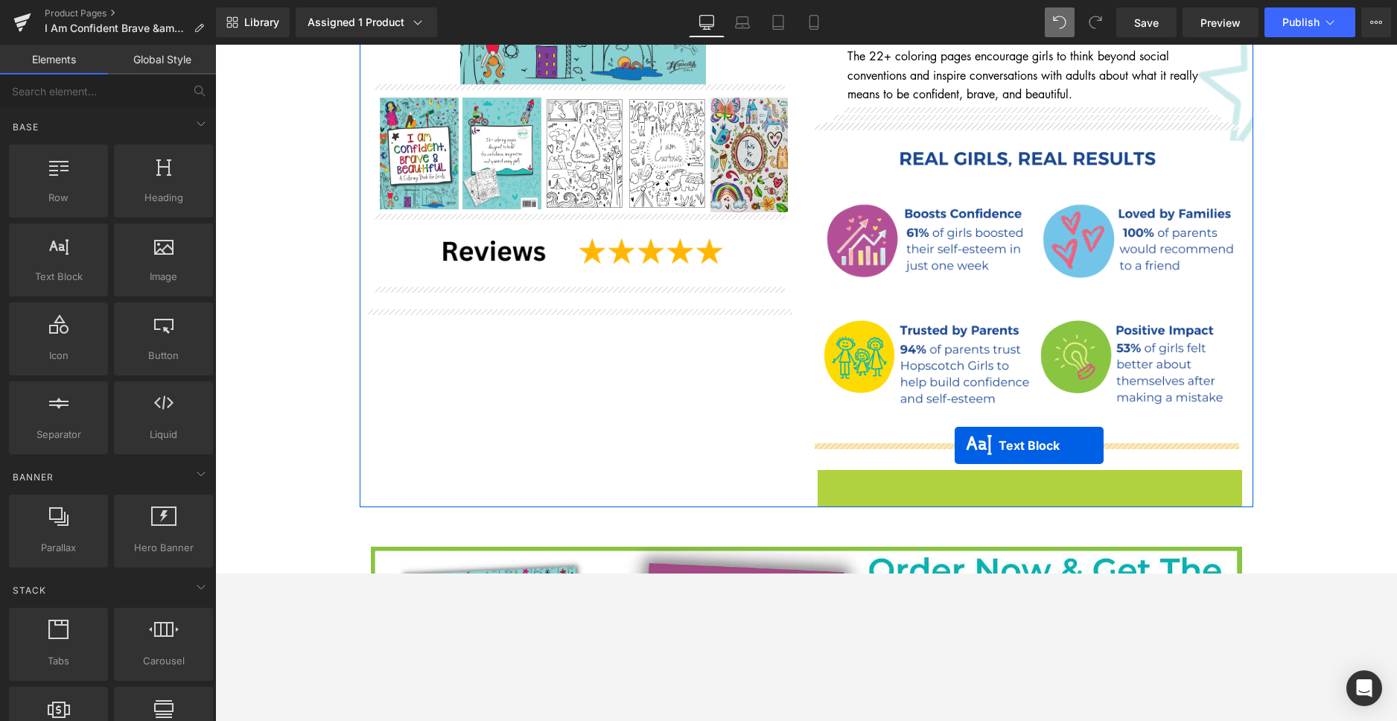
drag, startPoint x: 980, startPoint y: 465, endPoint x: 954, endPoint y: 445, distance: 32.9
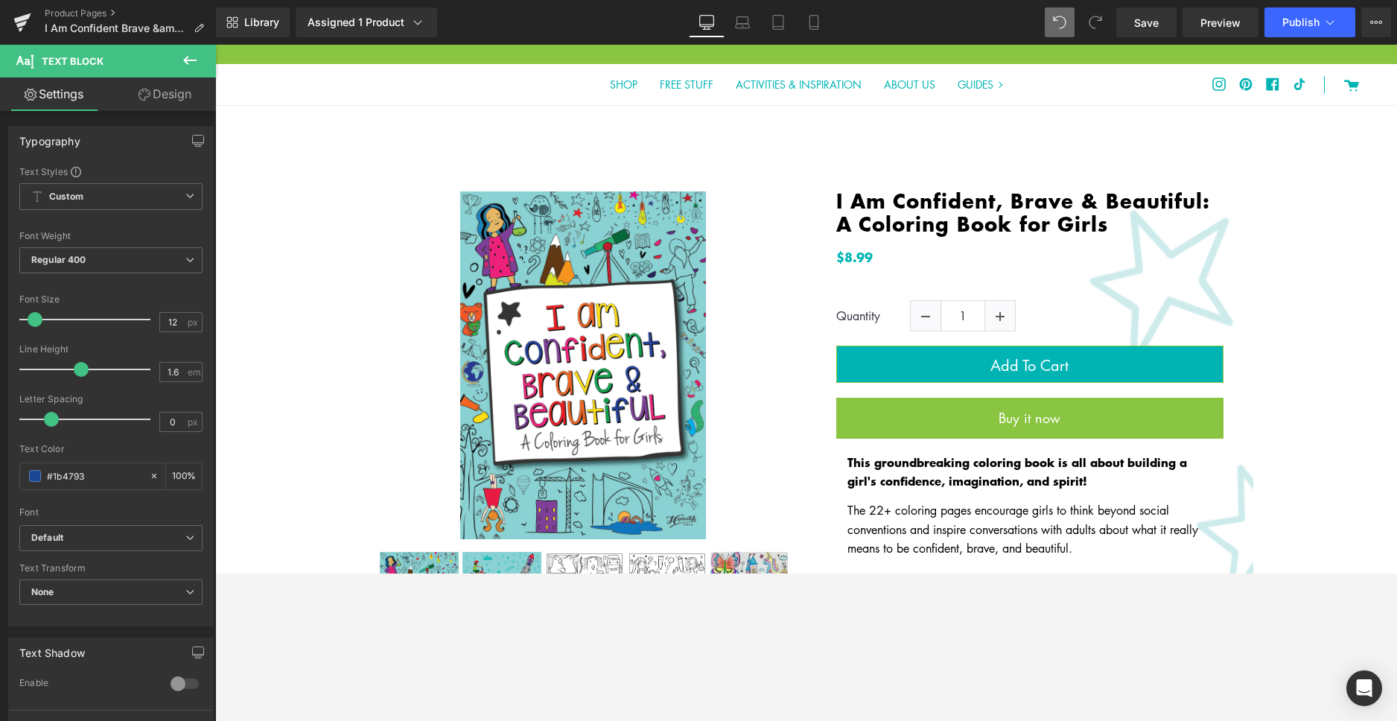
scroll to position [22, 0]
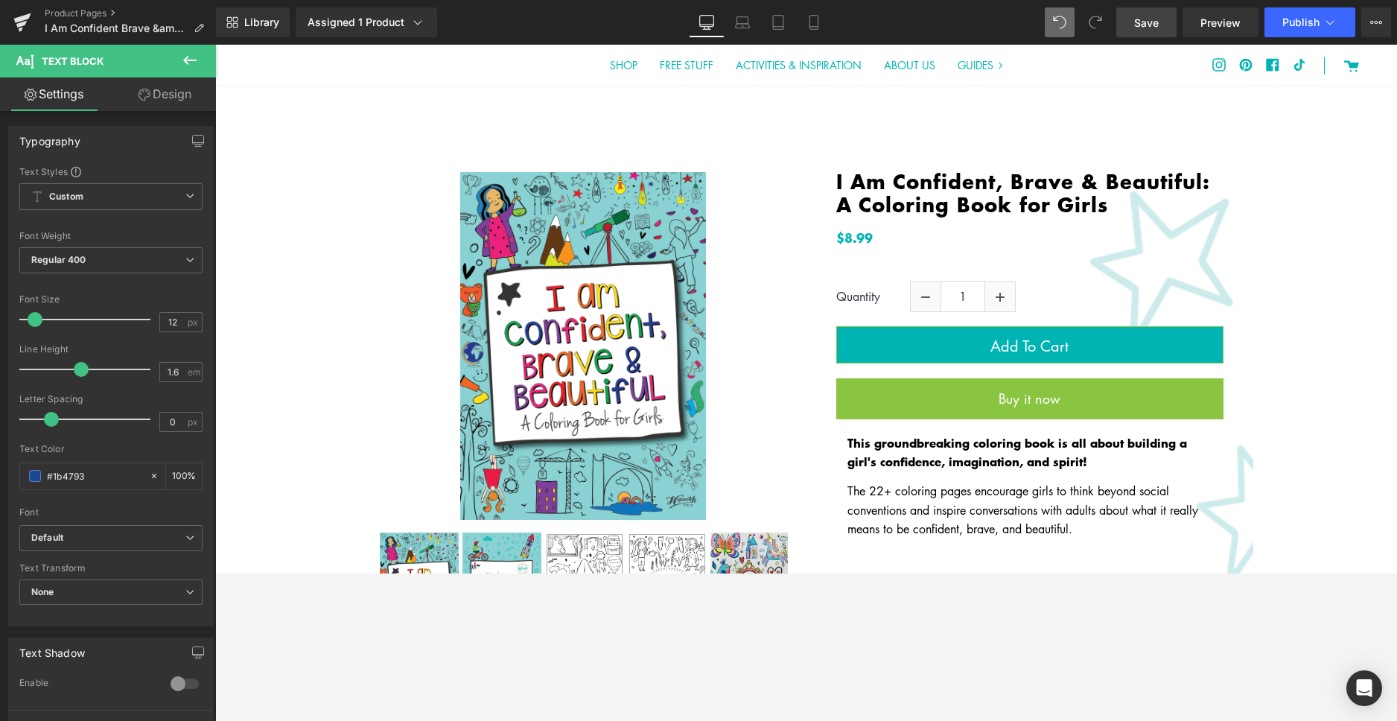
click at [1154, 25] on span "Save" at bounding box center [1146, 23] width 25 height 16
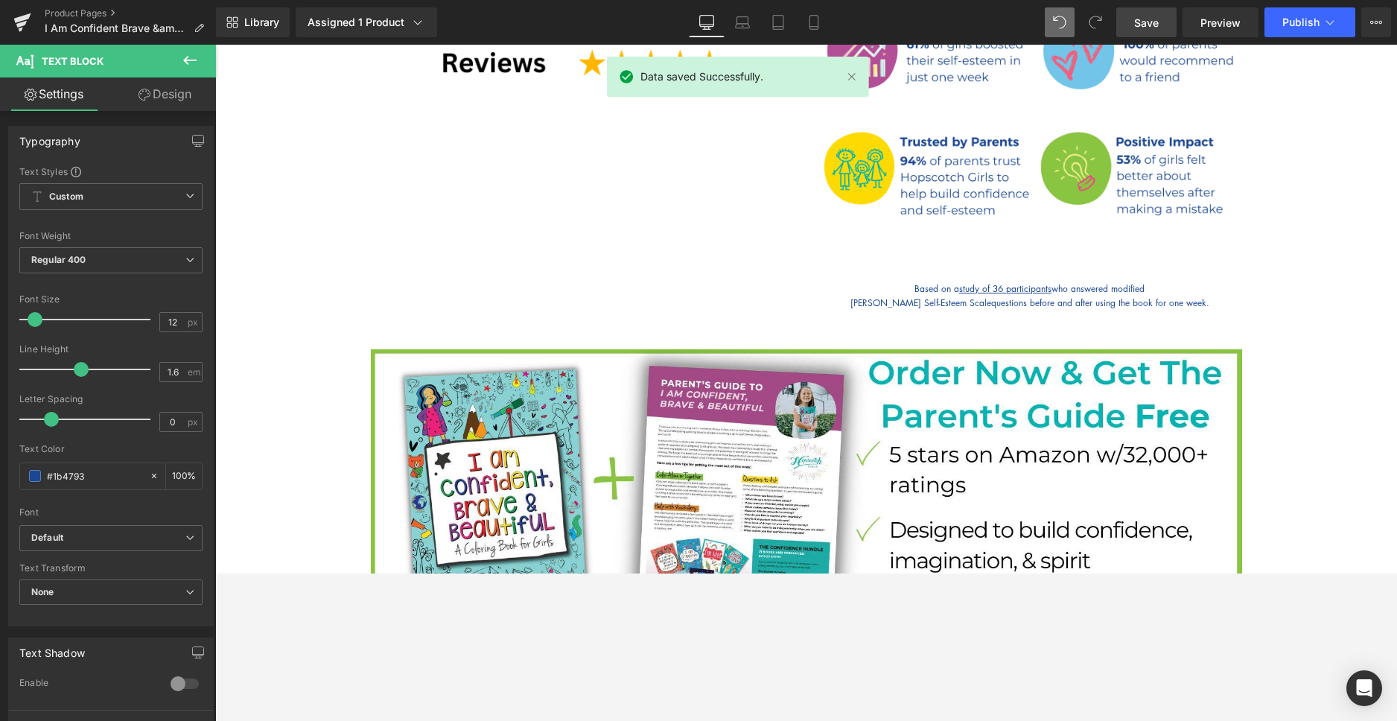
scroll to position [776, 0]
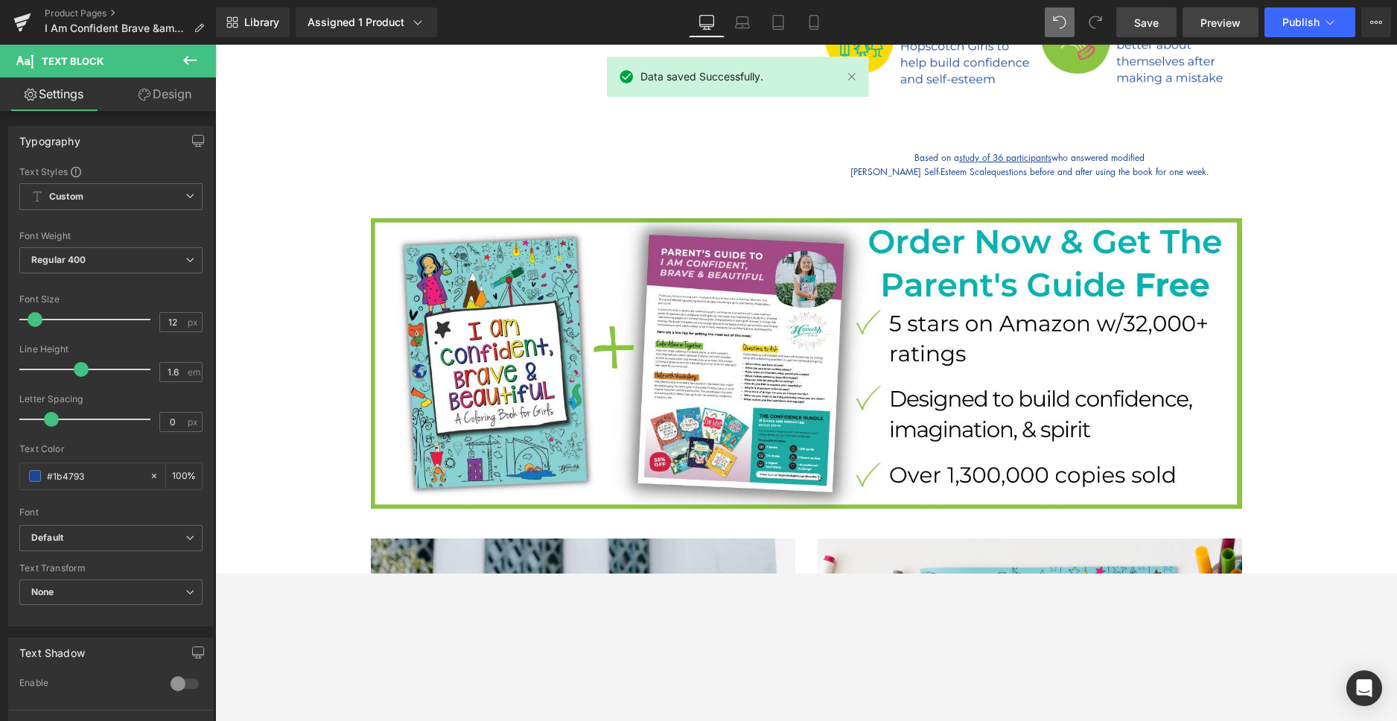
click at [1214, 27] on span "Preview" at bounding box center [1220, 23] width 40 height 16
